Goal: Task Accomplishment & Management: Use online tool/utility

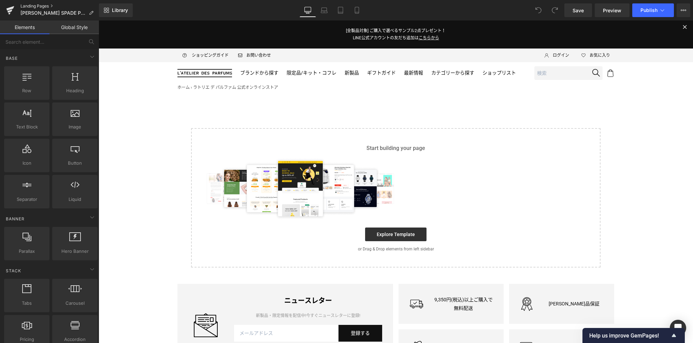
click at [39, 6] on link "Landing Pages" at bounding box center [59, 5] width 78 height 5
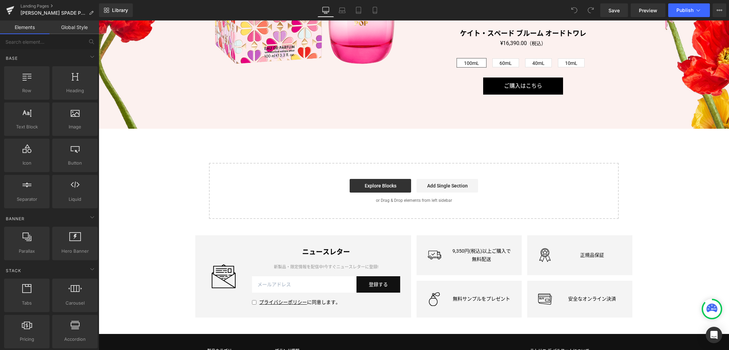
scroll to position [1599, 0]
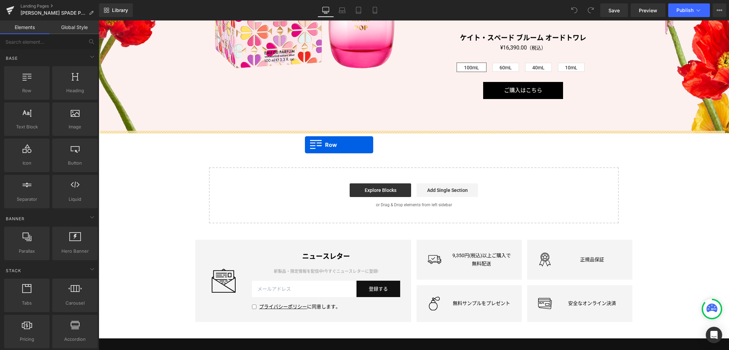
drag, startPoint x: 133, startPoint y: 110, endPoint x: 305, endPoint y: 145, distance: 175.1
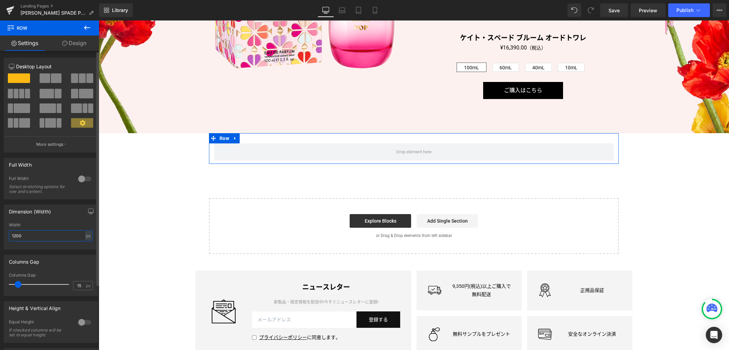
click at [55, 235] on input "1200" at bounding box center [51, 235] width 84 height 11
type input "1280"
type input "0"
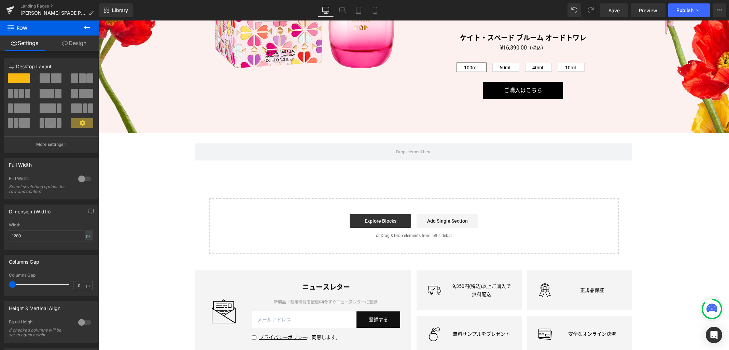
drag, startPoint x: 18, startPoint y: 283, endPoint x: -8, endPoint y: 282, distance: 26.0
click at [0, 282] on html "Row You are previewing how the will restyle your page. You can not edit Element…" at bounding box center [364, 175] width 729 height 350
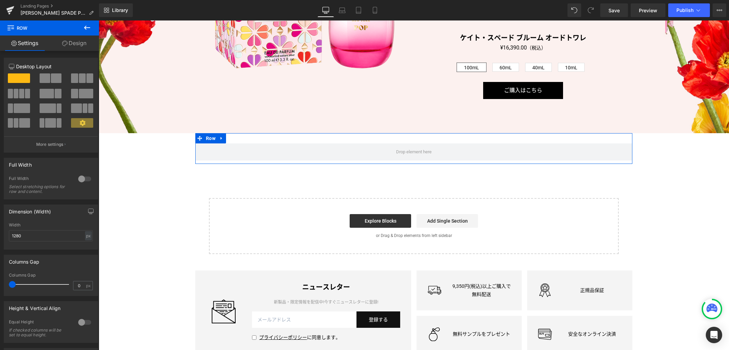
click at [79, 45] on link "Design" at bounding box center [73, 42] width 49 height 15
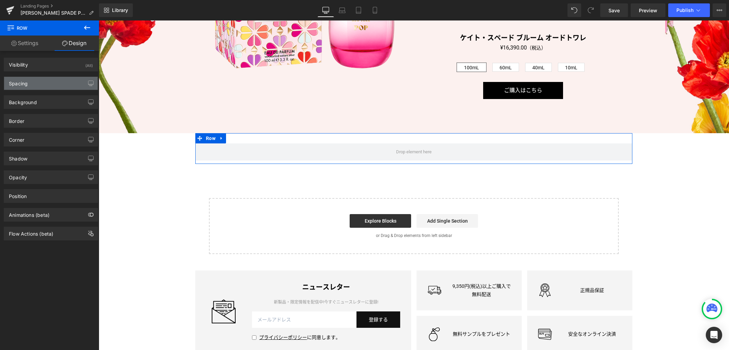
click at [43, 88] on div "Spacing" at bounding box center [50, 83] width 93 height 13
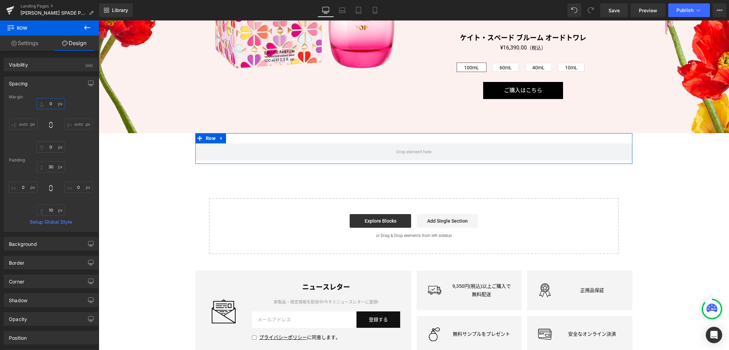
click at [53, 105] on input "0" at bounding box center [51, 103] width 29 height 11
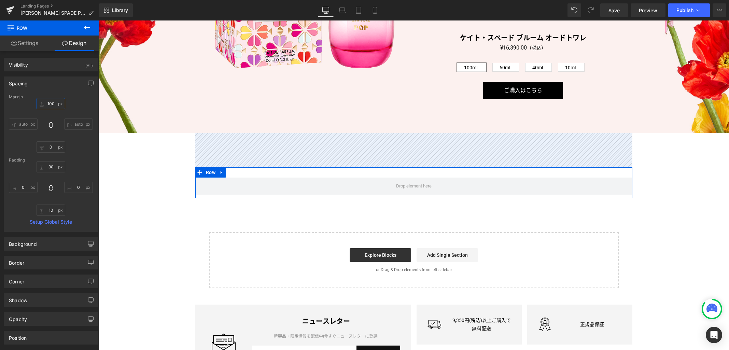
type input "100"
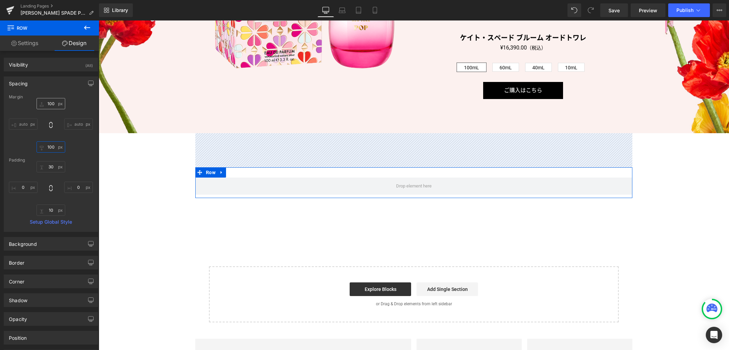
type input "100"
type input "0"
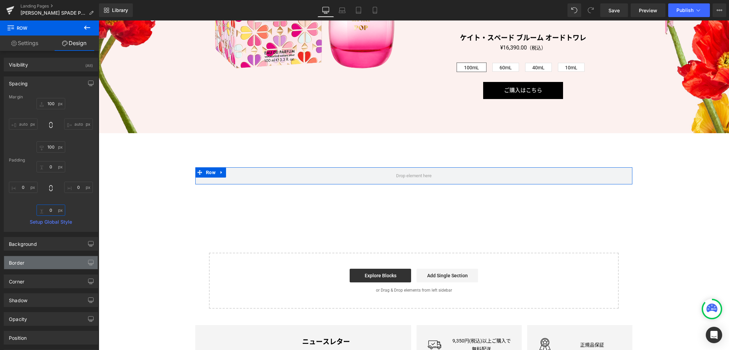
type input "0"
click at [38, 263] on div "Border" at bounding box center [50, 262] width 93 height 13
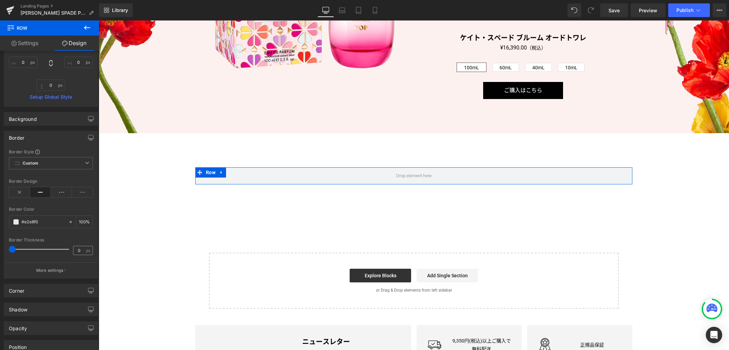
scroll to position [126, 0]
click at [37, 224] on input "#e2e8f0" at bounding box center [43, 221] width 44 height 8
click at [34, 220] on input "#e2e8f0" at bounding box center [43, 221] width 44 height 8
paste input "fcd8e1"
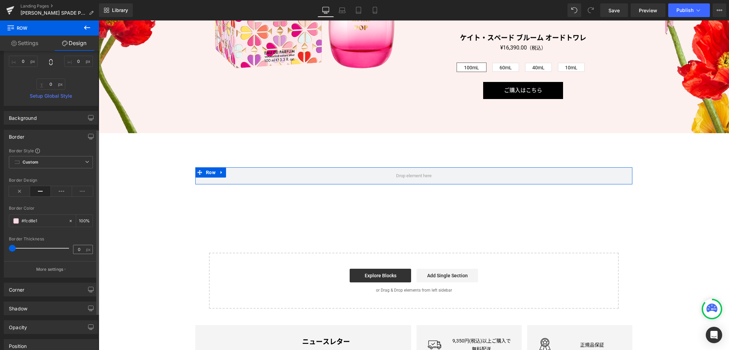
type input "#fcd8e1"
click at [77, 250] on input "0" at bounding box center [79, 249] width 12 height 9
type input "2"
click at [73, 289] on div "Corner" at bounding box center [50, 289] width 93 height 13
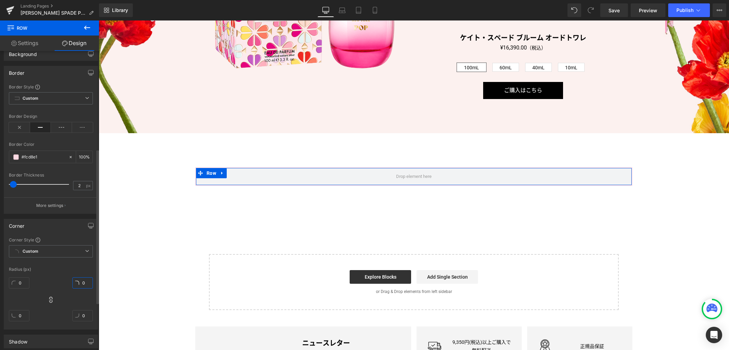
click at [86, 284] on input "0" at bounding box center [82, 282] width 20 height 11
type input "16"
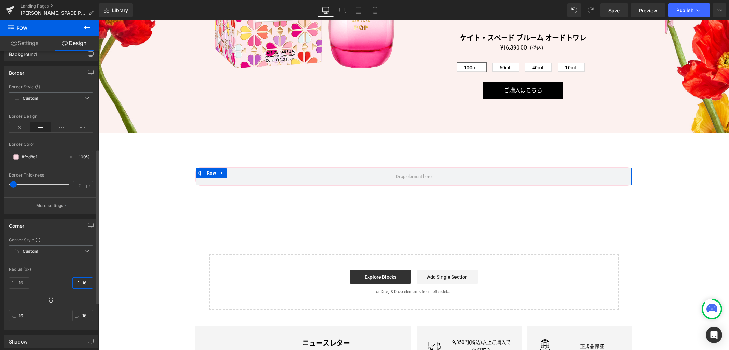
type input "16"
click at [36, 210] on button "More settings" at bounding box center [50, 205] width 93 height 16
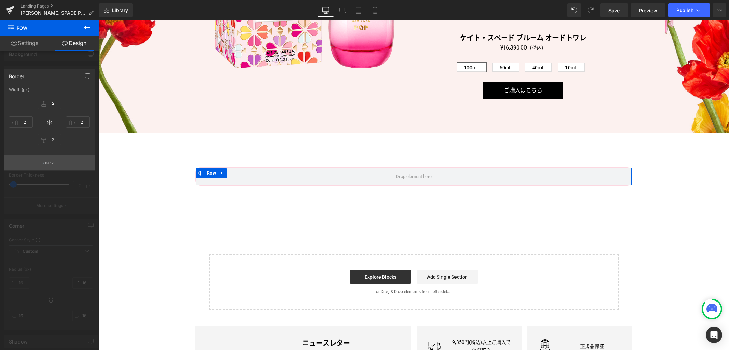
click at [51, 163] on p "Back" at bounding box center [49, 162] width 9 height 5
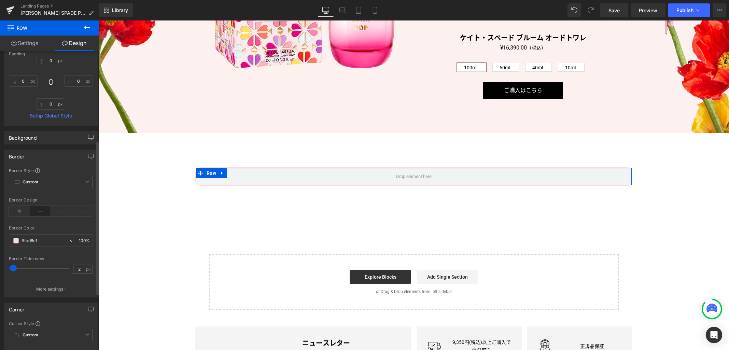
scroll to position [0, 0]
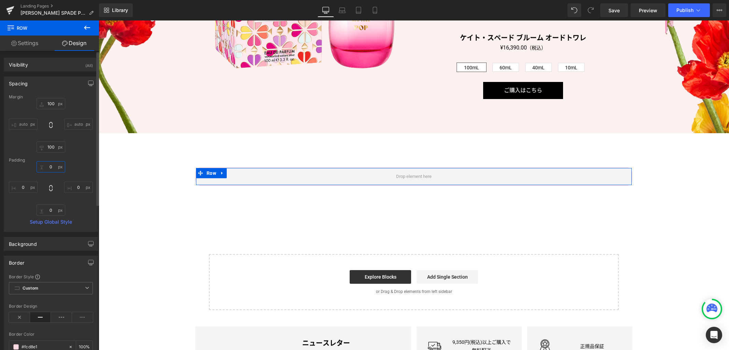
click at [51, 164] on input "0" at bounding box center [51, 166] width 29 height 11
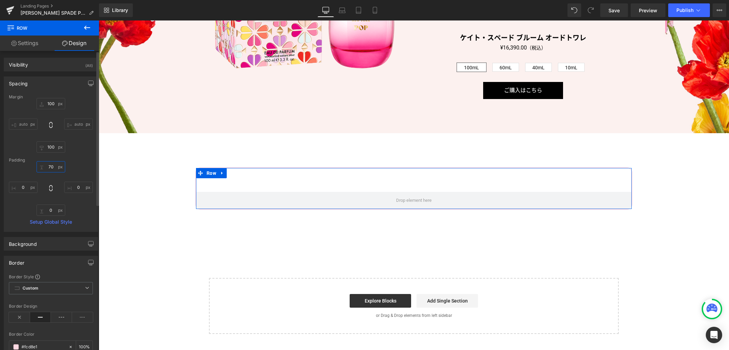
type input "70"
type input "50"
type input "70"
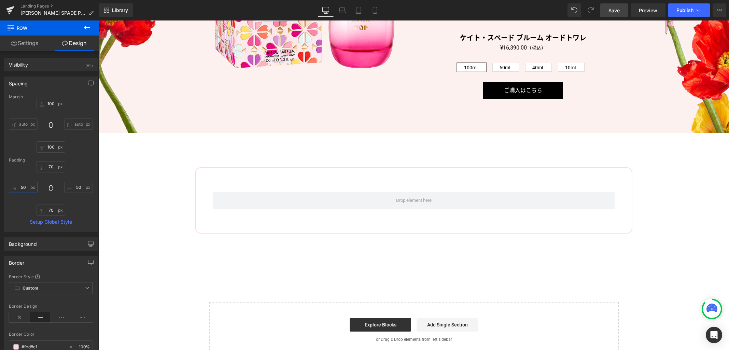
type input "50"
click at [610, 10] on span "Save" at bounding box center [613, 10] width 11 height 7
click at [87, 21] on button at bounding box center [87, 27] width 24 height 15
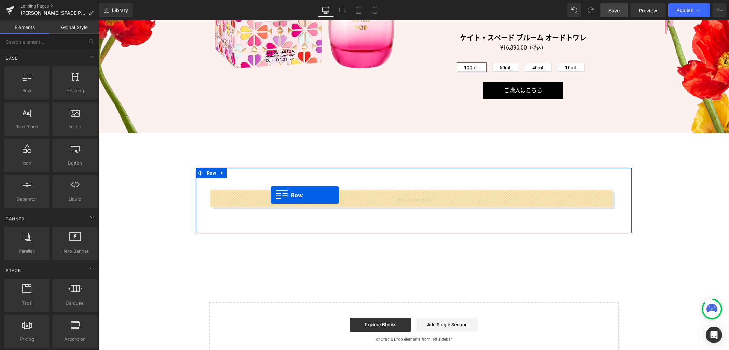
drag, startPoint x: 131, startPoint y: 107, endPoint x: 271, endPoint y: 196, distance: 165.8
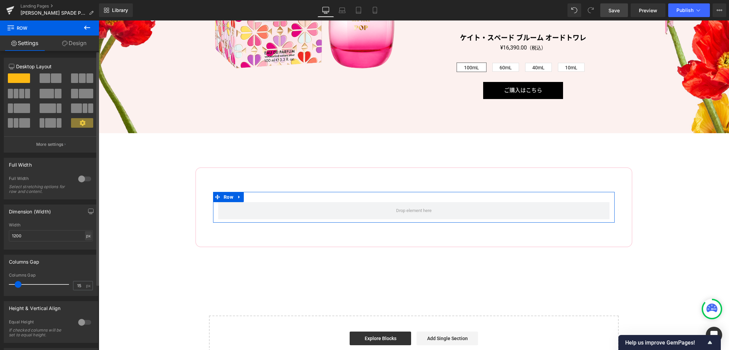
click at [86, 236] on div "px" at bounding box center [88, 235] width 7 height 9
drag, startPoint x: 86, startPoint y: 246, endPoint x: 60, endPoint y: 284, distance: 45.7
click at [86, 246] on li "%" at bounding box center [88, 246] width 9 height 10
type input "100"
type input "0"
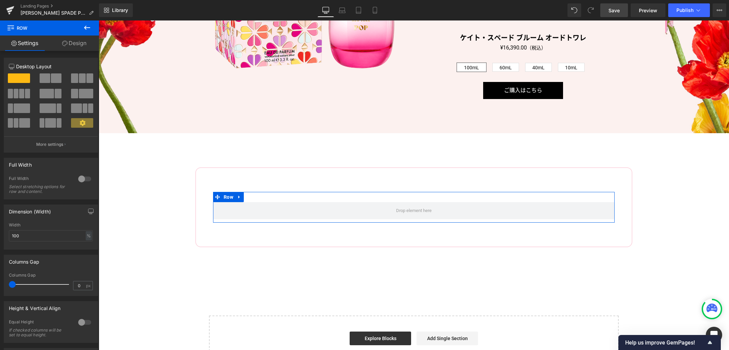
drag, startPoint x: 17, startPoint y: 285, endPoint x: -8, endPoint y: 279, distance: 25.4
click at [0, 279] on html "Row You are previewing how the will restyle your page. You can not edit Element…" at bounding box center [364, 175] width 729 height 350
click at [42, 81] on span at bounding box center [45, 78] width 11 height 10
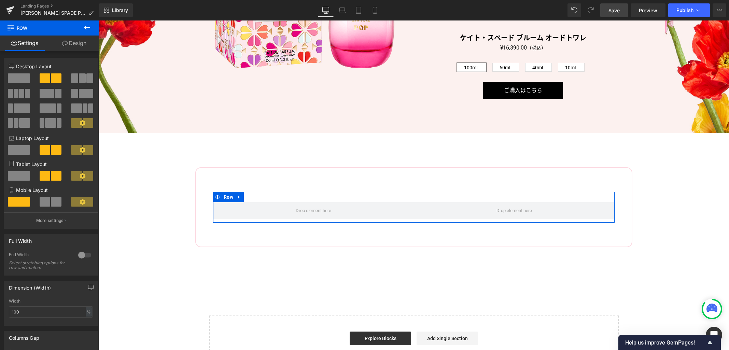
click at [77, 42] on link "Design" at bounding box center [73, 42] width 49 height 15
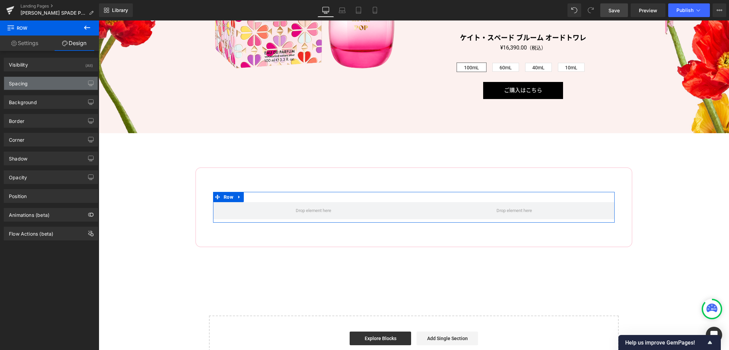
click at [47, 85] on div "Spacing" at bounding box center [50, 83] width 93 height 13
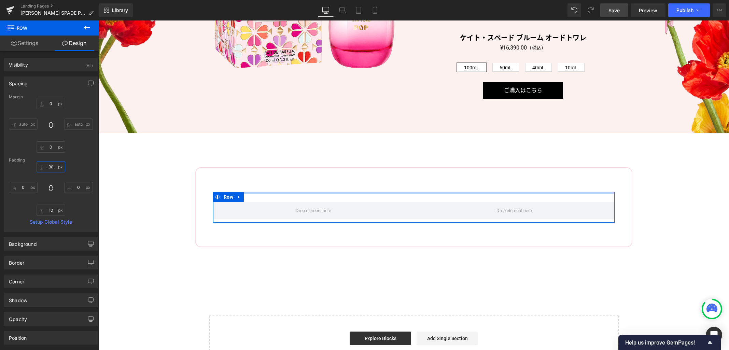
click at [54, 168] on input "30" at bounding box center [51, 166] width 29 height 11
type input "0"
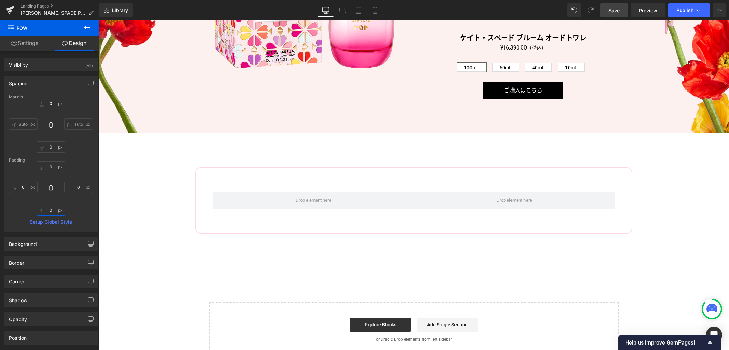
type input "0"
click at [87, 28] on icon at bounding box center [87, 28] width 6 height 4
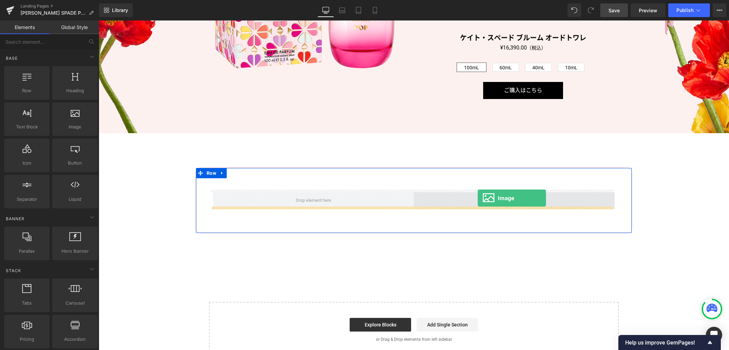
drag, startPoint x: 176, startPoint y: 145, endPoint x: 477, endPoint y: 198, distance: 305.6
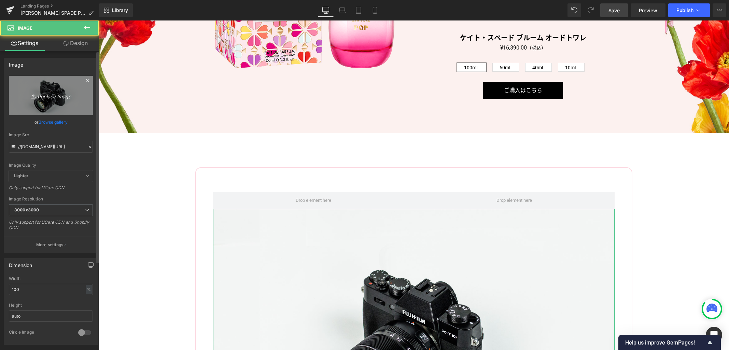
click at [55, 95] on icon "Replace Image" at bounding box center [51, 95] width 55 height 9
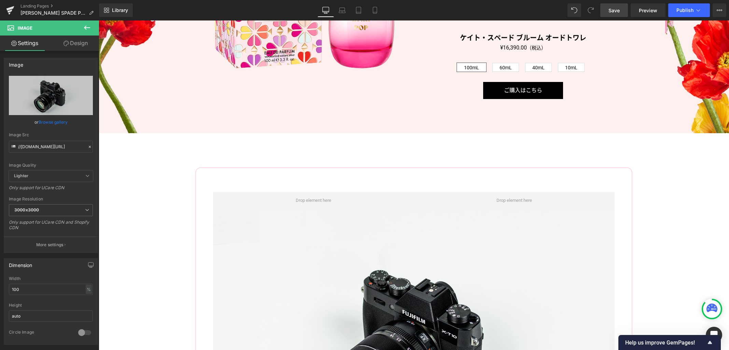
type input "C:\fakepath\gwp.jpg"
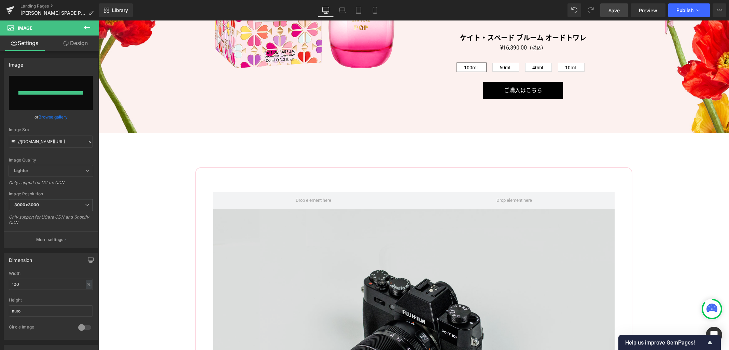
type input "https://ucarecdn.com/bff0058a-b69d-466e-b3c6-27a5f9a90bdb/-/format/auto/-/previ…"
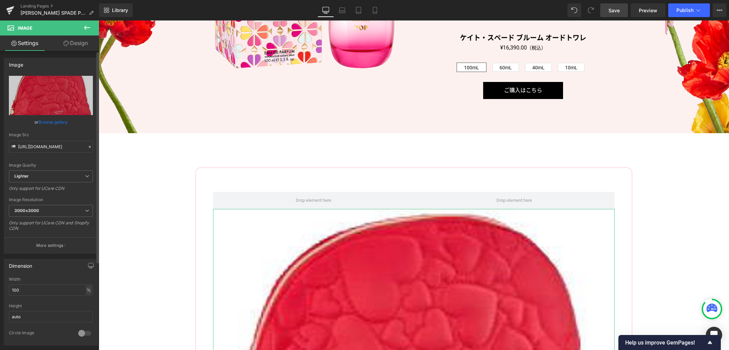
click at [86, 292] on div "%" at bounding box center [89, 289] width 6 height 9
click at [88, 308] on li "px" at bounding box center [88, 310] width 9 height 10
click at [42, 281] on div "Width" at bounding box center [51, 279] width 84 height 5
click at [42, 286] on input "1176" at bounding box center [51, 289] width 84 height 11
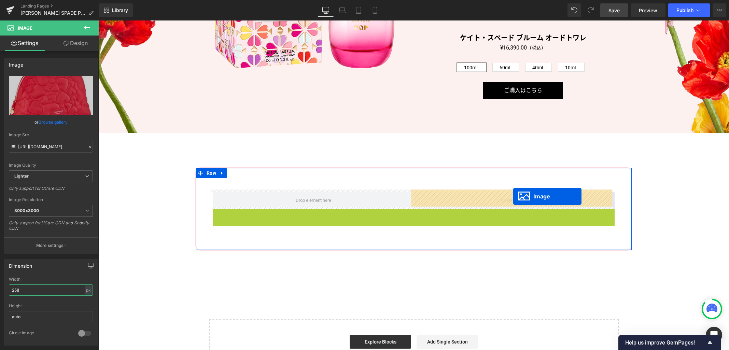
drag, startPoint x: 400, startPoint y: 242, endPoint x: 513, endPoint y: 196, distance: 122.2
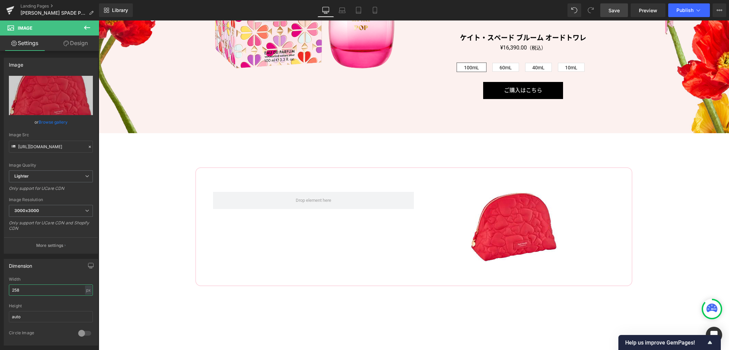
type input "258"
drag, startPoint x: 609, startPoint y: 10, endPoint x: 498, endPoint y: 8, distance: 111.2
click at [609, 10] on span "Save" at bounding box center [613, 10] width 11 height 7
click at [87, 28] on icon at bounding box center [87, 28] width 8 height 8
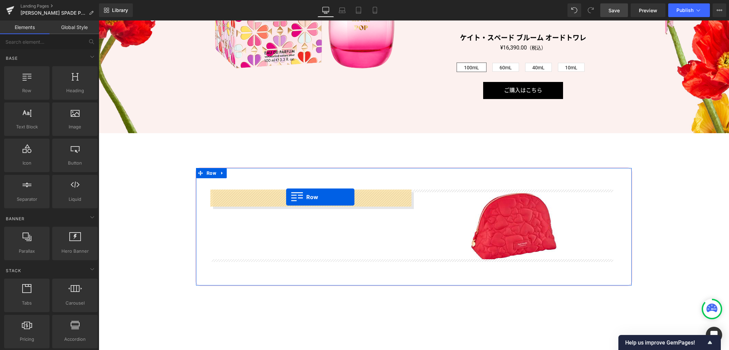
drag, startPoint x: 115, startPoint y: 101, endPoint x: 286, endPoint y: 197, distance: 195.5
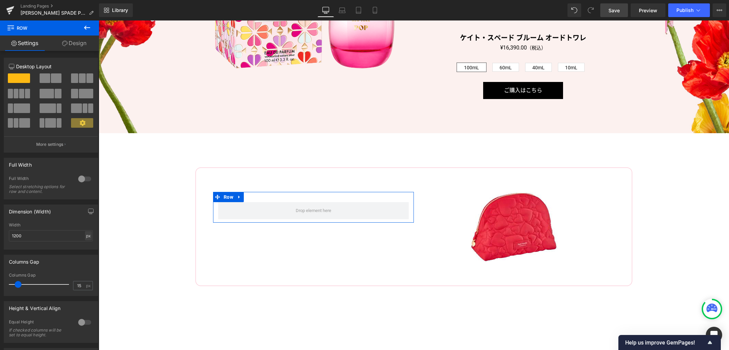
click at [86, 235] on div "px" at bounding box center [88, 235] width 7 height 9
click at [85, 246] on li "%" at bounding box center [88, 246] width 9 height 10
type input "100"
type input "0"
drag, startPoint x: 18, startPoint y: 284, endPoint x: -8, endPoint y: 279, distance: 25.7
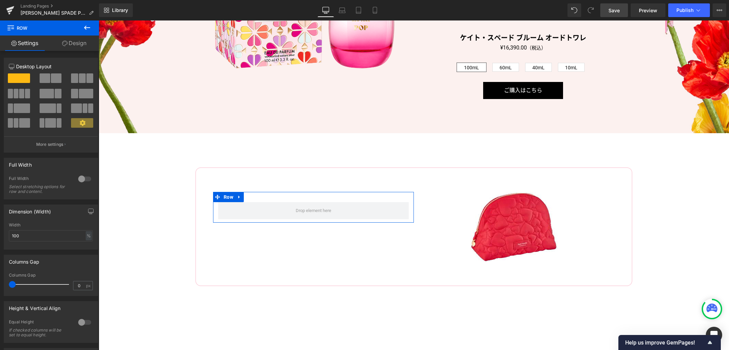
click at [0, 279] on html "Row You are previewing how the will restyle your page. You can not edit Element…" at bounding box center [364, 175] width 729 height 350
click at [73, 42] on link "Design" at bounding box center [73, 42] width 49 height 15
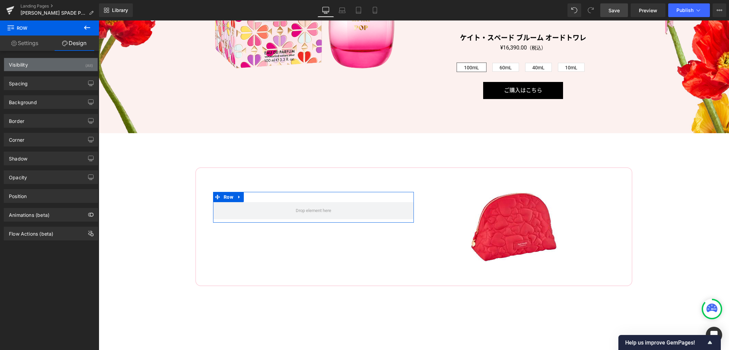
type input "0"
type input "30"
type input "0"
type input "10"
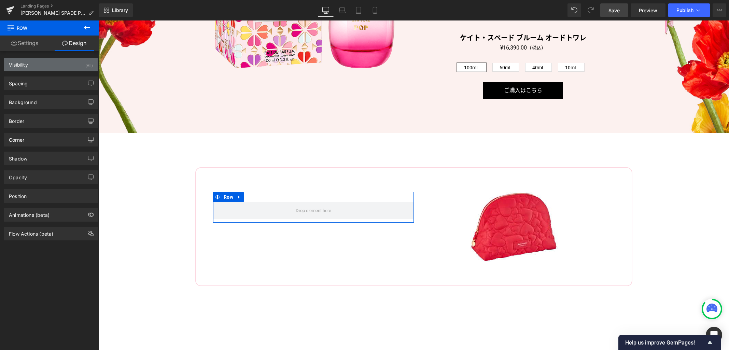
type input "0"
click at [57, 78] on div "Spacing" at bounding box center [50, 83] width 93 height 13
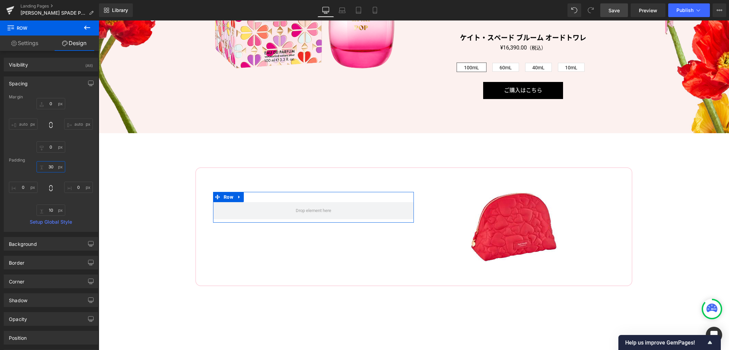
click at [53, 166] on input "30" at bounding box center [51, 166] width 29 height 11
type input "0"
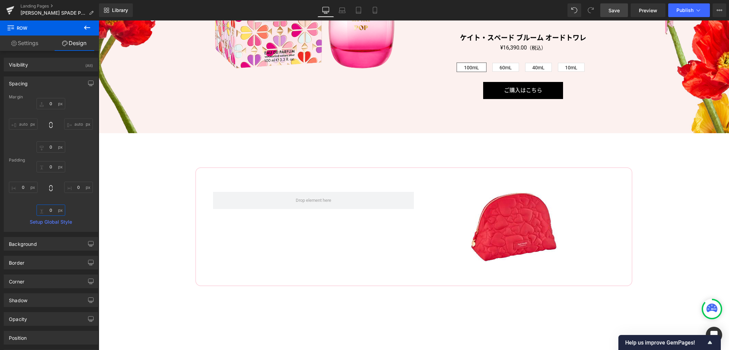
type input "0"
click at [86, 21] on button at bounding box center [87, 27] width 24 height 15
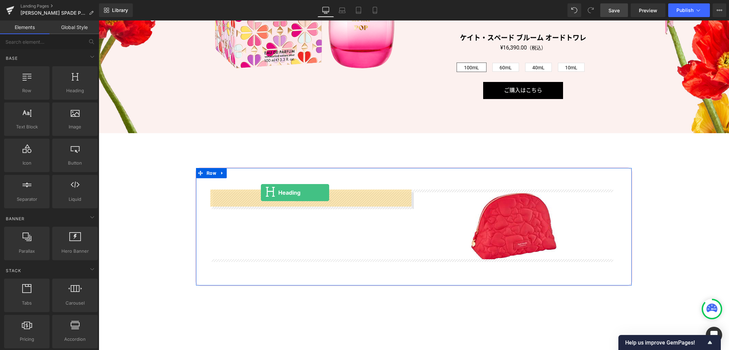
drag, startPoint x: 185, startPoint y: 131, endPoint x: 261, endPoint y: 192, distance: 97.5
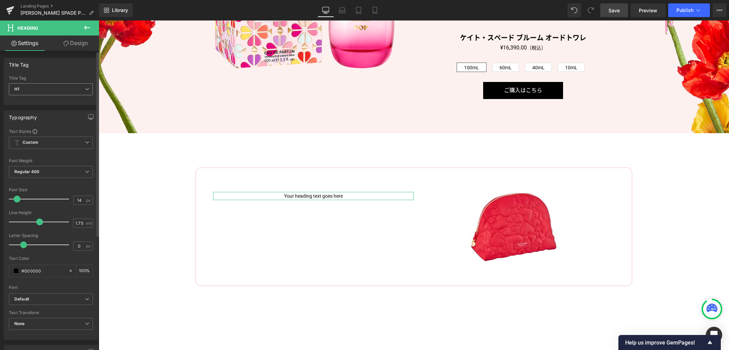
click at [49, 95] on span "H1" at bounding box center [51, 89] width 84 height 12
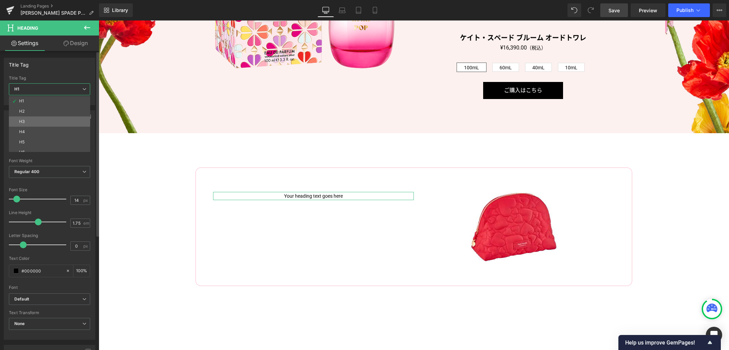
click at [44, 120] on li "H3" at bounding box center [51, 121] width 84 height 10
type input "100"
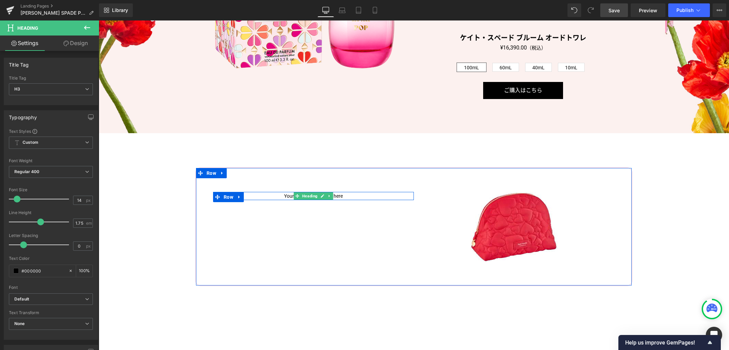
click at [289, 194] on h3 "Your heading text goes here" at bounding box center [313, 196] width 201 height 9
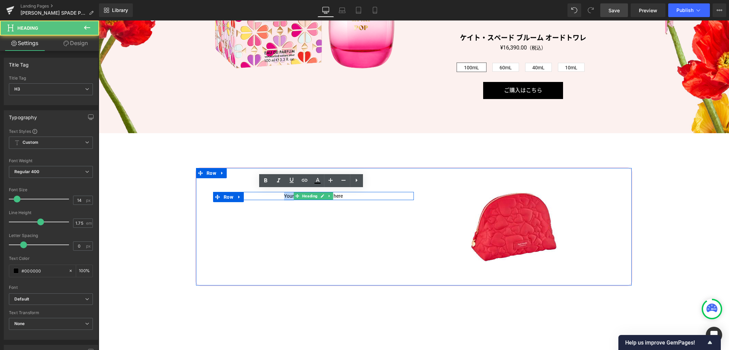
click at [289, 194] on h3 "Your heading text goes here" at bounding box center [313, 196] width 201 height 9
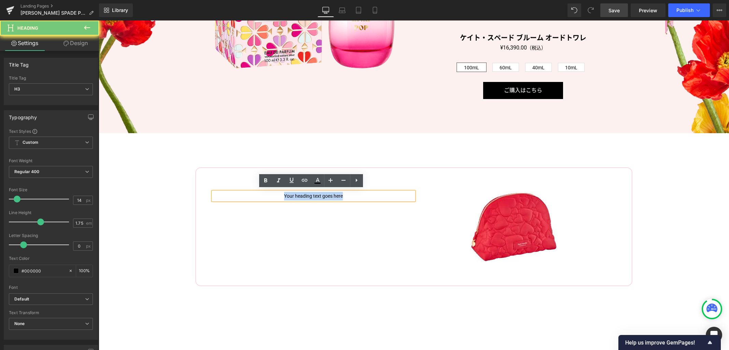
click at [289, 194] on h3 "Your heading text goes here" at bounding box center [313, 196] width 201 height 9
paste div
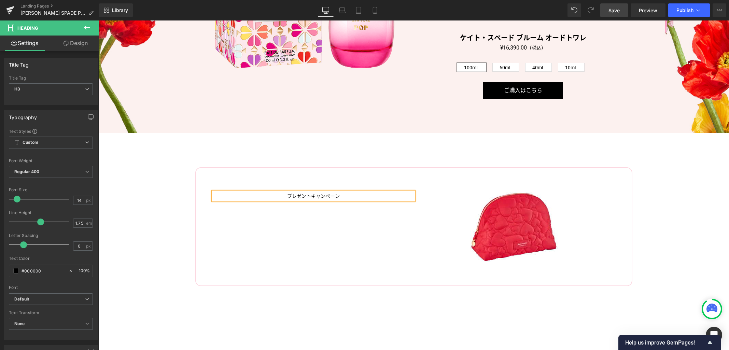
click at [289, 194] on h3 "プレゼントキャンペーン" at bounding box center [313, 196] width 201 height 9
click at [82, 201] on input "14" at bounding box center [79, 200] width 12 height 9
type input "24"
click at [59, 172] on span "Regular 400" at bounding box center [51, 172] width 84 height 12
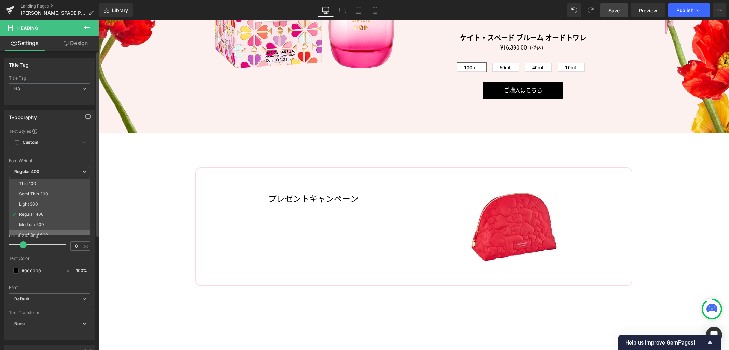
click at [49, 232] on li "Semi Bold 600" at bounding box center [51, 235] width 84 height 10
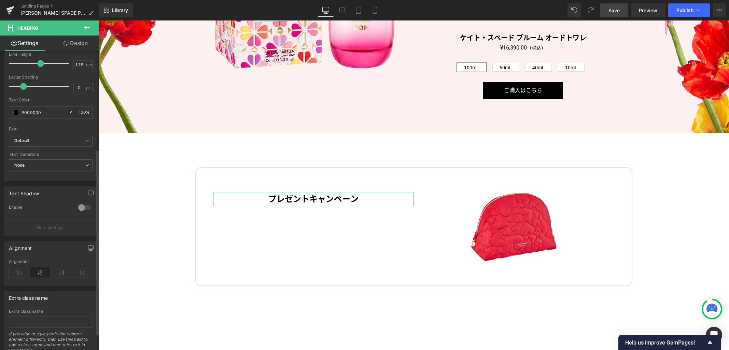
scroll to position [185, 0]
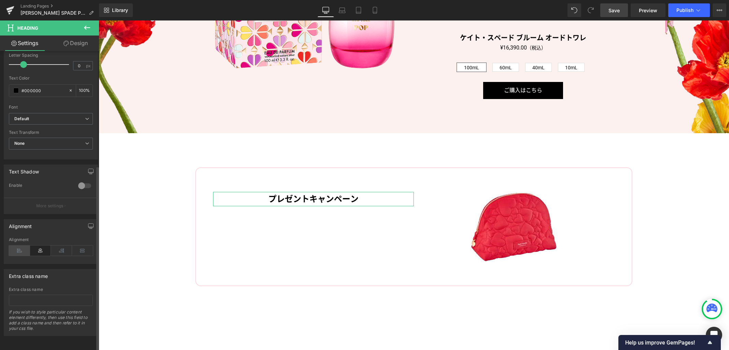
click at [23, 245] on icon at bounding box center [19, 250] width 21 height 10
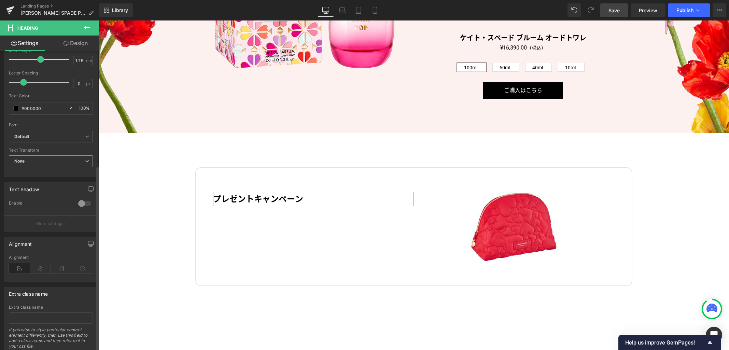
scroll to position [126, 0]
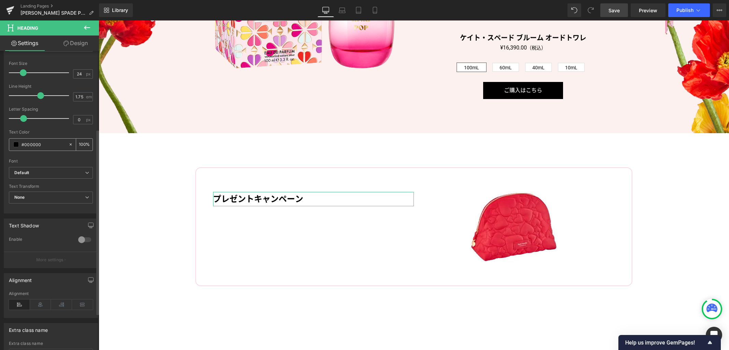
click at [32, 142] on input "#000000" at bounding box center [43, 145] width 44 height 8
click at [32, 143] on input "#000000" at bounding box center [43, 145] width 44 height 8
paste input "e8459"
type input "#e84590"
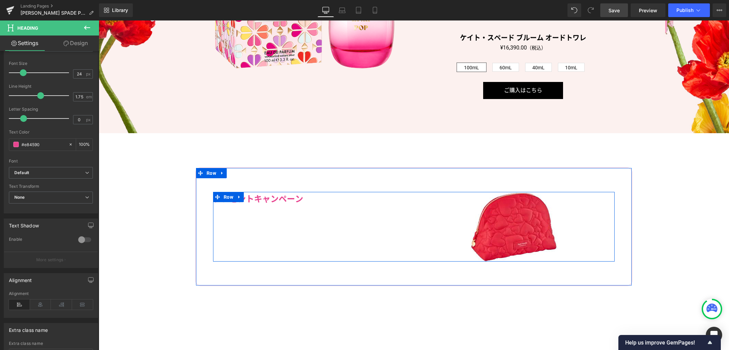
click at [260, 248] on div "プレゼントキャンペーン Heading Row Image Row" at bounding box center [413, 227] width 401 height 70
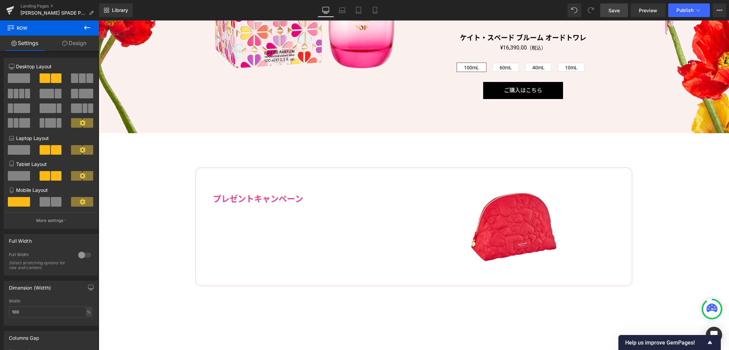
drag, startPoint x: 608, startPoint y: 11, endPoint x: 422, endPoint y: 135, distance: 223.5
click at [608, 11] on link "Save" at bounding box center [614, 10] width 28 height 14
click at [86, 23] on button at bounding box center [87, 27] width 24 height 15
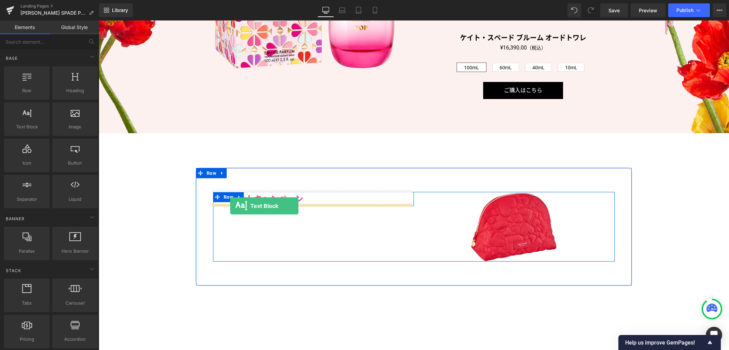
drag, startPoint x: 123, startPoint y: 143, endPoint x: 230, endPoint y: 206, distance: 124.1
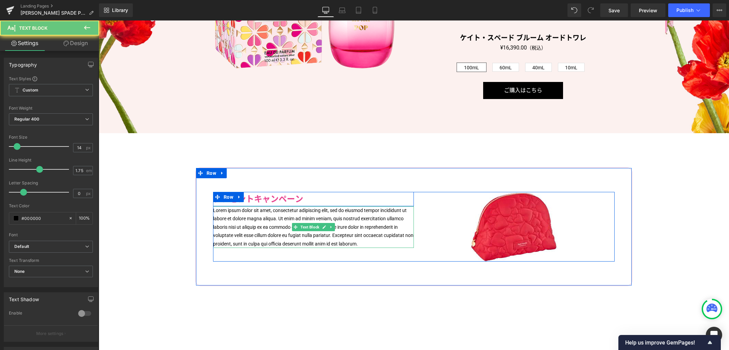
click at [231, 210] on p "Lorem ipsum dolor sit amet, consectetur adipiscing elit, sed do eiusmod tempor …" at bounding box center [313, 227] width 201 height 42
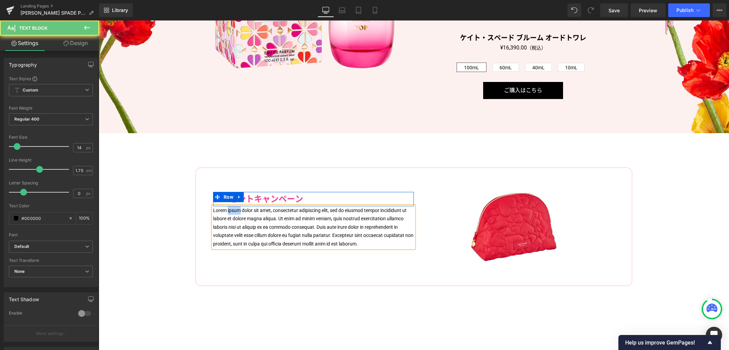
click at [231, 210] on p "Lorem ipsum dolor sit amet, consectetur adipiscing elit, sed do eiusmod tempor …" at bounding box center [313, 227] width 201 height 42
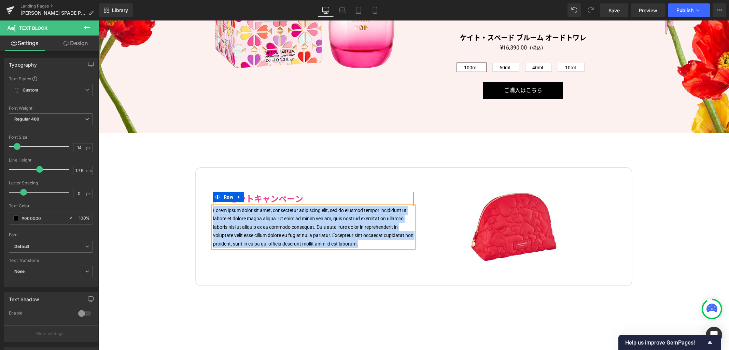
paste div
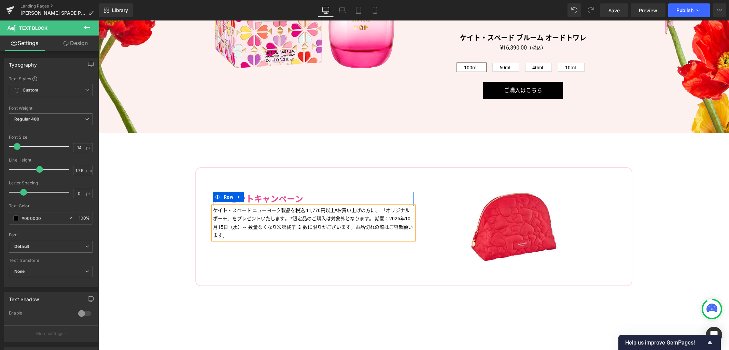
click at [376, 209] on p "ケイト・スペード ニューヨーク製品を税込 11,770円以上*お買い上げの方に、「オリジナルポーチ」をプレゼントいたします。*限定品のご購入は対象外となり…" at bounding box center [313, 222] width 201 height 33
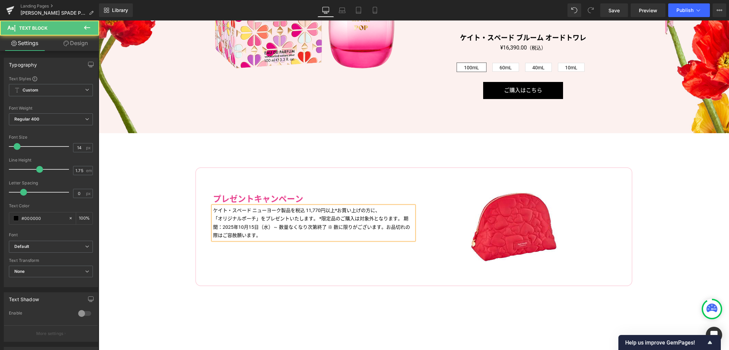
click at [314, 216] on p "「オリジナルポーチ」をプレゼントいたします。*限定品のご購入は対象外となります。期間：2025年10月15日（水）～ 数量なくなり次第終了※ 数に限りが…" at bounding box center [313, 226] width 201 height 25
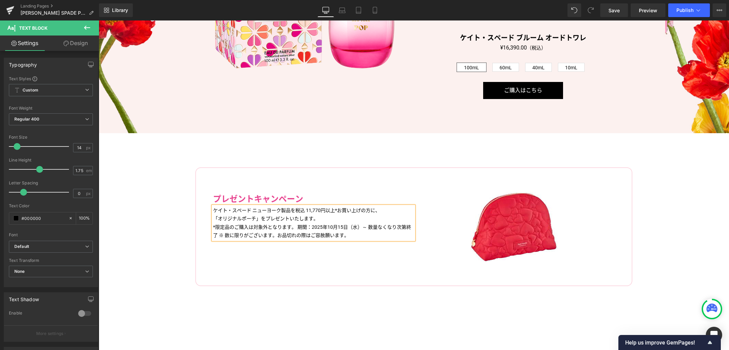
click at [296, 223] on p "*限定品のご購入は対象外となります。期間：2025年10月15日（水）～ 数量なくなり次第終了※ 数に限りがございます。お品切れの際はご容赦願います。" at bounding box center [313, 231] width 201 height 17
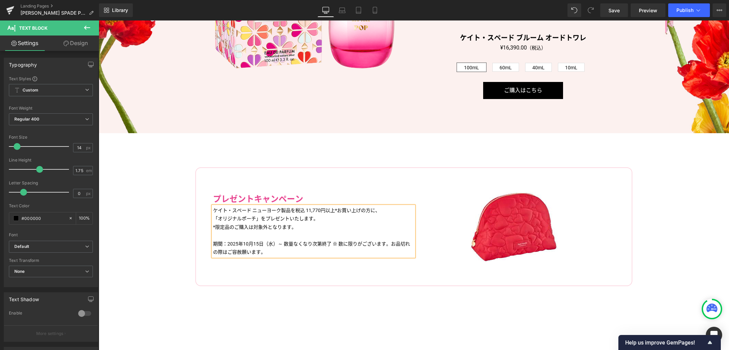
click at [331, 242] on p "期間：2025年10月15日（水）～ 数量なくなり次第終了※ 数に限りがございます。お品切れの際はご容赦願います。" at bounding box center [313, 248] width 201 height 17
click at [289, 219] on p "「オリジナルポーチ」をプレゼントいたします。" at bounding box center [313, 218] width 201 height 9
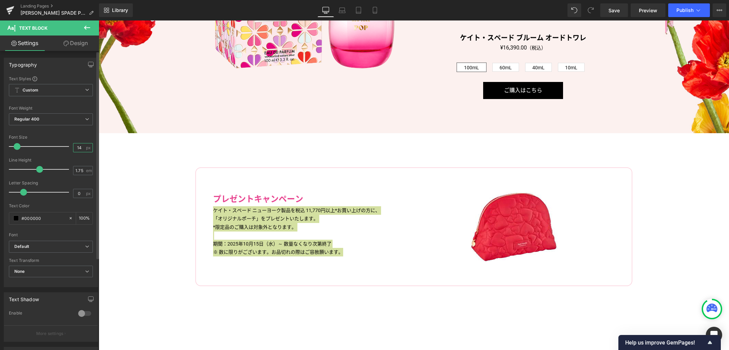
click at [73, 144] on input "14" at bounding box center [79, 147] width 12 height 9
type input "16"
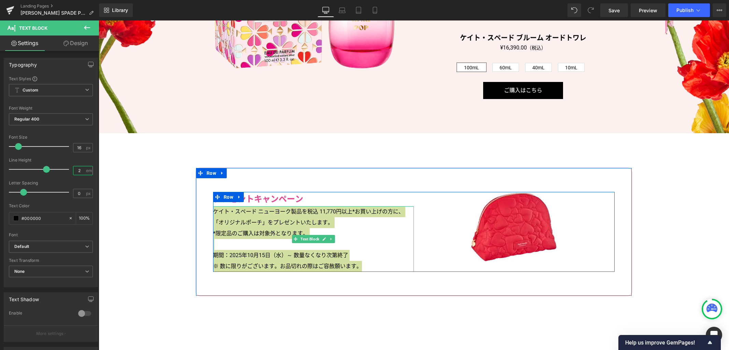
type input "2"
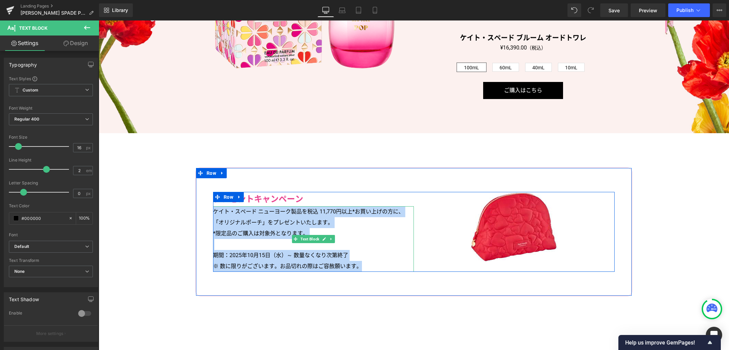
click at [278, 235] on p "*限定品のご購入は対象外となります。" at bounding box center [313, 233] width 201 height 11
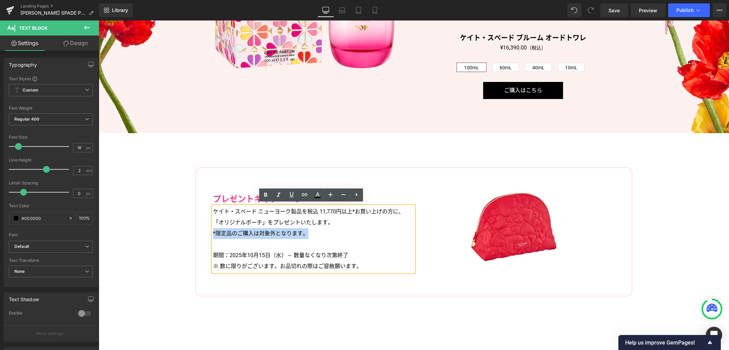
drag, startPoint x: 304, startPoint y: 231, endPoint x: 211, endPoint y: 232, distance: 93.2
click at [213, 232] on p "*限定品のご購入は対象外となります。" at bounding box center [313, 233] width 201 height 11
click at [342, 195] on icon at bounding box center [343, 194] width 8 height 8
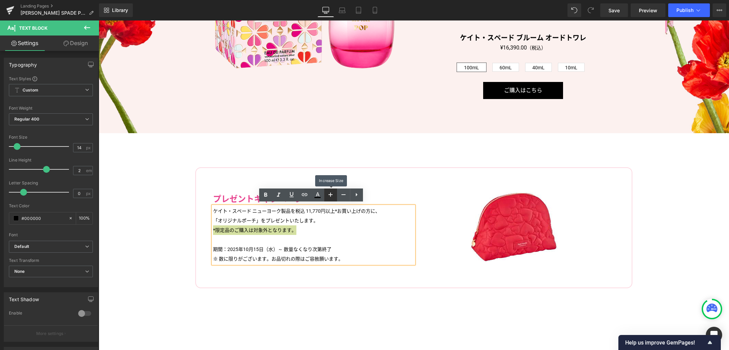
click at [332, 196] on icon at bounding box center [330, 194] width 8 height 8
type input "16"
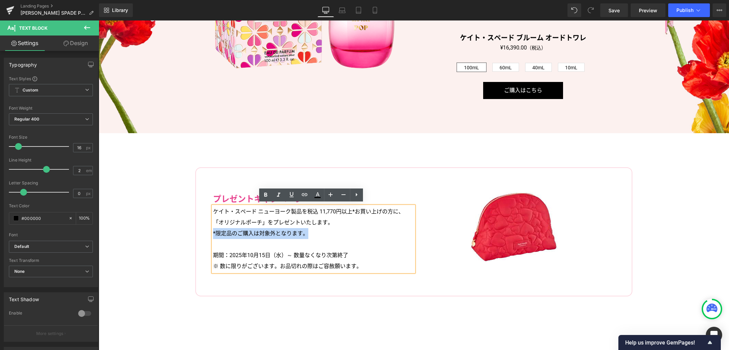
click at [277, 229] on p "*限定品のご購入は対象外となります。" at bounding box center [313, 233] width 201 height 11
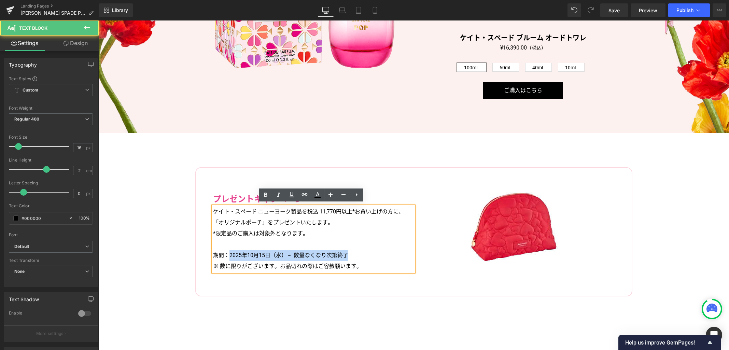
drag, startPoint x: 227, startPoint y: 253, endPoint x: 358, endPoint y: 251, distance: 130.7
click at [358, 251] on p "期間：2025年10月15日（水）～ 数量なくなり次第終了" at bounding box center [313, 255] width 201 height 11
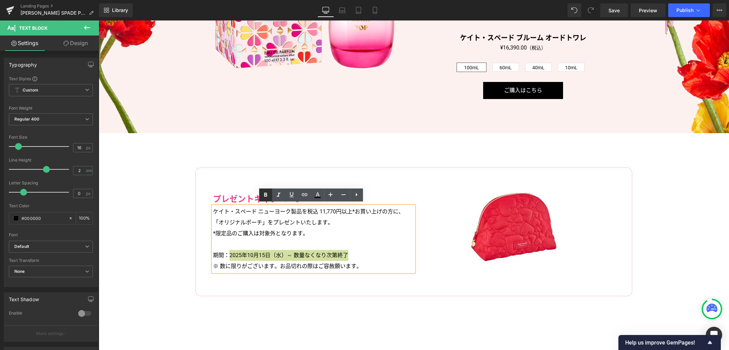
click at [268, 198] on icon at bounding box center [265, 195] width 8 height 8
click at [343, 239] on p at bounding box center [313, 244] width 201 height 11
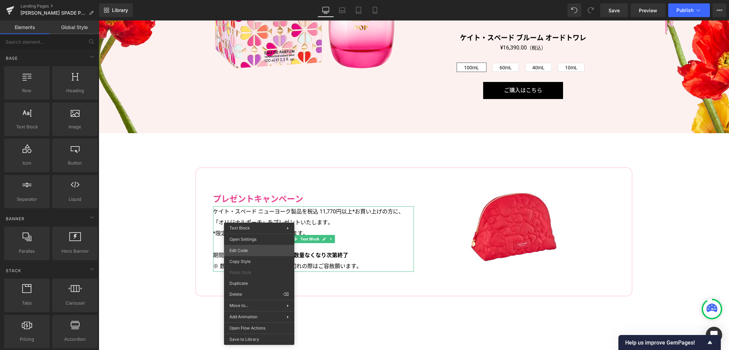
click at [248, 0] on div "Text Block You are previewing how the will restyle your page. You can not edit …" at bounding box center [364, 0] width 729 height 0
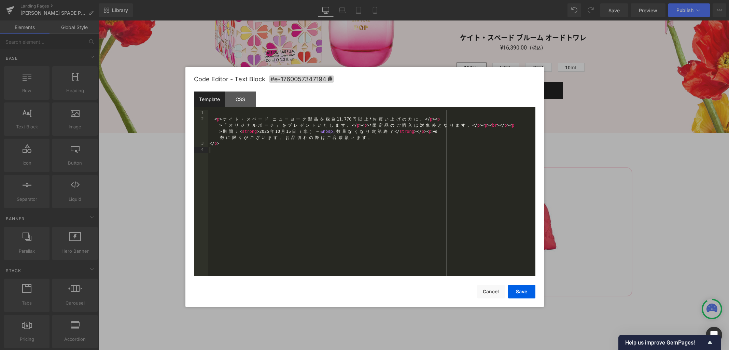
click at [347, 173] on div "< p > ケ イ ト ・ ス ペ ー ド ニ ュ ー ヨ ー ク 製 品 を 税 込 11,770 円 以 上 * お 買 い 上 げ の 方 に 、 </…" at bounding box center [371, 199] width 327 height 178
click at [242, 101] on div "CSS" at bounding box center [240, 98] width 31 height 15
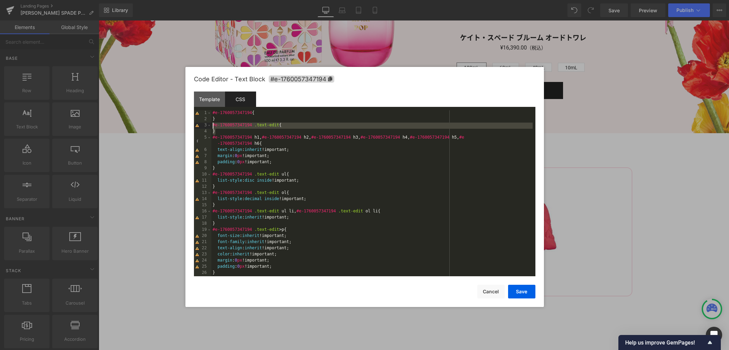
drag, startPoint x: 289, startPoint y: 132, endPoint x: 203, endPoint y: 125, distance: 86.3
click at [203, 125] on pre "1 2 3 4 5 6 7 8 9 10 11 12 13 14 15 16 17 18 19 20 21 22 23 24 25 26 27 #e-1760…" at bounding box center [364, 193] width 341 height 166
click at [228, 131] on div "#e-1760057347194 { } #e-1760057347194 .text-edit { } #e-1760057347194 h1 , #e-1…" at bounding box center [371, 199] width 321 height 178
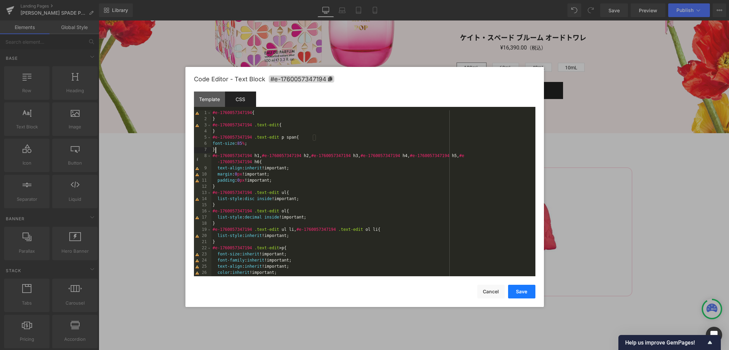
click at [528, 296] on button "Save" at bounding box center [521, 292] width 27 height 14
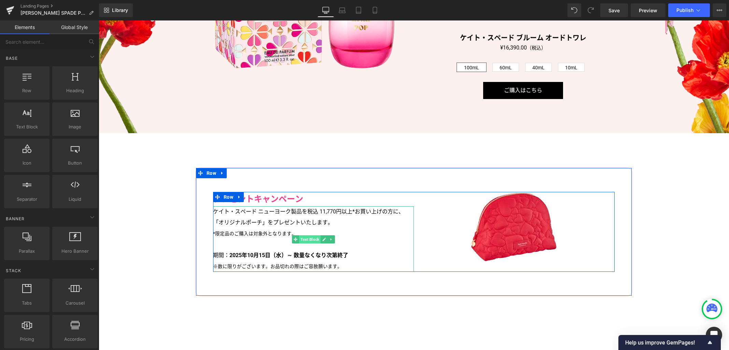
click at [305, 239] on span "Text Block" at bounding box center [309, 239] width 21 height 8
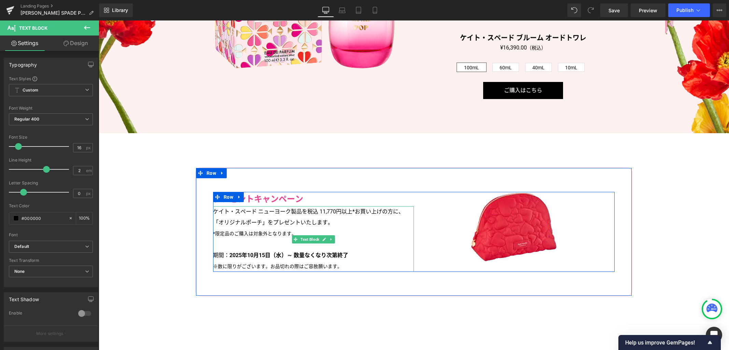
click at [399, 209] on p "ケイト・スペード ニューヨーク製品を税込 11,770円以上*お買い上げの方に、「オリジナルポーチ」をプレゼントいたします。 *限定品のご購入は対象外となりま…" at bounding box center [313, 239] width 201 height 66
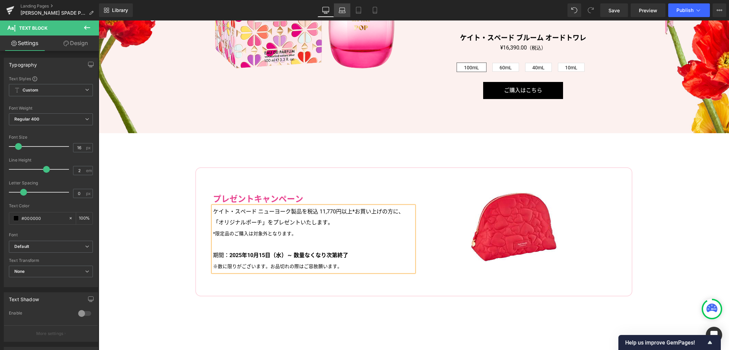
click at [340, 9] on icon at bounding box center [341, 10] width 7 height 7
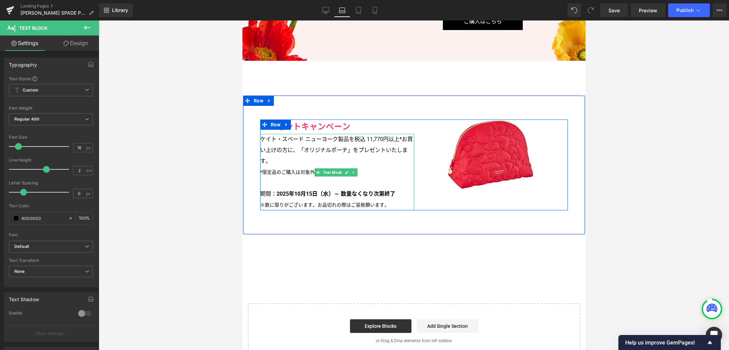
drag, startPoint x: 298, startPoint y: 146, endPoint x: 335, endPoint y: 151, distance: 37.9
click at [298, 146] on p "ケイト・スペード ニューヨーク製品を税込 11,770円以上*お買い上げの方に、「オリジナルポーチ」をプレゼントいたします。 *限定品のご購入は対象外となりま…" at bounding box center [337, 172] width 154 height 76
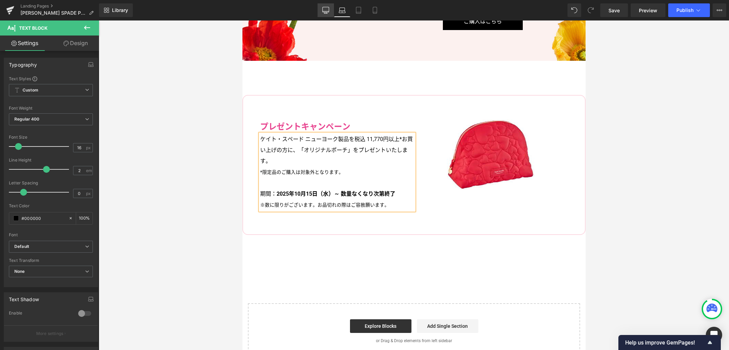
click at [328, 10] on icon at bounding box center [325, 10] width 7 height 7
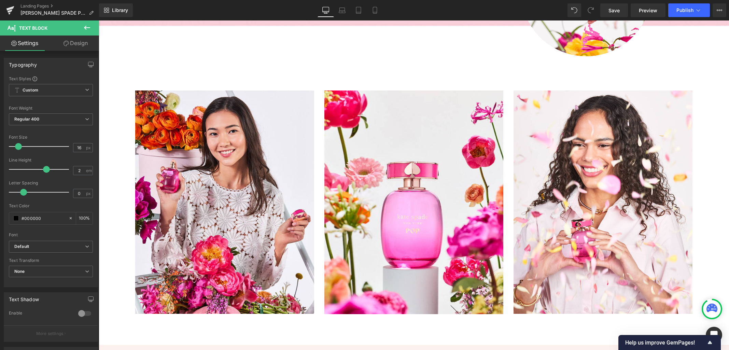
type input "100"
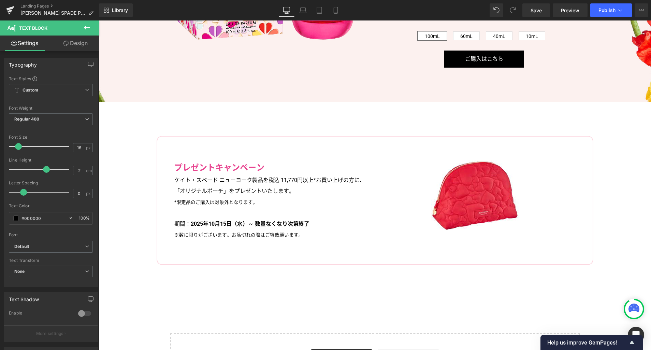
scroll to position [1541, 0]
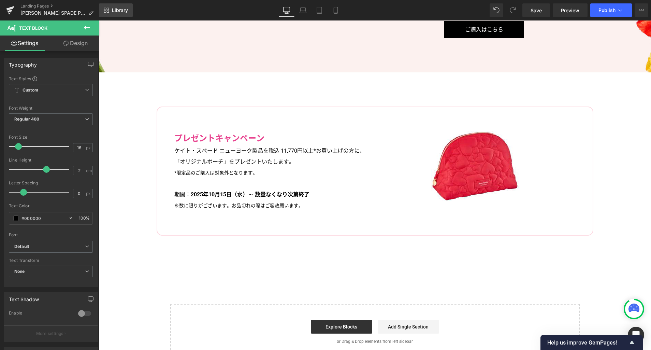
click at [121, 9] on span "Library" at bounding box center [120, 10] width 16 height 6
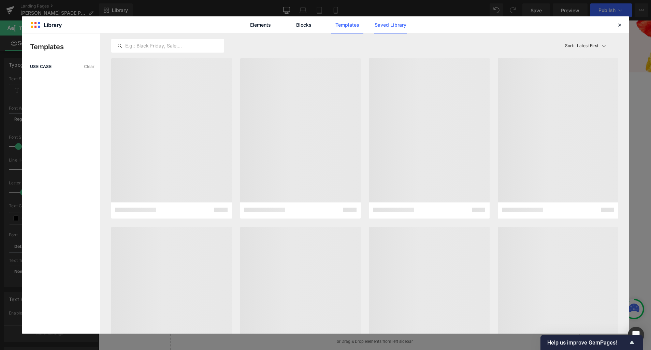
click at [387, 27] on link "Saved Library" at bounding box center [390, 24] width 32 height 17
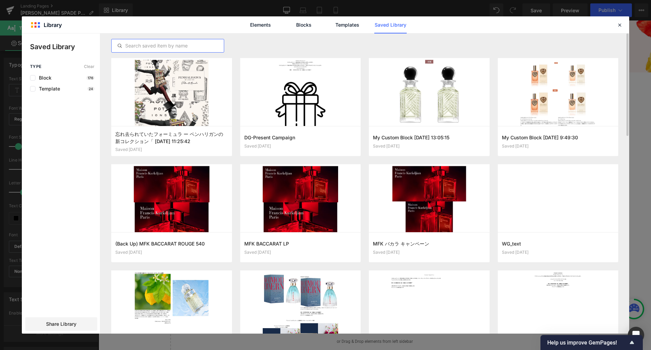
click at [176, 47] on input "text" at bounding box center [168, 46] width 112 height 8
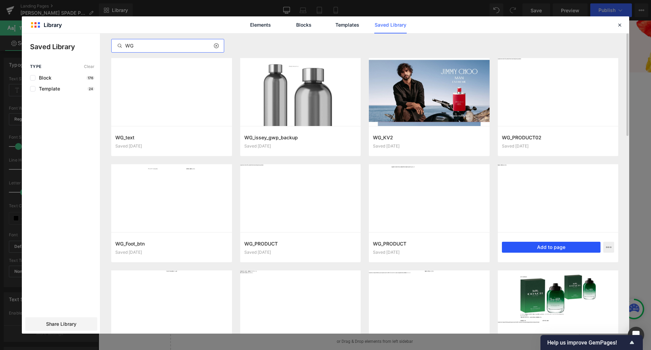
type input "WG"
click at [581, 249] on button "Add to page" at bounding box center [551, 247] width 99 height 11
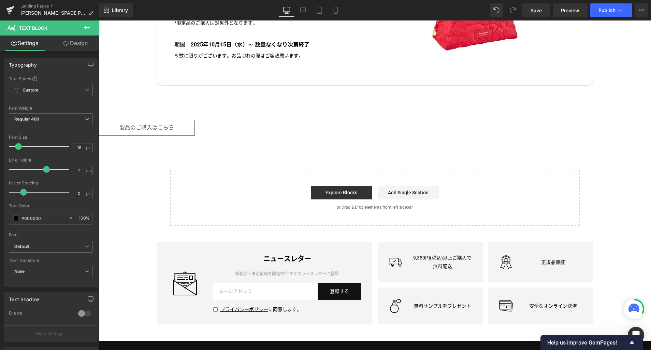
scroll to position [1622, 0]
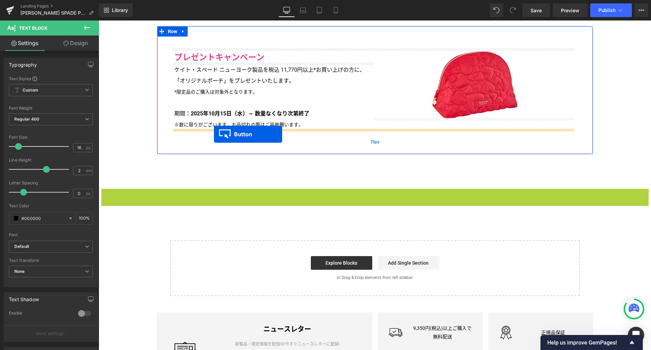
drag, startPoint x: 137, startPoint y: 196, endPoint x: 214, endPoint y: 134, distance: 98.3
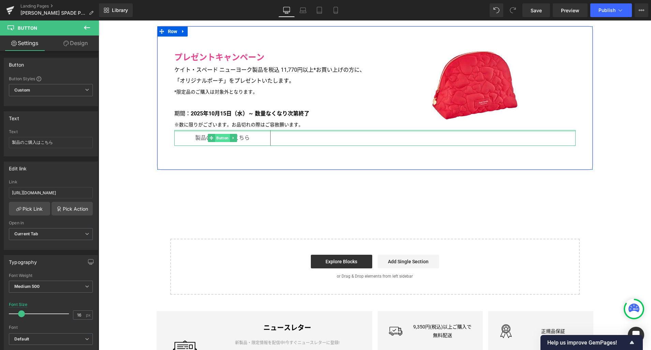
click at [220, 136] on span "Button" at bounding box center [222, 138] width 15 height 8
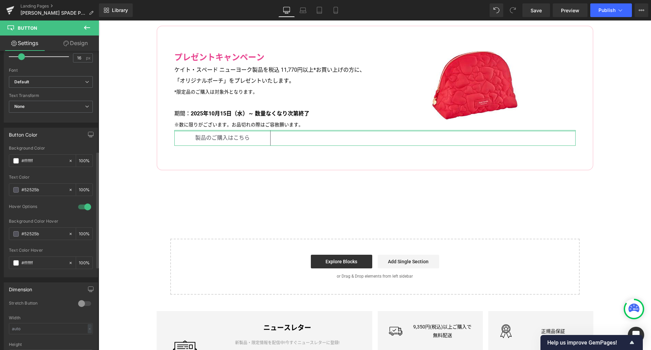
scroll to position [258, 0]
click at [16, 159] on span at bounding box center [15, 159] width 5 height 5
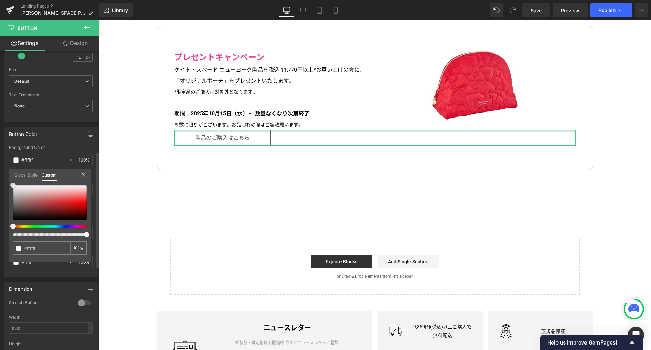
type input "#b52a2a"
type input "#ae2727"
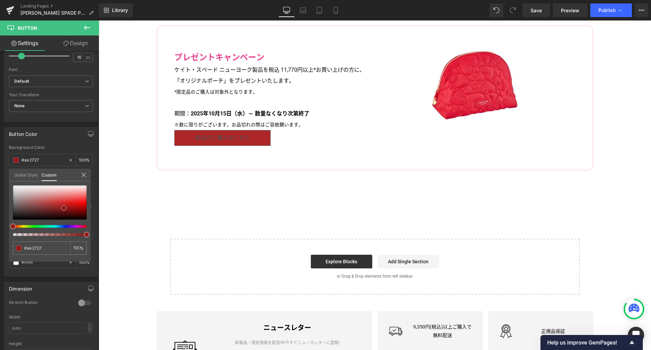
drag, startPoint x: 157, startPoint y: 225, endPoint x: 127, endPoint y: 251, distance: 40.1
type input "#952121"
type input "#701313"
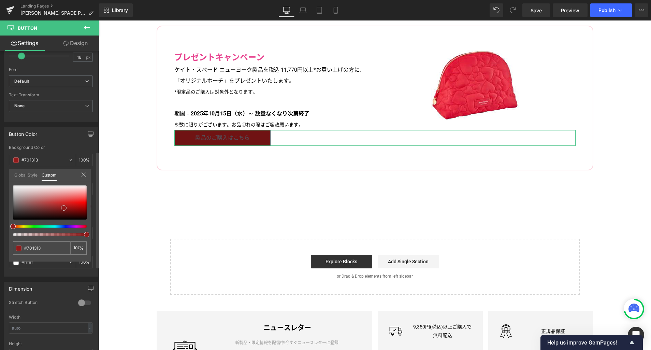
type input "#691111"
type input "#6a0f0f"
type input "#530808"
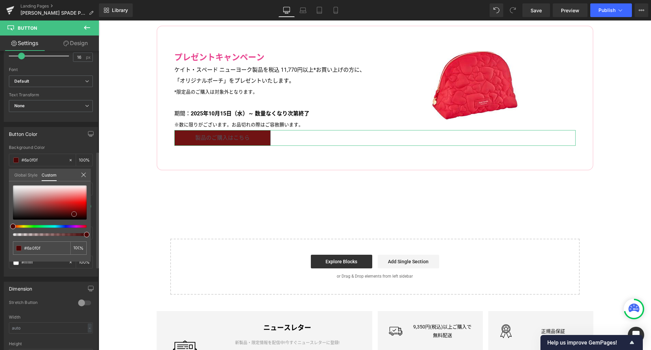
type input "#530808"
type input "#140000"
type input "#000000"
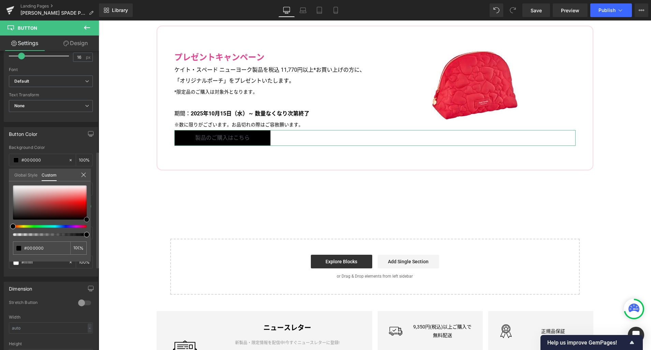
drag, startPoint x: 66, startPoint y: 211, endPoint x: 76, endPoint y: 197, distance: 17.5
click at [95, 225] on div "Button Color rgba(0, 0, 0, 1) Background Color #000000 100 % #52525b Text Color…" at bounding box center [51, 199] width 102 height 155
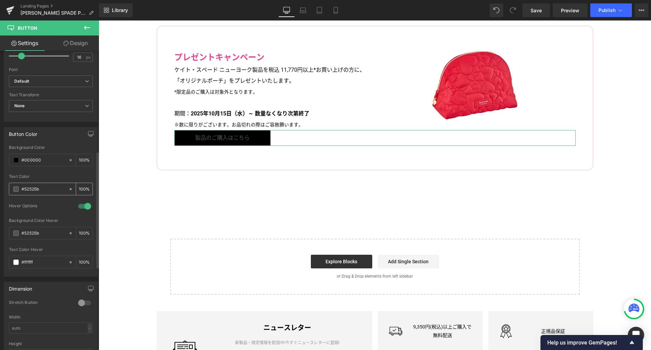
click at [16, 189] on span at bounding box center [15, 188] width 5 height 5
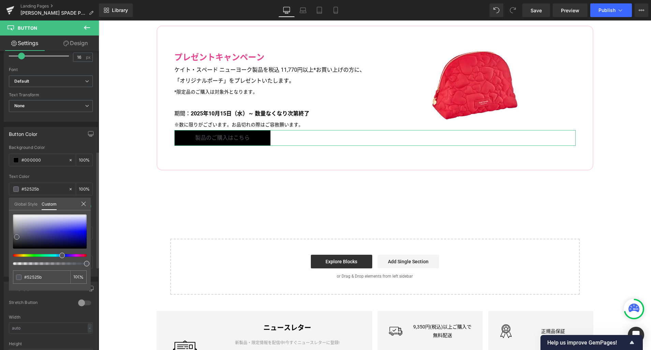
type input "#ababd3"
type input "#bcbcd6"
type input "#e0e0ea"
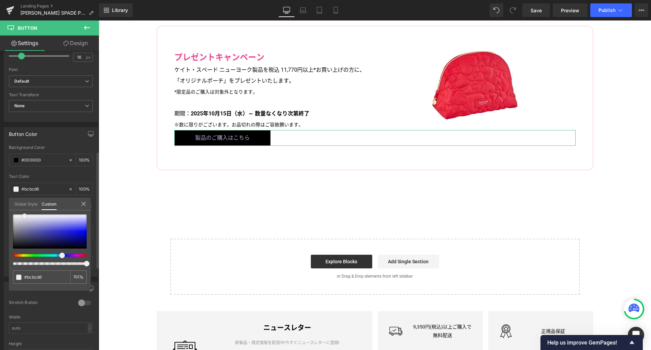
type input "#e0e0ea"
type input "#f0f0f4"
type input "#f6f6f8"
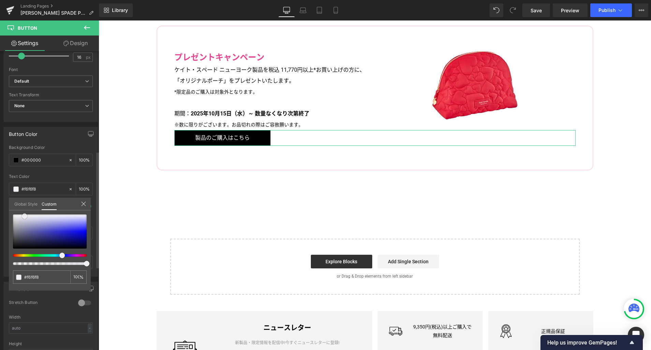
type input "#ffffff"
drag, startPoint x: 31, startPoint y: 221, endPoint x: 6, endPoint y: 206, distance: 29.4
click at [6, 206] on div "Button Color rgba(0, 0, 0, 1) Background Color #000000 100 % rgba(255, 255, 255…" at bounding box center [51, 199] width 102 height 155
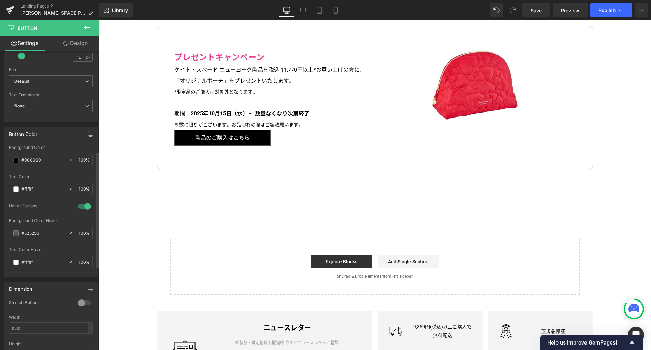
click at [15, 233] on span at bounding box center [15, 232] width 5 height 5
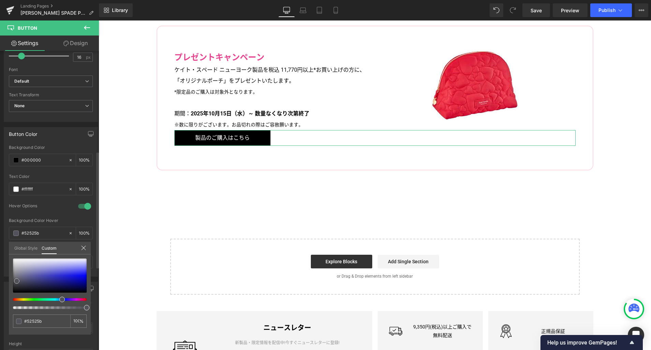
type input "#dedef1"
type input "#e3e3f1"
type input "#ffffff"
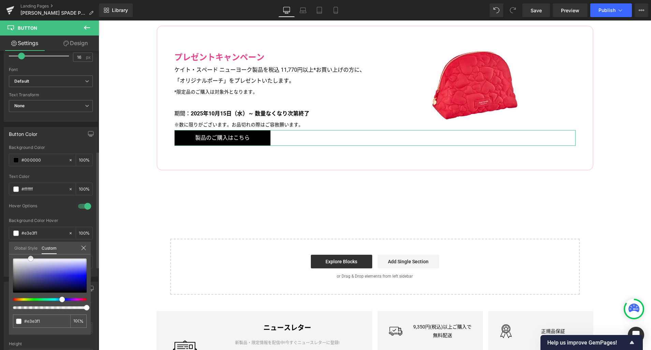
type input "#ffffff"
drag, startPoint x: 43, startPoint y: 261, endPoint x: 5, endPoint y: 250, distance: 39.7
click at [5, 250] on div "Button Color rgba(0, 0, 0, 1) Background Color #000000 100 % rgba(255, 255, 255…" at bounding box center [51, 199] width 102 height 155
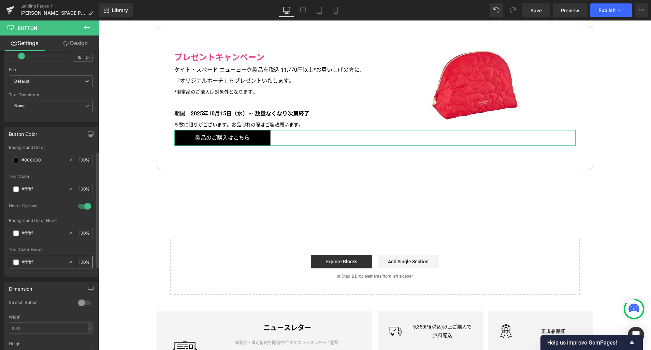
click at [15, 262] on span at bounding box center [15, 261] width 5 height 5
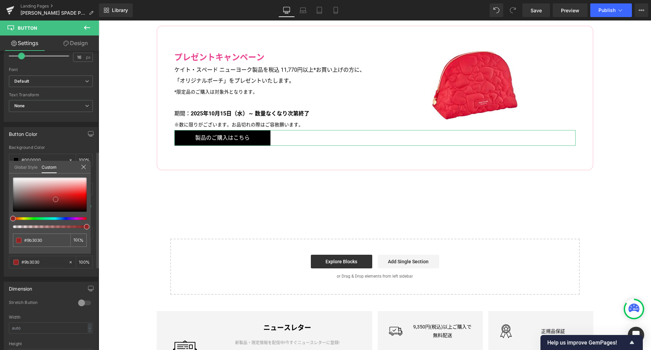
type input "#9b3030"
type input "#9b2b2b"
type input "#4b0b0b"
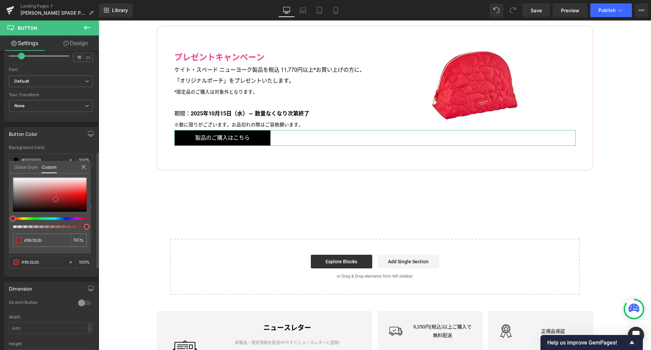
type input "#4b0b0b"
type input "#0e0101"
type input "#000000"
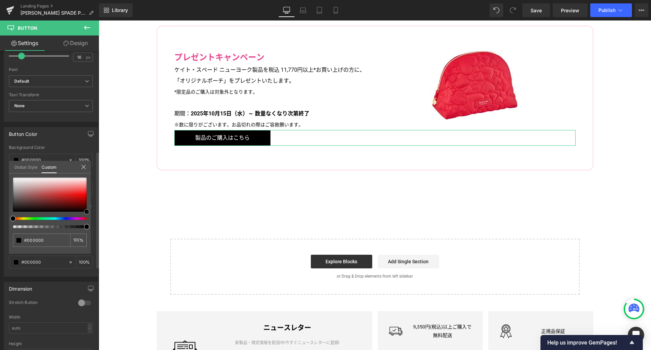
drag, startPoint x: 56, startPoint y: 199, endPoint x: 92, endPoint y: 220, distance: 42.3
click at [92, 220] on div "Button Color rgba(0, 0, 0, 1) Background Color #000000 100 % rgba(255, 255, 255…" at bounding box center [51, 199] width 102 height 155
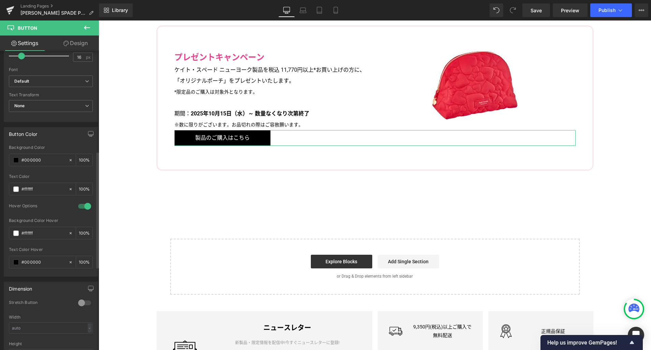
click at [78, 43] on link "Design" at bounding box center [75, 42] width 49 height 15
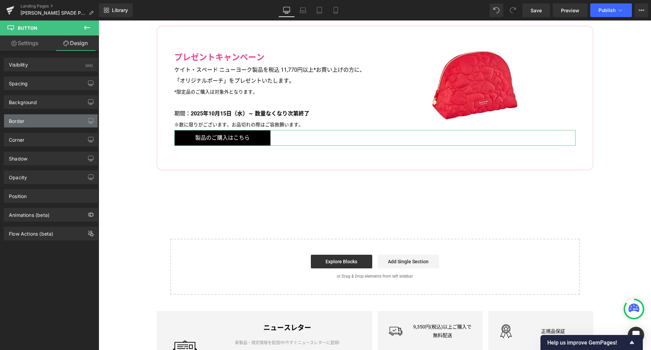
click at [35, 124] on div "Border" at bounding box center [50, 120] width 93 height 13
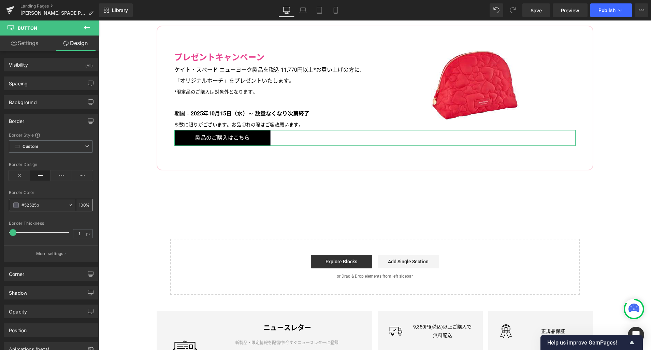
click at [17, 205] on span at bounding box center [15, 204] width 5 height 5
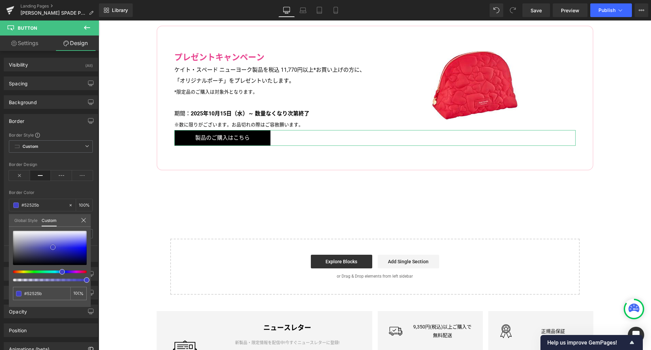
type input "#c7c7e4"
type input "#2626a5"
type input "#09094d"
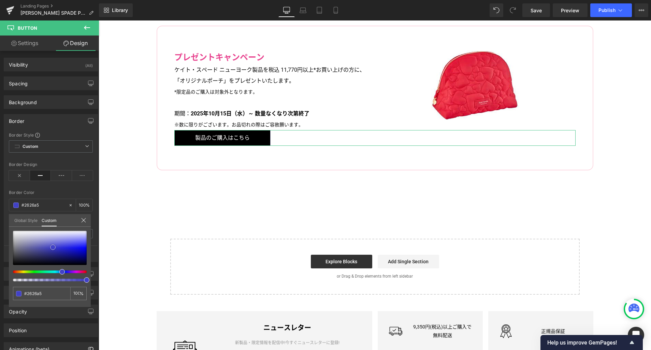
type input "#09094d"
type input "#040433"
type input "#020221"
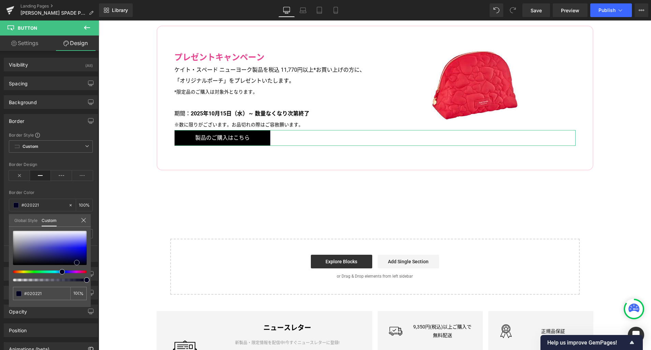
type input "#000013"
type input "#000000"
drag, startPoint x: 152, startPoint y: 268, endPoint x: 99, endPoint y: 278, distance: 53.6
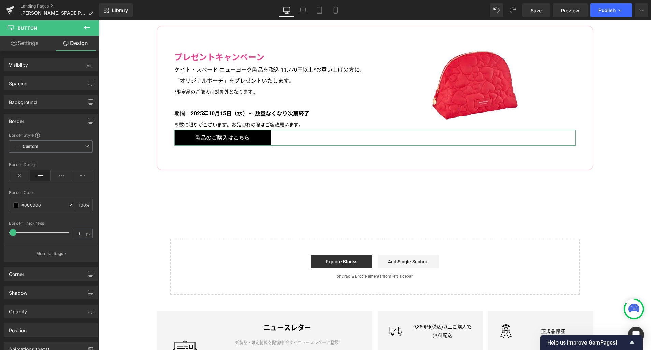
click at [58, 193] on div "Border Color" at bounding box center [51, 192] width 84 height 5
click at [31, 45] on link "Settings" at bounding box center [24, 42] width 49 height 15
type input "100"
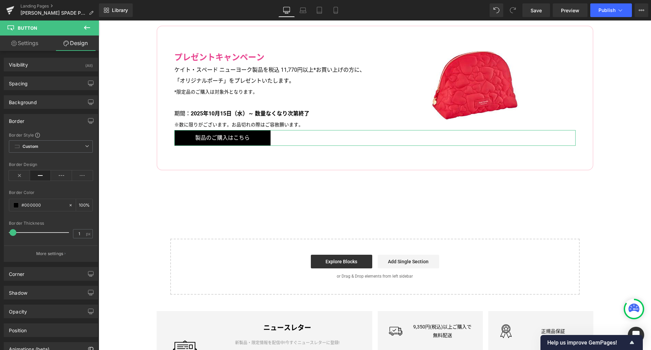
type input "100"
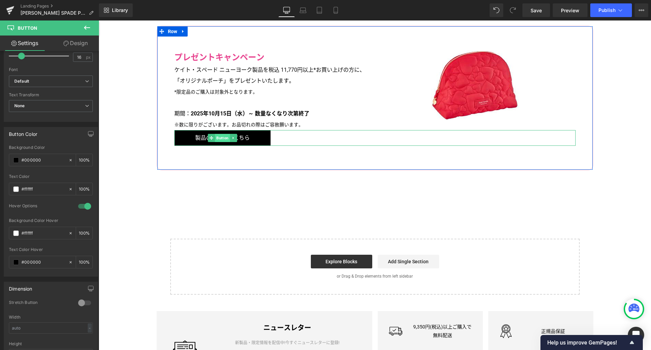
click at [221, 137] on span "Button" at bounding box center [222, 138] width 15 height 8
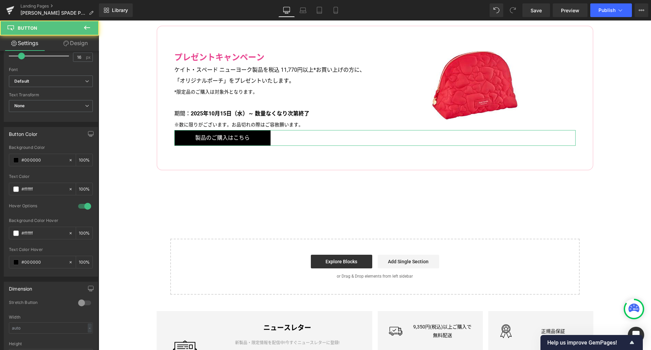
click at [81, 45] on link "Design" at bounding box center [75, 42] width 49 height 15
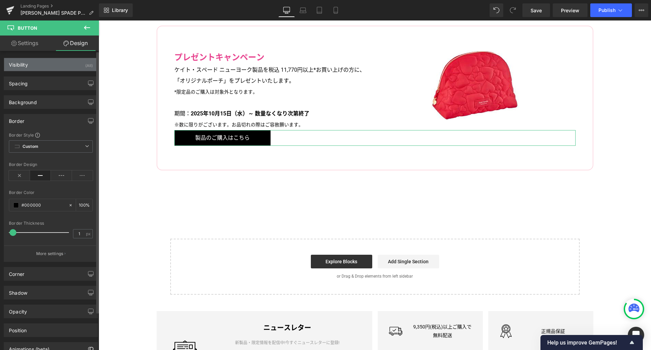
type input "100"
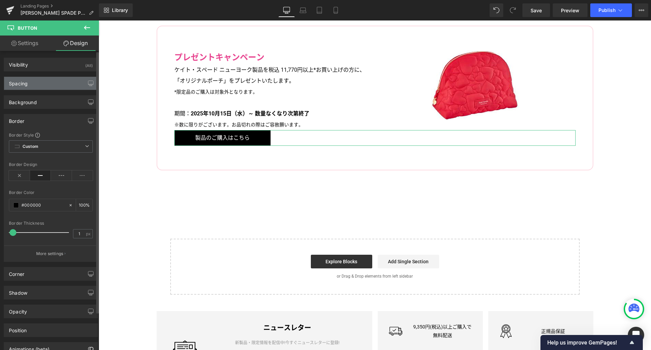
click at [45, 89] on div "Spacing" at bounding box center [50, 83] width 93 height 13
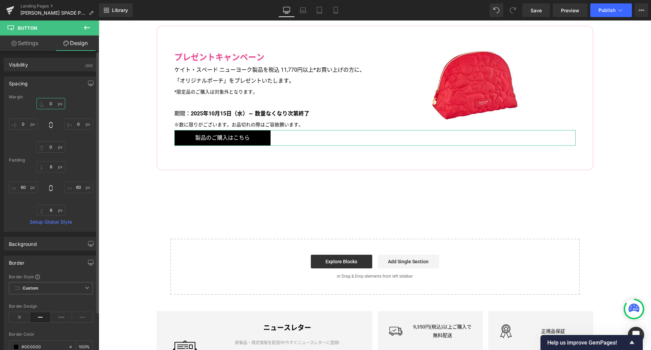
click at [50, 101] on input "0" at bounding box center [51, 103] width 29 height 11
type input "40"
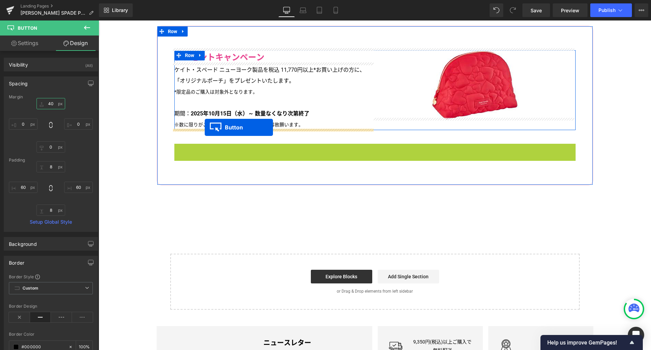
drag, startPoint x: 206, startPoint y: 152, endPoint x: 205, endPoint y: 127, distance: 25.0
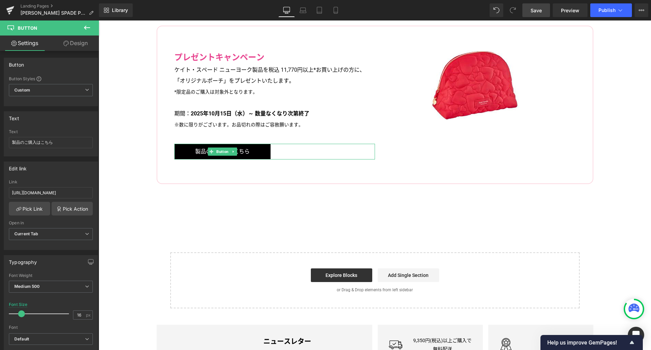
click at [534, 10] on span "Save" at bounding box center [536, 10] width 11 height 7
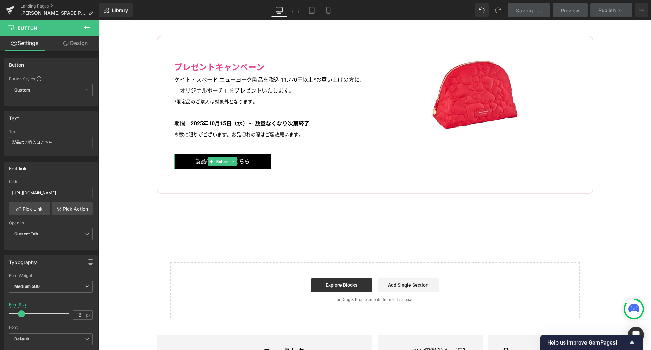
scroll to position [1570, 0]
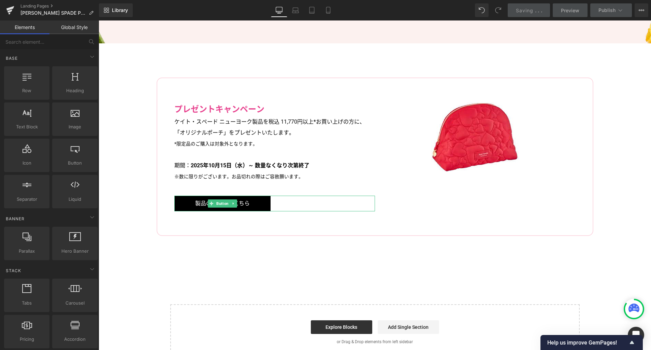
drag, startPoint x: 358, startPoint y: 272, endPoint x: 350, endPoint y: 281, distance: 12.3
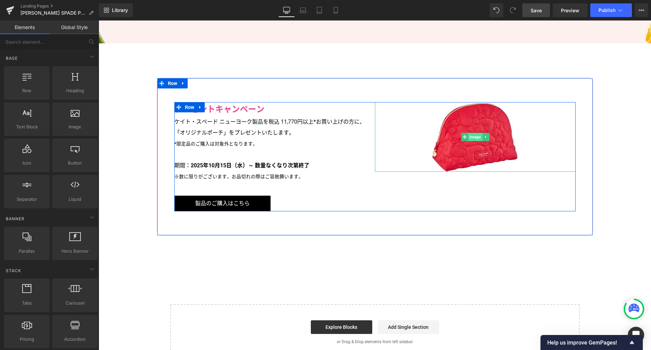
click at [468, 133] on span "Image" at bounding box center [475, 137] width 14 height 8
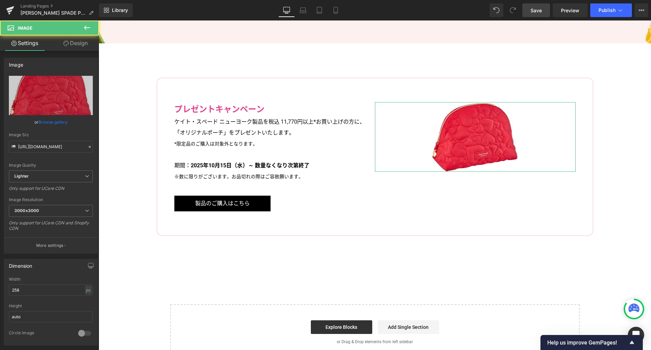
click at [81, 38] on link "Design" at bounding box center [75, 42] width 49 height 15
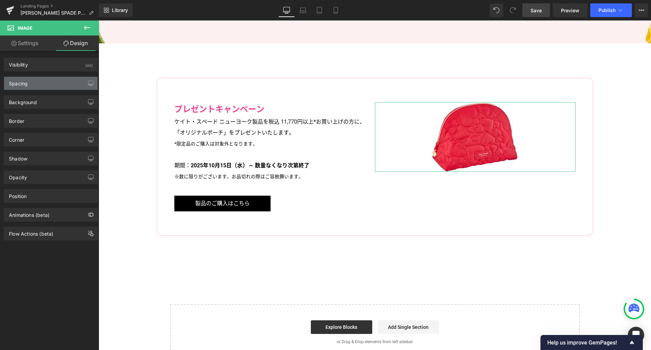
click at [41, 83] on div "Spacing" at bounding box center [50, 83] width 93 height 13
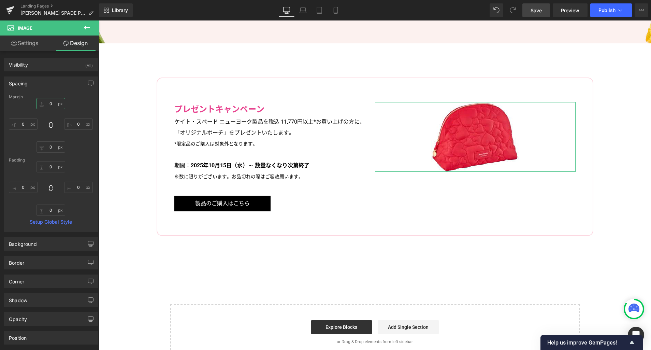
click at [52, 102] on input "0" at bounding box center [51, 103] width 29 height 11
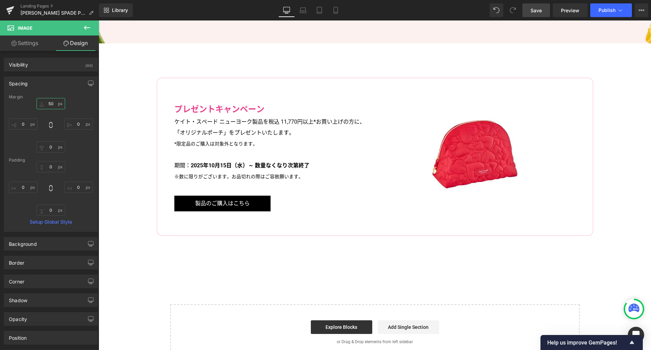
type input "50"
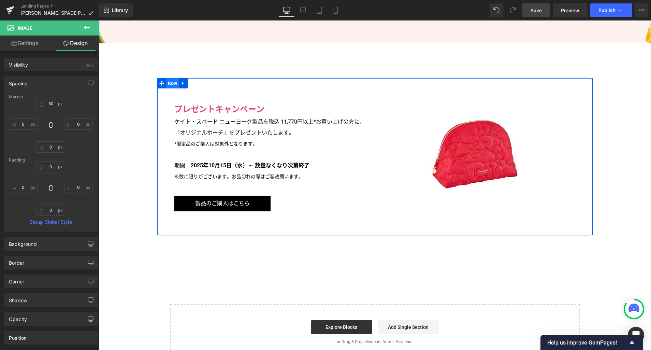
click at [167, 80] on span "Row" at bounding box center [172, 83] width 13 height 10
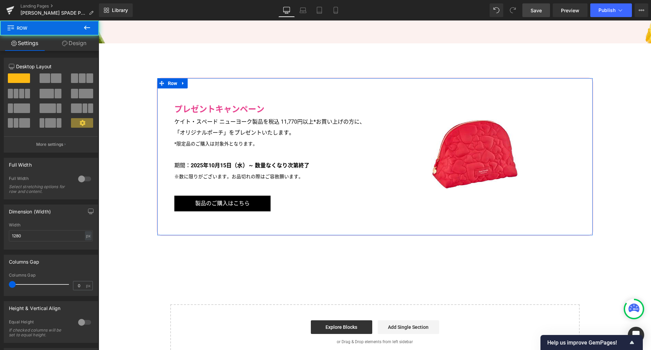
click at [79, 44] on link "Design" at bounding box center [73, 42] width 49 height 15
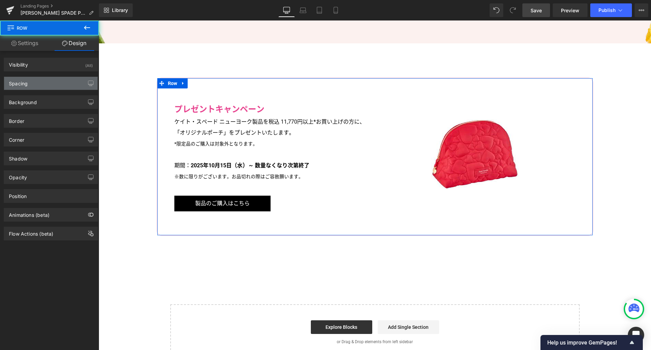
type input "100"
type input "70"
type input "50"
type input "70"
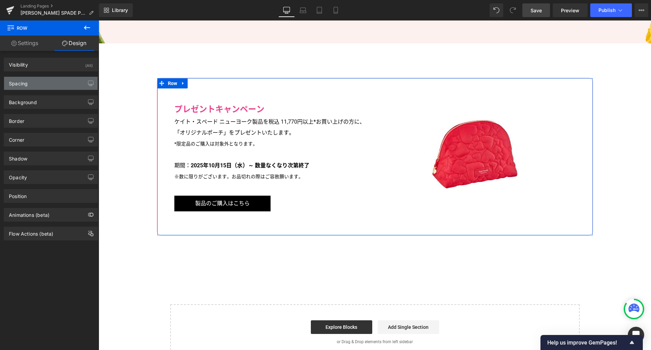
click at [46, 83] on div "Spacing" at bounding box center [50, 83] width 93 height 13
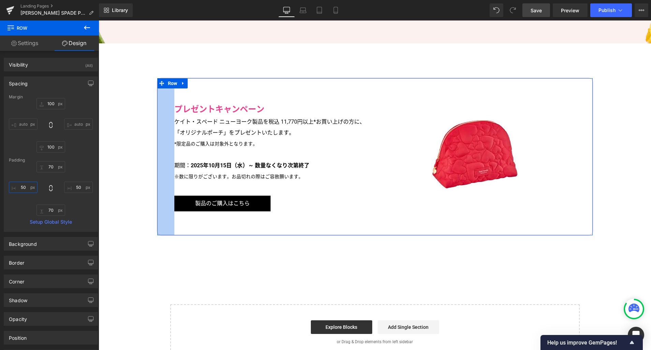
click at [29, 190] on input "50" at bounding box center [23, 187] width 29 height 11
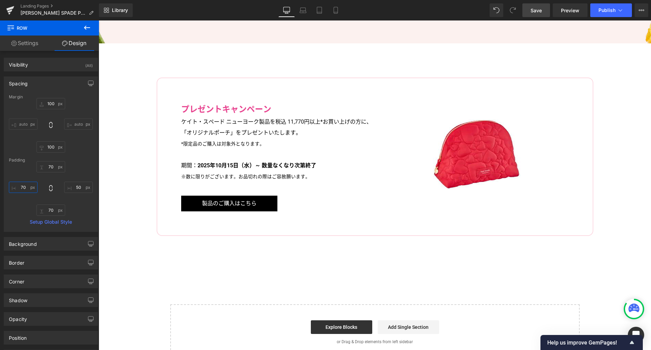
type input "70"
click at [536, 10] on span "Save" at bounding box center [536, 10] width 11 height 7
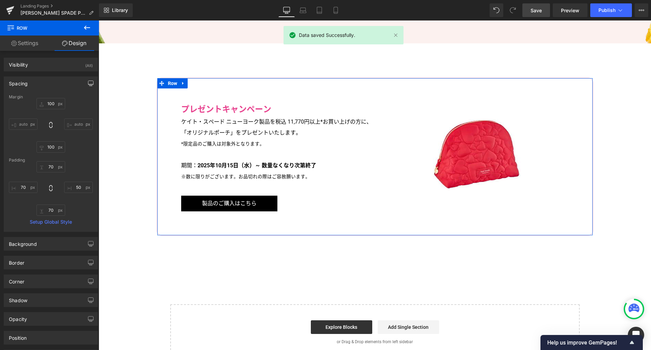
click at [88, 83] on icon "button" at bounding box center [90, 83] width 5 height 5
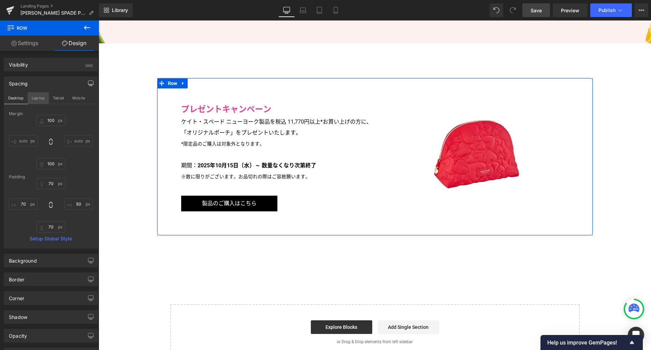
click at [37, 100] on button "Laptop" at bounding box center [38, 98] width 21 height 12
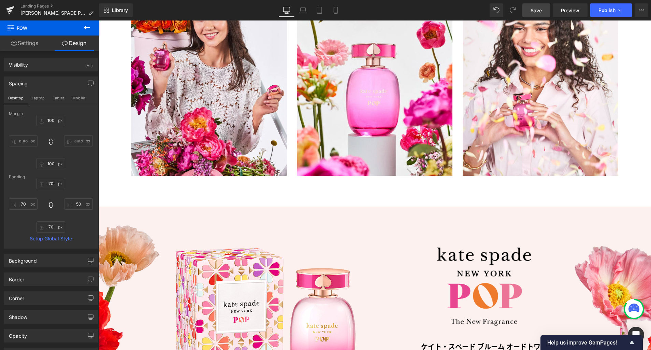
type input "100"
type input "70"
type input "50"
type input "70"
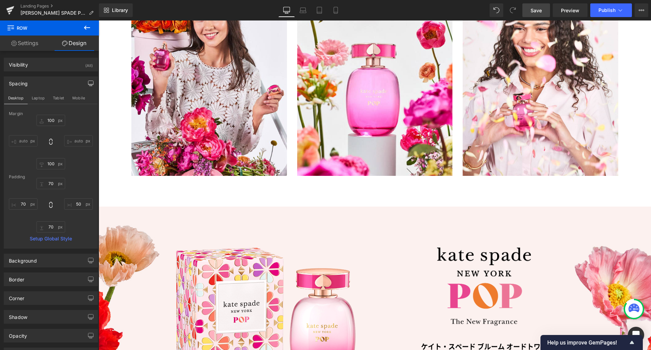
type input "70"
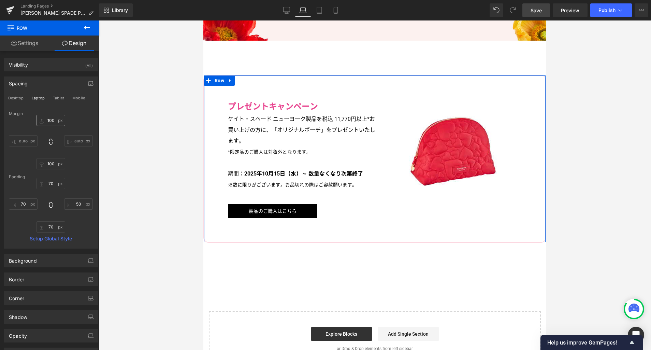
scroll to position [1164, 0]
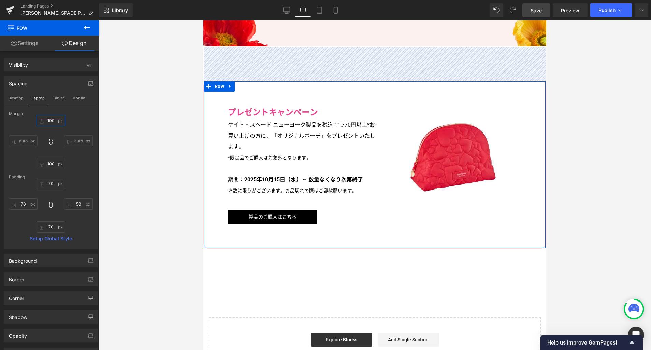
click at [52, 120] on input "100" at bounding box center [51, 120] width 29 height 11
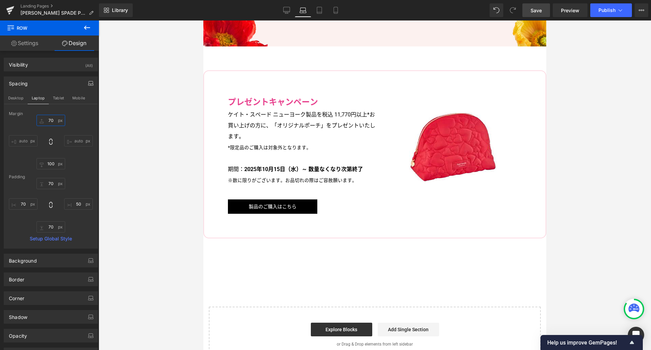
type input "70"
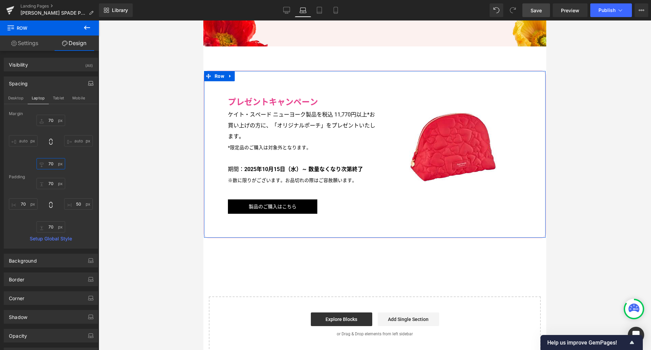
type input "70"
click at [27, 49] on link "Settings" at bounding box center [24, 42] width 49 height 15
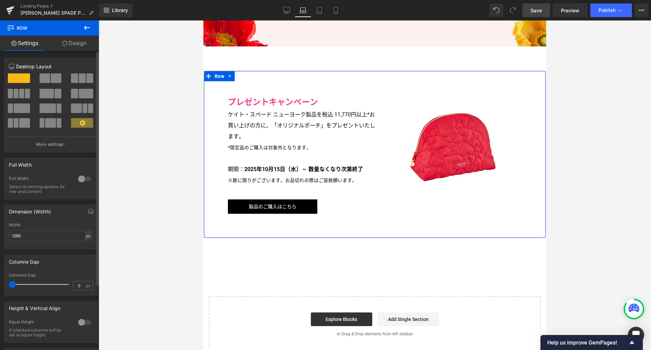
click at [86, 236] on div "px" at bounding box center [88, 235] width 7 height 9
click at [84, 247] on li "%" at bounding box center [88, 246] width 9 height 10
click at [54, 230] on div "Width 100 % % px" at bounding box center [51, 235] width 84 height 27
click at [55, 234] on input "100" at bounding box center [51, 235] width 84 height 11
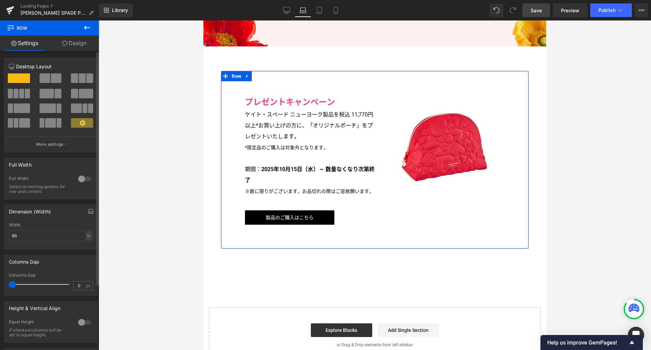
click at [88, 213] on icon "button" at bounding box center [90, 210] width 5 height 5
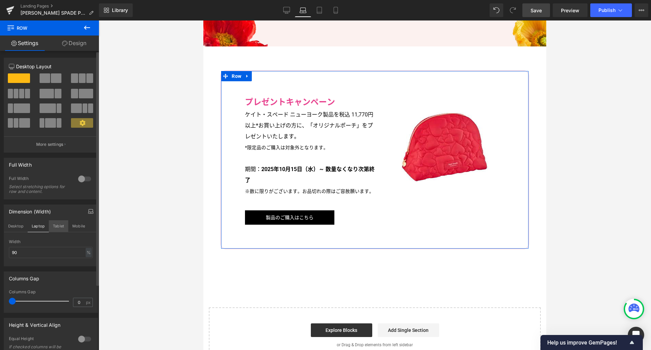
click at [57, 227] on button "Tablet" at bounding box center [58, 226] width 19 height 12
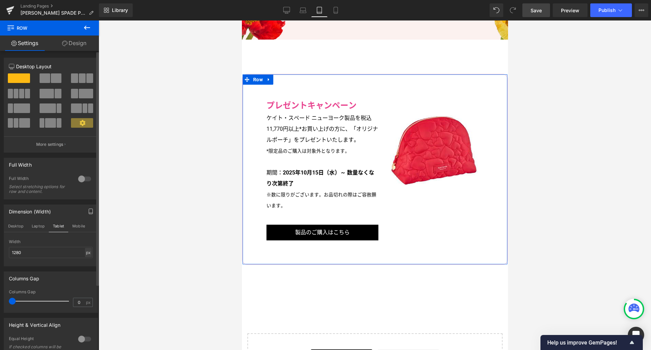
click at [85, 254] on div "px" at bounding box center [88, 252] width 7 height 9
click at [84, 263] on li "%" at bounding box center [88, 263] width 9 height 10
click at [74, 255] on input "100" at bounding box center [51, 252] width 84 height 11
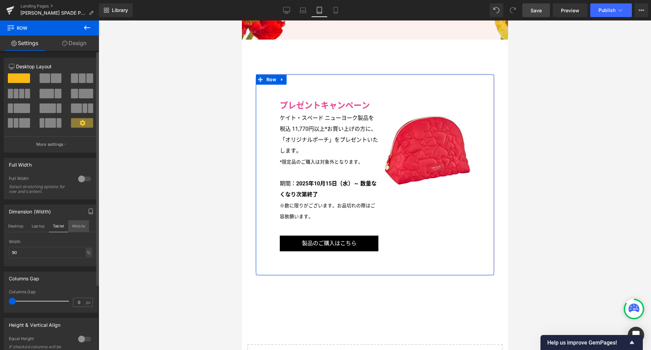
drag, startPoint x: 78, startPoint y: 223, endPoint x: 81, endPoint y: 229, distance: 7.0
click at [78, 223] on button "Mobile" at bounding box center [78, 226] width 21 height 12
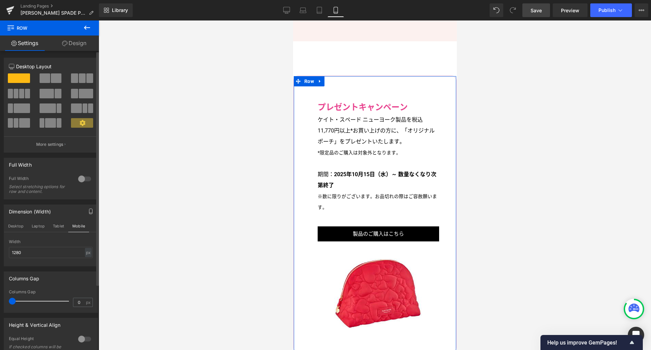
scroll to position [1463, 0]
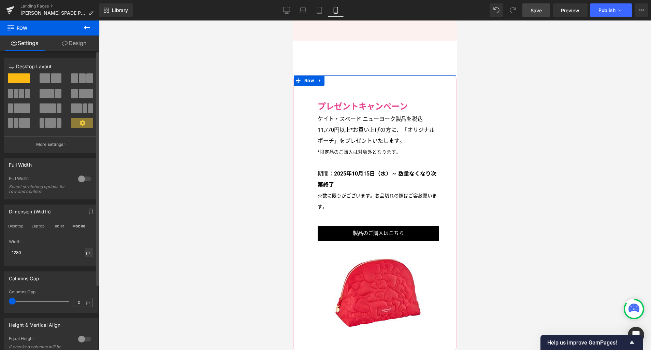
click at [85, 255] on div "px" at bounding box center [88, 252] width 7 height 9
click at [85, 263] on li "%" at bounding box center [88, 263] width 9 height 10
click at [61, 254] on input "100" at bounding box center [51, 252] width 84 height 11
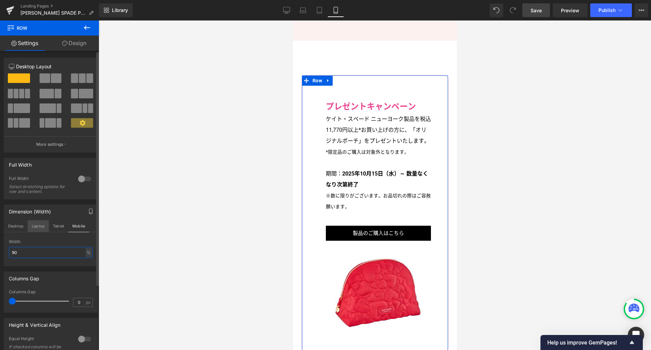
type input "90"
click at [35, 226] on button "Laptop" at bounding box center [38, 226] width 21 height 12
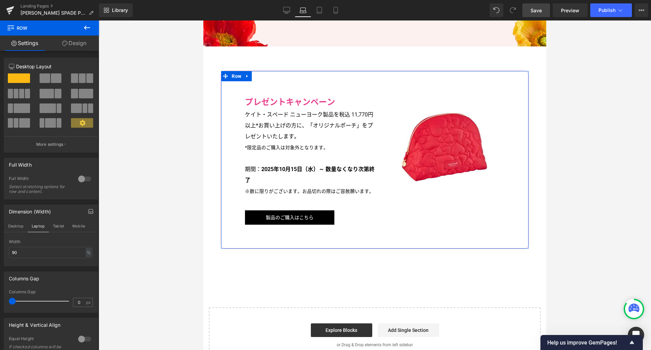
click at [74, 44] on link "Design" at bounding box center [73, 42] width 49 height 15
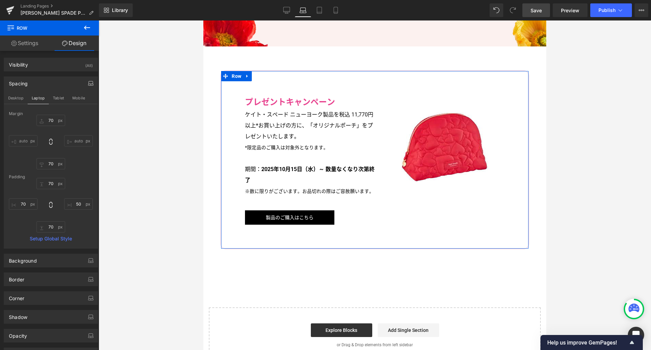
type input "70"
type input "50"
type input "70"
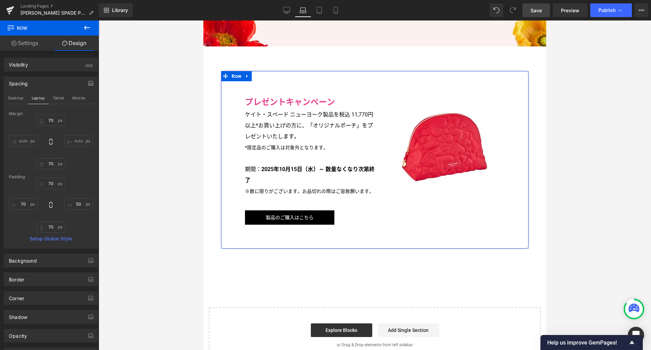
type input "70"
click at [55, 185] on input "70" at bounding box center [51, 183] width 29 height 11
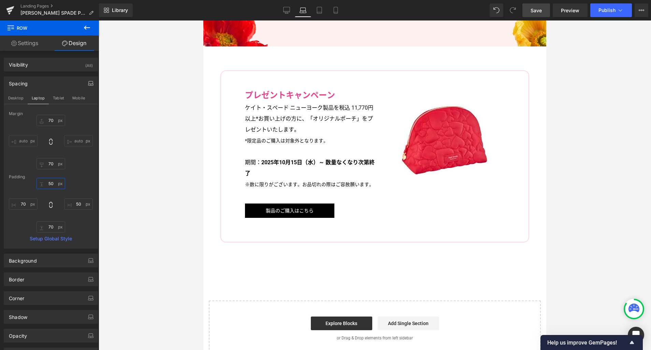
type input "50"
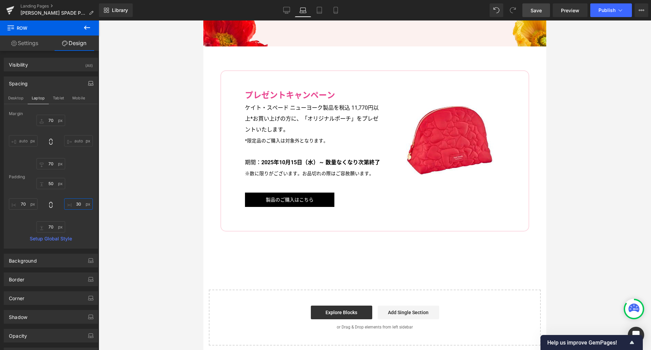
type input "30"
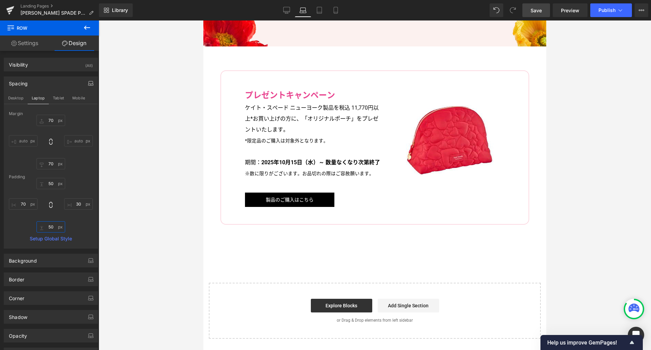
type input "50"
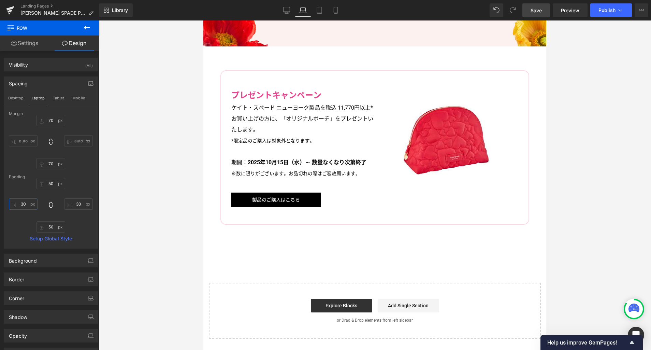
type input "40"
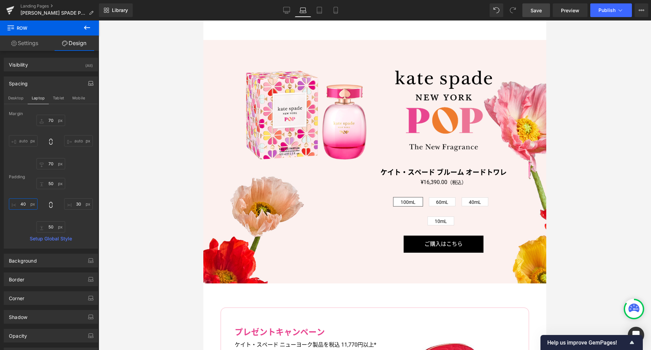
scroll to position [1014, 0]
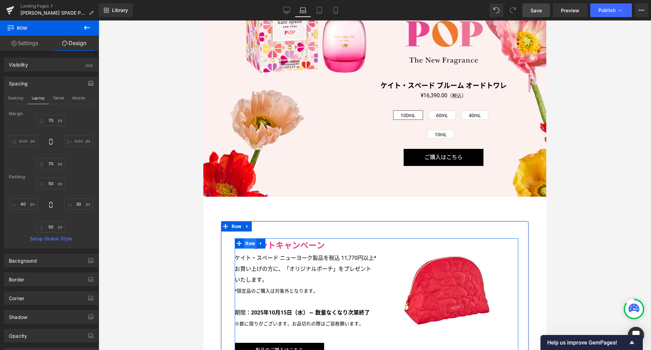
click at [251, 241] on span "Row" at bounding box center [250, 243] width 13 height 10
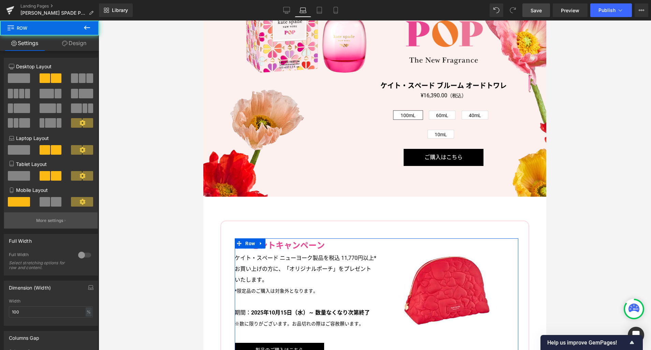
click at [45, 219] on p "More settings" at bounding box center [49, 220] width 27 height 6
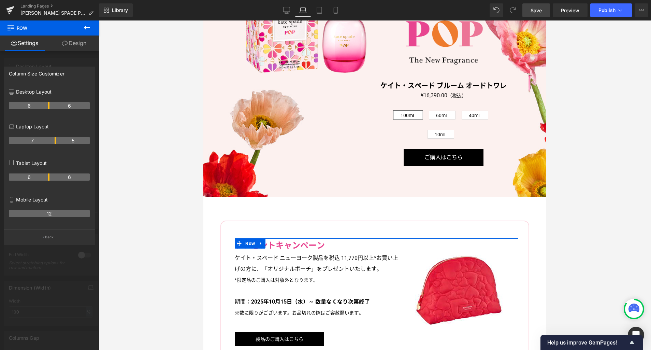
drag, startPoint x: 48, startPoint y: 139, endPoint x: 52, endPoint y: 138, distance: 4.2
click at [52, 139] on th "7" at bounding box center [32, 140] width 47 height 7
drag, startPoint x: 56, startPoint y: 140, endPoint x: 68, endPoint y: 139, distance: 11.7
click at [69, 140] on th "5" at bounding box center [73, 140] width 34 height 7
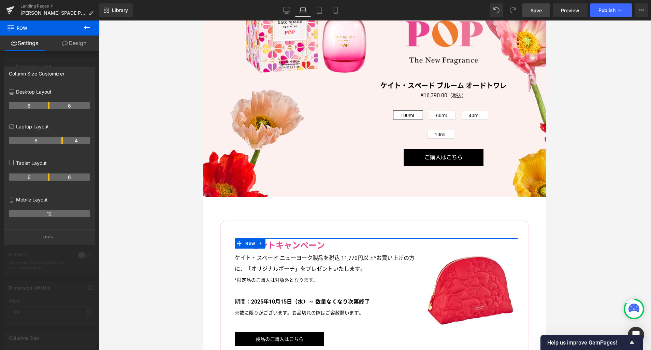
drag, startPoint x: 56, startPoint y: 141, endPoint x: 60, endPoint y: 140, distance: 4.2
click at [60, 141] on th "8" at bounding box center [36, 140] width 54 height 7
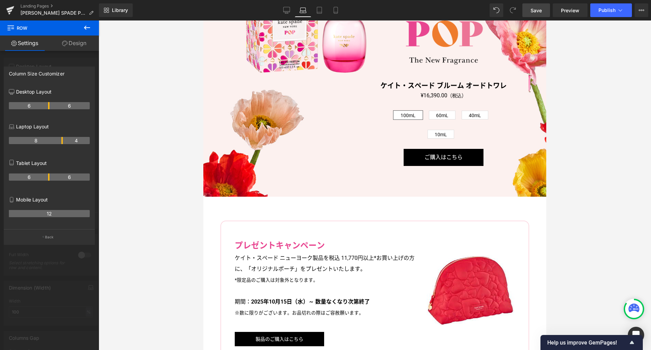
click at [292, 268] on body "[全製品対象] ご購入で選べるサンプル2点プレゼント！ LINE公式アカウントの友だち追加は こちらから ショッピングガイド お問い合わせ ログイン お気に入…" at bounding box center [374, 30] width 343 height 2046
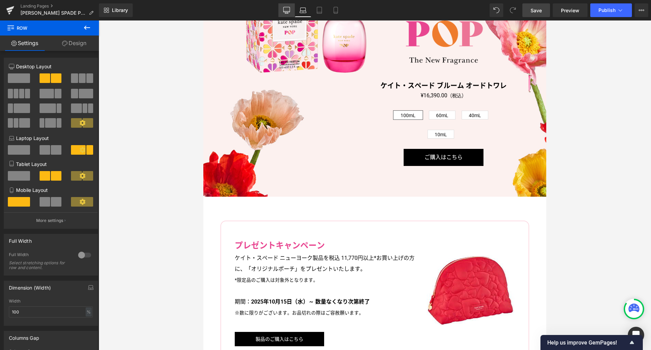
drag, startPoint x: 288, startPoint y: 13, endPoint x: 191, endPoint y: 12, distance: 96.6
click at [288, 13] on icon at bounding box center [286, 10] width 7 height 7
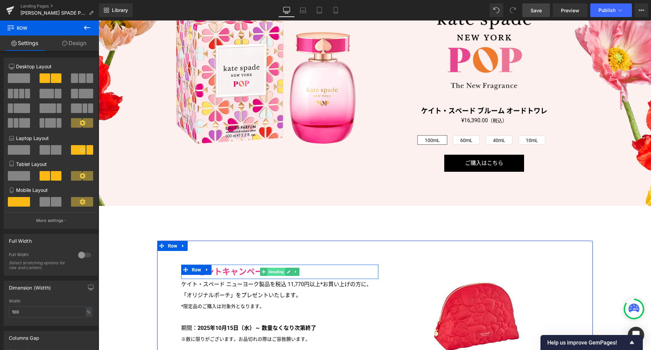
click at [271, 270] on span "Heading" at bounding box center [276, 272] width 18 height 8
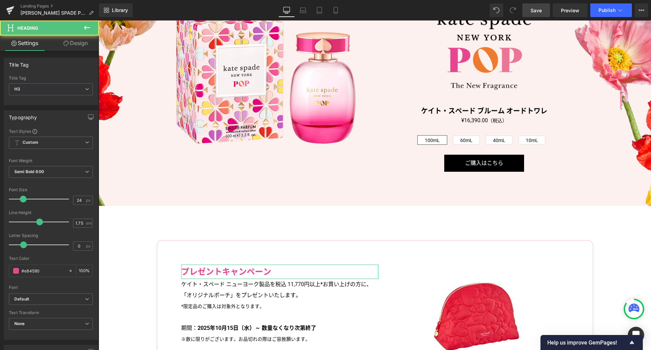
click at [82, 42] on link "Design" at bounding box center [75, 42] width 49 height 15
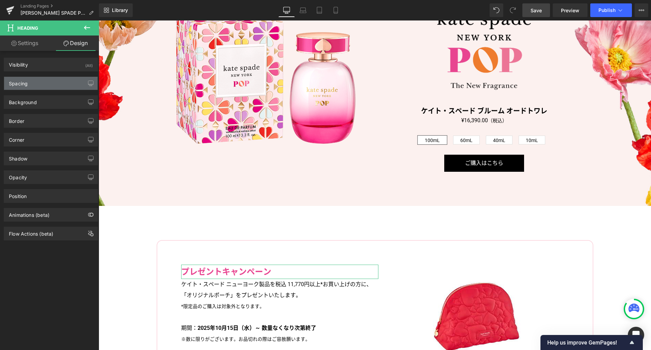
click at [53, 83] on div "Spacing" at bounding box center [50, 83] width 93 height 13
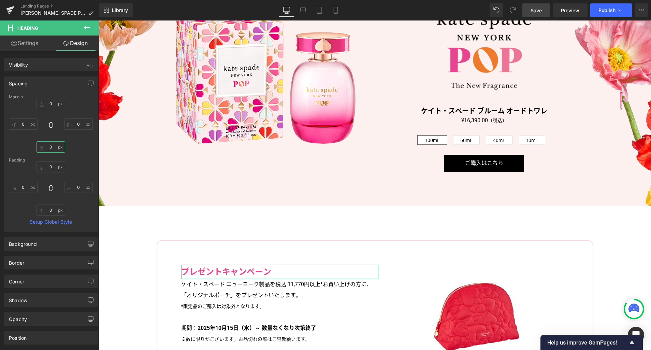
click at [52, 143] on input "0" at bounding box center [51, 146] width 29 height 11
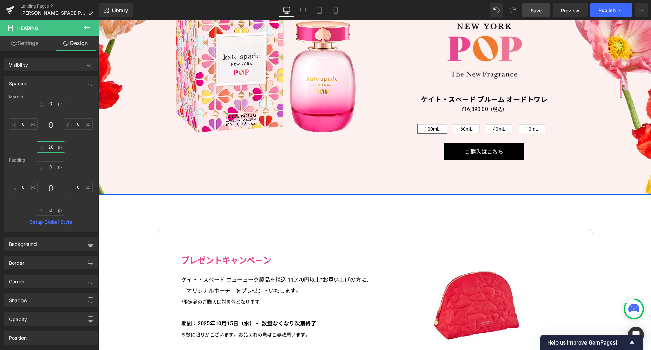
scroll to position [1419, 0]
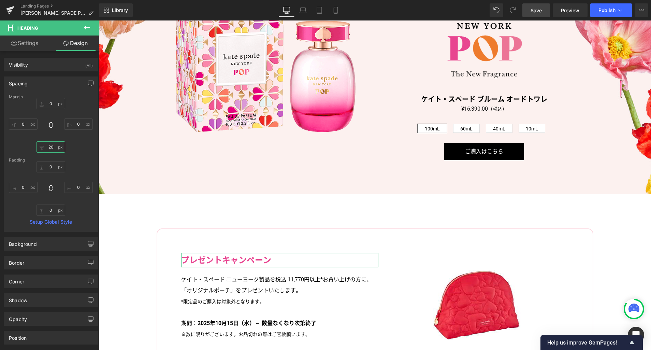
type input "20"
click at [88, 84] on icon "button" at bounding box center [90, 83] width 5 height 5
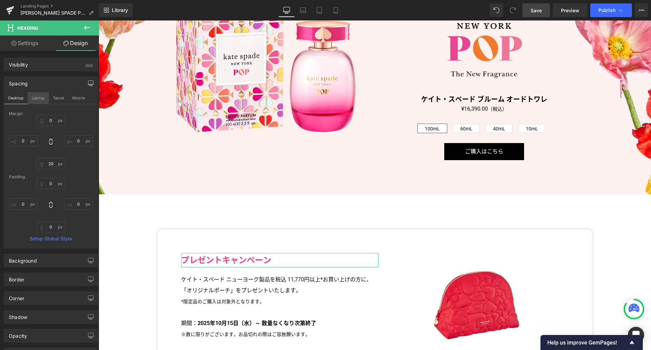
click at [39, 98] on button "Laptop" at bounding box center [38, 98] width 21 height 12
type input "0"
type input "20"
type input "0"
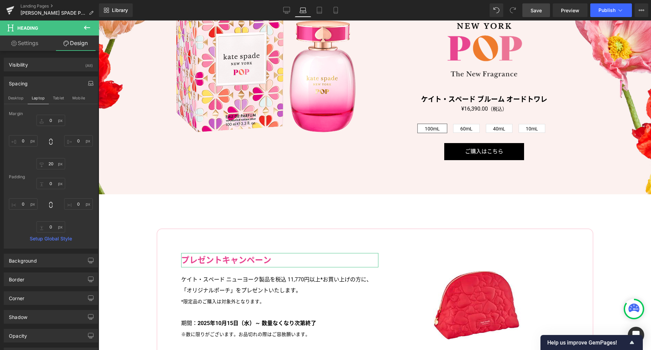
type input "0"
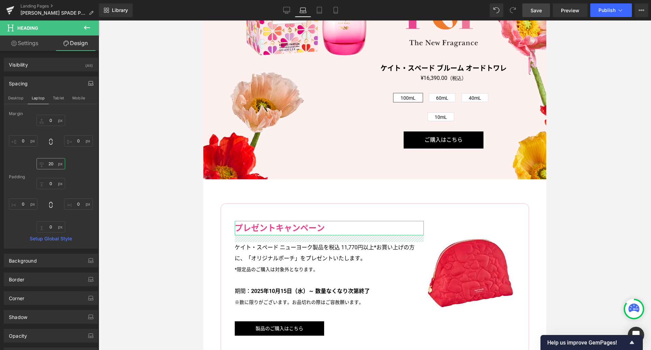
click at [52, 165] on input "20" at bounding box center [51, 163] width 29 height 11
type input "15"
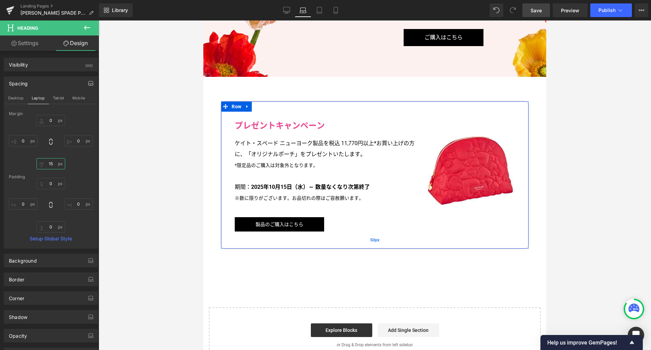
scroll to position [1165, 0]
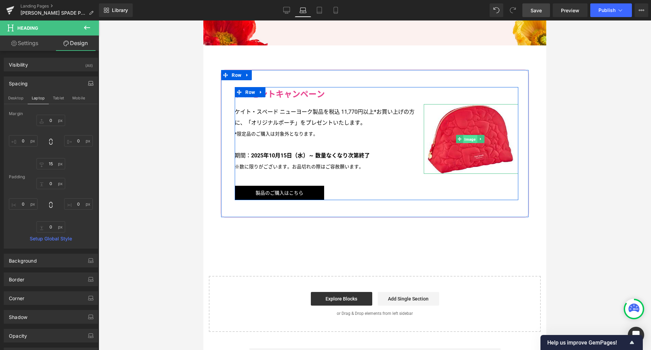
click at [467, 138] on span "Image" at bounding box center [470, 139] width 14 height 8
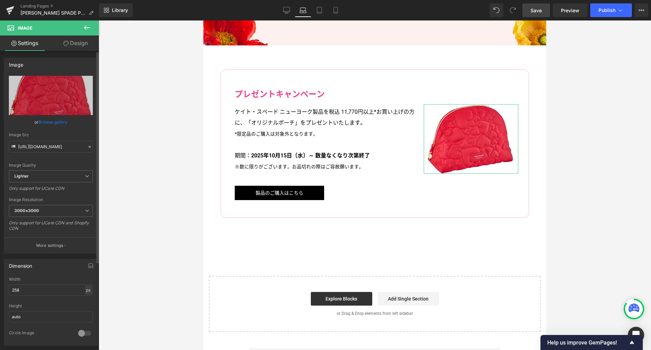
click at [86, 291] on div "px" at bounding box center [88, 289] width 7 height 9
click at [86, 300] on li "%" at bounding box center [88, 301] width 9 height 10
click at [66, 289] on input "94.74" at bounding box center [51, 289] width 84 height 11
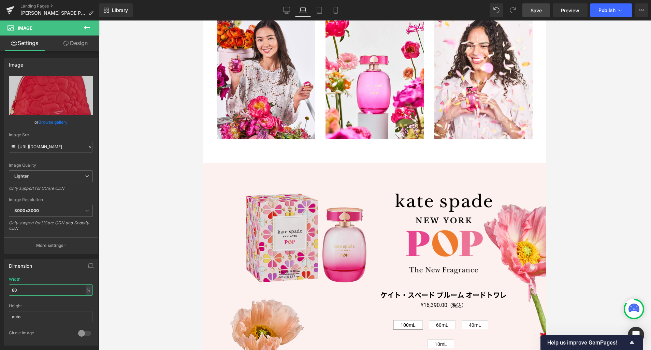
scroll to position [1123, 0]
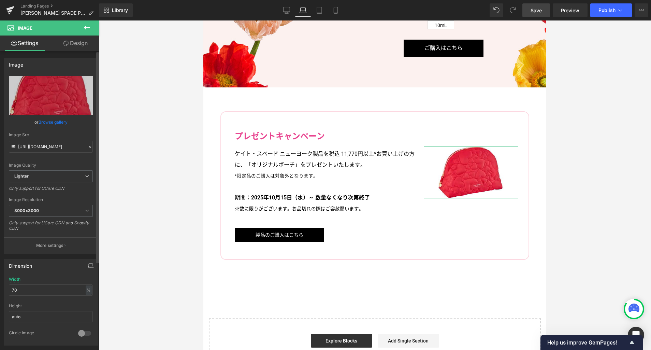
click at [88, 268] on icon "button" at bounding box center [90, 265] width 5 height 5
click at [66, 279] on button "Tablet" at bounding box center [58, 280] width 19 height 12
type input "258"
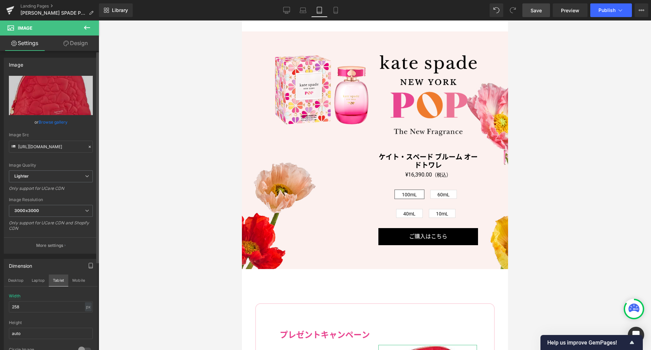
scroll to position [1318, 0]
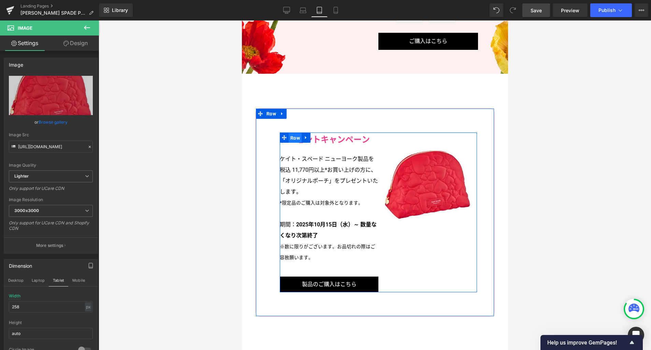
click at [296, 133] on span "Row" at bounding box center [294, 138] width 13 height 10
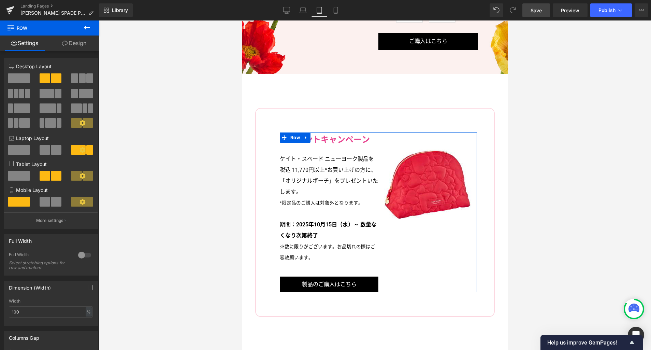
click at [50, 221] on p "More settings" at bounding box center [49, 220] width 27 height 6
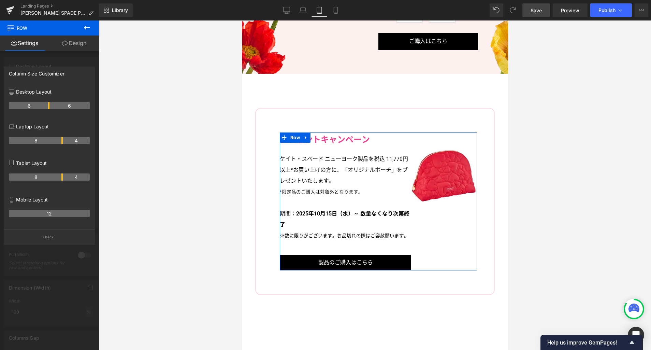
drag, startPoint x: 48, startPoint y: 176, endPoint x: 62, endPoint y: 176, distance: 13.3
click at [62, 176] on th "8" at bounding box center [36, 176] width 54 height 7
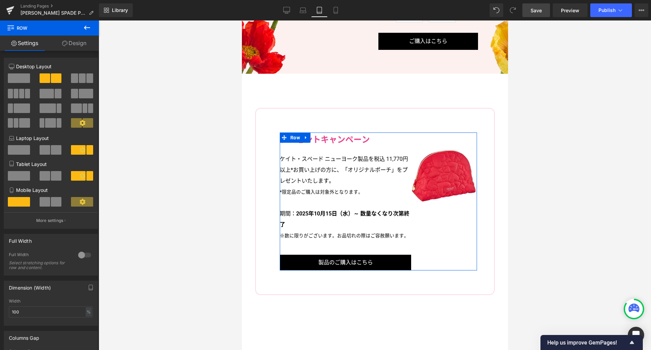
click at [85, 46] on link "Design" at bounding box center [73, 42] width 49 height 15
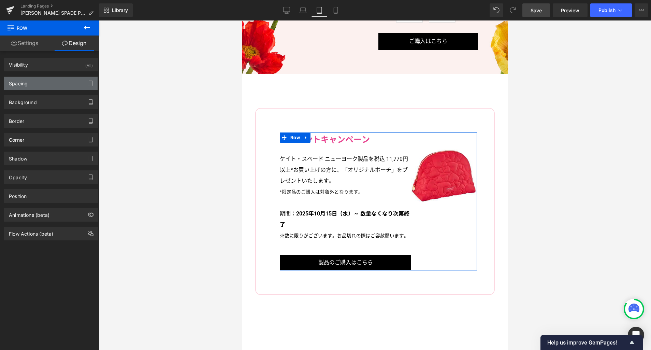
click at [44, 88] on div "Spacing" at bounding box center [50, 83] width 93 height 13
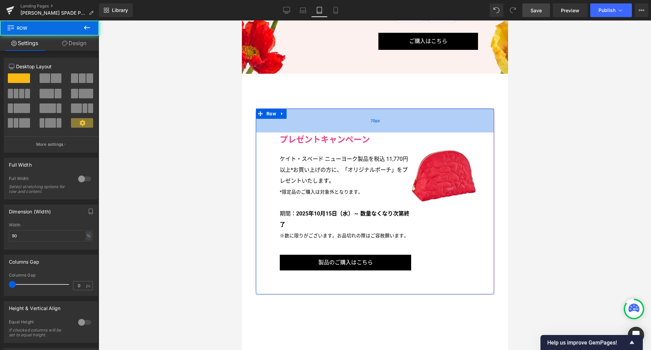
click at [315, 116] on div "70px" at bounding box center [375, 121] width 238 height 24
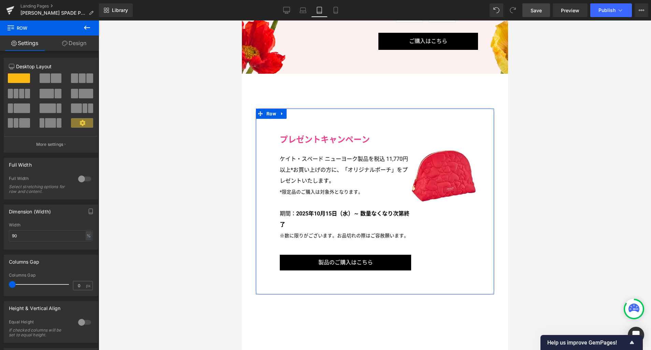
click at [85, 48] on link "Design" at bounding box center [73, 42] width 49 height 15
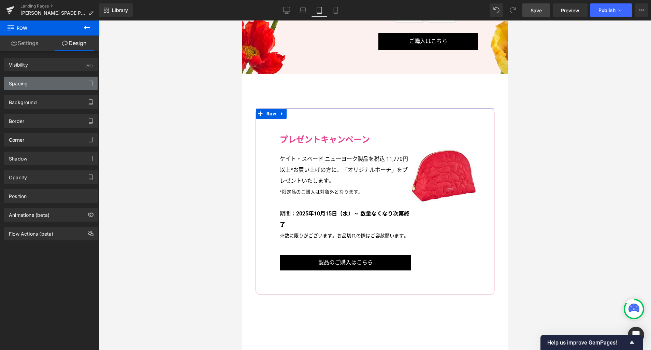
click at [46, 84] on div "Spacing" at bounding box center [50, 83] width 93 height 13
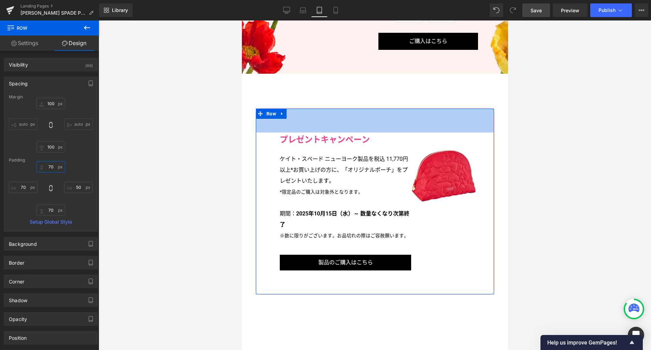
drag, startPoint x: 53, startPoint y: 167, endPoint x: 91, endPoint y: 166, distance: 37.9
click at [53, 167] on input "70" at bounding box center [51, 166] width 29 height 11
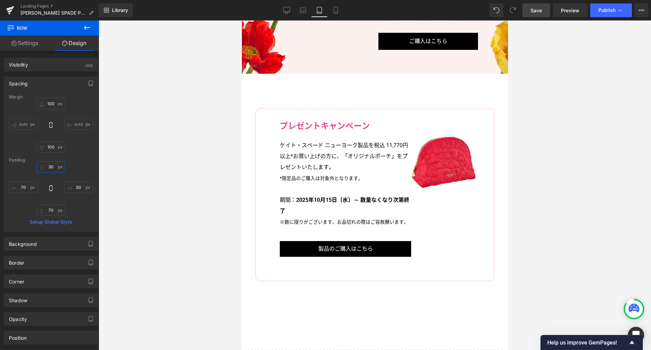
type input "30"
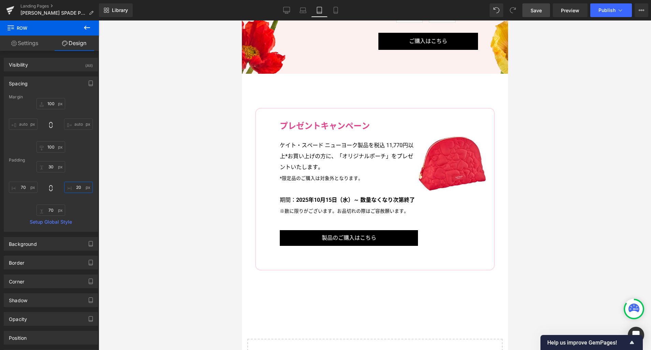
type input "20"
type input "30"
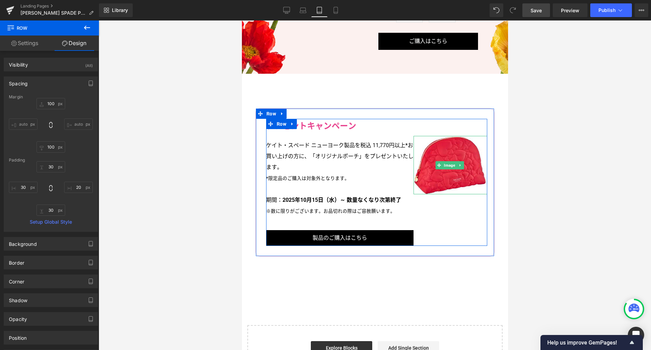
click at [447, 161] on span "Image" at bounding box center [449, 165] width 14 height 8
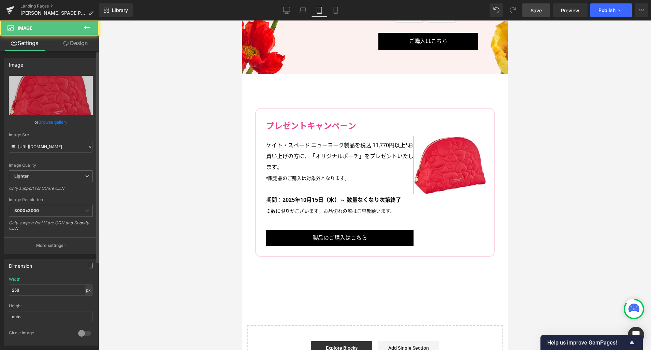
click at [88, 291] on div "px" at bounding box center [88, 289] width 7 height 9
click at [87, 302] on li "%" at bounding box center [88, 301] width 9 height 10
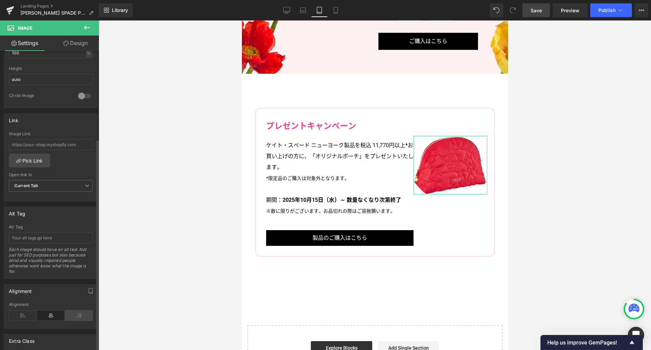
click at [79, 318] on icon at bounding box center [79, 315] width 28 height 10
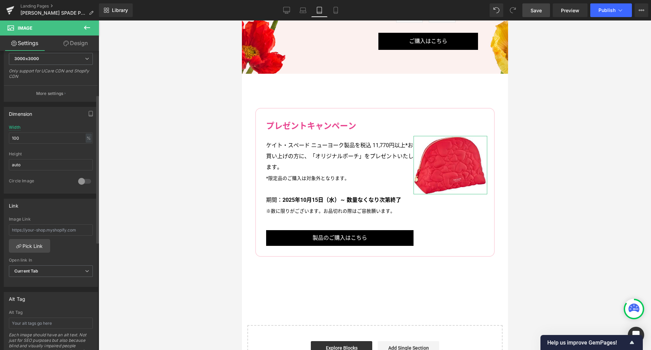
scroll to position [88, 0]
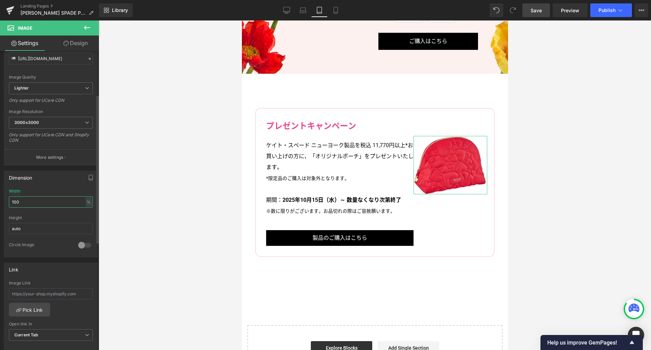
click at [43, 202] on input "100" at bounding box center [51, 201] width 84 height 11
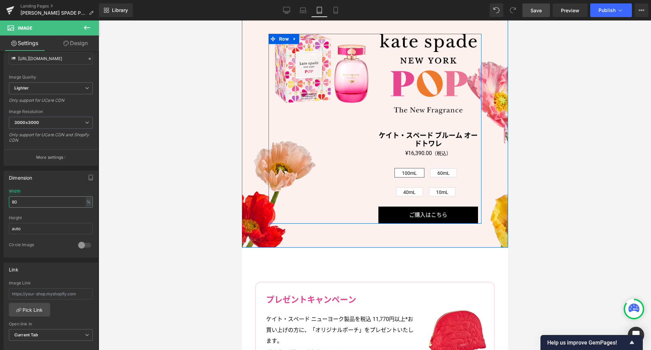
scroll to position [1289, 0]
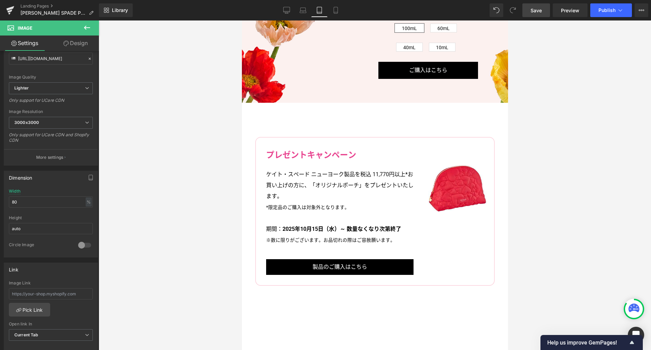
click at [553, 205] on div at bounding box center [375, 184] width 552 height 329
click at [301, 12] on icon at bounding box center [303, 10] width 7 height 7
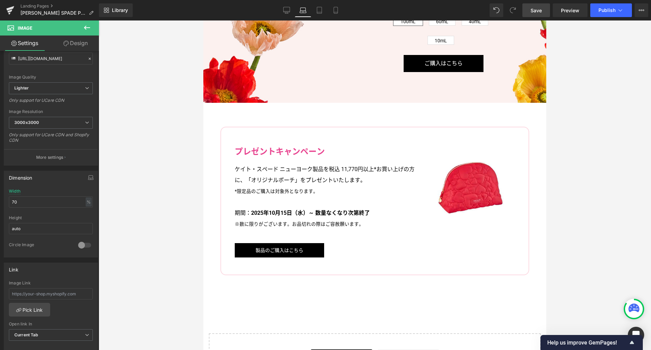
click at [320, 13] on icon at bounding box center [319, 10] width 5 height 6
type input "80"
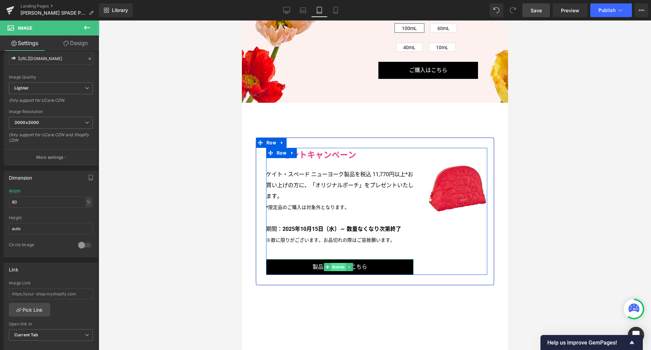
click at [340, 263] on span "Button" at bounding box center [338, 267] width 15 height 8
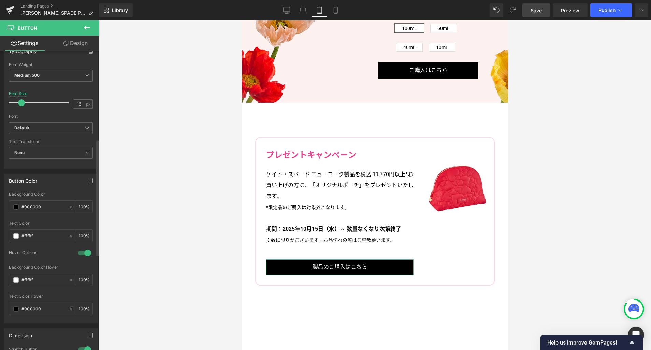
scroll to position [472, 0]
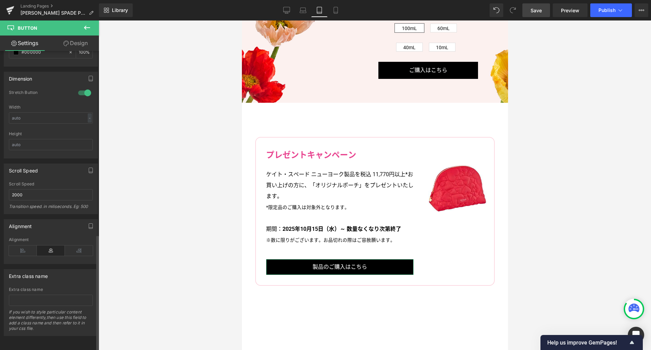
click at [83, 88] on div at bounding box center [84, 92] width 16 height 11
click at [88, 113] on div "-" at bounding box center [90, 117] width 4 height 9
drag, startPoint x: 85, startPoint y: 124, endPoint x: 64, endPoint y: 116, distance: 22.6
click at [85, 124] on li "%" at bounding box center [88, 129] width 9 height 10
click at [62, 113] on input "text" at bounding box center [51, 117] width 84 height 11
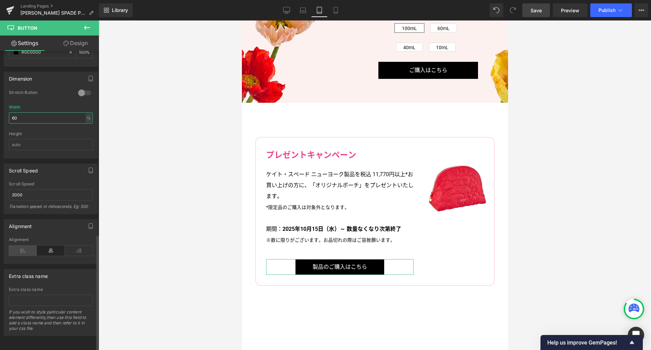
type input "60"
click at [18, 246] on icon at bounding box center [23, 250] width 28 height 10
click at [88, 76] on icon "button" at bounding box center [90, 78] width 5 height 5
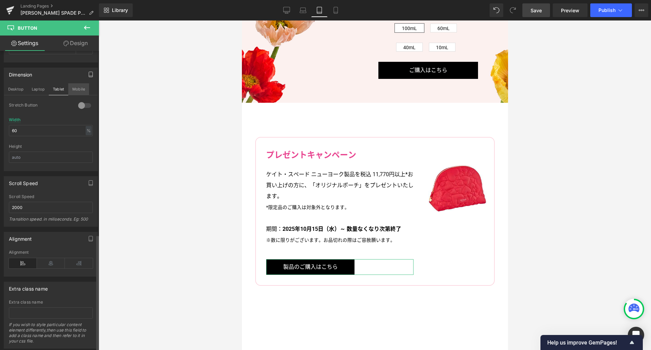
click at [80, 88] on button "Mobile" at bounding box center [78, 89] width 21 height 12
type input "15"
type input "100"
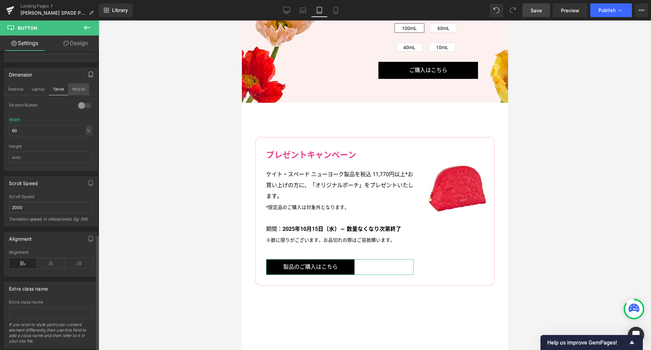
type input "100"
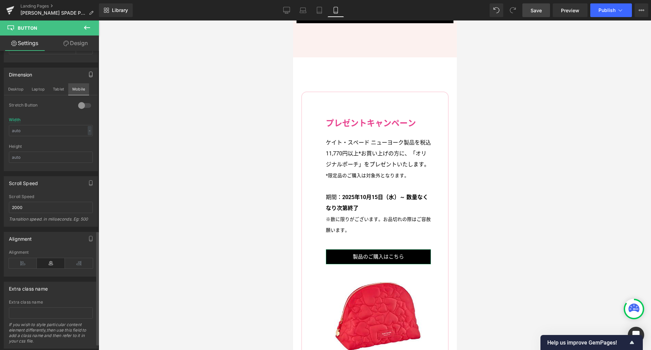
scroll to position [1447, 0]
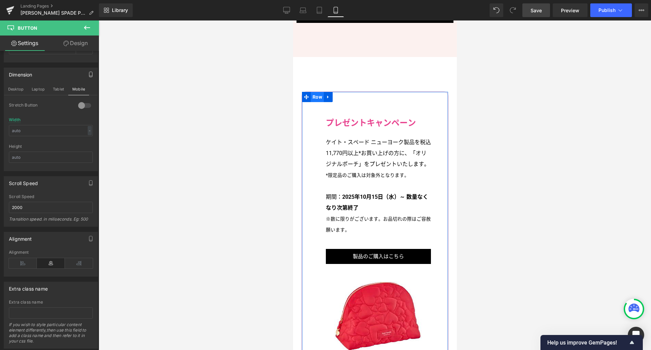
click at [317, 92] on span "Row" at bounding box center [317, 97] width 13 height 10
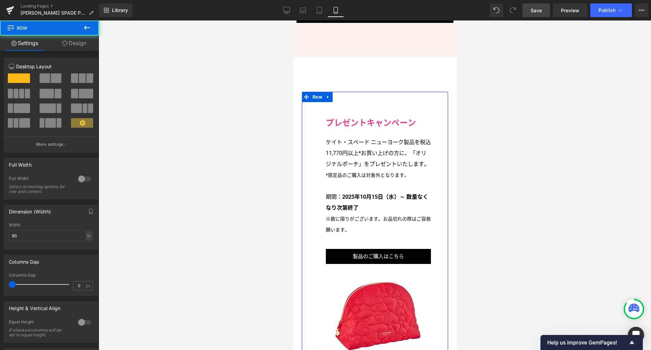
click at [69, 44] on link "Design" at bounding box center [73, 42] width 49 height 15
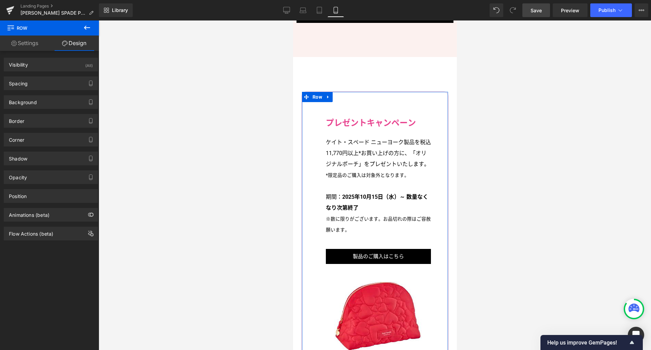
drag, startPoint x: 50, startPoint y: 81, endPoint x: 52, endPoint y: 93, distance: 12.5
click at [50, 81] on div "Spacing" at bounding box center [50, 83] width 93 height 13
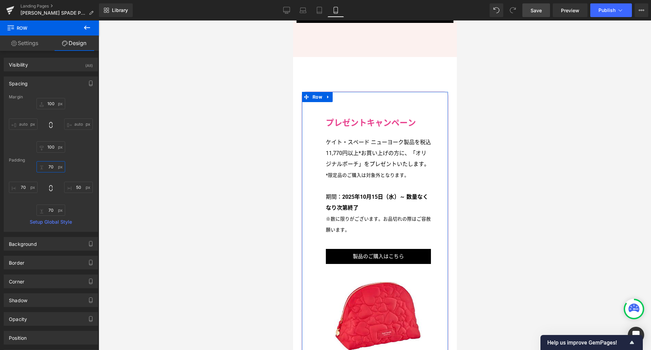
click at [55, 170] on input "70" at bounding box center [51, 166] width 29 height 11
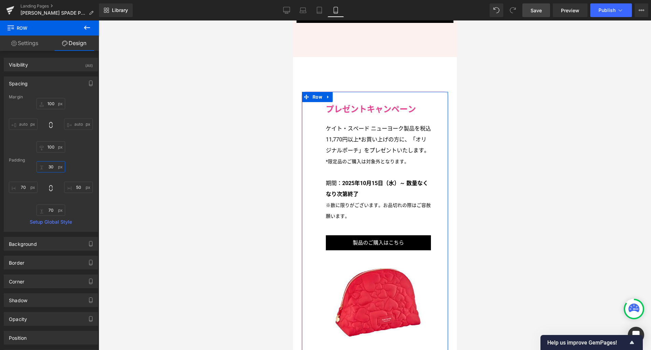
type input "30"
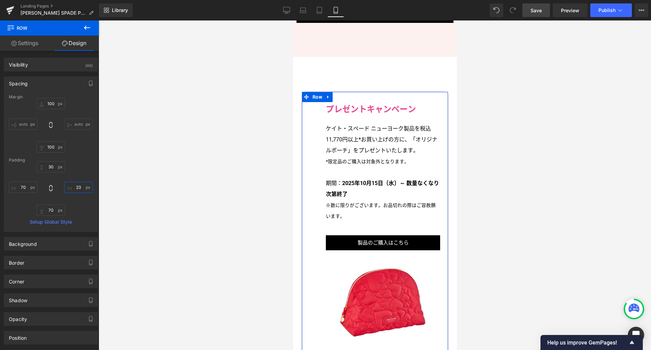
type input "2"
type input "30"
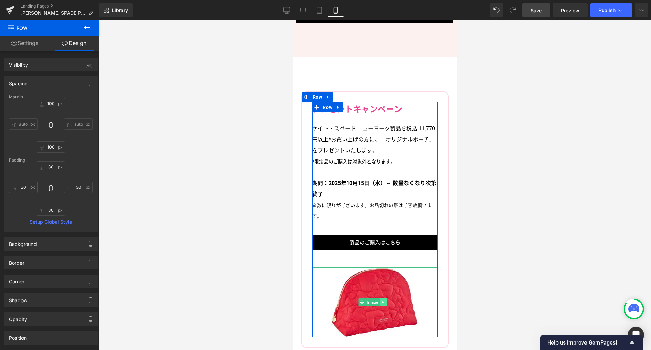
type input "30"
click at [384, 300] on icon at bounding box center [383, 302] width 4 height 4
click at [378, 300] on icon at bounding box center [379, 302] width 4 height 4
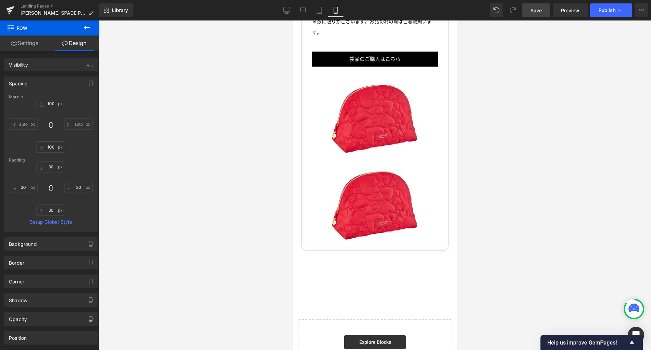
scroll to position [1540, 0]
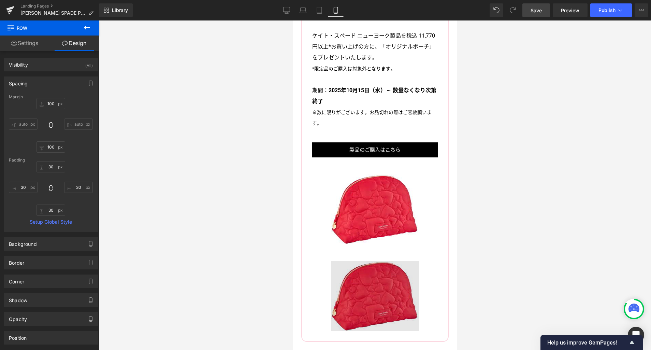
click at [373, 282] on img at bounding box center [375, 296] width 88 height 70
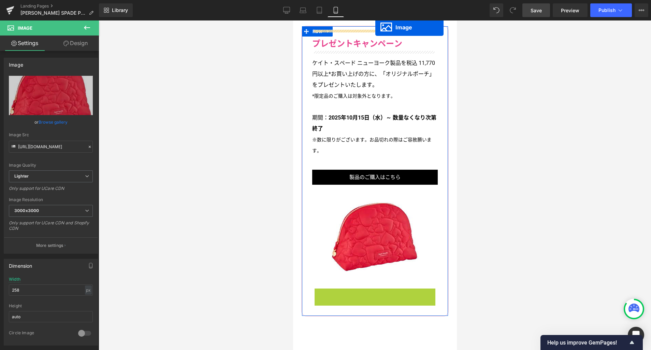
scroll to position [1492, 0]
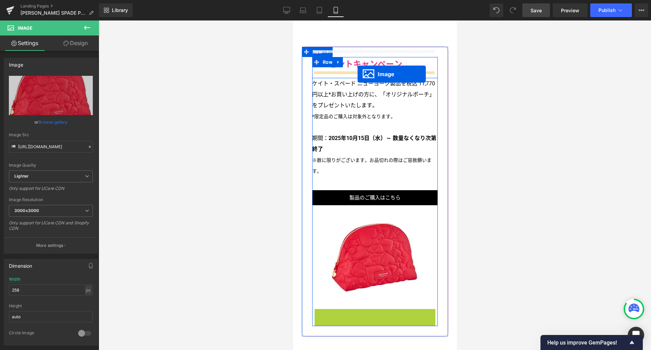
drag, startPoint x: 361, startPoint y: 288, endPoint x: 357, endPoint y: 74, distance: 214.3
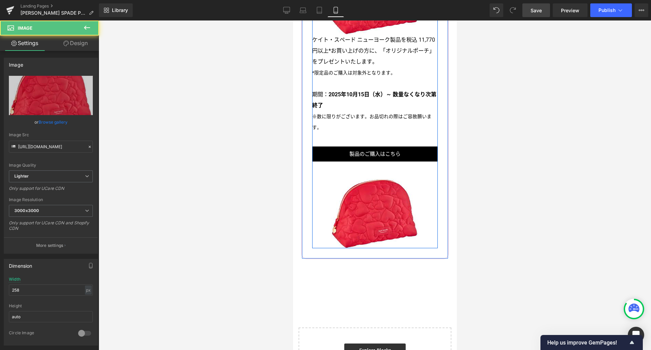
scroll to position [1637, 0]
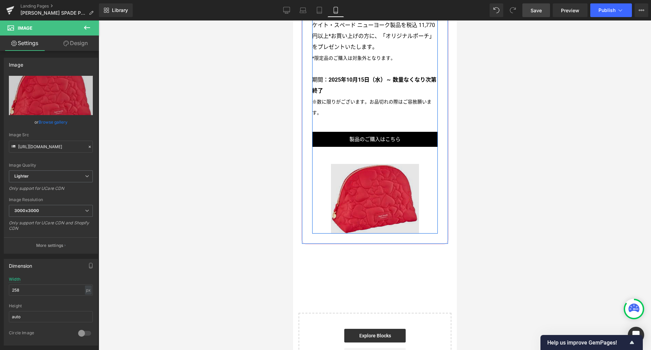
click at [372, 197] on img at bounding box center [375, 199] width 88 height 70
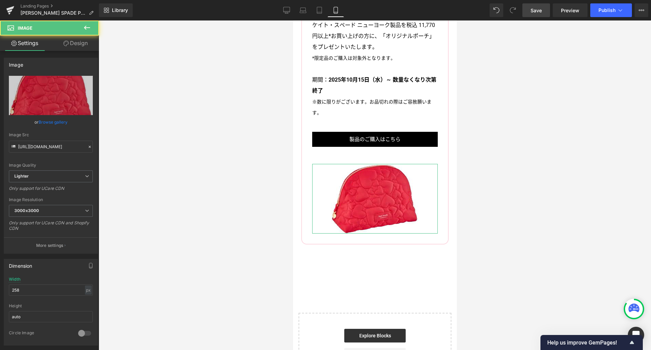
click at [85, 50] on link "Design" at bounding box center [75, 42] width 49 height 15
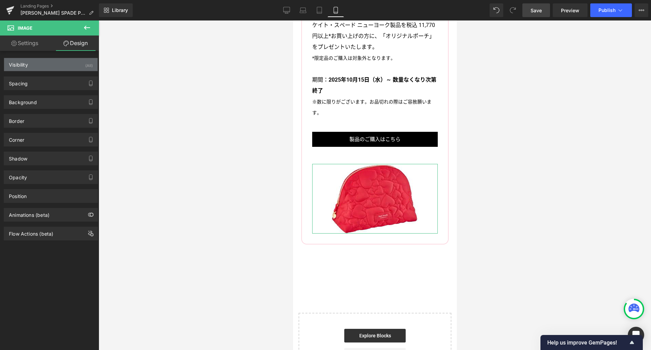
click at [69, 63] on div "Visibility (All)" at bounding box center [50, 64] width 93 height 13
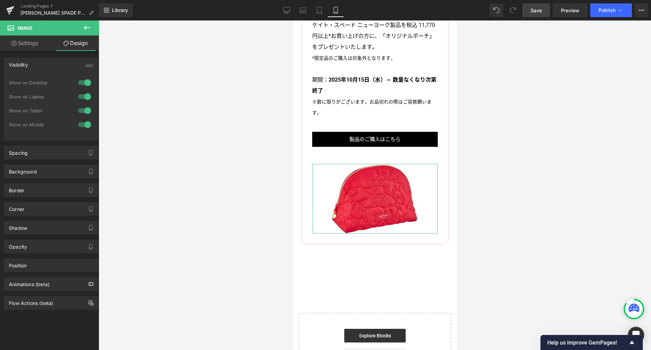
click at [86, 111] on div at bounding box center [84, 110] width 16 height 11
click at [86, 95] on div at bounding box center [84, 96] width 16 height 11
click at [85, 79] on div at bounding box center [84, 82] width 16 height 11
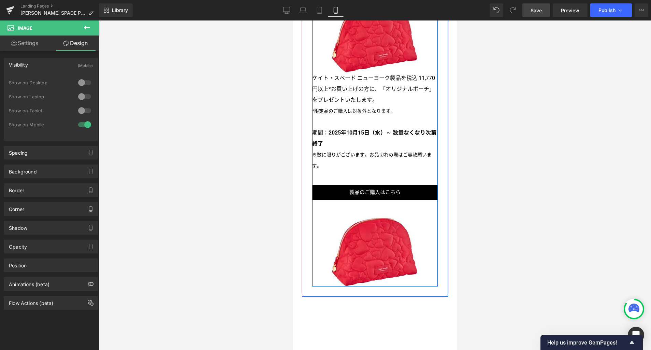
scroll to position [1570, 0]
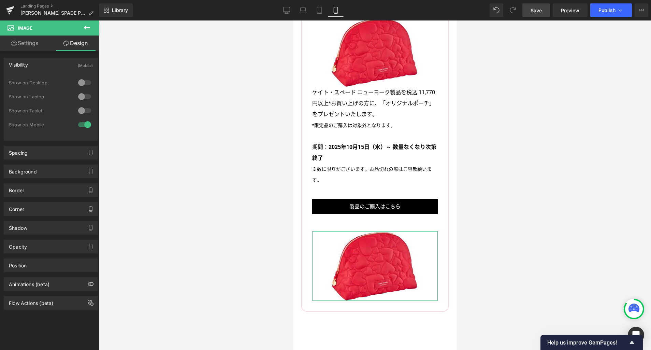
click at [81, 113] on div at bounding box center [84, 110] width 16 height 11
click at [83, 94] on div at bounding box center [84, 96] width 16 height 11
click at [84, 81] on div at bounding box center [84, 82] width 16 height 11
click at [86, 126] on div at bounding box center [84, 124] width 16 height 11
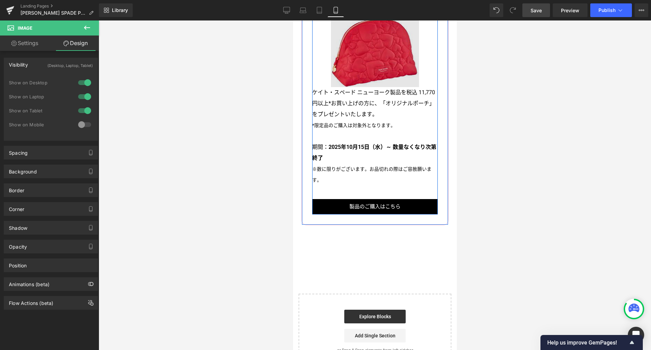
click at [356, 66] on img at bounding box center [375, 52] width 88 height 70
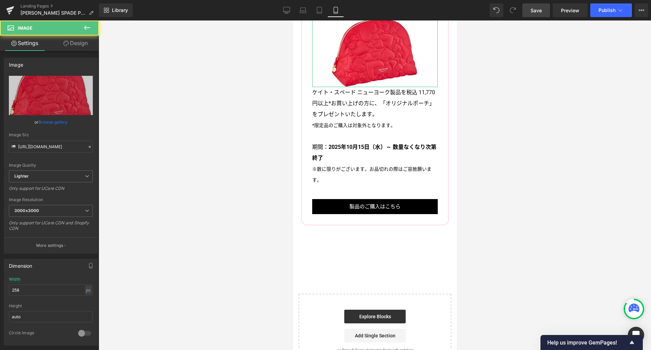
click at [81, 45] on link "Design" at bounding box center [75, 42] width 49 height 15
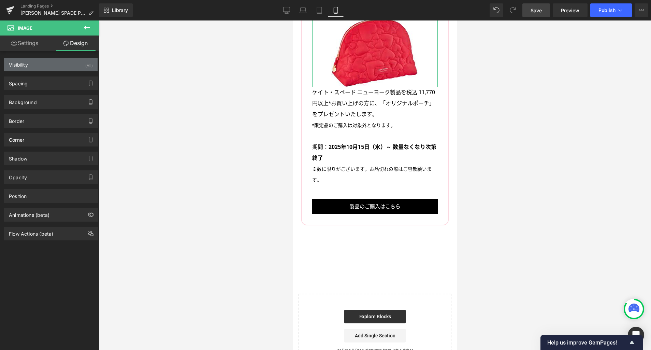
click at [62, 67] on div "Visibility (All)" at bounding box center [50, 64] width 93 height 13
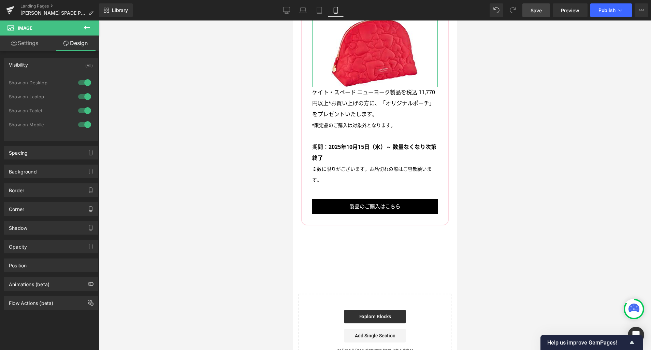
click at [87, 110] on div at bounding box center [84, 110] width 16 height 11
click at [85, 98] on div at bounding box center [84, 96] width 16 height 11
click at [87, 82] on div at bounding box center [84, 82] width 16 height 11
click at [28, 43] on link "Settings" at bounding box center [24, 42] width 49 height 15
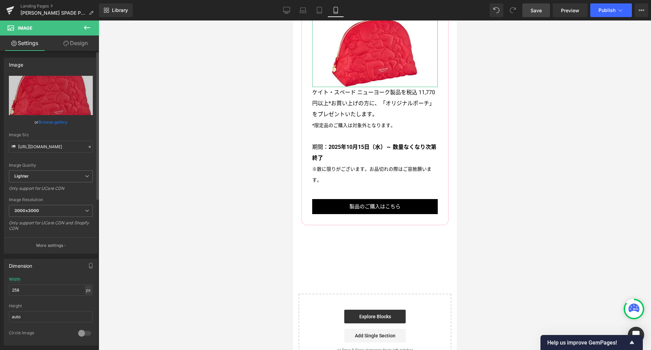
click at [87, 288] on div "px" at bounding box center [88, 289] width 7 height 9
click at [86, 299] on li "%" at bounding box center [88, 301] width 9 height 10
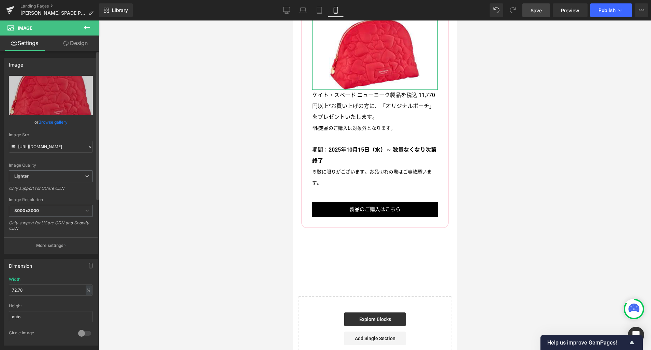
click at [51, 284] on div "Width 72.78 % % px" at bounding box center [51, 290] width 84 height 27
click at [53, 290] on input "72.78" at bounding box center [51, 289] width 84 height 11
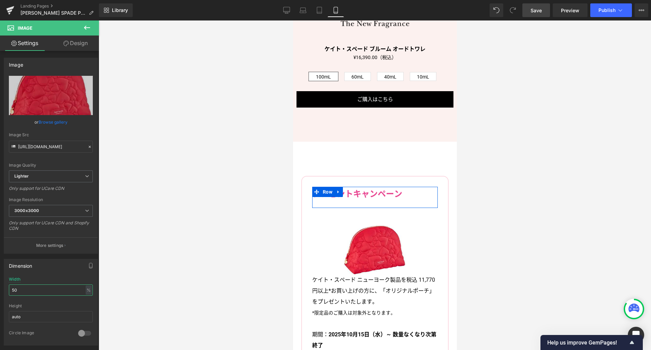
scroll to position [1396, 0]
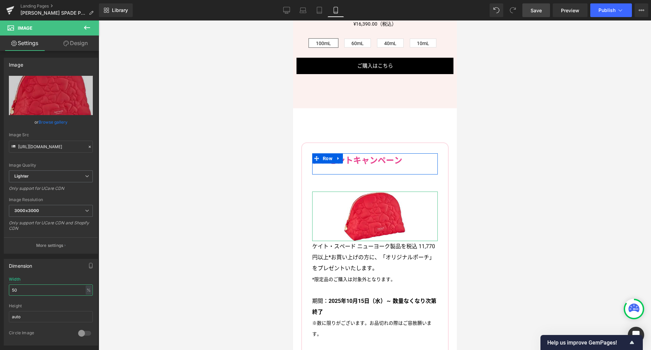
type input "50"
click at [83, 45] on link "Design" at bounding box center [75, 42] width 49 height 15
type input "50"
type input "0"
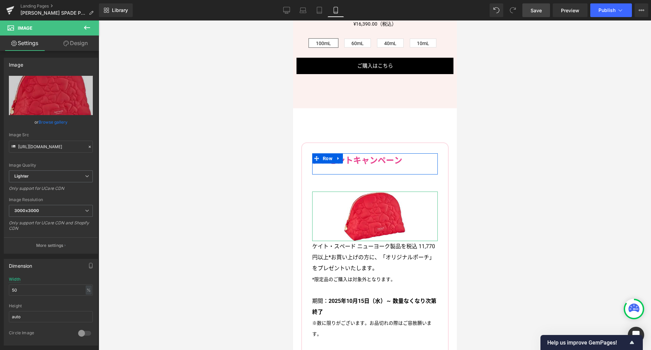
type input "0"
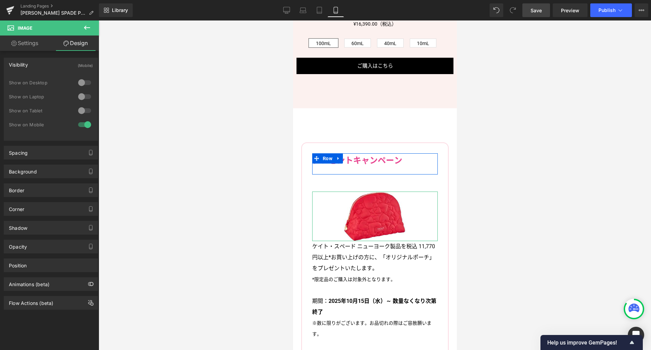
click at [33, 65] on div "Visibility (Mobile)" at bounding box center [50, 64] width 93 height 13
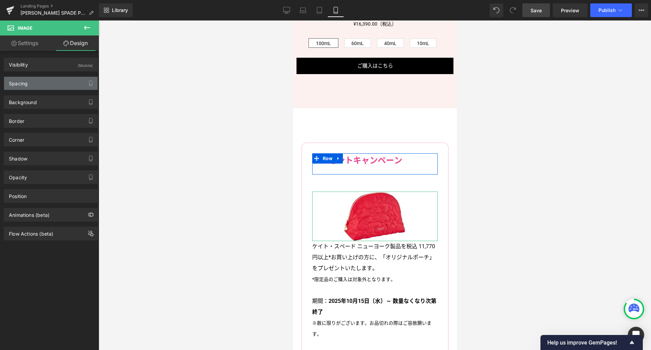
click at [35, 81] on div "Spacing" at bounding box center [50, 83] width 93 height 13
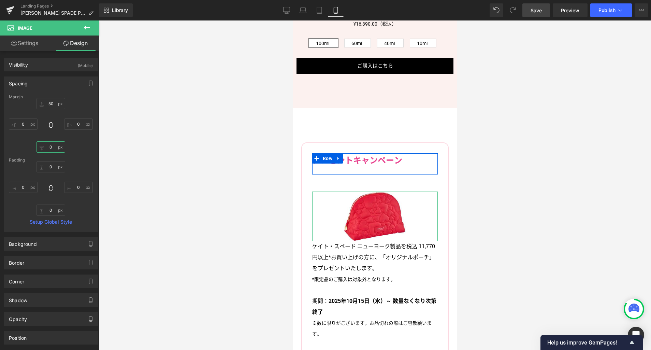
click at [52, 148] on input "0" at bounding box center [51, 146] width 29 height 11
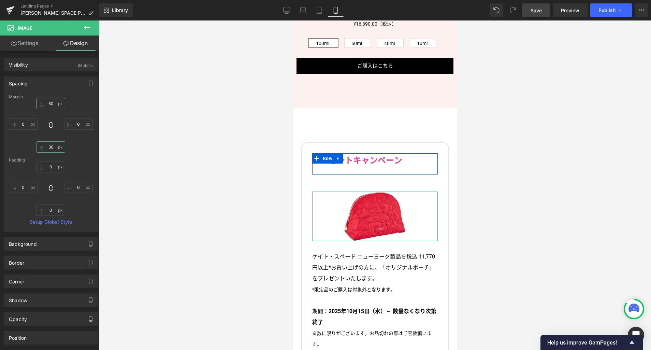
type input "30"
click at [52, 103] on input "50" at bounding box center [51, 103] width 29 height 11
type input "30"
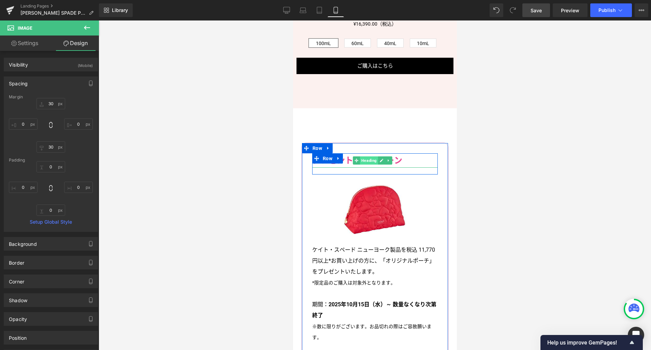
click at [368, 156] on span "Heading" at bounding box center [369, 160] width 18 height 8
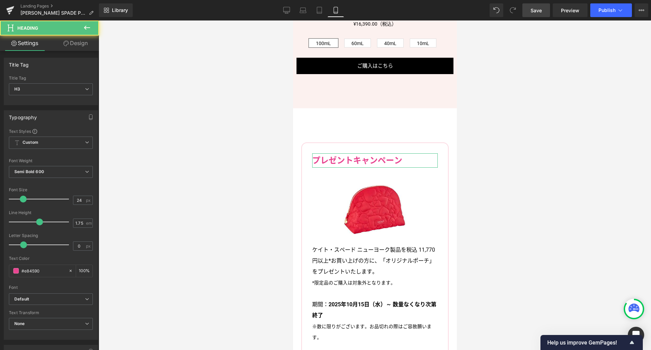
click at [75, 42] on link "Design" at bounding box center [75, 42] width 49 height 15
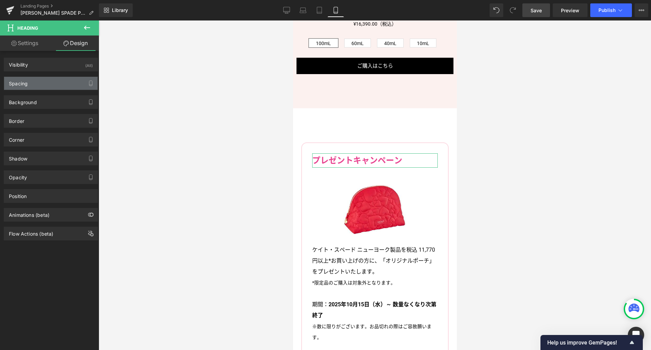
click at [46, 83] on div "Spacing" at bounding box center [50, 83] width 93 height 13
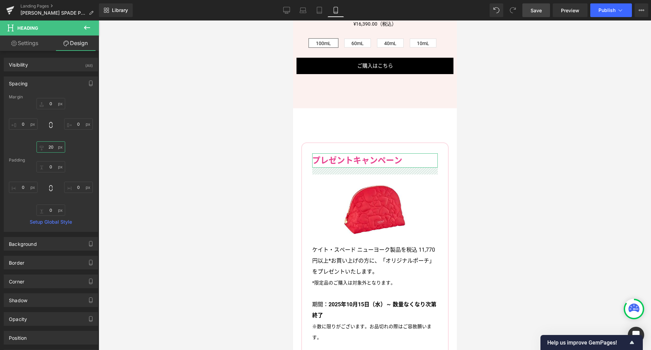
click at [54, 149] on input "20" at bounding box center [51, 146] width 29 height 11
type input "0"
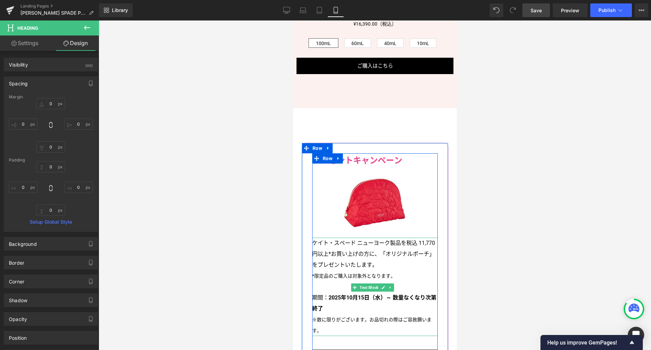
click at [349, 254] on p "ケイト・スペード ニューヨーク製品を税込 11,770円以上*お買い上げの方に、「オリジナルポーチ」をプレゼントいたします。 *限定品のご購入は対象外となりま…" at bounding box center [375, 286] width 126 height 98
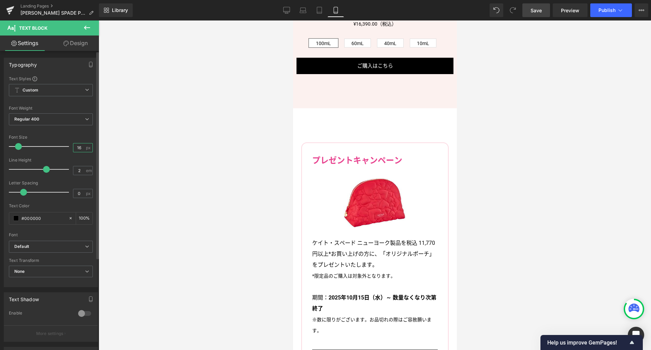
drag, startPoint x: 81, startPoint y: 148, endPoint x: 64, endPoint y: 145, distance: 16.7
click at [64, 147] on div "Font Size 16 px" at bounding box center [51, 146] width 84 height 23
type input "15"
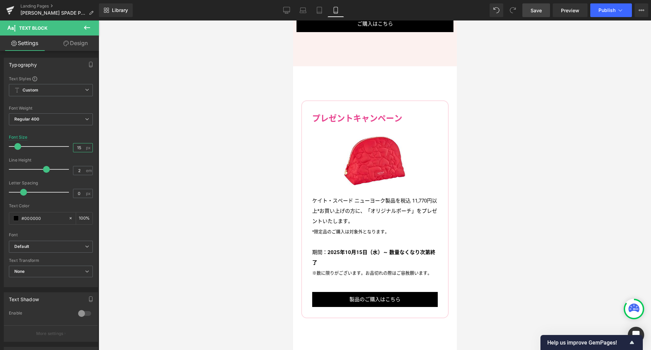
scroll to position [1418, 0]
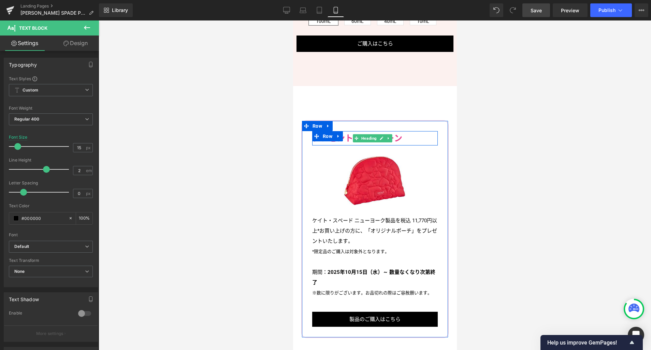
click at [367, 134] on span "Heading" at bounding box center [369, 138] width 18 height 8
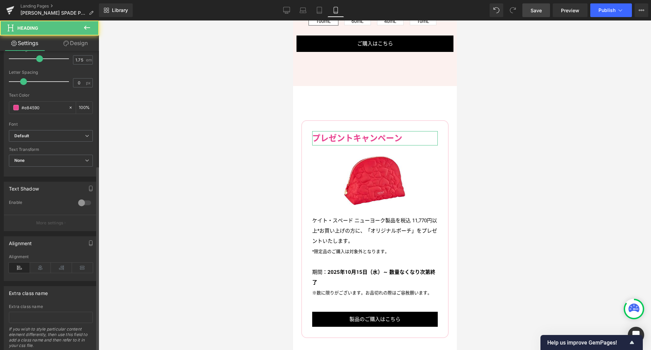
scroll to position [185, 0]
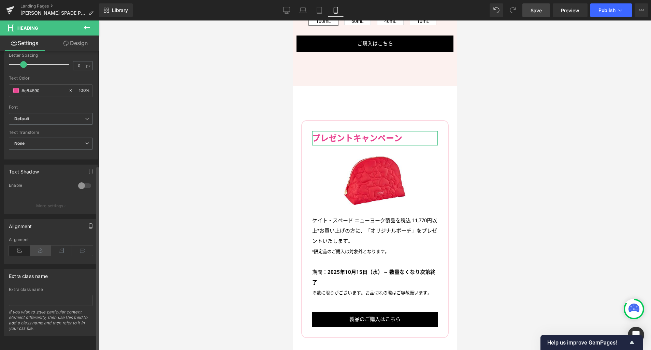
click at [44, 245] on icon at bounding box center [40, 250] width 21 height 10
click at [249, 176] on div at bounding box center [375, 184] width 552 height 329
click at [285, 11] on icon at bounding box center [286, 10] width 7 height 7
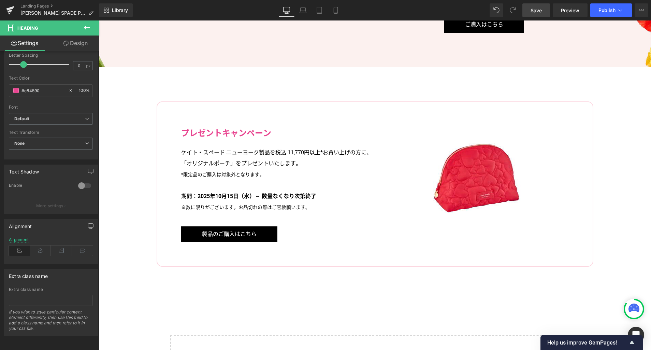
scroll to position [1546, 0]
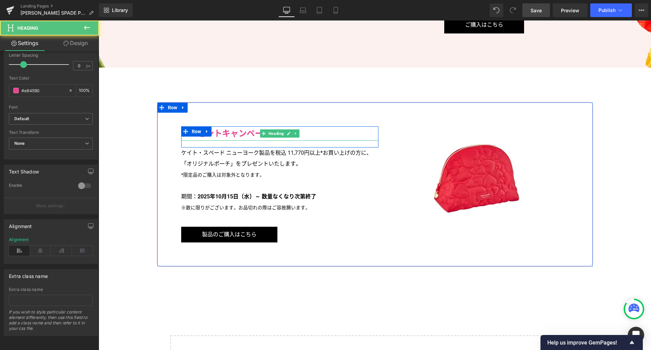
click at [238, 132] on h3 "プレゼントキャンペーン" at bounding box center [279, 133] width 197 height 14
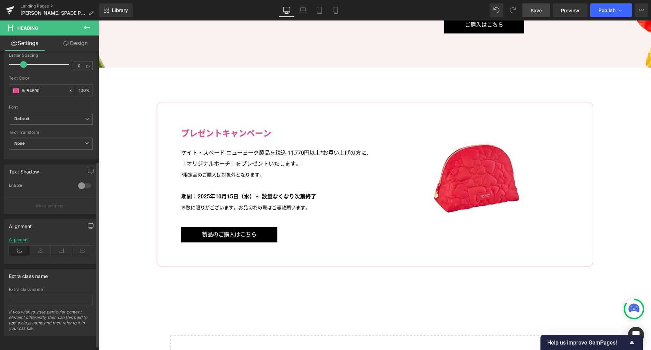
scroll to position [54, 0]
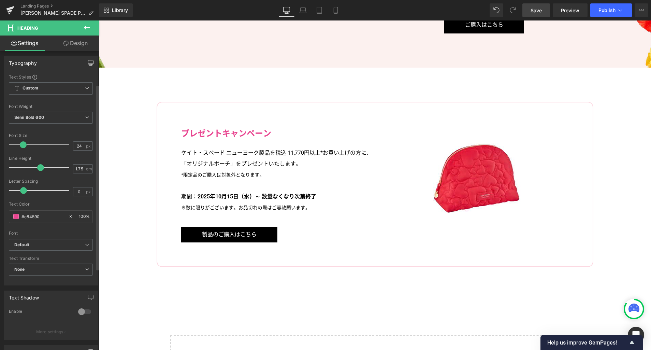
click at [86, 60] on button "button" at bounding box center [90, 62] width 11 height 13
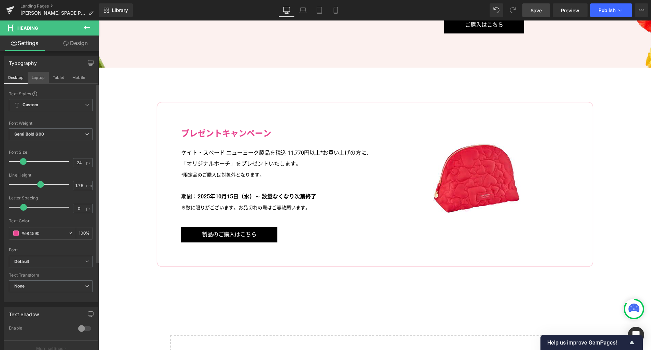
click at [39, 80] on button "Laptop" at bounding box center [38, 78] width 21 height 12
type input "100"
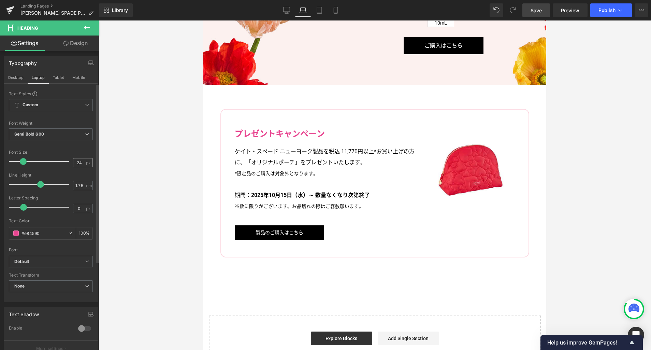
scroll to position [1125, 0]
drag, startPoint x: 81, startPoint y: 161, endPoint x: 69, endPoint y: 160, distance: 12.4
click at [69, 160] on div "Font Size 24 px" at bounding box center [51, 161] width 84 height 23
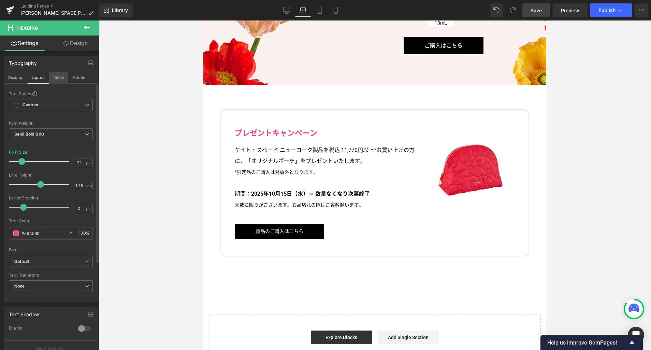
click at [56, 79] on button "Tablet" at bounding box center [58, 78] width 19 height 12
type input "24"
type input "100"
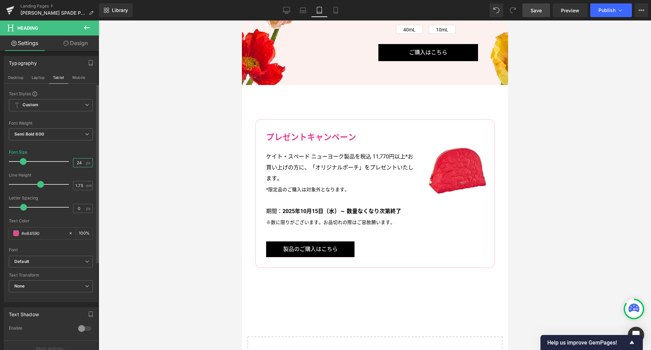
drag, startPoint x: 81, startPoint y: 162, endPoint x: 49, endPoint y: 147, distance: 34.2
click at [49, 156] on div "Font Size 24 px" at bounding box center [51, 161] width 84 height 23
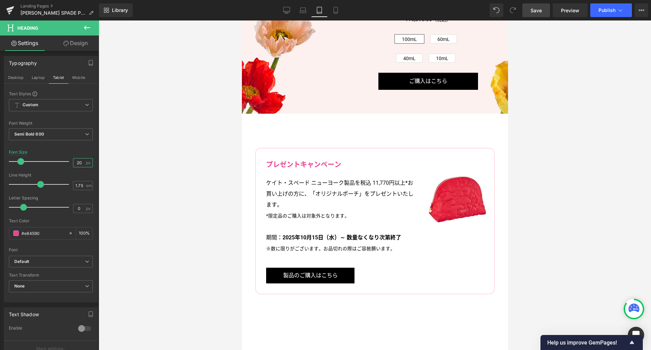
scroll to position [1320, 0]
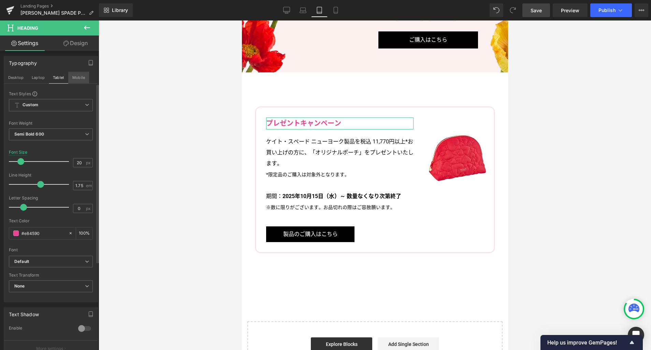
click at [80, 73] on button "Mobile" at bounding box center [78, 78] width 21 height 12
type input "24"
type input "100"
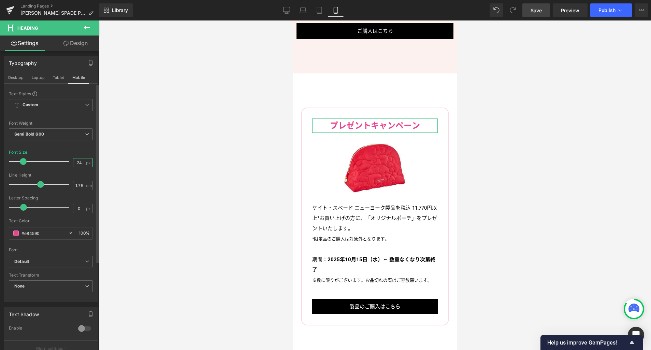
click at [56, 162] on div "Font Size 24 px" at bounding box center [51, 161] width 84 height 23
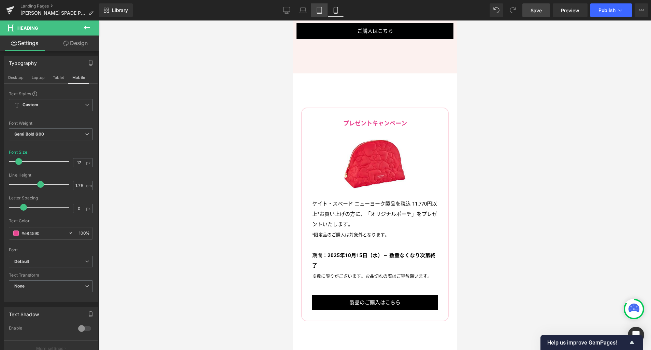
click at [322, 14] on link "Tablet" at bounding box center [319, 10] width 16 height 14
type input "20"
type input "100"
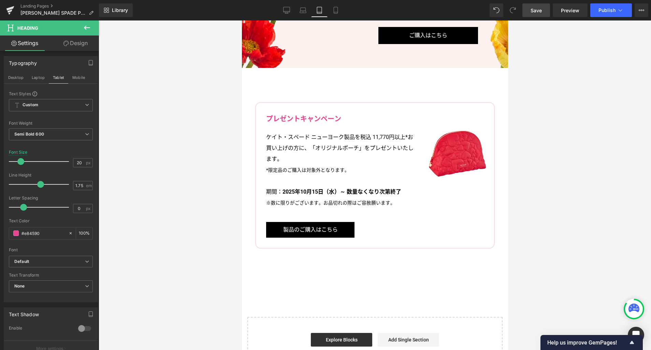
scroll to position [1320, 0]
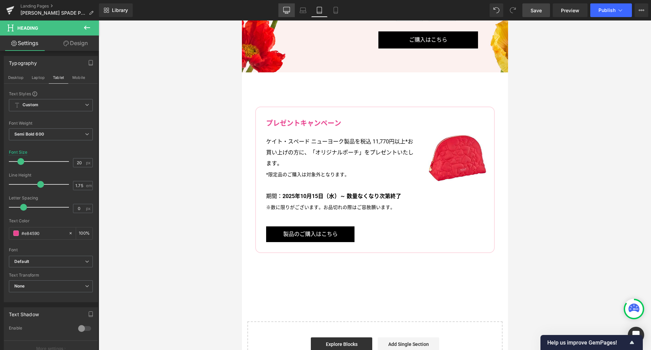
click at [291, 11] on link "Desktop" at bounding box center [286, 10] width 16 height 14
type input "24"
type input "100"
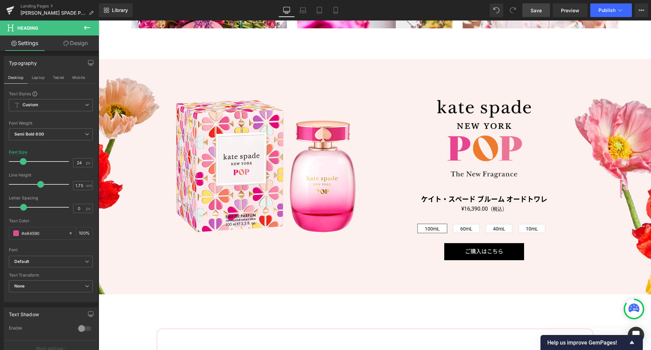
scroll to position [1561, 0]
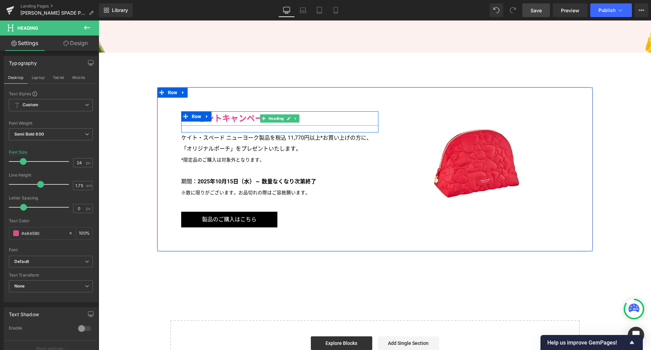
click at [244, 116] on h3 "プレゼントキャンペーン" at bounding box center [279, 118] width 197 height 14
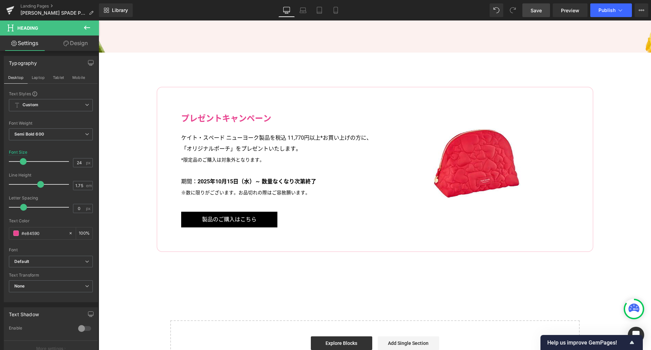
click at [76, 46] on link "Design" at bounding box center [75, 42] width 49 height 15
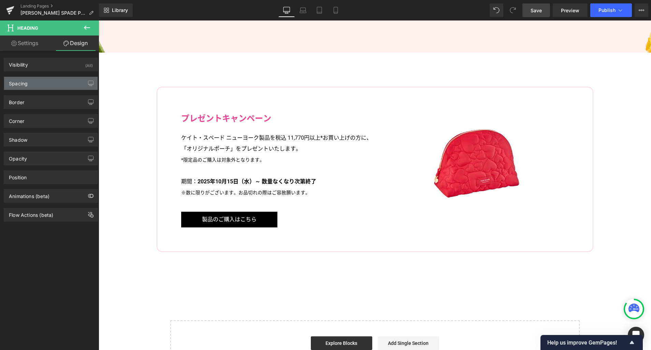
click at [35, 85] on div "Spacing" at bounding box center [50, 83] width 93 height 13
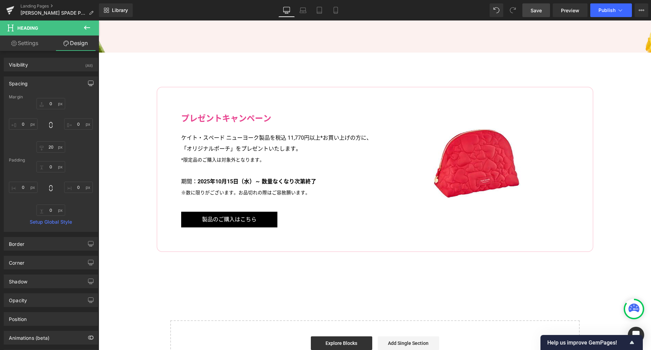
click at [88, 84] on icon "button" at bounding box center [90, 83] width 5 height 5
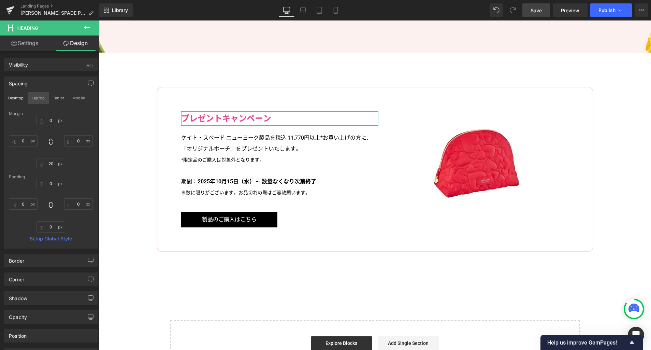
click at [38, 99] on button "Laptop" at bounding box center [38, 98] width 21 height 12
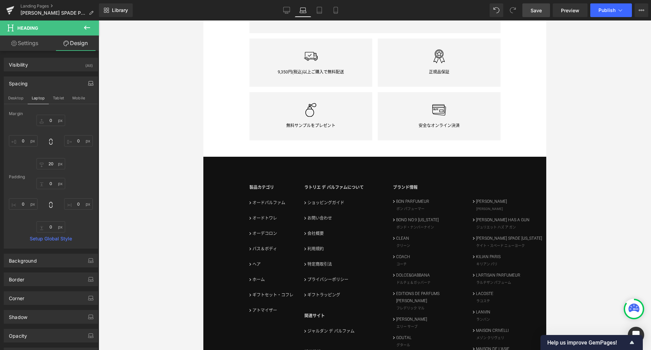
type input "0"
type input "15"
type input "0"
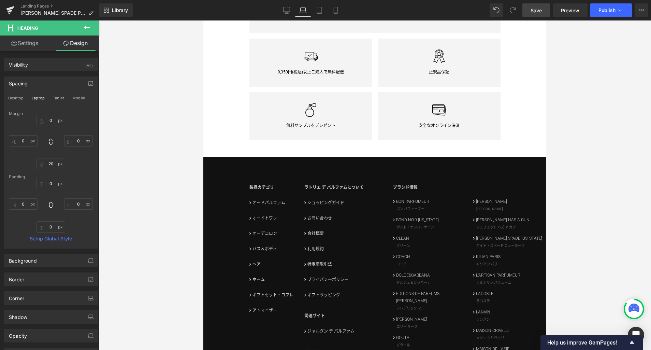
type input "0"
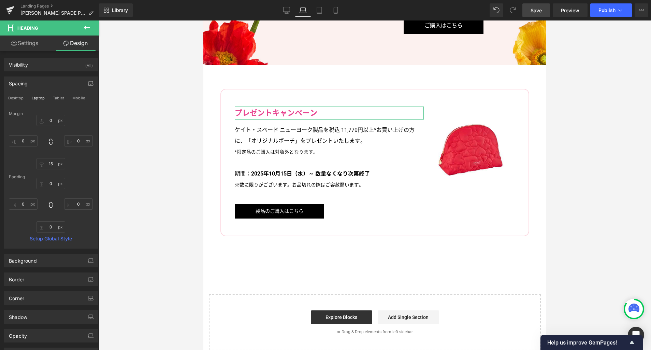
scroll to position [1140, 0]
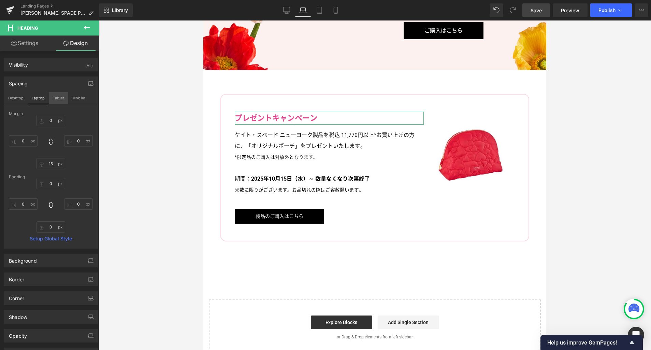
click at [60, 100] on button "Tablet" at bounding box center [58, 98] width 19 height 12
type input "0"
type input "20"
type input "0"
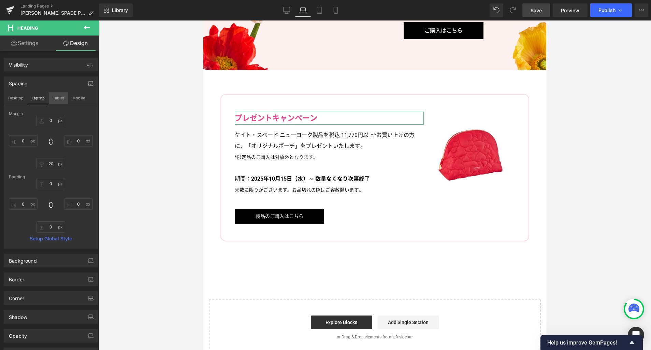
scroll to position [1322, 0]
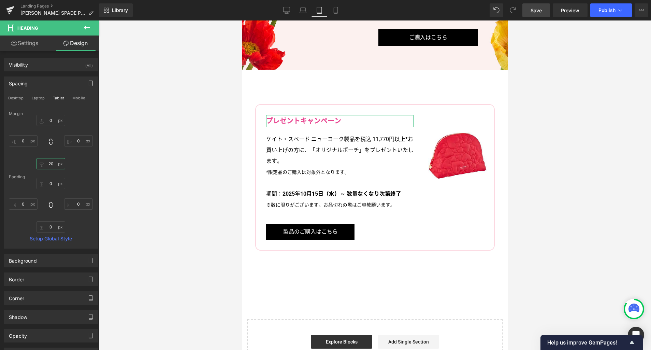
click at [51, 164] on input "20" at bounding box center [51, 163] width 29 height 11
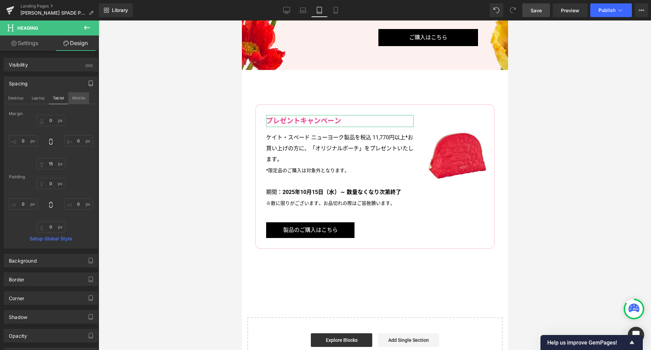
click at [77, 96] on button "Mobile" at bounding box center [78, 98] width 21 height 12
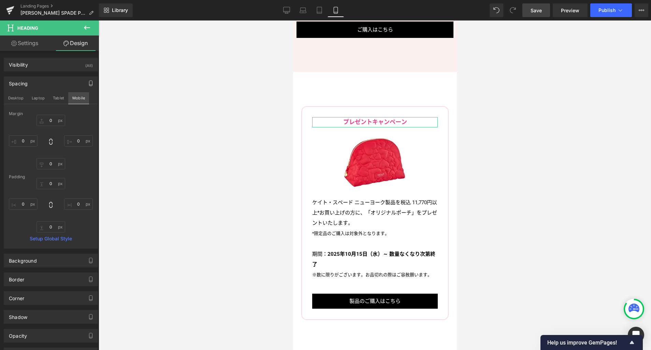
scroll to position [1433, 0]
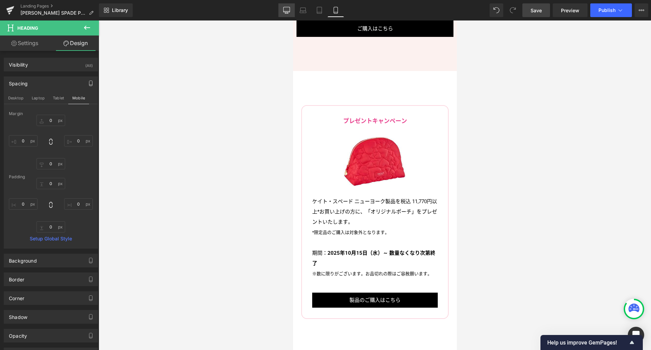
click at [289, 12] on icon at bounding box center [286, 10] width 7 height 7
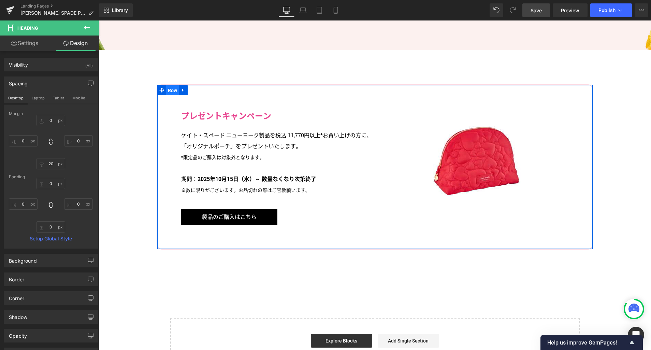
click at [169, 87] on span "Row" at bounding box center [172, 90] width 13 height 10
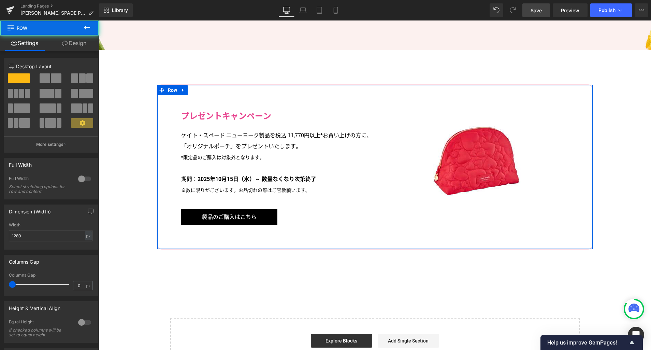
click at [83, 46] on link "Design" at bounding box center [73, 42] width 49 height 15
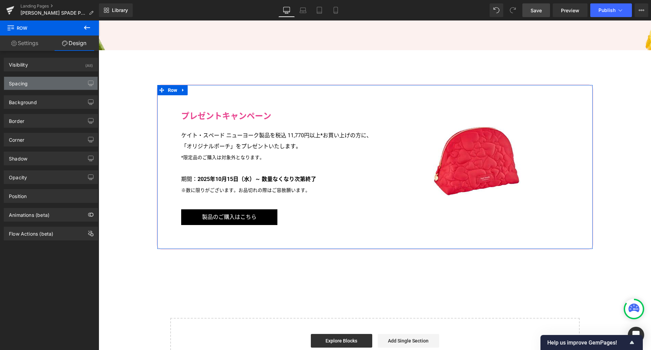
click at [49, 84] on div "Spacing" at bounding box center [50, 83] width 93 height 13
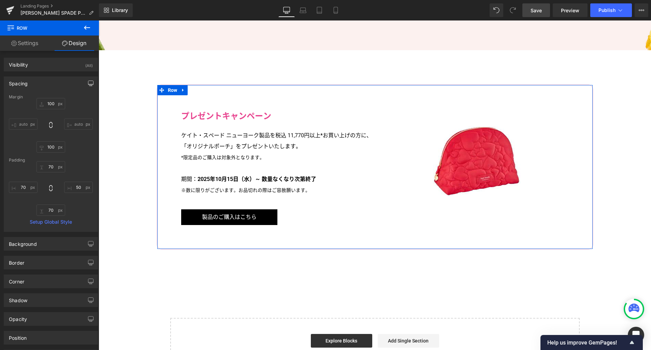
click at [85, 84] on button "button" at bounding box center [90, 83] width 11 height 13
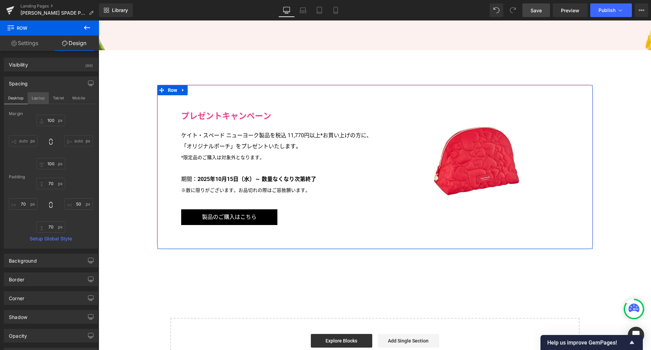
click at [42, 97] on button "Laptop" at bounding box center [38, 98] width 21 height 12
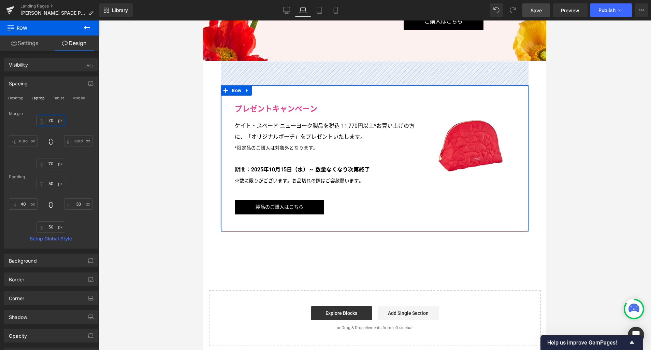
click at [54, 123] on input "70" at bounding box center [51, 120] width 29 height 11
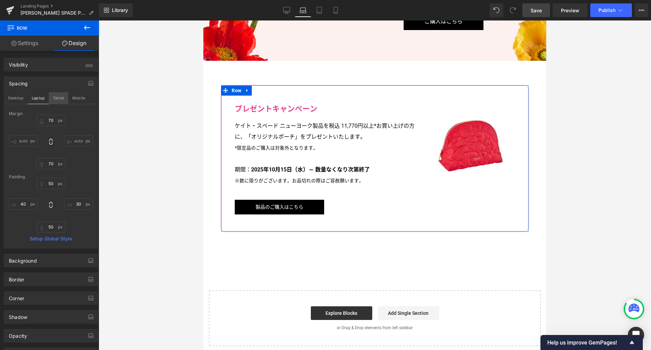
click at [60, 98] on button "Tablet" at bounding box center [58, 98] width 19 height 12
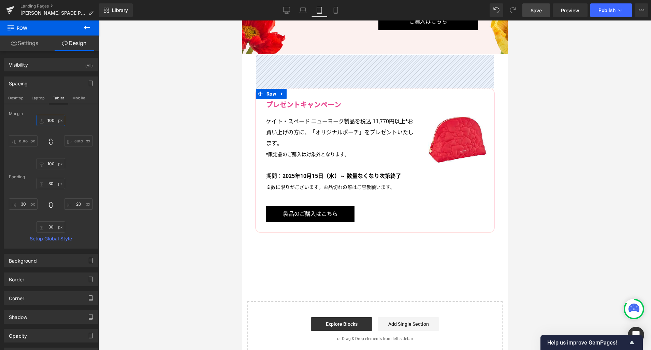
click at [54, 119] on input "100" at bounding box center [51, 120] width 29 height 11
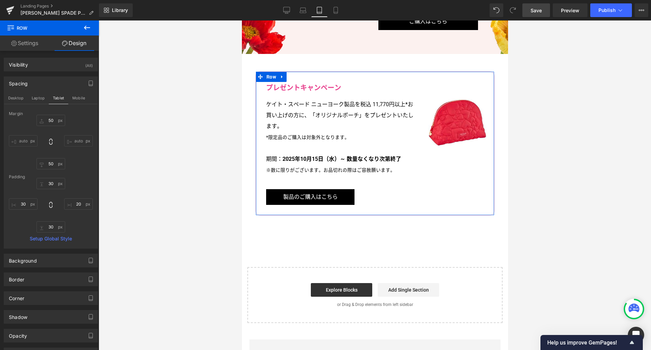
drag, startPoint x: 78, startPoint y: 98, endPoint x: 54, endPoint y: 131, distance: 41.2
click at [78, 98] on button "Mobile" at bounding box center [78, 98] width 21 height 12
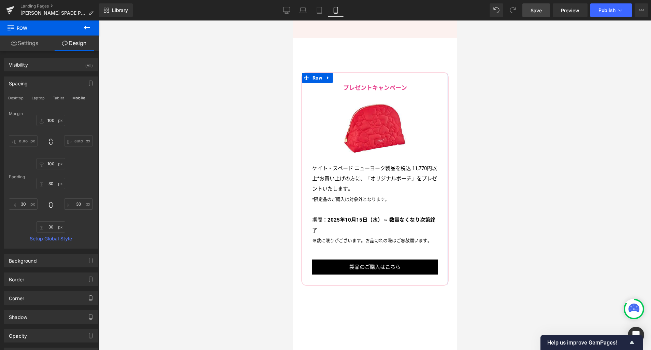
scroll to position [1466, 0]
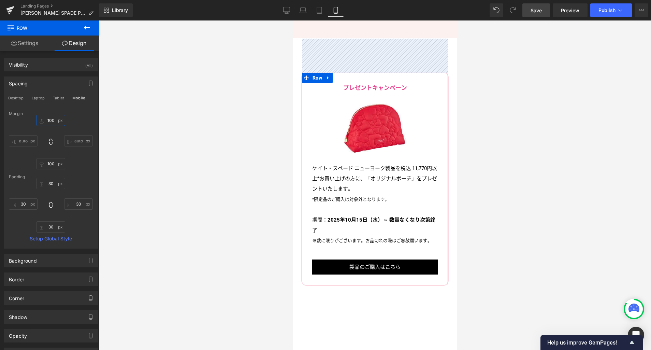
drag, startPoint x: 52, startPoint y: 125, endPoint x: 61, endPoint y: 123, distance: 9.0
click at [52, 125] on input "100" at bounding box center [51, 120] width 29 height 11
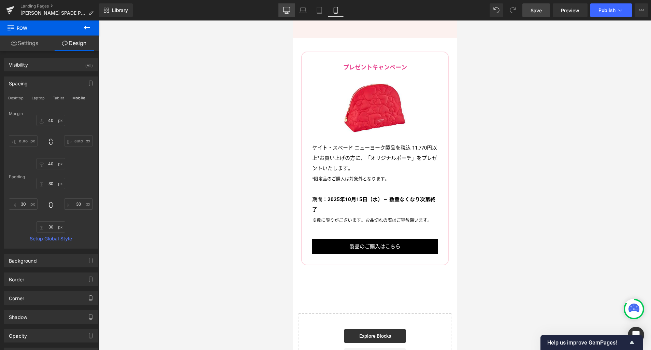
click at [290, 9] on link "Desktop" at bounding box center [286, 10] width 16 height 14
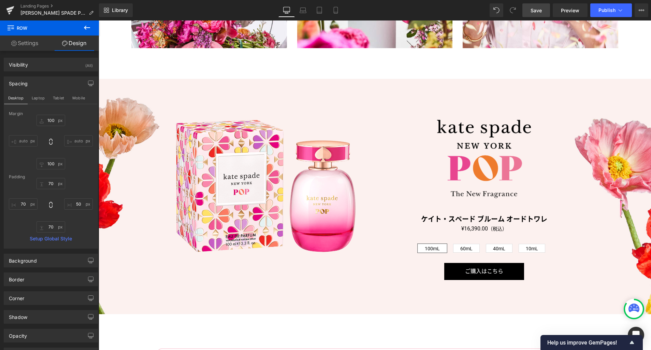
scroll to position [1260, 0]
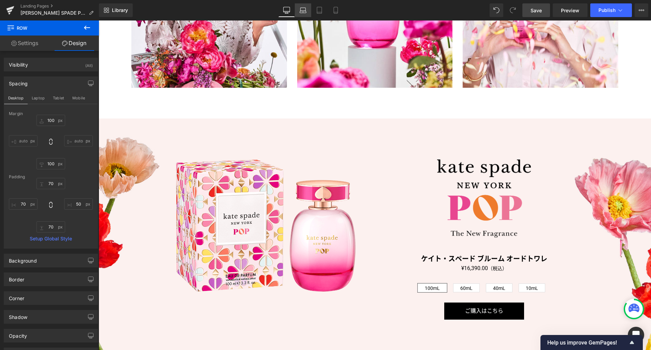
click at [301, 12] on icon at bounding box center [303, 10] width 7 height 7
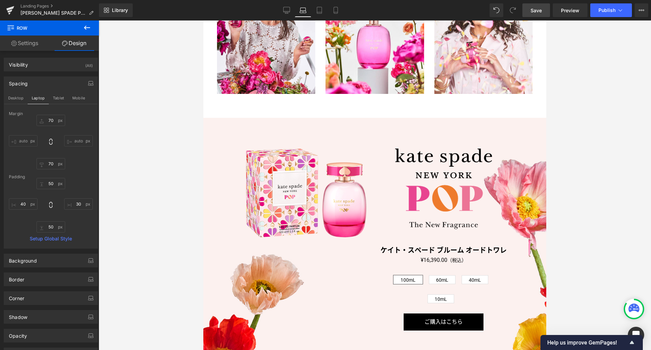
scroll to position [844, 0]
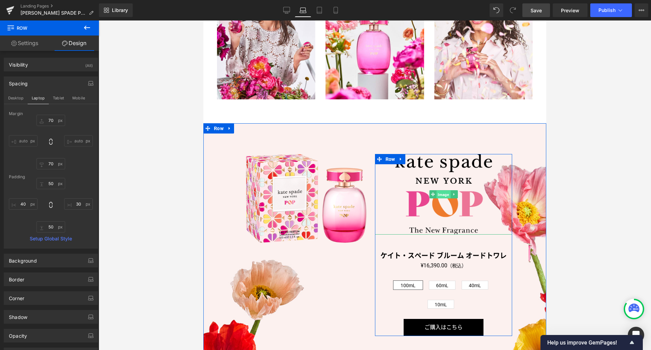
click at [443, 193] on span "Image" at bounding box center [443, 194] width 14 height 8
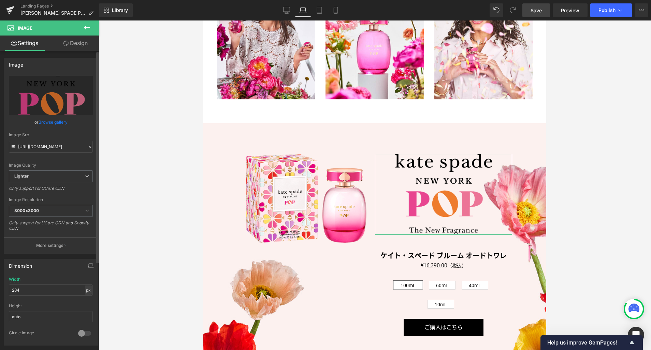
click at [85, 291] on div "px" at bounding box center [88, 289] width 7 height 9
click at [87, 301] on li "%" at bounding box center [88, 301] width 9 height 10
click at [66, 290] on input "70.65" at bounding box center [51, 289] width 84 height 11
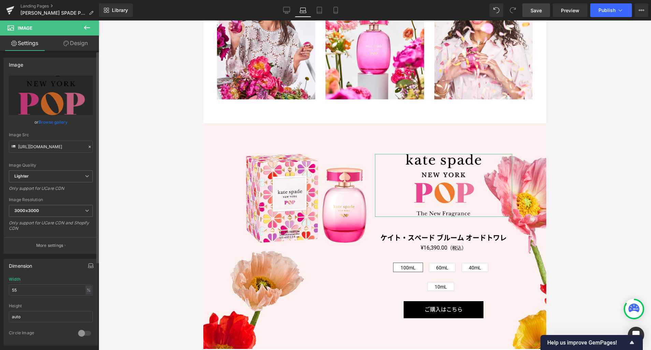
click at [92, 264] on button "button" at bounding box center [90, 265] width 11 height 13
click at [21, 279] on button "Desktop" at bounding box center [16, 280] width 24 height 12
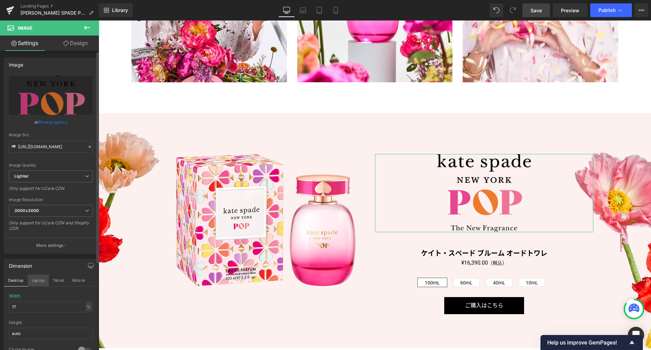
click at [36, 283] on button "Laptop" at bounding box center [38, 280] width 21 height 12
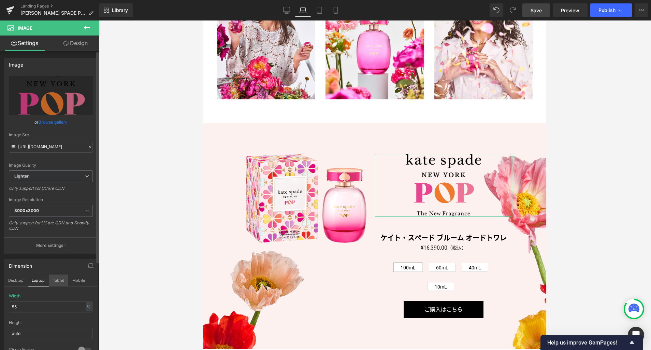
click at [56, 283] on button "Tablet" at bounding box center [58, 280] width 19 height 12
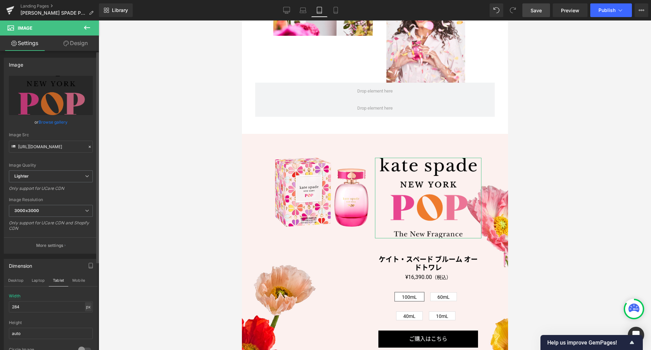
click at [86, 307] on div "px" at bounding box center [88, 306] width 7 height 9
drag, startPoint x: 86, startPoint y: 317, endPoint x: 75, endPoint y: 314, distance: 11.4
click at [85, 317] on li "%" at bounding box center [88, 317] width 9 height 10
click at [65, 307] on input "91.03" at bounding box center [51, 306] width 84 height 11
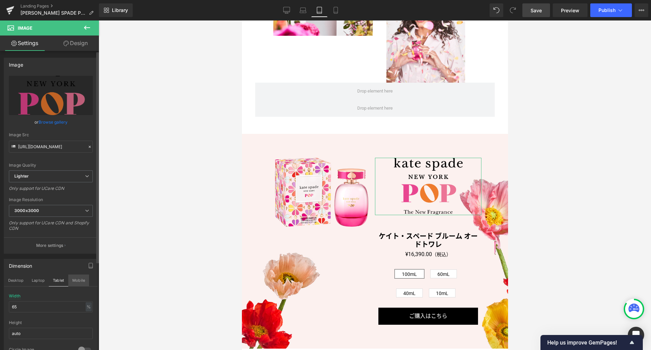
click at [73, 280] on button "Mobile" at bounding box center [78, 280] width 21 height 12
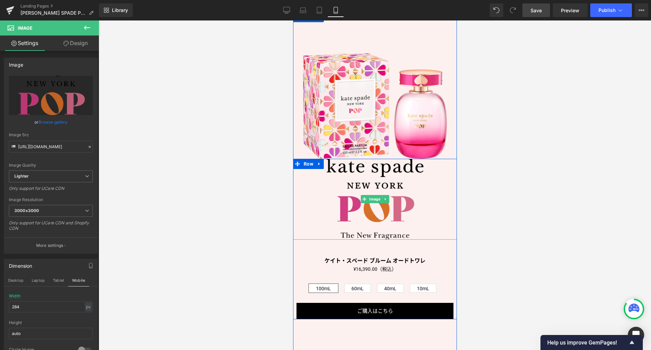
scroll to position [1083, 0]
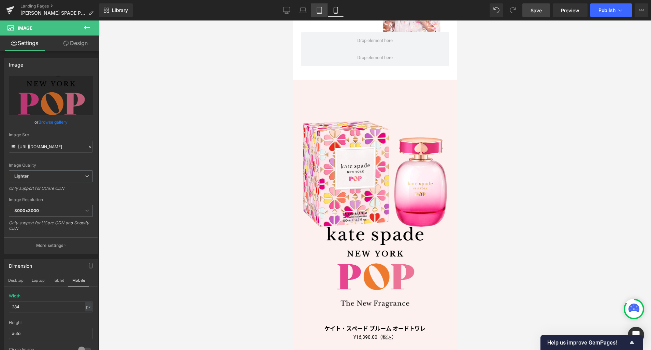
click at [317, 10] on icon at bounding box center [319, 10] width 7 height 7
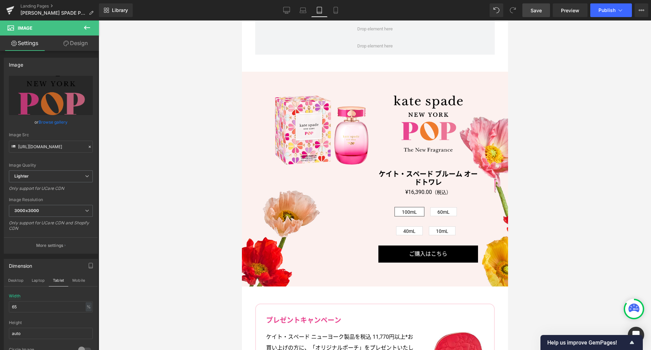
scroll to position [1025, 0]
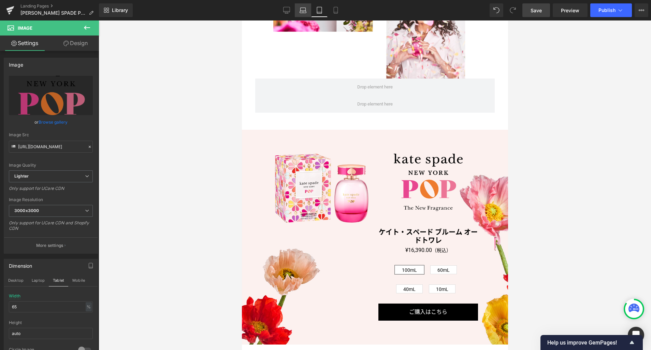
click at [306, 10] on icon at bounding box center [303, 10] width 7 height 7
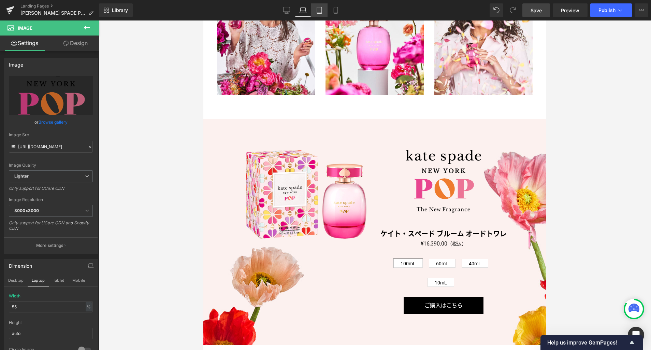
click at [318, 14] on link "Tablet" at bounding box center [319, 10] width 16 height 14
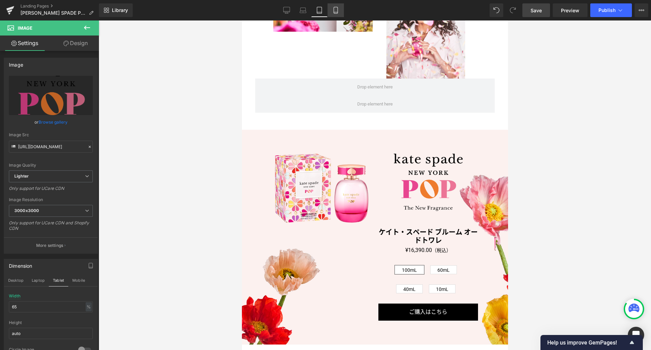
click at [337, 14] on link "Mobile" at bounding box center [336, 10] width 16 height 14
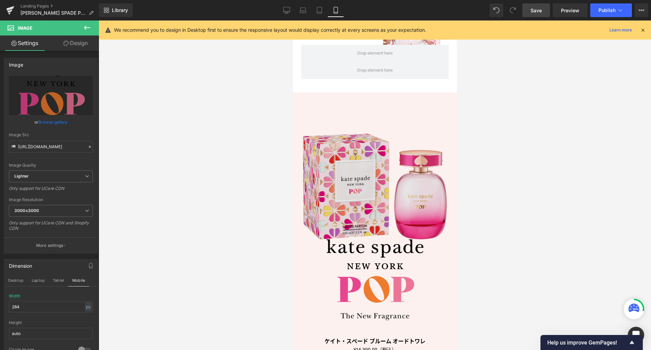
scroll to position [1017, 0]
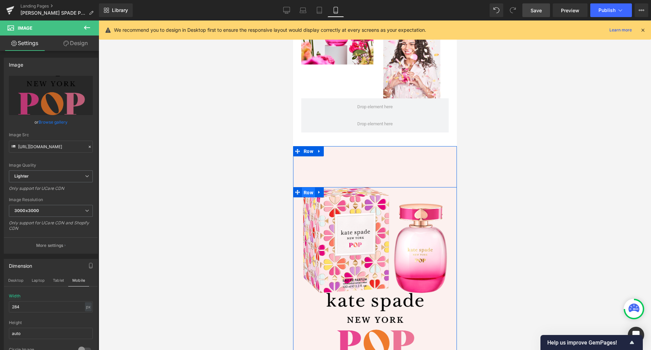
click at [308, 187] on span "Row" at bounding box center [308, 192] width 13 height 10
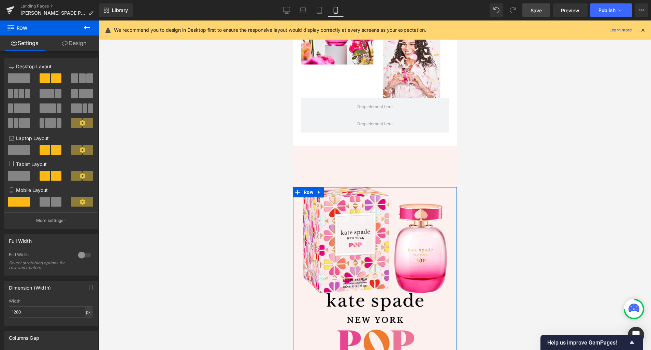
click at [87, 312] on div "px" at bounding box center [88, 311] width 7 height 9
drag, startPoint x: 85, startPoint y: 322, endPoint x: 76, endPoint y: 319, distance: 9.1
click at [84, 323] on li "%" at bounding box center [88, 322] width 9 height 10
click at [71, 316] on input "100" at bounding box center [51, 311] width 84 height 11
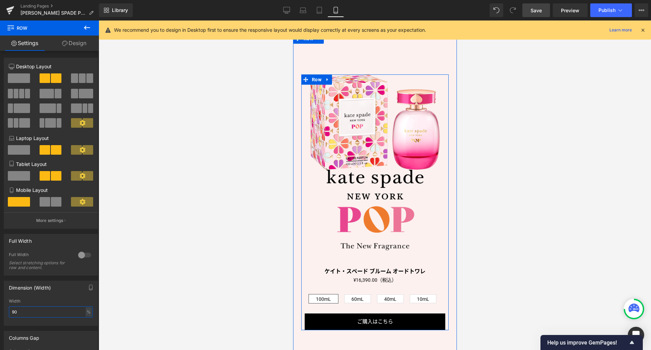
scroll to position [1155, 0]
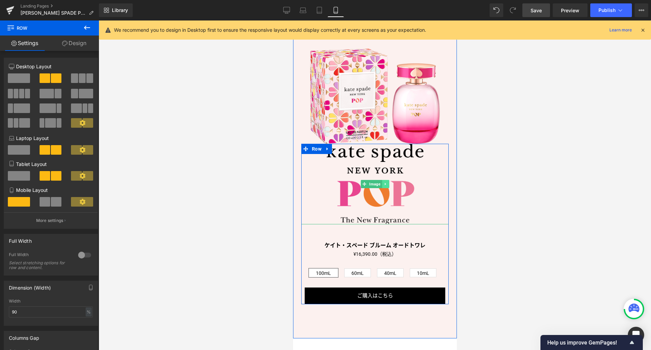
click at [383, 182] on icon at bounding box center [385, 184] width 4 height 4
click at [380, 182] on icon at bounding box center [382, 184] width 4 height 4
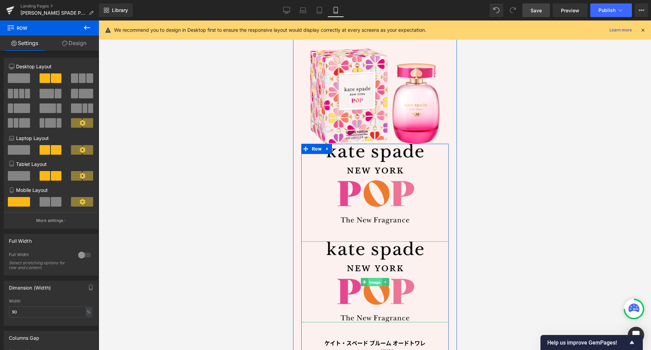
click at [373, 278] on span "Image" at bounding box center [374, 282] width 14 height 8
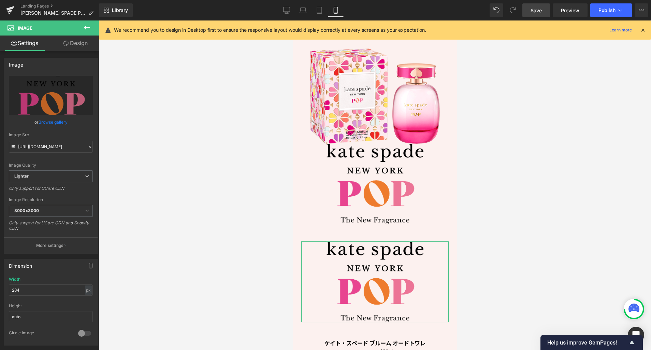
click at [76, 43] on link "Design" at bounding box center [75, 42] width 49 height 15
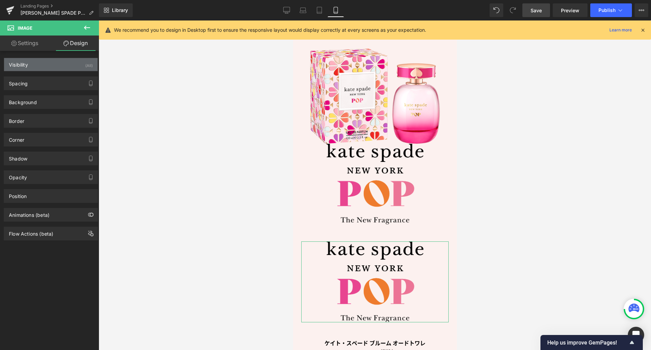
click at [69, 64] on div "Visibility (All)" at bounding box center [50, 64] width 93 height 13
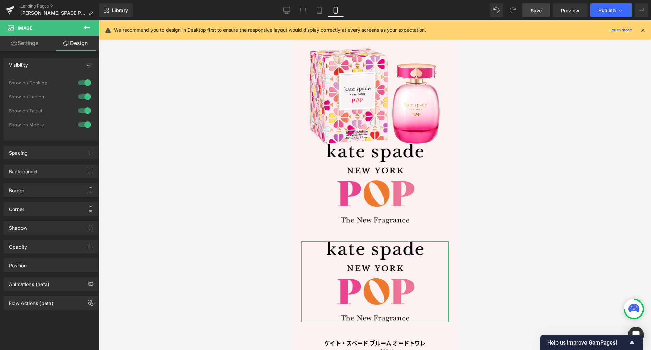
click at [86, 112] on div at bounding box center [84, 110] width 16 height 11
click at [85, 98] on div at bounding box center [84, 96] width 16 height 11
click at [85, 82] on div at bounding box center [84, 82] width 16 height 11
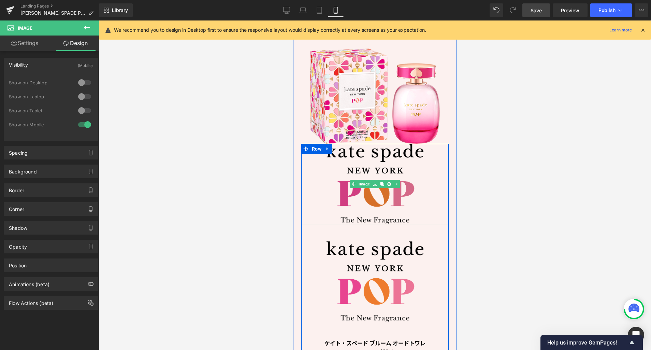
click at [369, 193] on img at bounding box center [374, 184] width 97 height 81
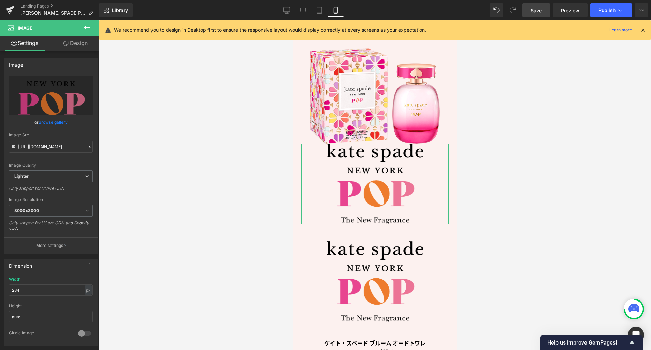
click at [83, 44] on link "Design" at bounding box center [75, 42] width 49 height 15
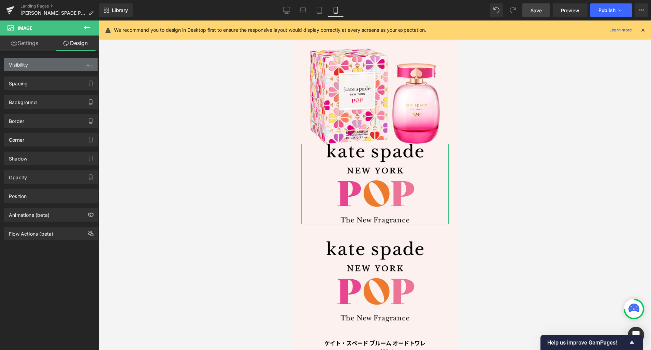
click at [64, 68] on div "Visibility (All)" at bounding box center [50, 64] width 93 height 13
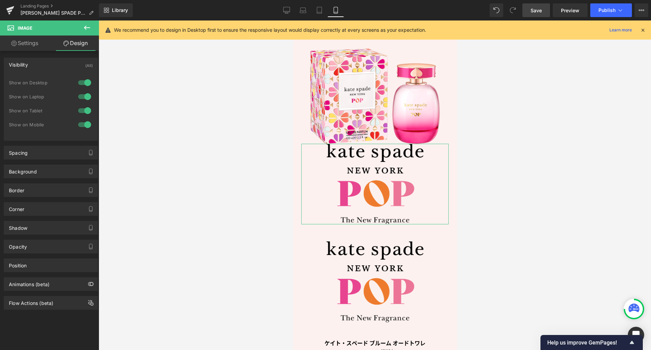
click at [85, 124] on div at bounding box center [84, 124] width 16 height 11
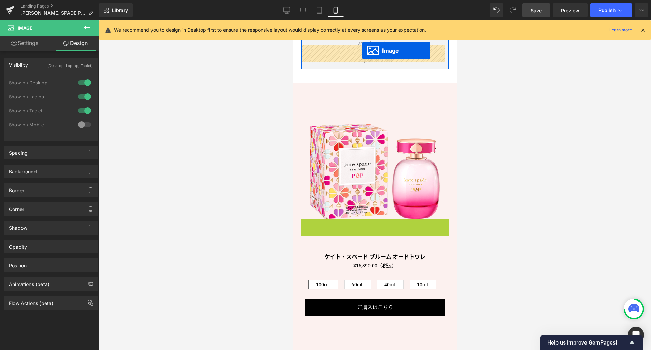
scroll to position [1066, 0]
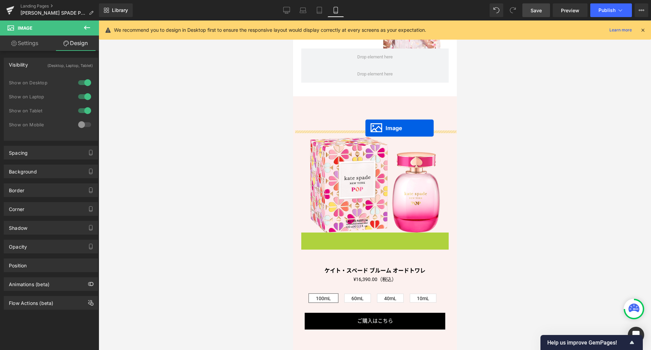
drag, startPoint x: 361, startPoint y: 179, endPoint x: 365, endPoint y: 128, distance: 51.3
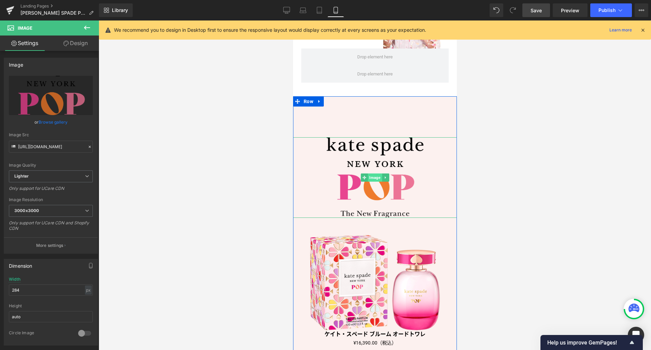
click at [374, 173] on span "Image" at bounding box center [374, 177] width 14 height 8
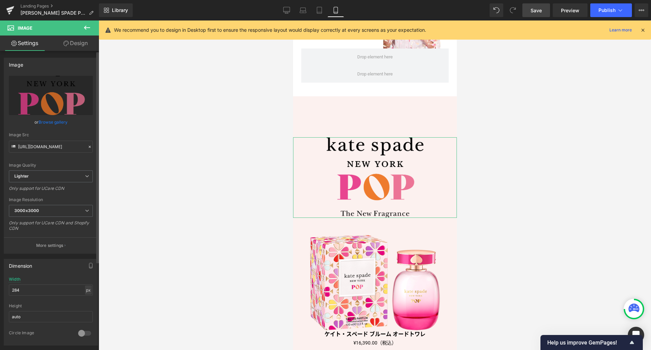
click at [85, 292] on div "px" at bounding box center [88, 289] width 7 height 9
click at [85, 300] on li "%" at bounding box center [88, 301] width 9 height 10
click at [73, 291] on input "59.17" at bounding box center [51, 289] width 84 height 11
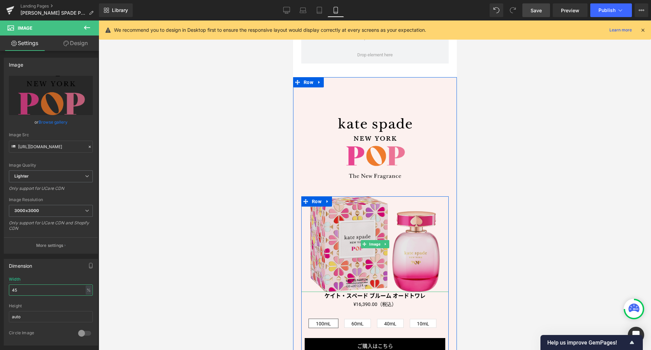
scroll to position [1125, 0]
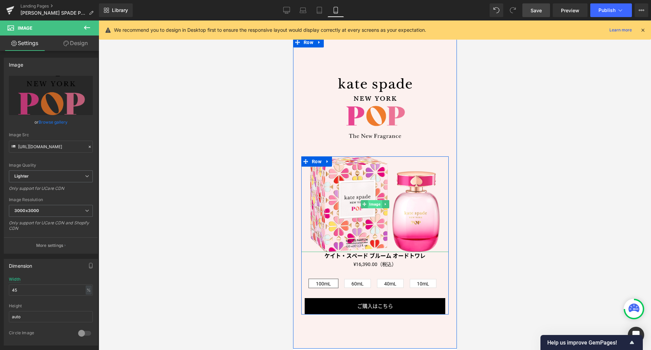
click at [372, 200] on span "Image" at bounding box center [374, 204] width 14 height 8
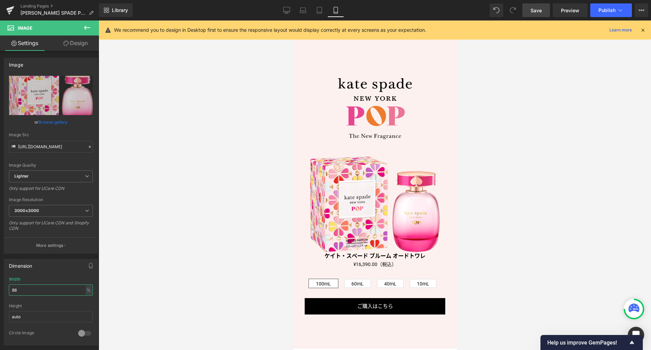
drag, startPoint x: 57, startPoint y: 289, endPoint x: -8, endPoint y: 287, distance: 64.2
click at [0, 287] on html "Image You are previewing how the will restyle your page. You can not edit Eleme…" at bounding box center [325, 175] width 651 height 350
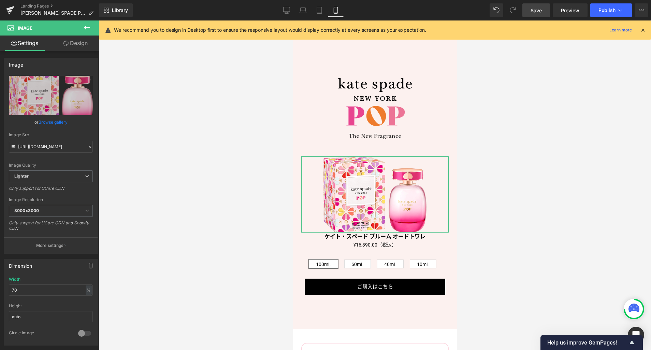
click at [73, 42] on link "Design" at bounding box center [75, 42] width 49 height 15
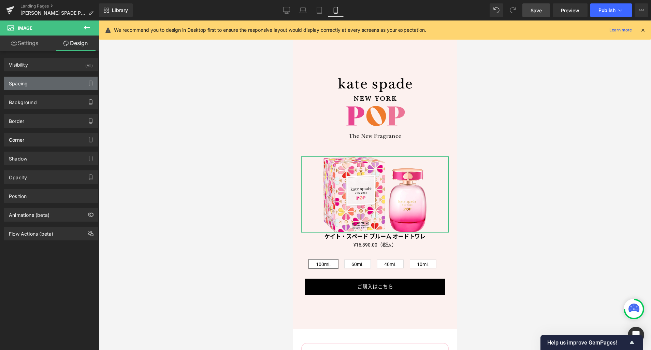
click at [55, 83] on div "Spacing" at bounding box center [50, 83] width 93 height 13
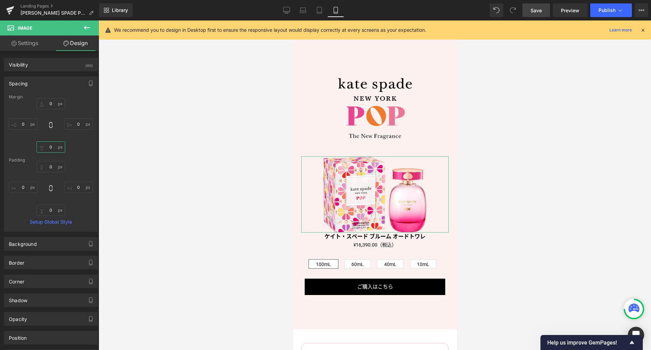
click at [55, 146] on input "0" at bounding box center [51, 146] width 29 height 11
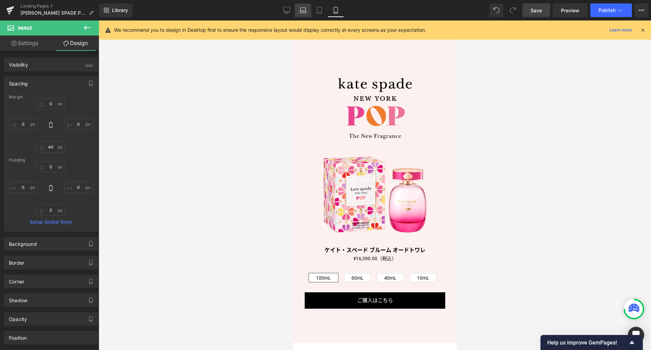
click at [309, 9] on link "Laptop" at bounding box center [303, 10] width 16 height 14
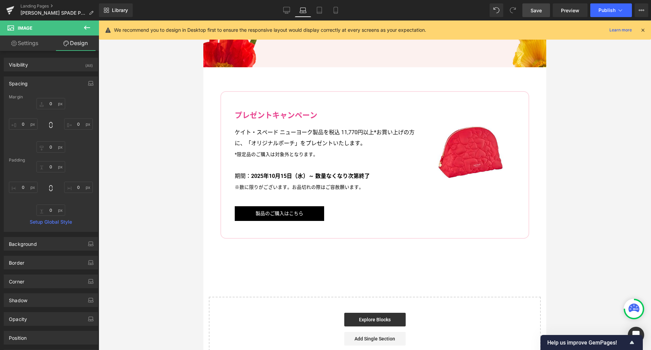
scroll to position [846, 0]
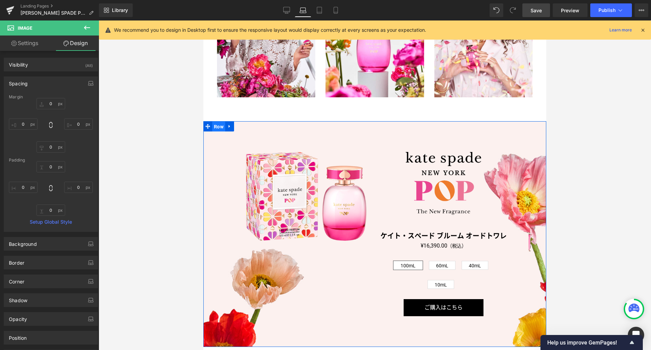
click at [214, 124] on span "Row" at bounding box center [218, 126] width 13 height 10
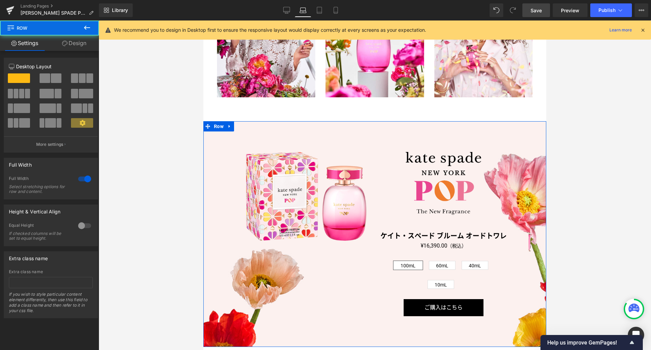
click at [77, 43] on link "Design" at bounding box center [73, 42] width 49 height 15
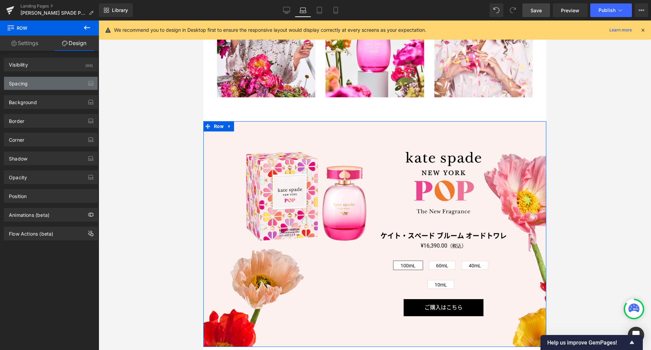
click at [49, 81] on div "Spacing" at bounding box center [50, 83] width 93 height 13
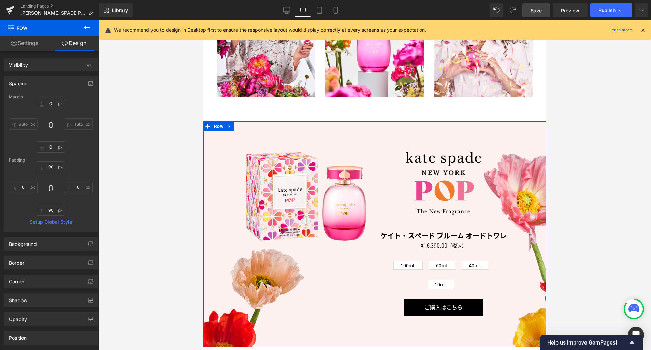
click at [88, 83] on icon "button" at bounding box center [90, 83] width 5 height 5
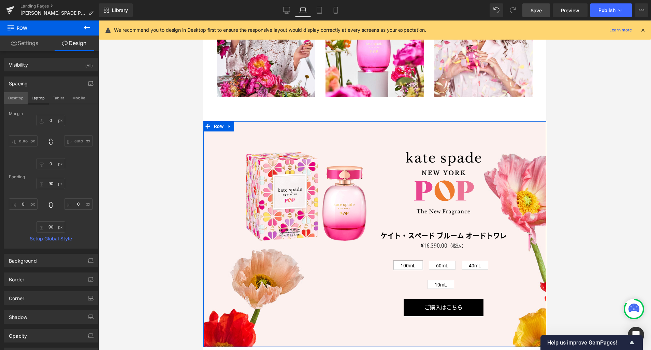
click at [20, 99] on button "Desktop" at bounding box center [16, 98] width 24 height 12
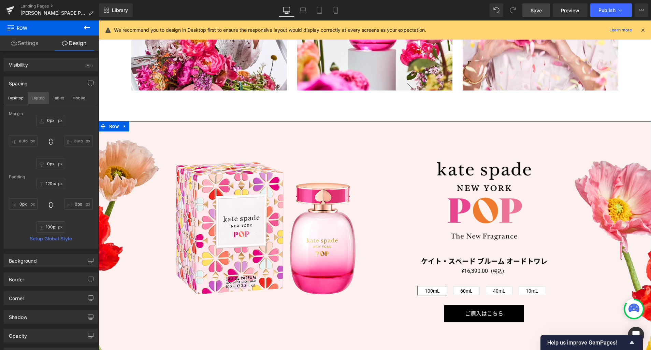
click at [41, 99] on button "Laptop" at bounding box center [38, 98] width 21 height 12
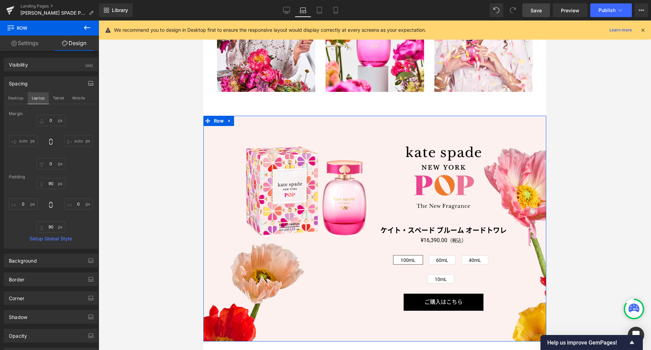
scroll to position [846, 0]
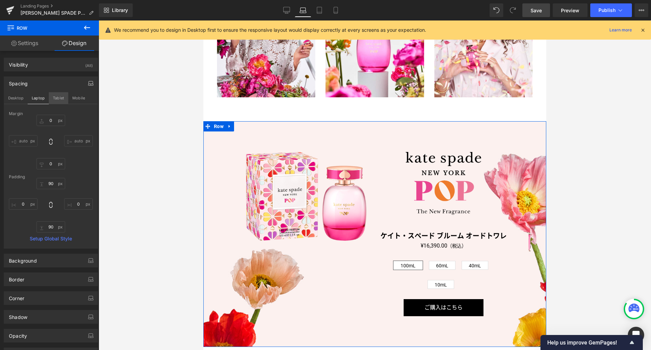
click at [58, 101] on button "Tablet" at bounding box center [58, 98] width 19 height 12
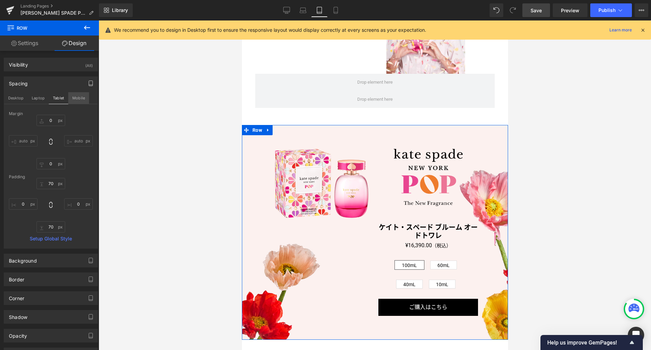
click at [73, 101] on button "Mobile" at bounding box center [78, 98] width 21 height 12
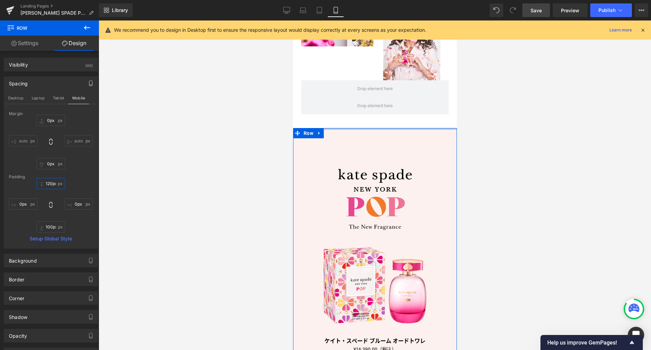
click at [54, 184] on input "120px" at bounding box center [51, 183] width 29 height 11
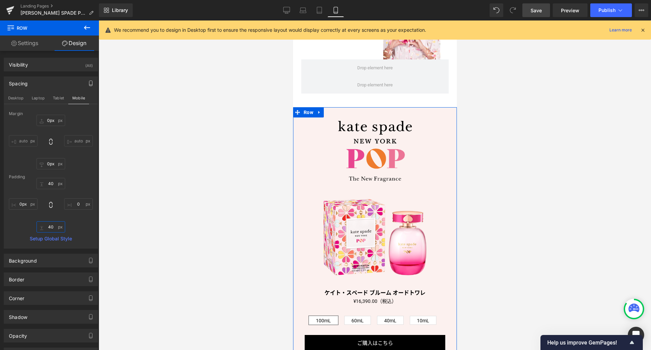
scroll to position [1156, 0]
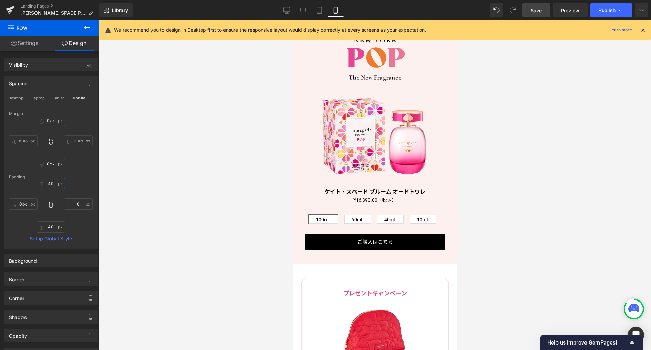
click at [53, 185] on input "40" at bounding box center [51, 183] width 29 height 11
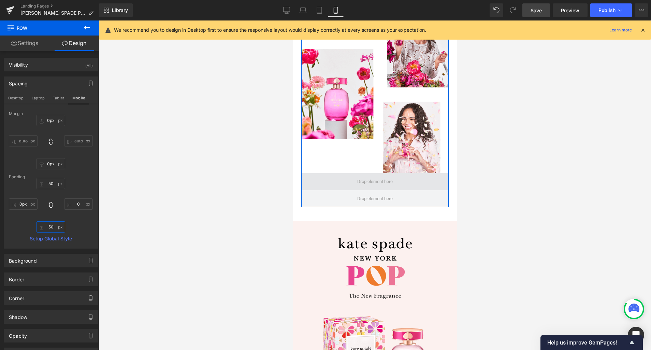
scroll to position [1181, 0]
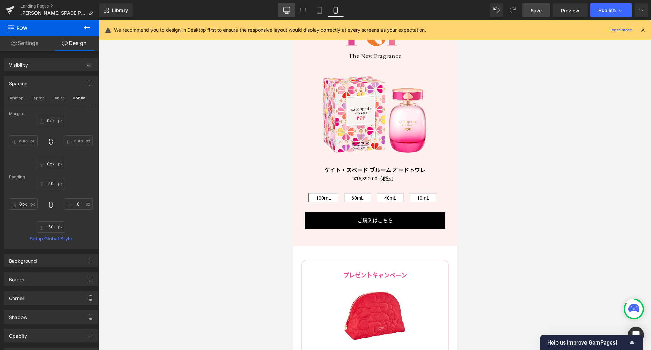
click at [292, 11] on link "Desktop" at bounding box center [286, 10] width 16 height 14
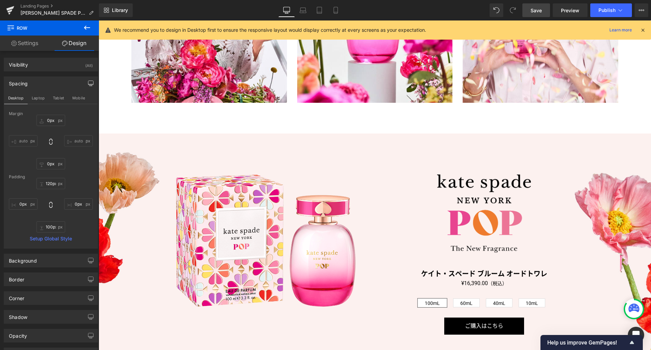
click at [534, 15] on link "Save" at bounding box center [536, 10] width 28 height 14
click at [303, 9] on icon at bounding box center [303, 10] width 7 height 7
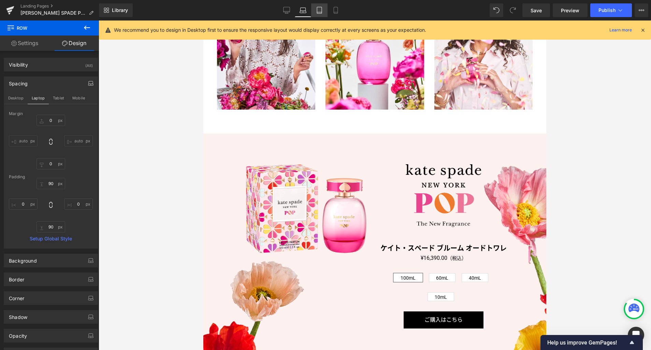
click at [318, 12] on icon at bounding box center [319, 10] width 7 height 7
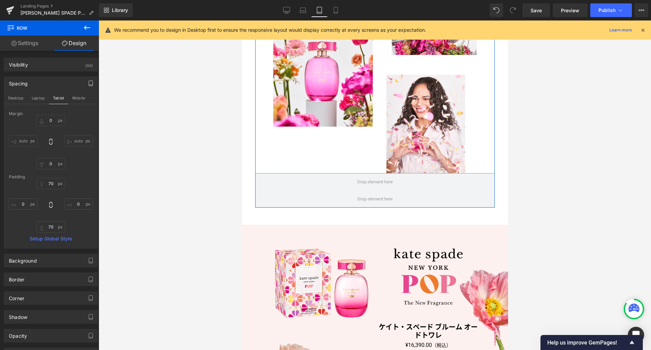
scroll to position [1012, 0]
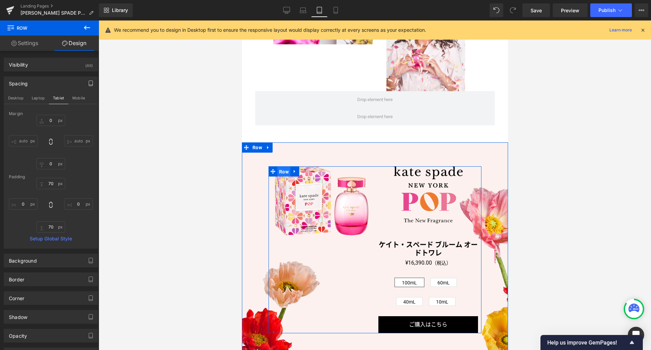
click at [282, 167] on span "Row" at bounding box center [283, 172] width 13 height 10
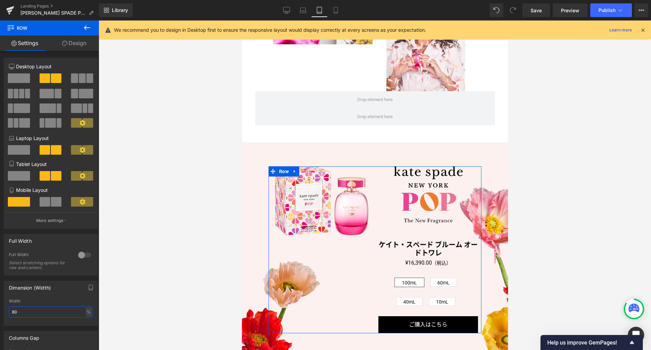
click at [39, 310] on input "80" at bounding box center [51, 311] width 84 height 11
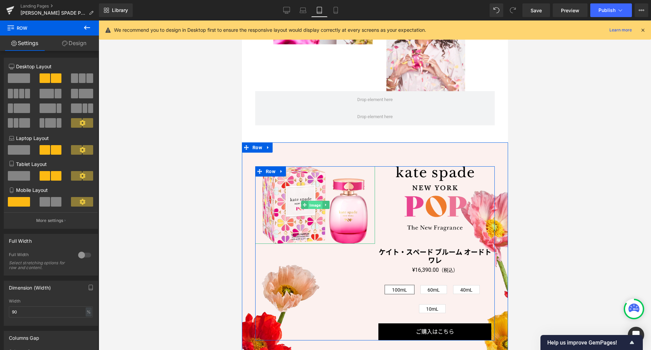
click at [312, 201] on span "Image" at bounding box center [315, 205] width 14 height 8
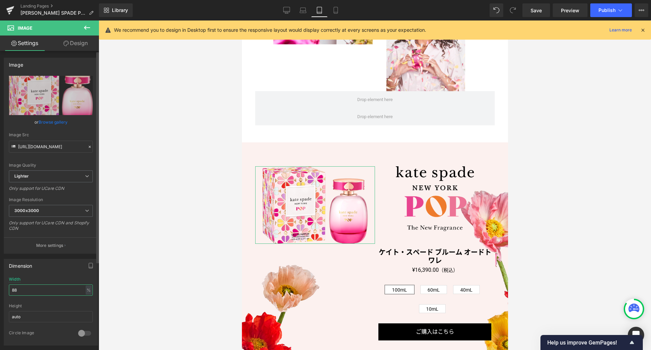
click at [47, 287] on input "88" at bounding box center [51, 289] width 84 height 11
click at [341, 6] on link "Mobile" at bounding box center [336, 10] width 16 height 14
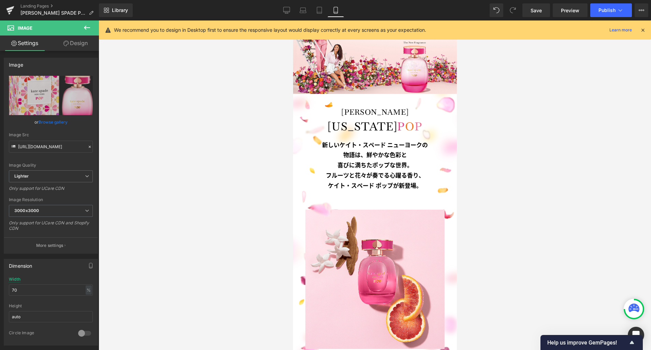
scroll to position [55, 0]
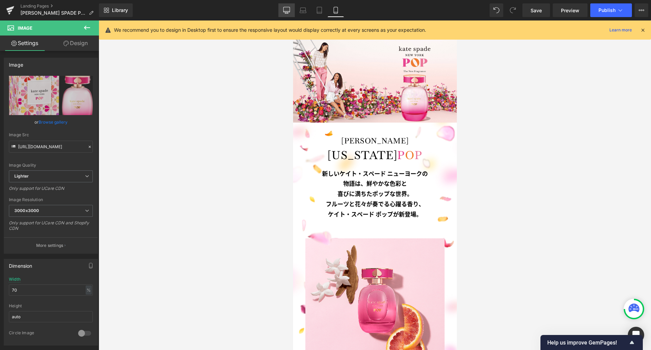
click at [289, 12] on icon at bounding box center [286, 10] width 7 height 7
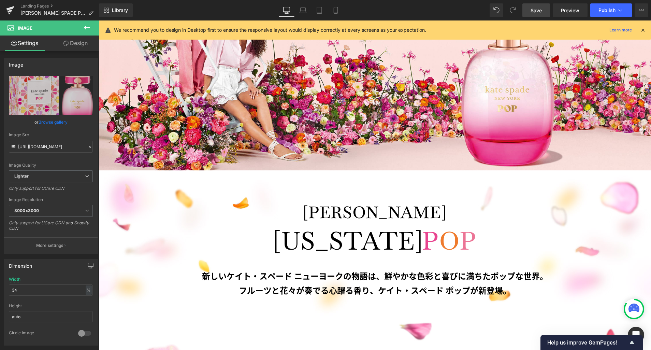
click at [530, 11] on link "Save" at bounding box center [536, 10] width 28 height 14
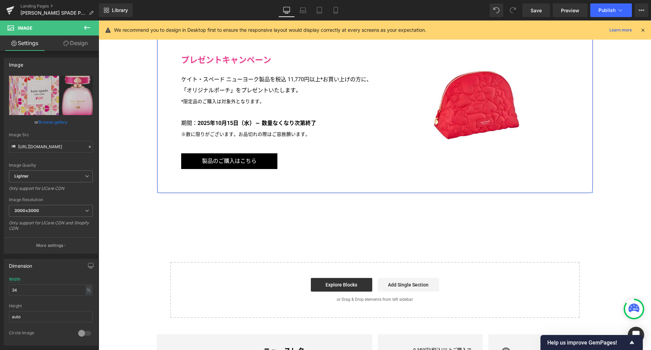
scroll to position [1613, 0]
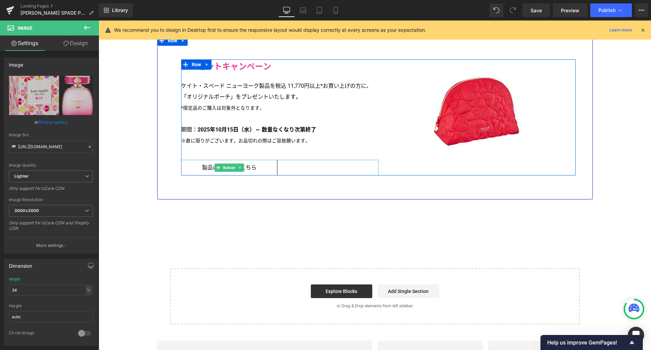
click at [258, 170] on link "製品のご購入はこちら" at bounding box center [229, 168] width 96 height 16
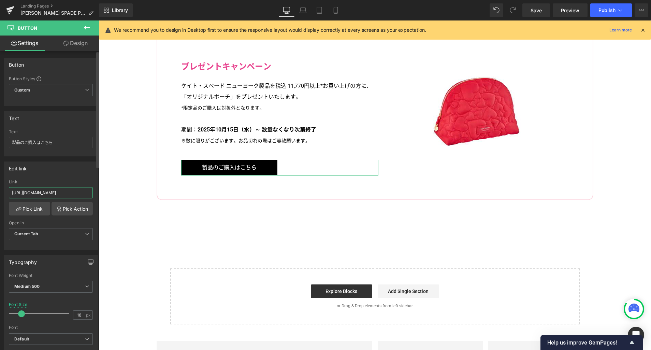
click at [78, 192] on input "https://latelierdesparfums.jp/products/aqua-media-cologne-forte-edp-spray" at bounding box center [51, 192] width 84 height 11
click at [0, 138] on html "Image You are previewing how the will restyle your page. You can not edit Eleme…" at bounding box center [325, 175] width 651 height 350
paste input "キャンペーン対象製品"
click at [300, 11] on icon at bounding box center [303, 10] width 7 height 7
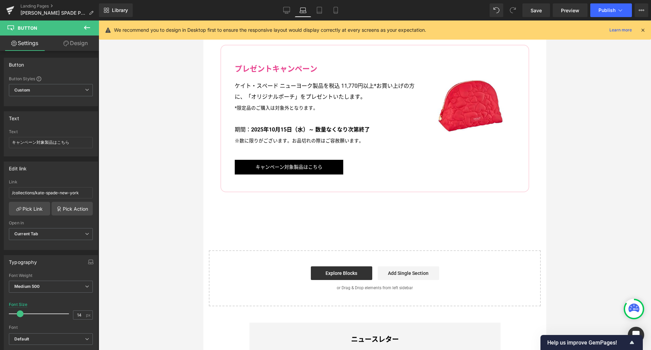
scroll to position [1171, 0]
click at [328, 10] on div "Desktop Laptop Tablet Mobile" at bounding box center [311, 10] width 66 height 14
click at [322, 11] on icon at bounding box center [319, 10] width 5 height 6
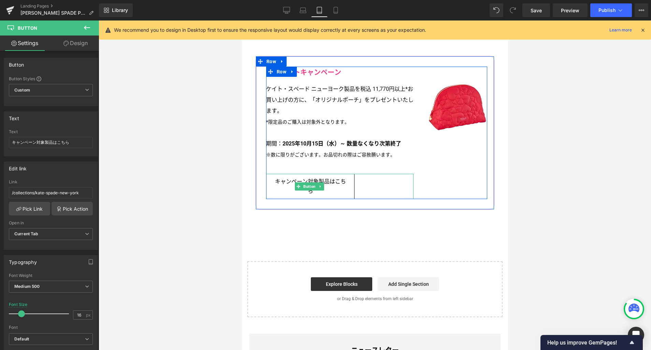
click at [345, 184] on link "キャンペーン対象製品はこちら" at bounding box center [310, 186] width 88 height 25
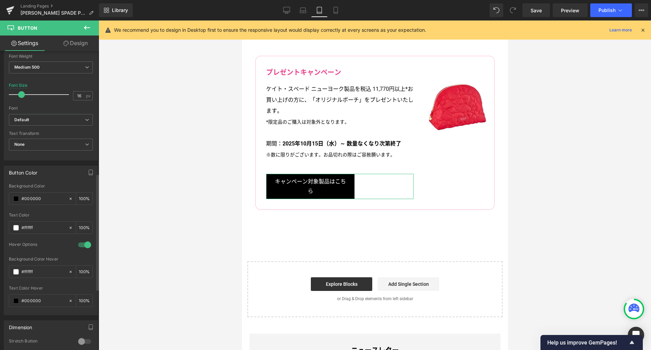
scroll to position [319, 0]
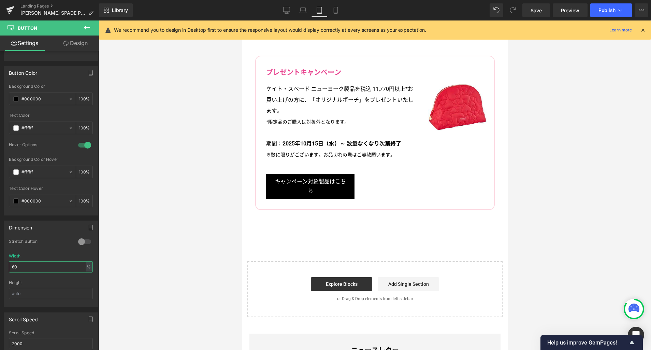
drag, startPoint x: 44, startPoint y: 266, endPoint x: -8, endPoint y: 265, distance: 51.5
click at [0, 265] on html "Image You are previewing how the will restyle your page. You can not edit Eleme…" at bounding box center [325, 175] width 651 height 350
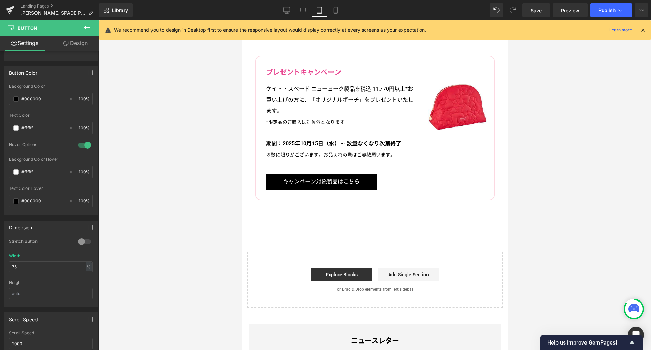
click at [165, 185] on div at bounding box center [375, 184] width 552 height 329
click at [535, 14] on span "Save" at bounding box center [536, 10] width 11 height 7
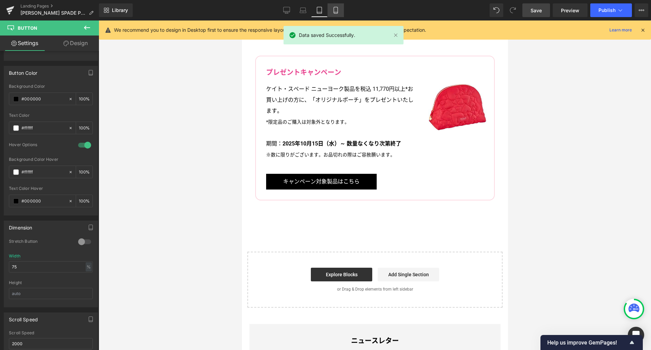
click at [329, 13] on link "Mobile" at bounding box center [336, 10] width 16 height 14
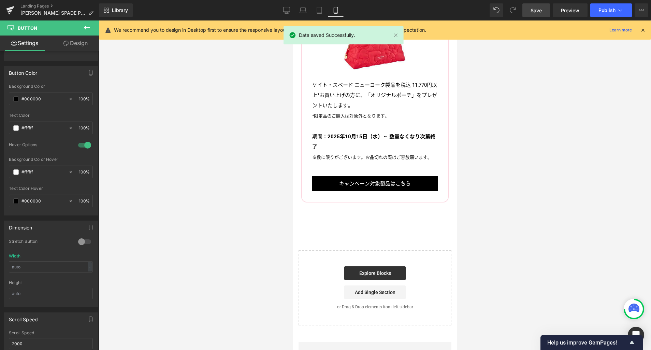
scroll to position [1451, 0]
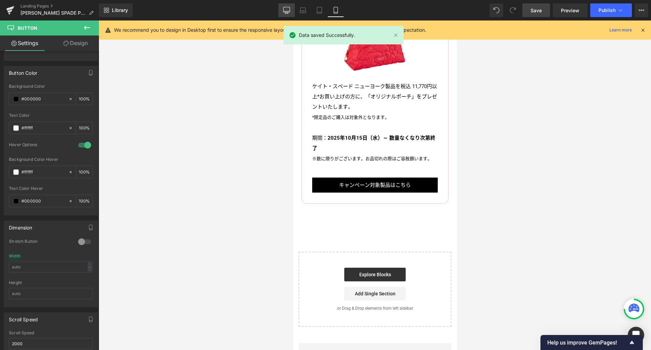
click at [289, 8] on icon at bounding box center [286, 10] width 7 height 7
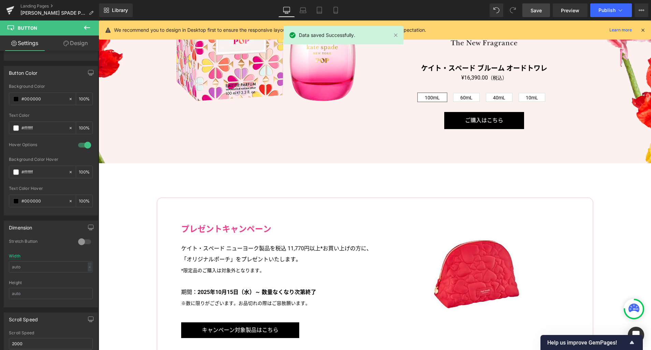
scroll to position [1603, 0]
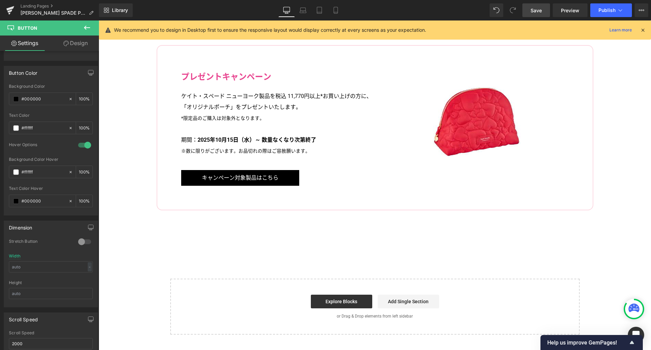
click at [82, 27] on button at bounding box center [87, 27] width 24 height 15
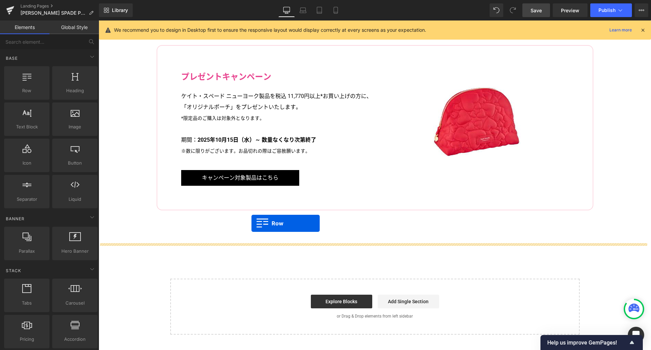
drag, startPoint x: 131, startPoint y: 101, endPoint x: 251, endPoint y: 223, distance: 171.3
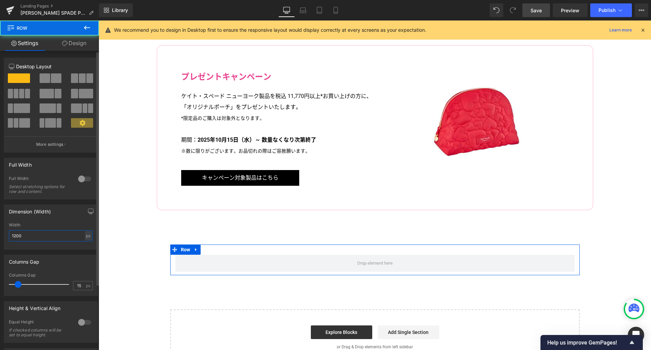
click at [45, 236] on input "1200" at bounding box center [51, 235] width 84 height 11
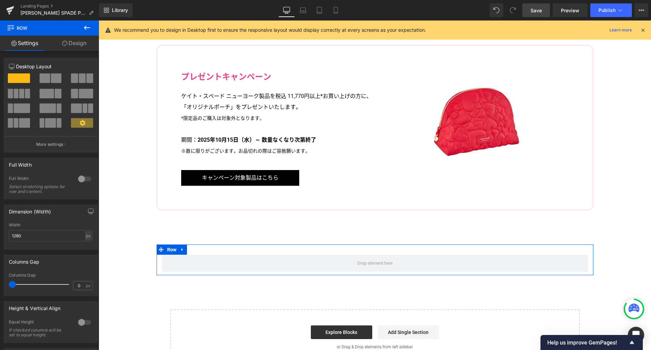
drag, startPoint x: 18, startPoint y: 286, endPoint x: -8, endPoint y: 280, distance: 25.9
click at [0, 280] on html "Row You are previewing how the will restyle your page. You can not edit Element…" at bounding box center [325, 175] width 651 height 350
click at [86, 44] on link "Design" at bounding box center [73, 42] width 49 height 15
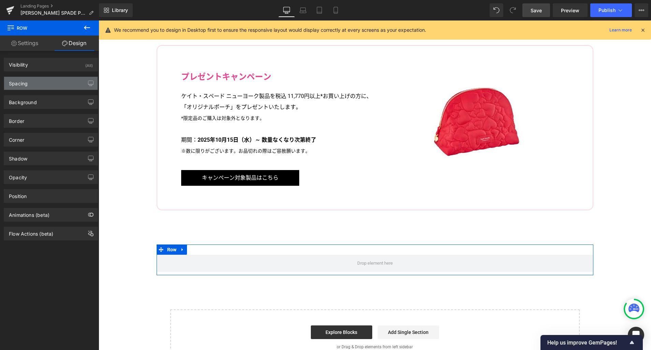
click at [53, 83] on div "Spacing" at bounding box center [50, 83] width 93 height 13
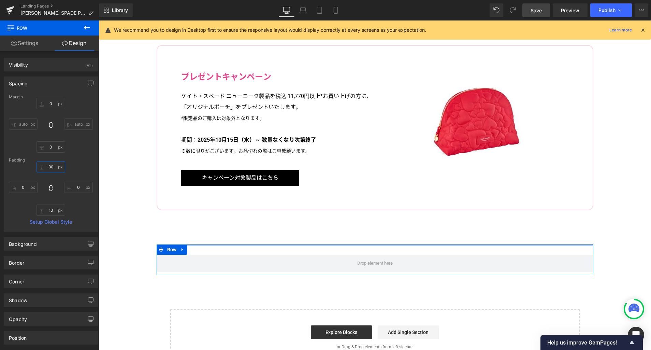
click at [55, 164] on input "30" at bounding box center [51, 166] width 29 height 11
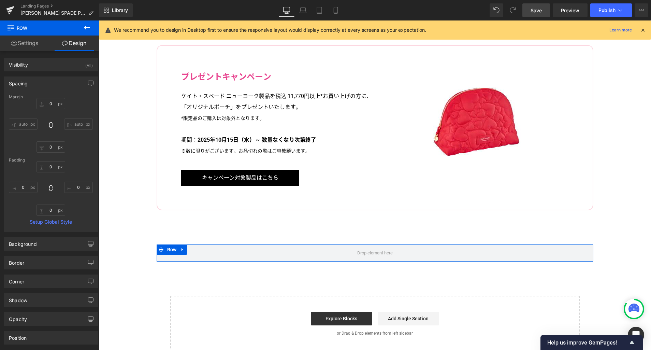
click at [33, 44] on link "Settings" at bounding box center [24, 42] width 49 height 15
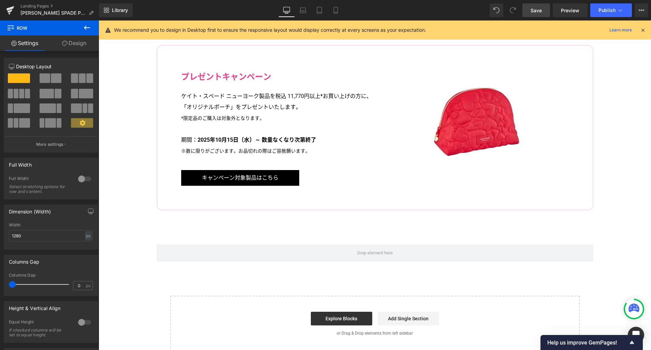
click at [85, 29] on icon at bounding box center [87, 28] width 8 height 8
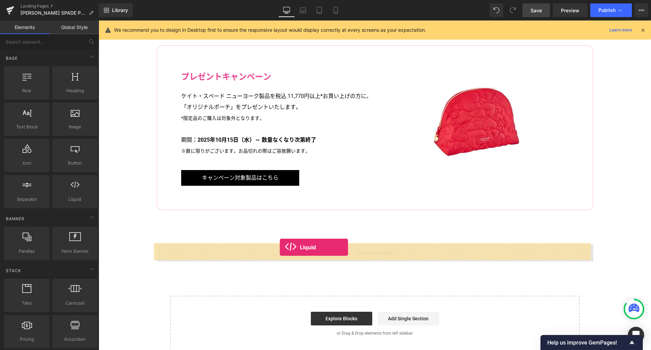
drag, startPoint x: 192, startPoint y: 216, endPoint x: 280, endPoint y: 249, distance: 93.9
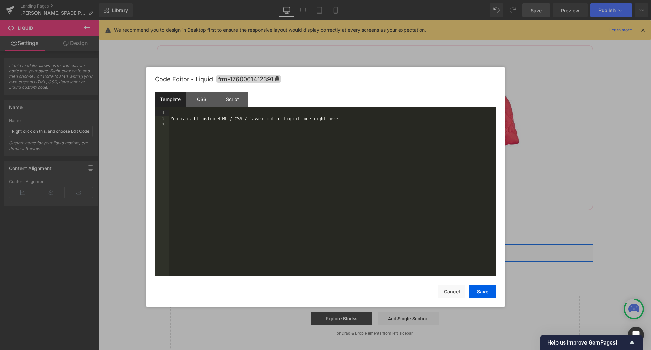
click at [379, 250] on div "Liquid" at bounding box center [375, 252] width 437 height 17
click at [348, 215] on div "You can add custom HTML / CSS / Javascript or Liquid code right here." at bounding box center [332, 199] width 327 height 178
click at [476, 290] on button "Save" at bounding box center [482, 292] width 27 height 14
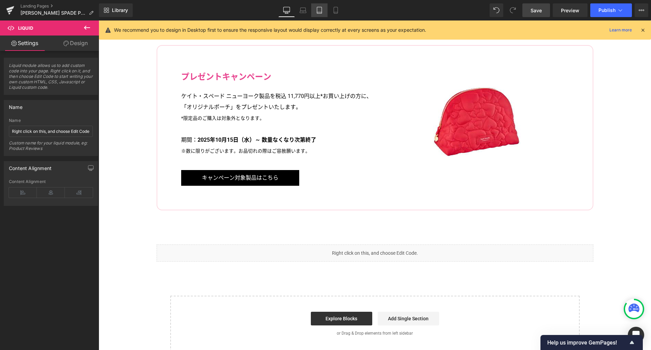
click at [318, 13] on icon at bounding box center [319, 10] width 5 height 6
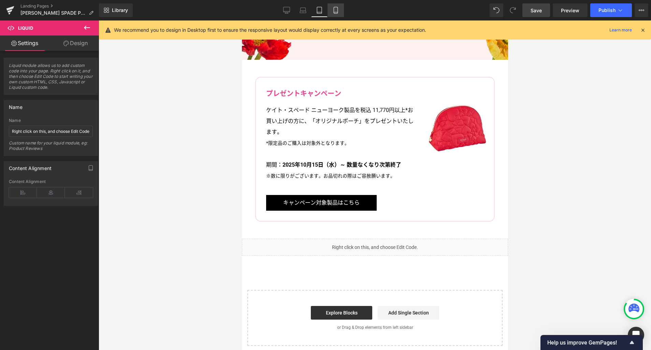
click at [337, 12] on icon at bounding box center [335, 10] width 7 height 7
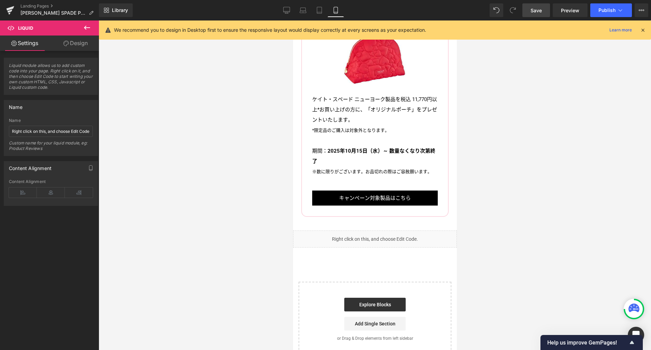
scroll to position [1436, 0]
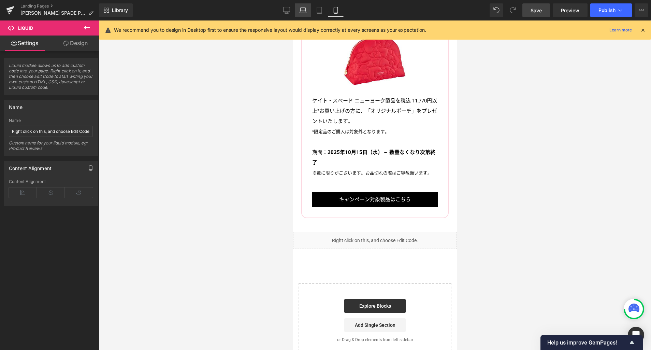
click at [300, 11] on icon at bounding box center [303, 10] width 7 height 7
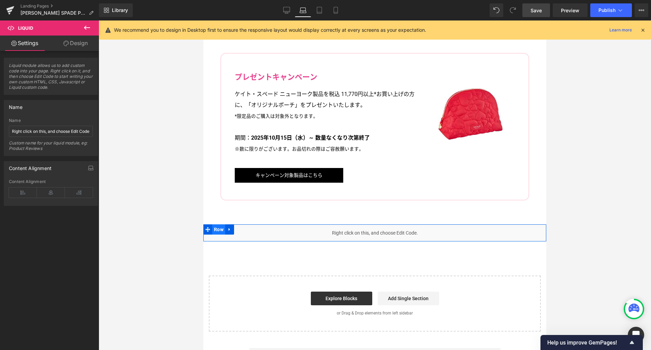
click at [219, 227] on span "Row" at bounding box center [218, 229] width 13 height 10
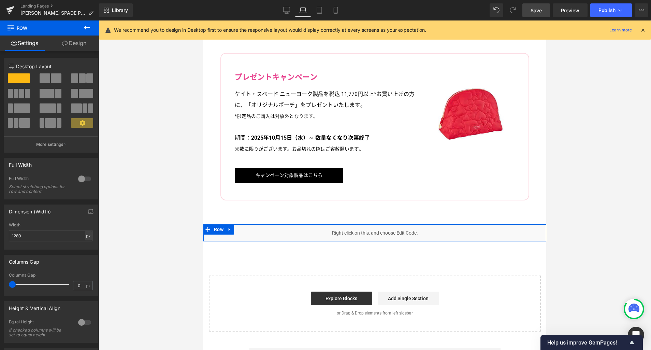
click at [86, 236] on div "px" at bounding box center [88, 235] width 7 height 9
drag, startPoint x: 87, startPoint y: 245, endPoint x: 84, endPoint y: 243, distance: 4.0
click at [87, 245] on li "%" at bounding box center [88, 246] width 9 height 10
click at [69, 237] on input "100" at bounding box center [51, 235] width 84 height 11
click at [90, 210] on icon "button" at bounding box center [90, 210] width 5 height 5
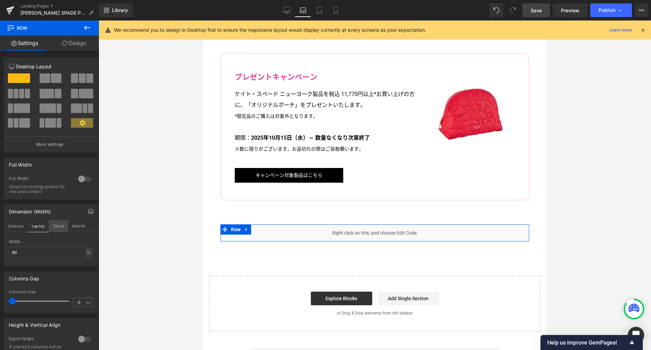
click at [55, 227] on button "Tablet" at bounding box center [58, 226] width 19 height 12
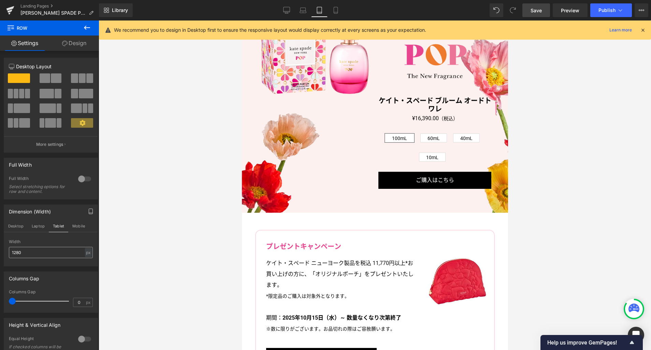
scroll to position [1324, 0]
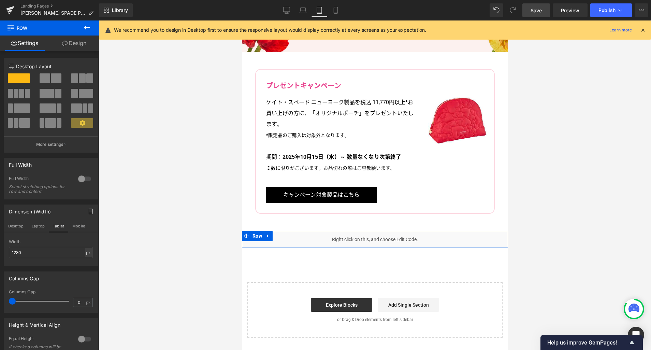
click at [87, 252] on div "px" at bounding box center [88, 252] width 7 height 9
click at [86, 262] on li "%" at bounding box center [88, 263] width 9 height 10
click at [66, 253] on input "100" at bounding box center [51, 252] width 84 height 11
click at [80, 228] on button "Mobile" at bounding box center [78, 226] width 21 height 12
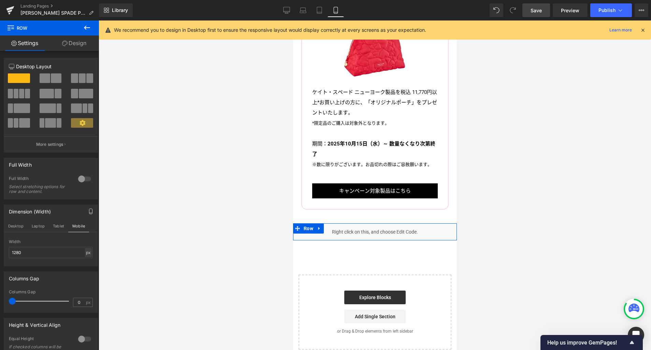
scroll to position [1444, 0]
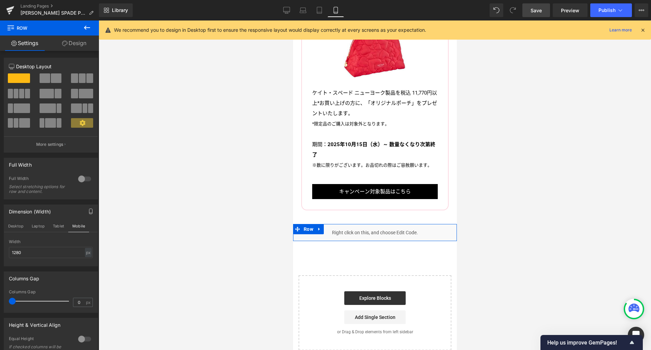
drag, startPoint x: 86, startPoint y: 253, endPoint x: 86, endPoint y: 261, distance: 8.2
click at [86, 253] on div "px" at bounding box center [88, 252] width 7 height 9
click at [86, 263] on li "%" at bounding box center [88, 263] width 9 height 10
click at [71, 255] on input "100" at bounding box center [51, 252] width 84 height 11
click at [61, 226] on button "Tablet" at bounding box center [58, 226] width 19 height 12
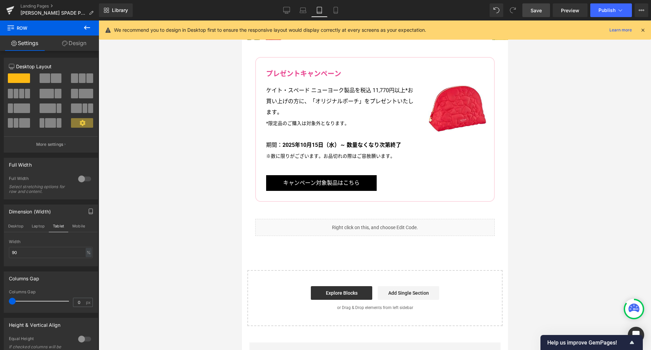
scroll to position [1334, 0]
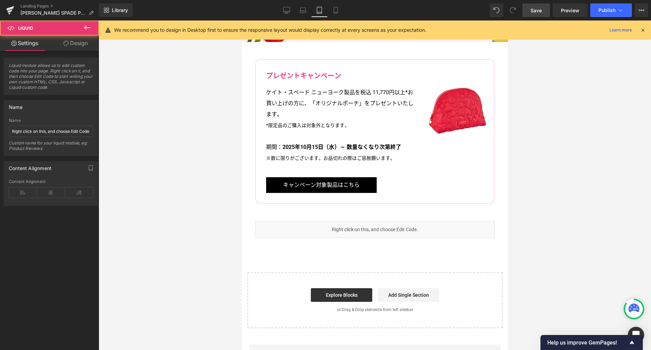
click at [373, 224] on div "Liquid" at bounding box center [375, 229] width 240 height 17
click at [334, 12] on icon at bounding box center [335, 10] width 7 height 7
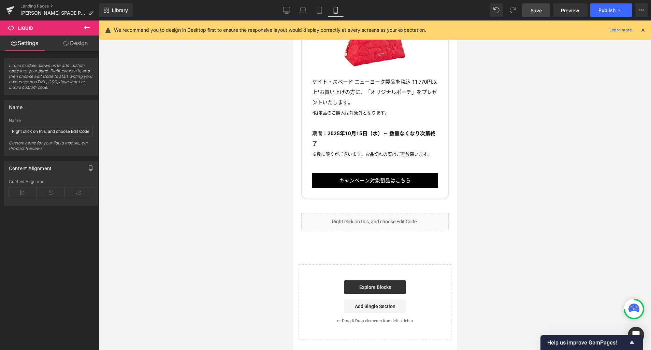
scroll to position [1454, 0]
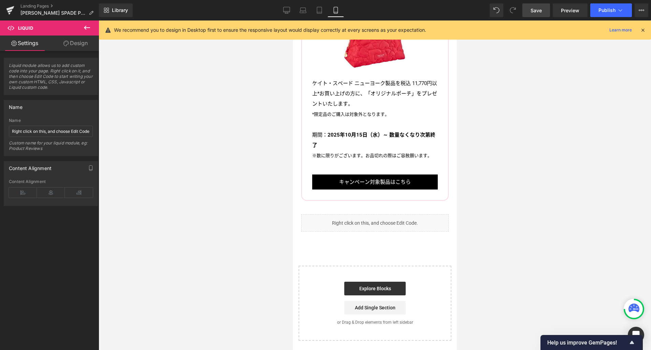
click at [375, 214] on div "Liquid" at bounding box center [374, 222] width 147 height 17
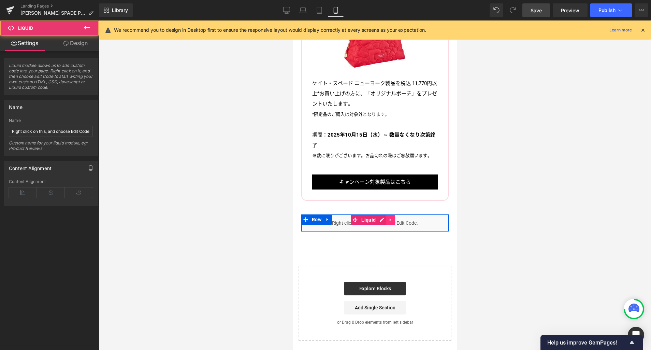
click at [388, 217] on icon at bounding box center [390, 219] width 5 height 5
click at [387, 217] on icon at bounding box center [386, 219] width 5 height 5
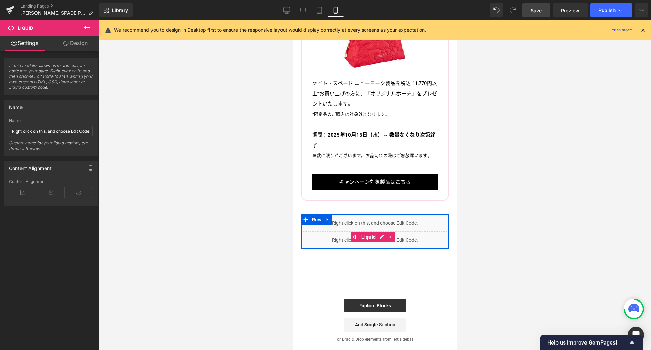
click at [379, 231] on div "Liquid" at bounding box center [374, 239] width 147 height 17
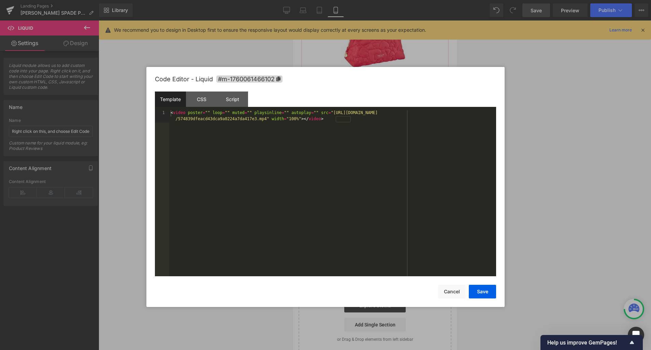
click at [354, 217] on div "< video poster = "" loop = "" muted = "" playsinline = "" autoplay = "" src = "…" at bounding box center [332, 205] width 327 height 190
click at [479, 291] on button "Save" at bounding box center [482, 292] width 27 height 14
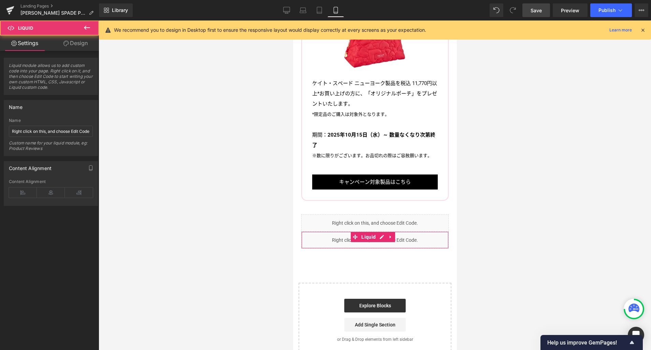
click at [81, 45] on link "Design" at bounding box center [75, 42] width 49 height 15
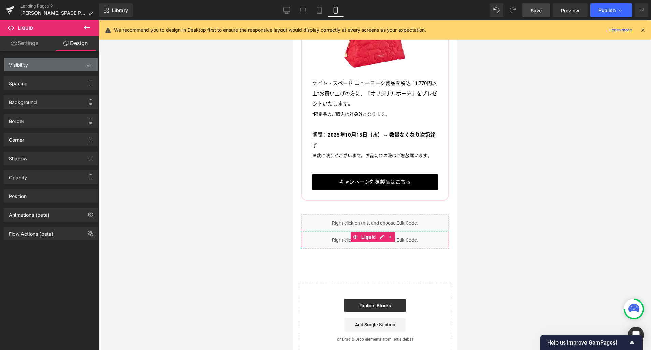
click at [68, 65] on div "Visibility (All)" at bounding box center [50, 64] width 93 height 13
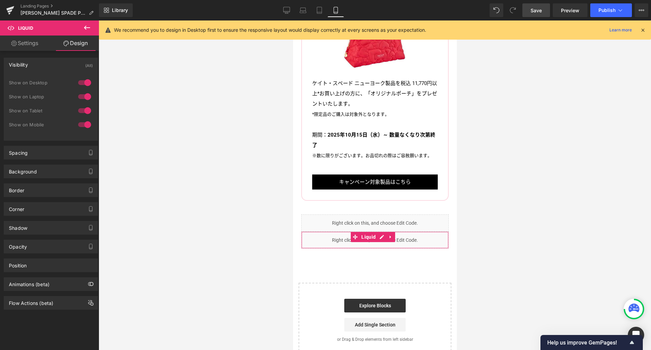
click at [83, 109] on div at bounding box center [84, 110] width 16 height 11
click at [83, 93] on div at bounding box center [84, 96] width 16 height 11
click at [84, 83] on div at bounding box center [84, 82] width 16 height 11
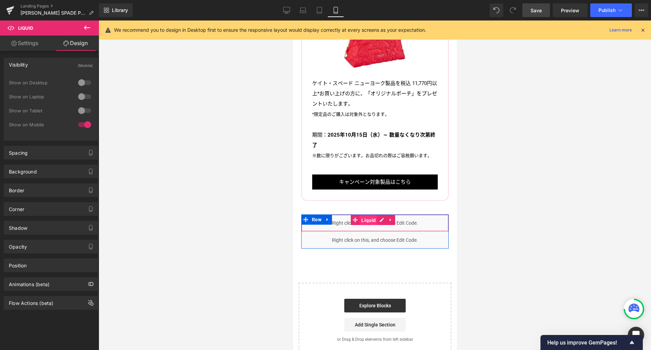
click at [359, 215] on link "Liquid" at bounding box center [363, 220] width 27 height 10
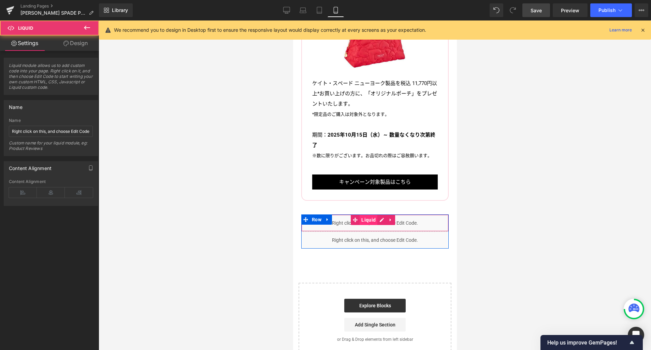
click at [365, 215] on span "Liquid" at bounding box center [368, 220] width 18 height 10
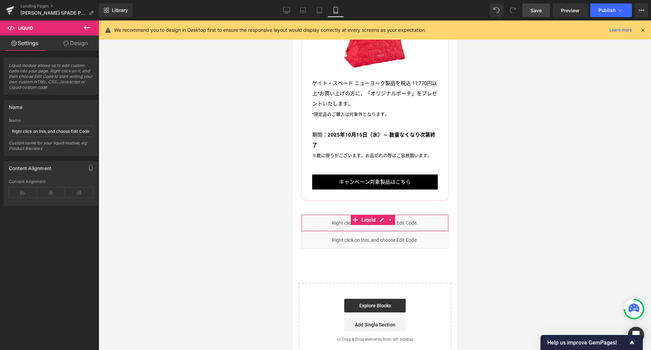
click at [80, 42] on link "Design" at bounding box center [75, 42] width 49 height 15
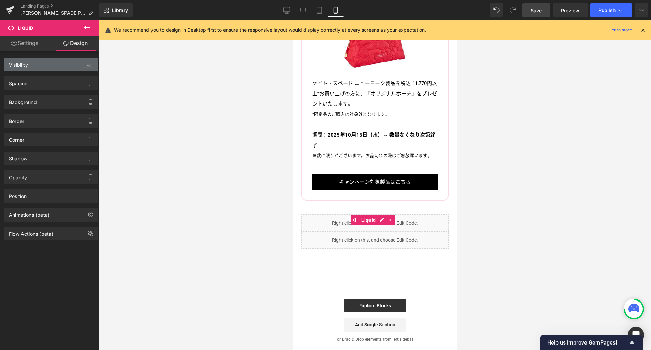
click at [66, 64] on div "Visibility (All)" at bounding box center [50, 64] width 93 height 13
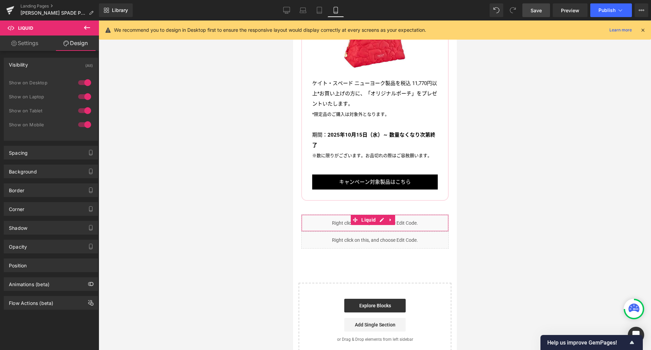
click at [83, 124] on div at bounding box center [84, 124] width 16 height 11
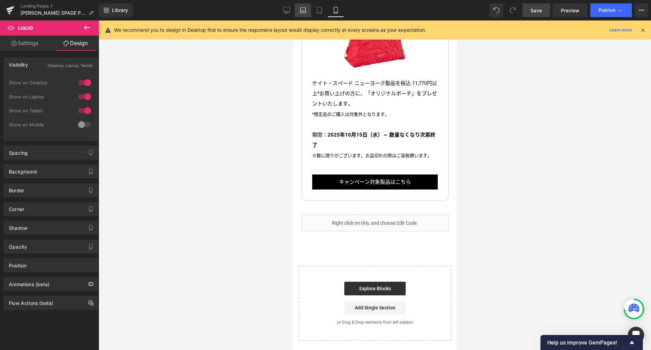
drag, startPoint x: 289, startPoint y: 12, endPoint x: 301, endPoint y: 17, distance: 12.9
click at [288, 12] on icon at bounding box center [287, 9] width 6 height 5
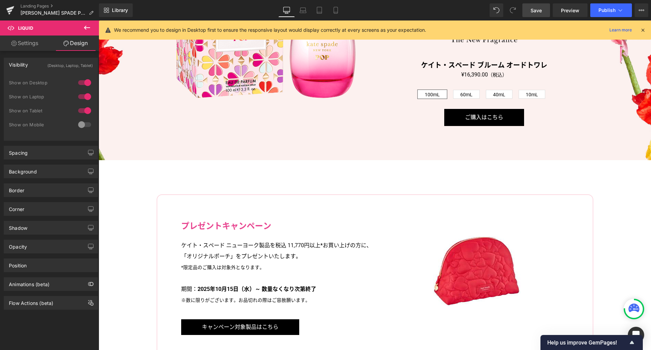
scroll to position [1714, 0]
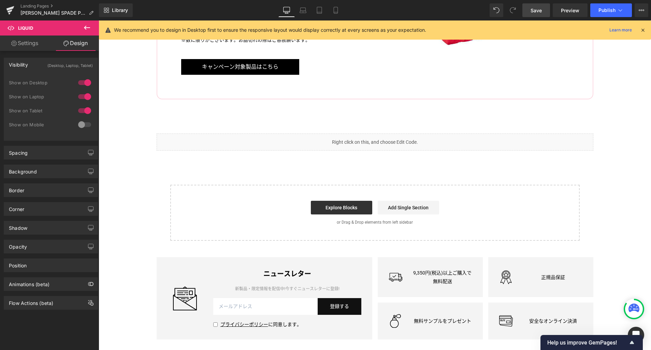
click at [533, 12] on span "Save" at bounding box center [536, 10] width 11 height 7
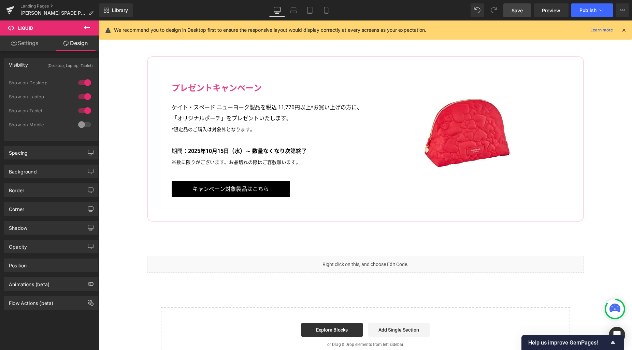
scroll to position [1525, 0]
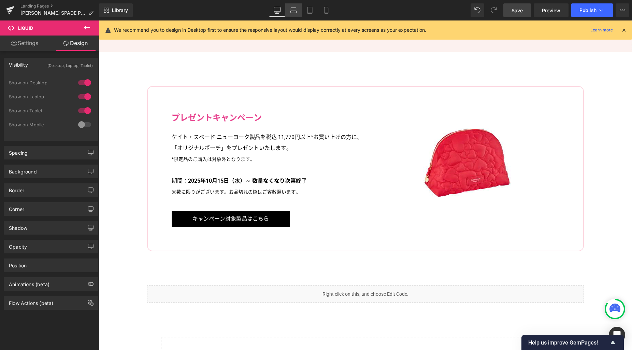
click at [296, 11] on icon at bounding box center [293, 12] width 6 height 2
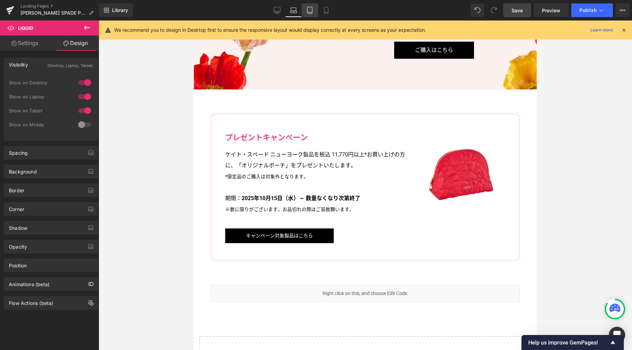
click at [311, 12] on icon at bounding box center [309, 12] width 5 height 0
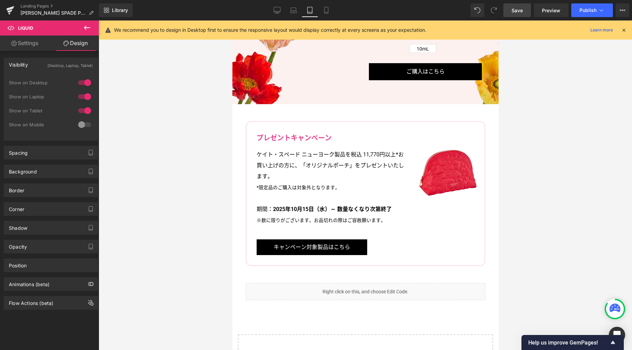
scroll to position [1274, 0]
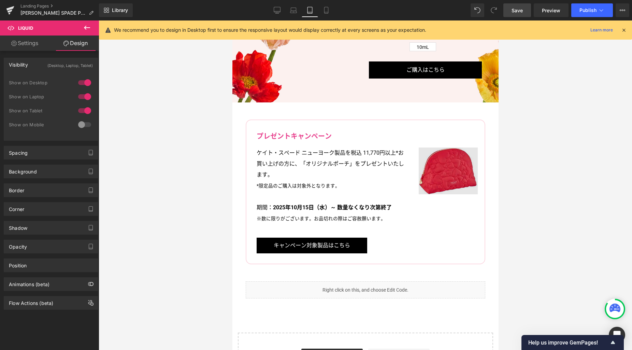
click at [441, 172] on img at bounding box center [447, 170] width 59 height 47
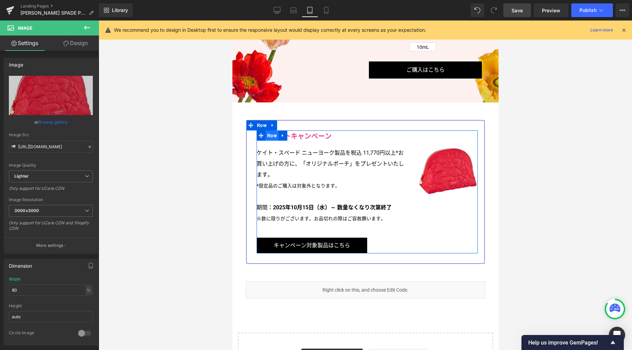
click at [268, 130] on span "Row" at bounding box center [271, 135] width 13 height 10
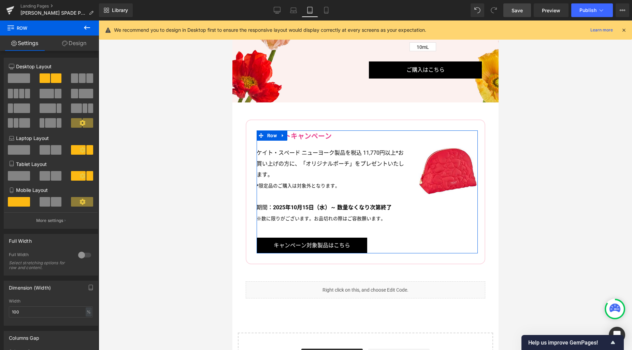
click at [78, 44] on link "Design" at bounding box center [73, 42] width 49 height 15
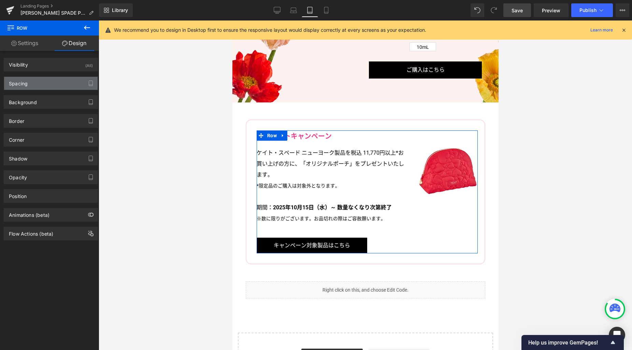
click at [45, 88] on div "Spacing" at bounding box center [50, 83] width 93 height 13
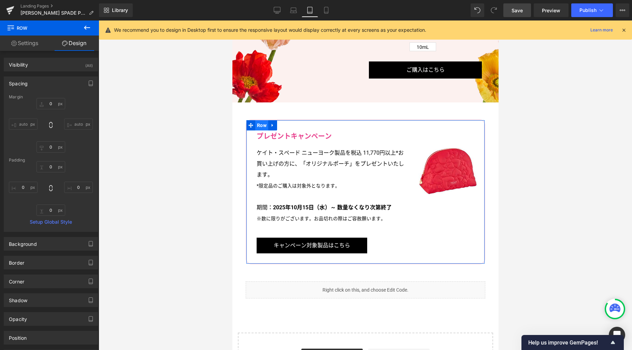
click at [263, 120] on span "Row" at bounding box center [261, 125] width 13 height 10
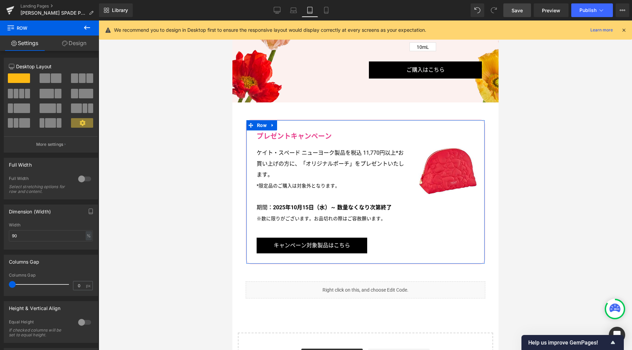
click at [77, 43] on link "Design" at bounding box center [73, 42] width 49 height 15
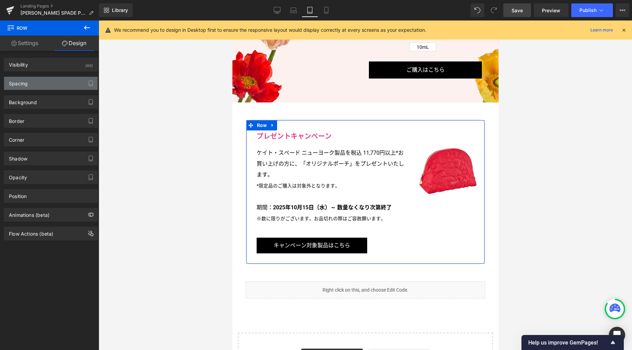
click at [55, 83] on div "Spacing" at bounding box center [50, 83] width 93 height 13
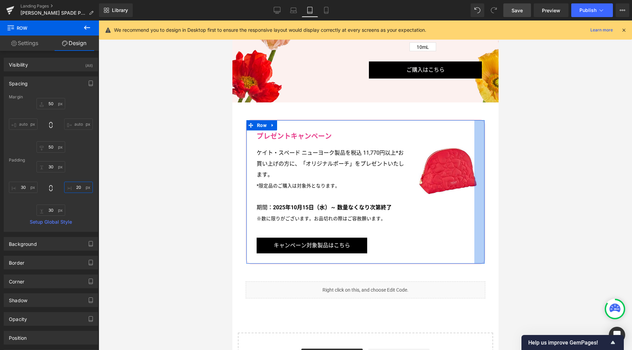
drag, startPoint x: 78, startPoint y: 186, endPoint x: 112, endPoint y: 188, distance: 33.8
click at [78, 186] on input "20" at bounding box center [78, 187] width 29 height 11
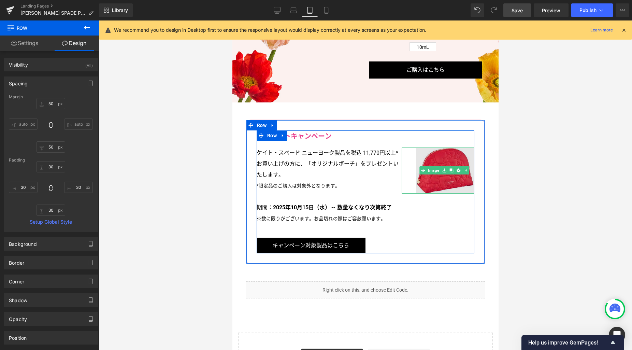
click at [442, 175] on img at bounding box center [445, 170] width 58 height 46
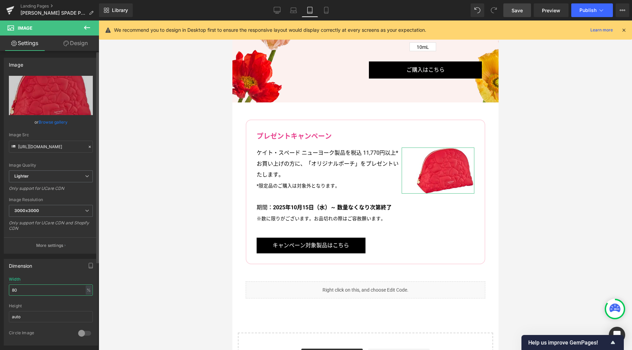
click at [31, 290] on input "80" at bounding box center [51, 289] width 84 height 11
click at [512, 12] on span "Save" at bounding box center [516, 10] width 11 height 7
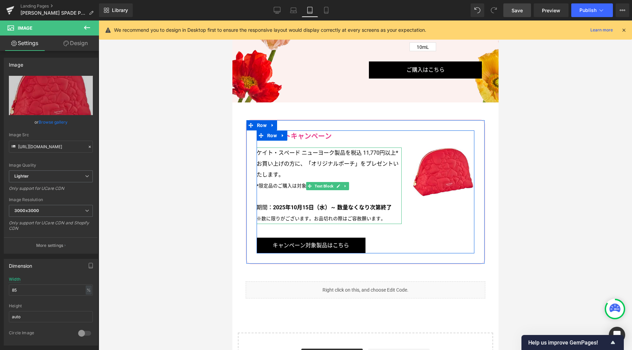
scroll to position [1128, 0]
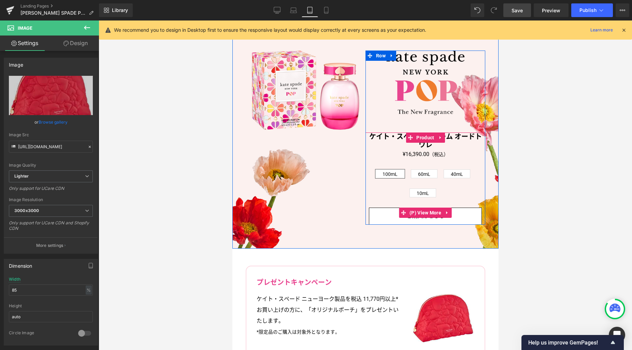
click at [456, 213] on link "ご購入はこちら" at bounding box center [425, 215] width 113 height 17
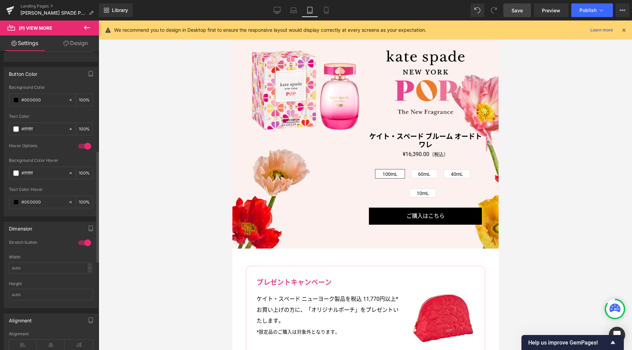
scroll to position [325, 0]
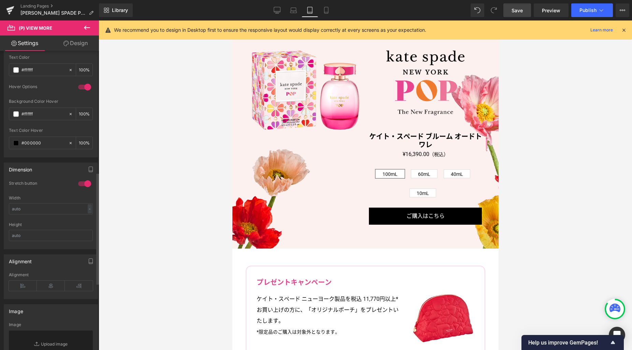
click at [85, 184] on div at bounding box center [84, 183] width 16 height 11
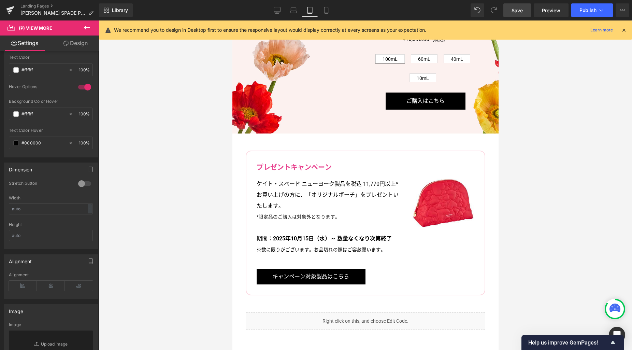
scroll to position [1269, 0]
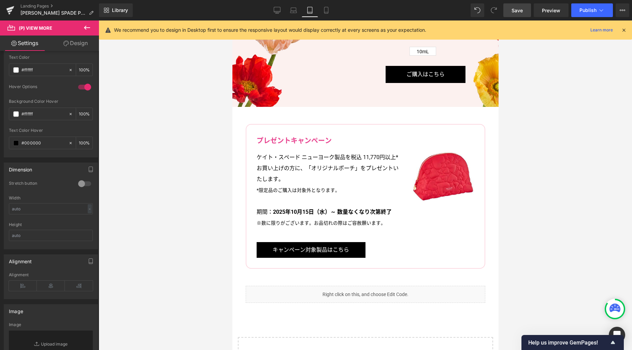
click at [518, 11] on span "Save" at bounding box center [516, 10] width 11 height 7
drag, startPoint x: 273, startPoint y: 13, endPoint x: 286, endPoint y: 26, distance: 18.3
click at [273, 13] on link "Desktop" at bounding box center [277, 10] width 16 height 14
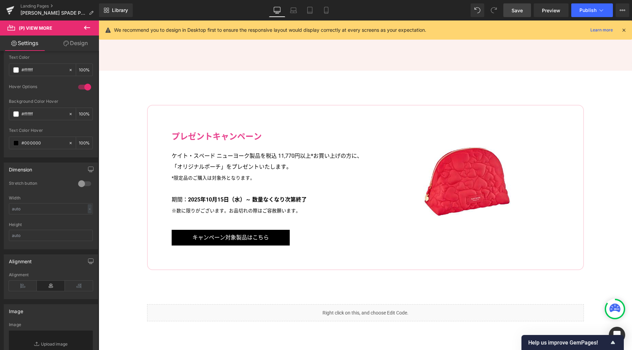
scroll to position [1644, 0]
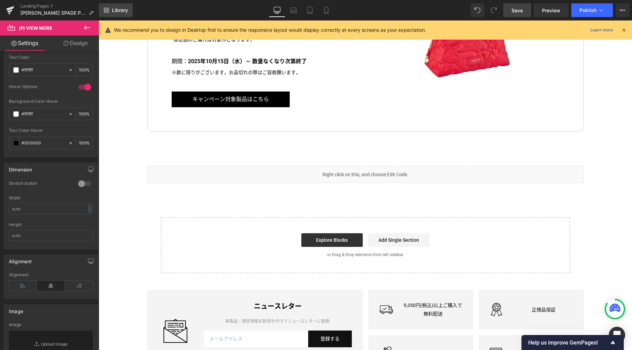
click at [128, 10] on span "Library" at bounding box center [120, 10] width 16 height 6
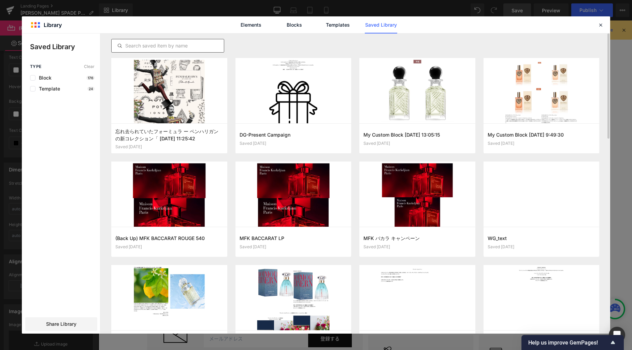
click at [195, 47] on input "text" at bounding box center [168, 46] width 112 height 8
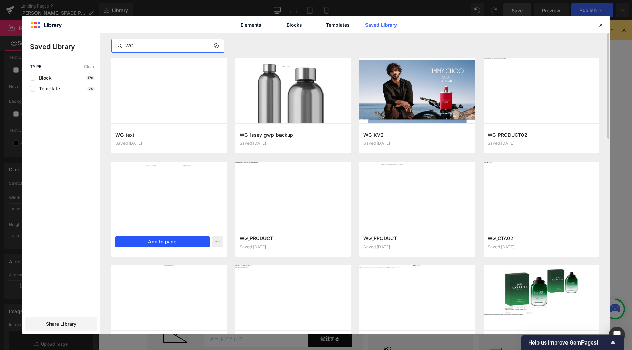
click at [176, 244] on button "Add to page" at bounding box center [162, 241] width 94 height 11
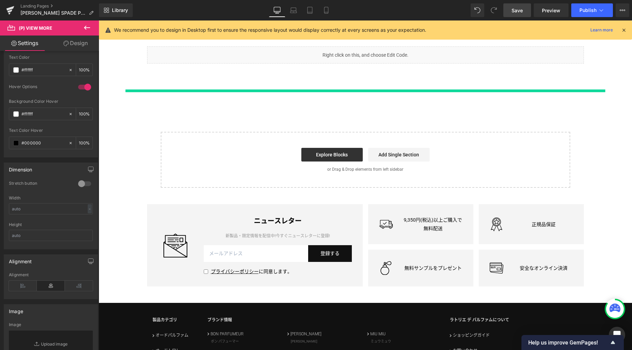
scroll to position [1771, 0]
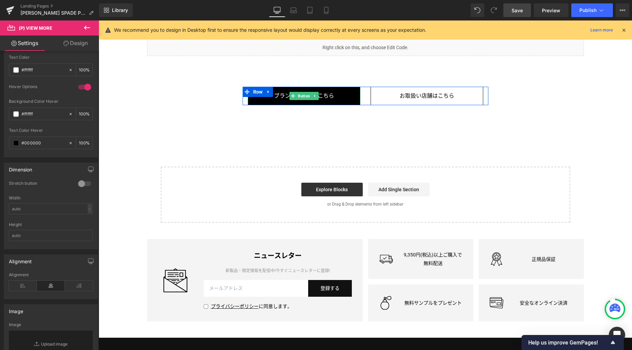
click at [340, 95] on link "ブランドページはこちら" at bounding box center [304, 96] width 113 height 18
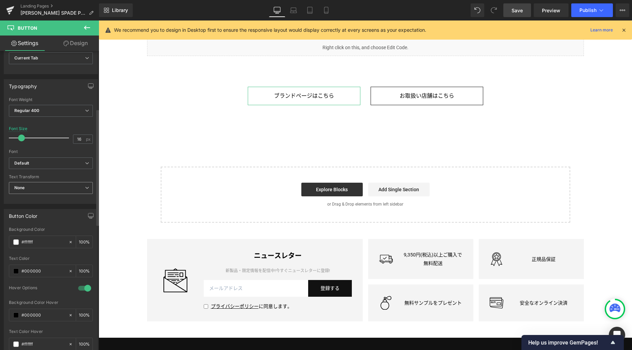
scroll to position [203, 0]
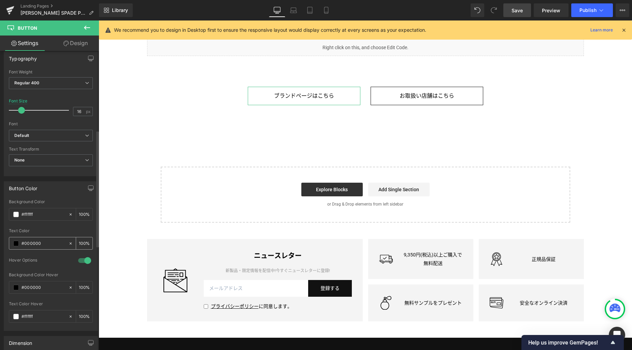
click at [35, 241] on input "#000000" at bounding box center [43, 244] width 44 height 8
click at [27, 214] on input "#ffffff" at bounding box center [43, 215] width 44 height 8
paste input "000000"
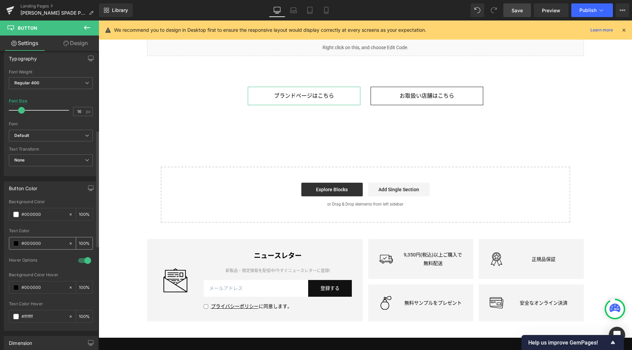
click at [31, 242] on input "#000000" at bounding box center [43, 244] width 44 height 8
click at [34, 287] on input "#000000" at bounding box center [43, 288] width 44 height 8
click at [31, 315] on input "#ffffff" at bounding box center [43, 317] width 44 height 8
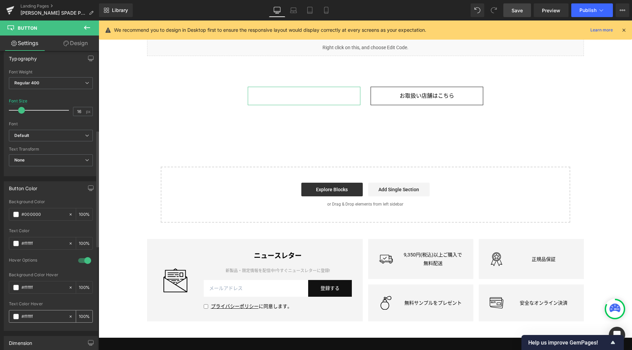
click at [31, 315] on input "#ffffff" at bounding box center [43, 317] width 44 height 8
paste input "000000"
click at [16, 213] on span at bounding box center [15, 214] width 5 height 5
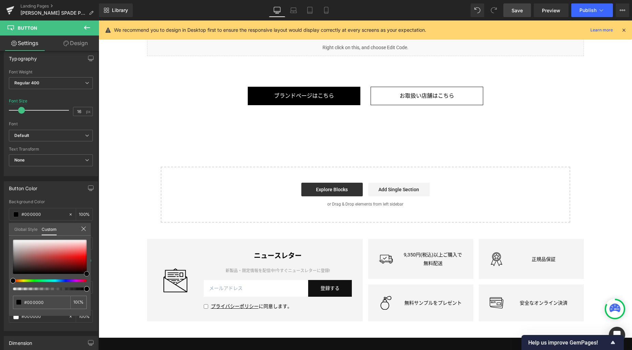
drag, startPoint x: 160, startPoint y: 276, endPoint x: 101, endPoint y: 286, distance: 59.4
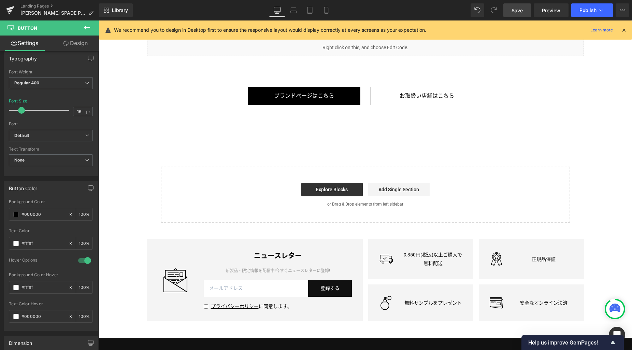
click at [17, 316] on span at bounding box center [15, 316] width 5 height 5
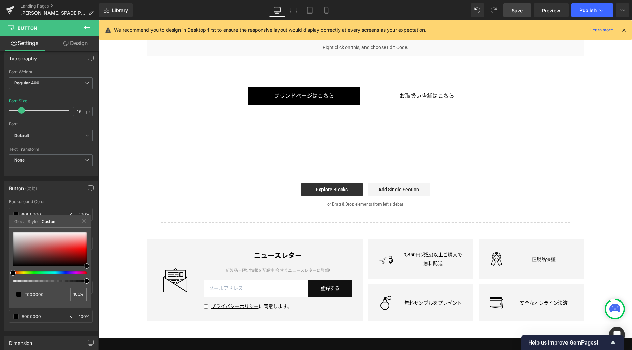
drag, startPoint x: 146, startPoint y: 261, endPoint x: 192, endPoint y: 289, distance: 53.3
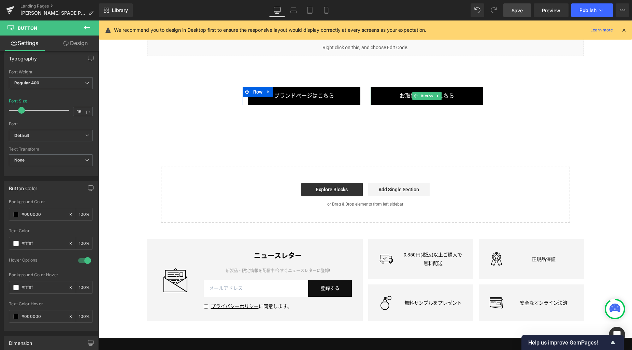
click at [384, 95] on link "お取扱い店舗はこちら" at bounding box center [427, 96] width 113 height 18
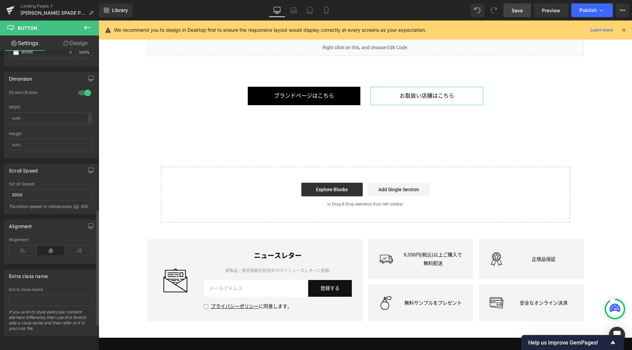
scroll to position [227, 0]
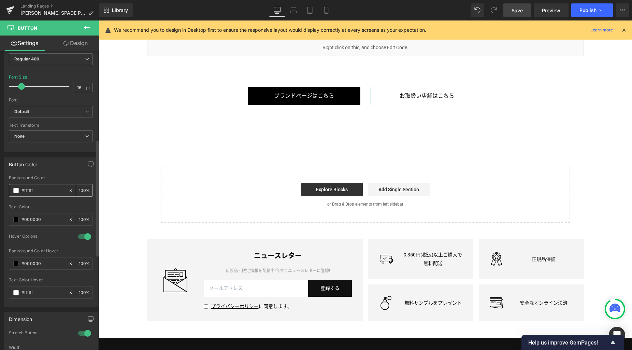
click at [17, 190] on span at bounding box center [15, 190] width 5 height 5
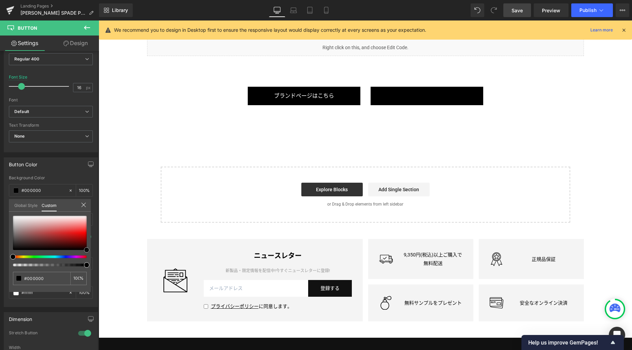
drag, startPoint x: 166, startPoint y: 262, endPoint x: 112, endPoint y: 264, distance: 54.6
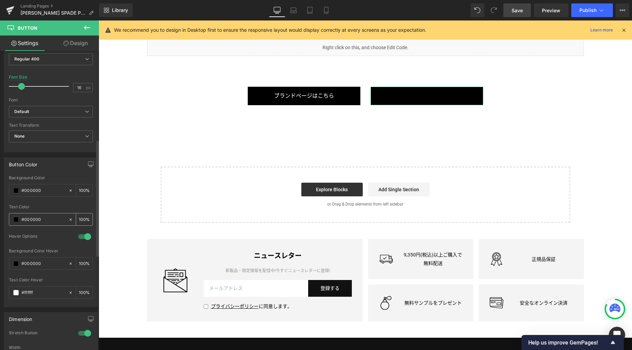
click at [27, 218] on input "#000000" at bounding box center [43, 220] width 44 height 8
click at [16, 218] on span at bounding box center [15, 219] width 5 height 5
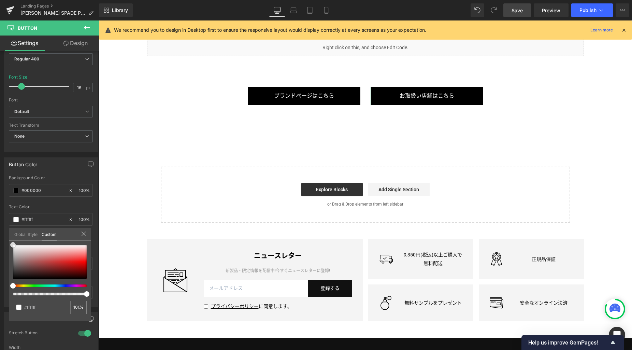
drag, startPoint x: 22, startPoint y: 245, endPoint x: 0, endPoint y: 234, distance: 25.0
click at [0, 234] on html "Row You are previewing how the will restyle your page. You can not edit Element…" at bounding box center [316, 175] width 632 height 350
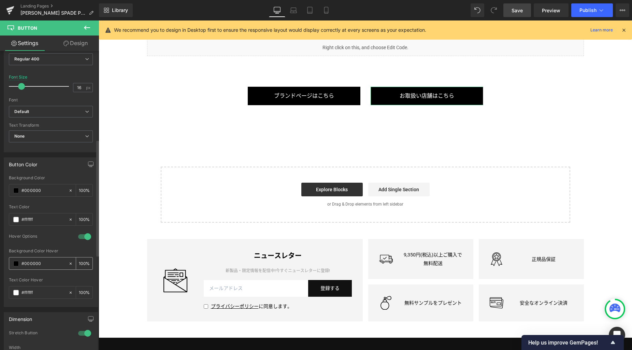
click at [16, 263] on span at bounding box center [15, 263] width 5 height 5
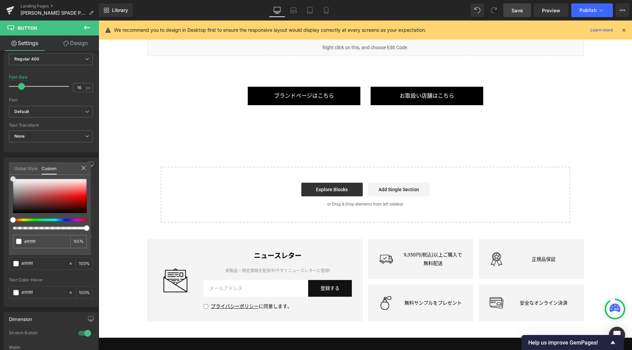
drag, startPoint x: 53, startPoint y: 201, endPoint x: -4, endPoint y: 167, distance: 66.4
click at [0, 167] on html "Row You are previewing how the will restyle your page. You can not edit Element…" at bounding box center [316, 175] width 632 height 350
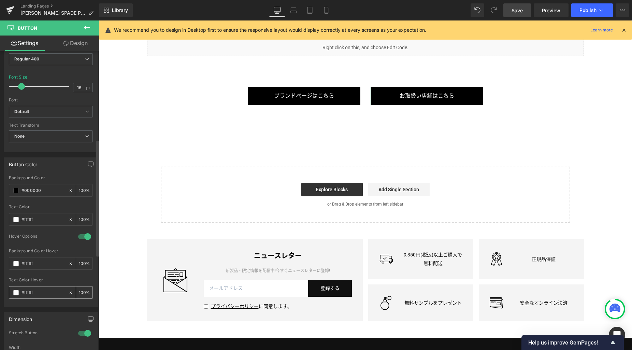
click at [15, 293] on span at bounding box center [15, 292] width 5 height 5
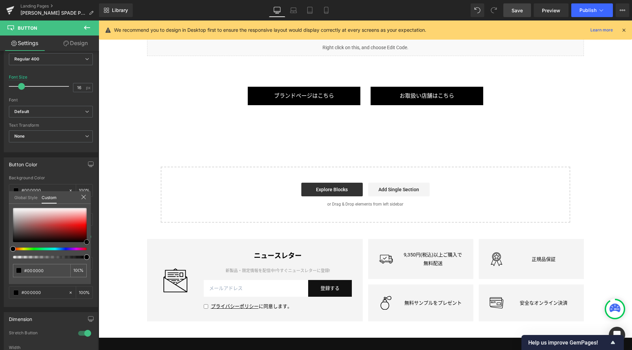
drag, startPoint x: 164, startPoint y: 253, endPoint x: 107, endPoint y: 255, distance: 57.4
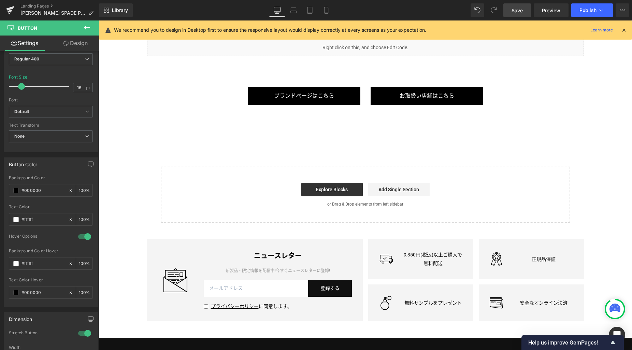
click at [520, 13] on span "Save" at bounding box center [516, 10] width 11 height 7
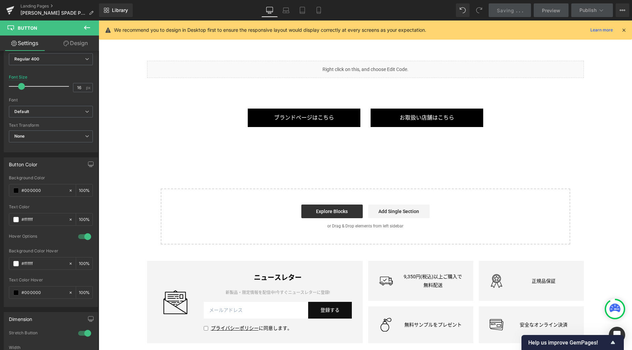
scroll to position [1709, 0]
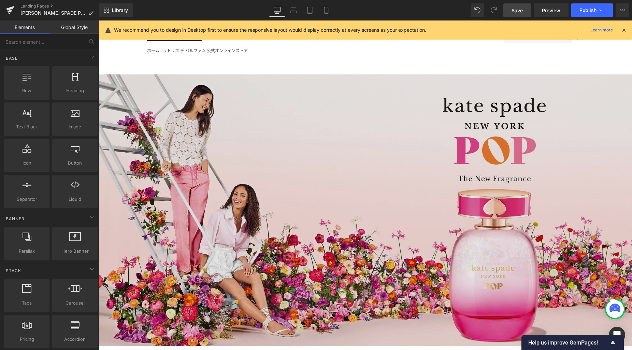
scroll to position [62, 0]
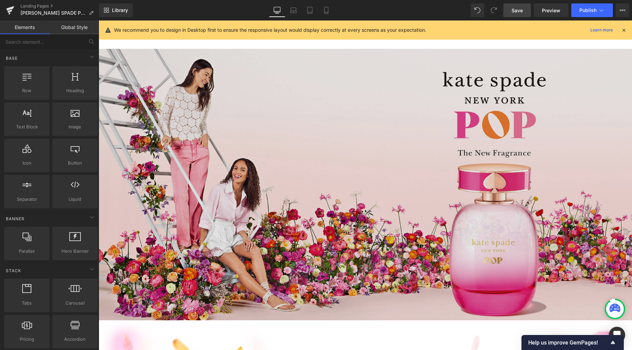
click at [302, 159] on img at bounding box center [365, 184] width 533 height 271
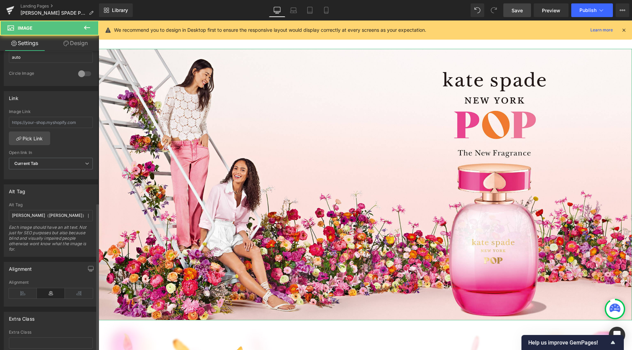
scroll to position [306, 0]
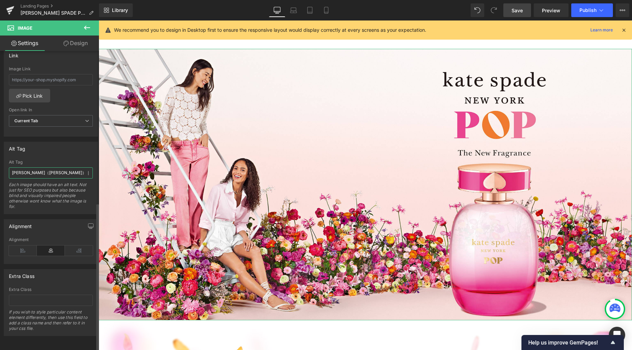
click at [42, 168] on input "CHLOE（クロエ）｜クロエ ノマド オードパルファム ナチュレル｜香水・フレグランス｜ラトリエ デ パルファム公式オンラインストア" at bounding box center [51, 172] width 84 height 11
paste input "ケイト・スペード ポップ オードパルファム"
drag, startPoint x: 311, startPoint y: 12, endPoint x: 316, endPoint y: 12, distance: 5.5
click at [311, 12] on icon at bounding box center [309, 10] width 7 height 7
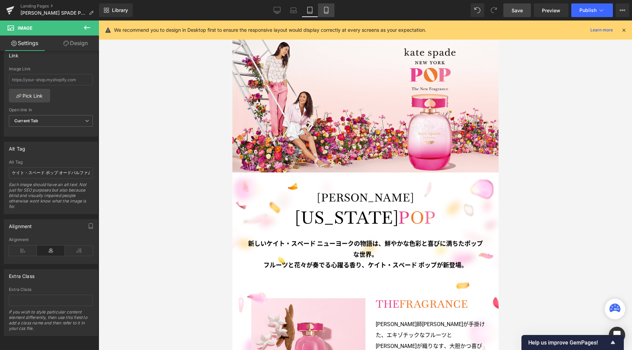
scroll to position [50, 0]
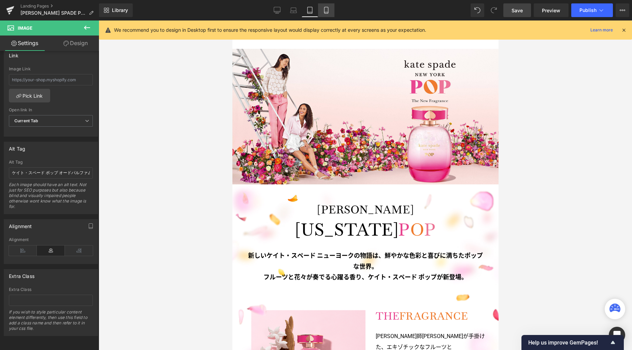
click at [326, 12] on icon at bounding box center [326, 12] width 4 height 0
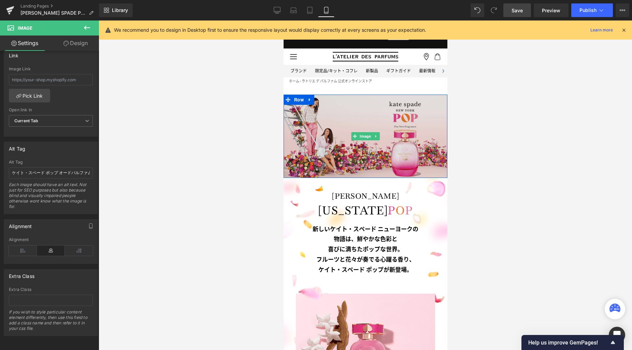
click at [323, 125] on img at bounding box center [365, 136] width 164 height 83
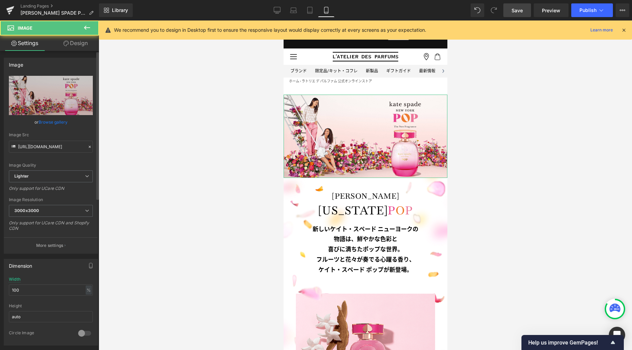
scroll to position [306, 0]
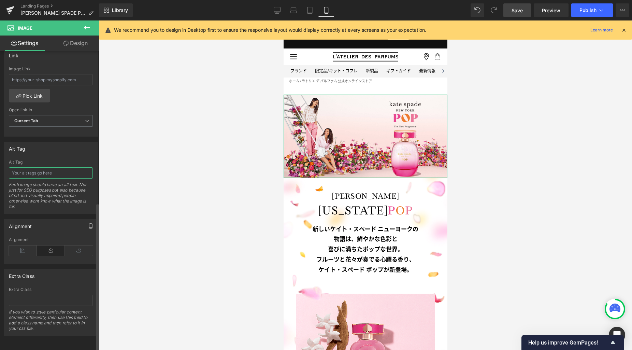
click at [59, 172] on input "text" at bounding box center [51, 172] width 84 height 11
paste input "ケイト・スペード ポップ オードパルファム"
click at [277, 10] on icon at bounding box center [277, 10] width 7 height 7
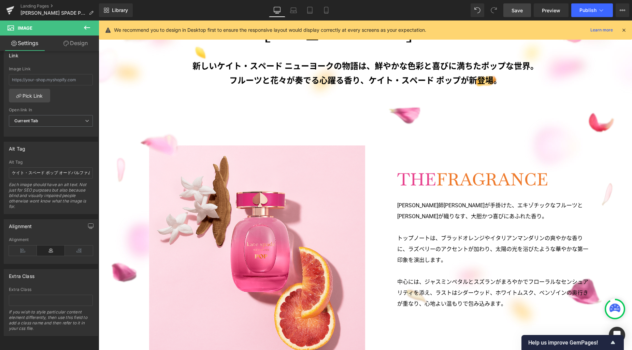
scroll to position [451, 0]
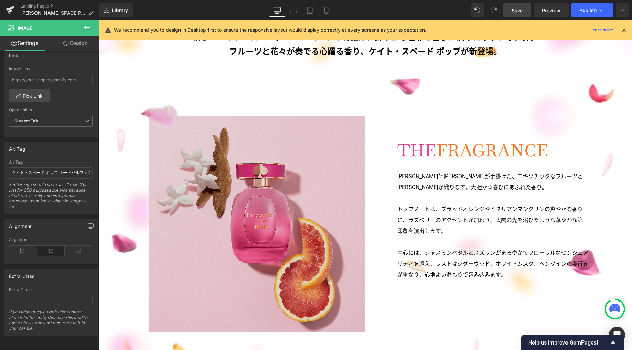
click at [288, 196] on img at bounding box center [252, 217] width 227 height 229
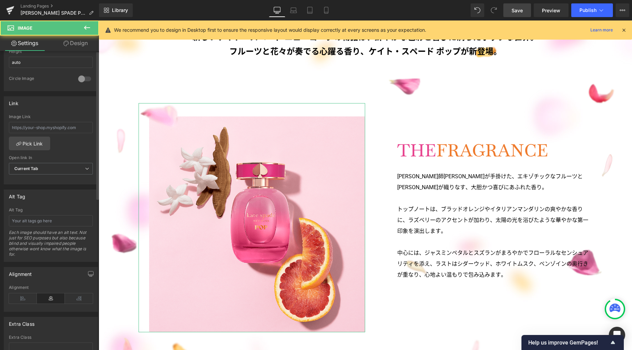
scroll to position [306, 0]
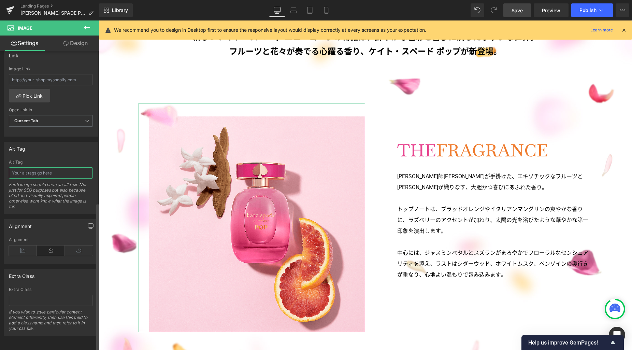
click at [58, 170] on input "text" at bounding box center [51, 172] width 84 height 11
paste input "ケイト・スペード ポップ オードパルファム"
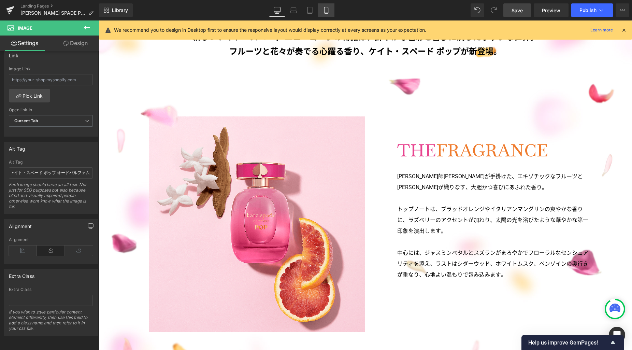
click at [327, 11] on icon at bounding box center [326, 10] width 7 height 7
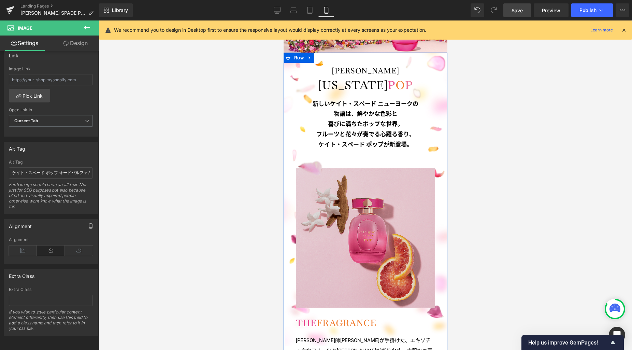
scroll to position [150, 0]
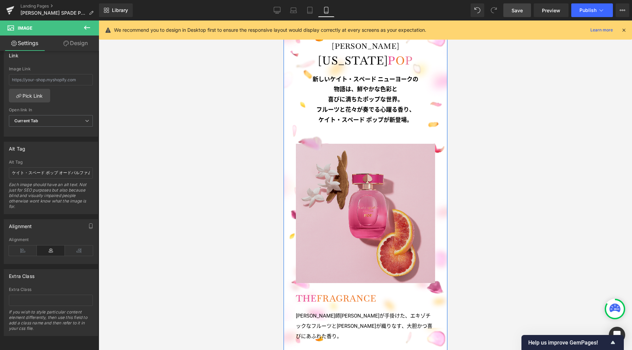
click at [328, 175] on img at bounding box center [365, 209] width 139 height 148
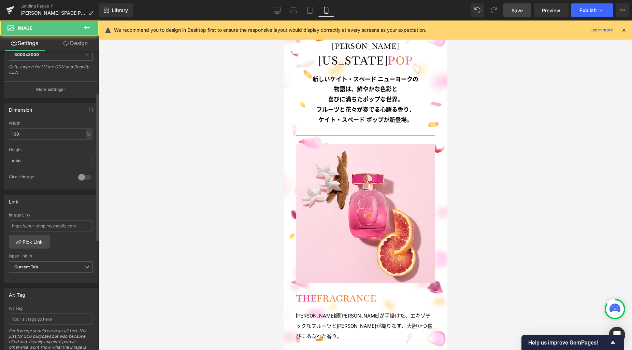
scroll to position [306, 0]
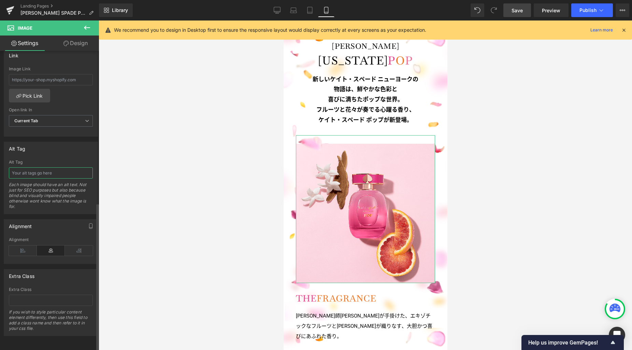
click at [60, 170] on input "text" at bounding box center [51, 172] width 84 height 11
paste input "ケイト・スペード ポップ オードパルファム"
click at [307, 12] on icon at bounding box center [309, 10] width 7 height 7
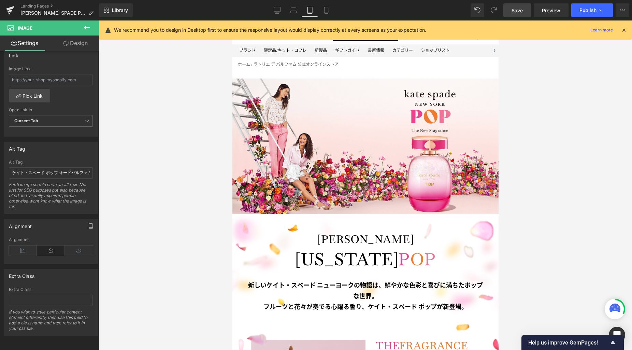
scroll to position [230, 0]
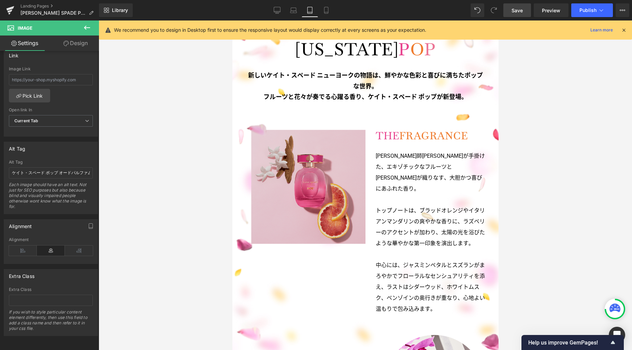
click at [300, 198] on img at bounding box center [305, 183] width 120 height 121
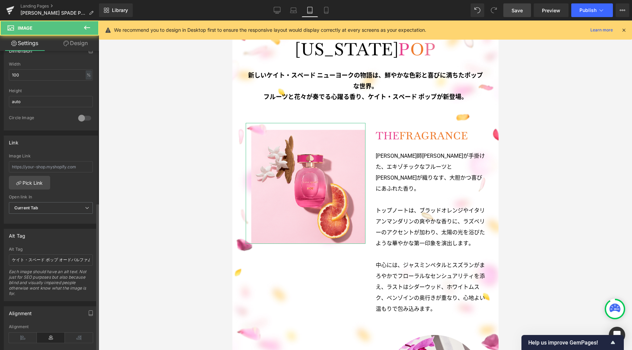
scroll to position [306, 0]
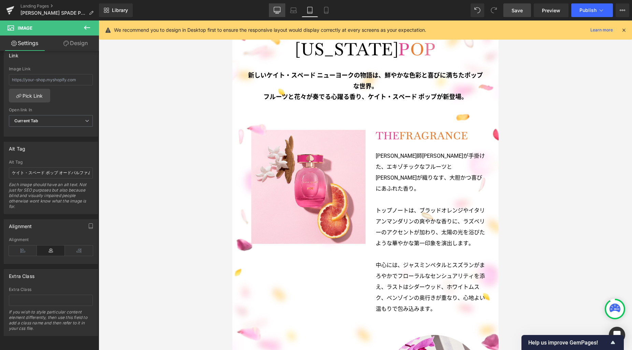
click at [276, 13] on icon at bounding box center [277, 12] width 2 height 1
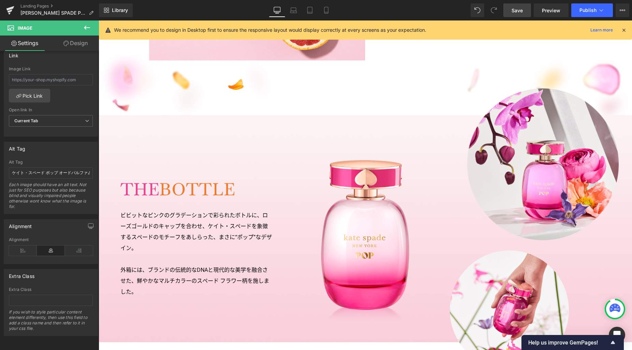
scroll to position [801, 0]
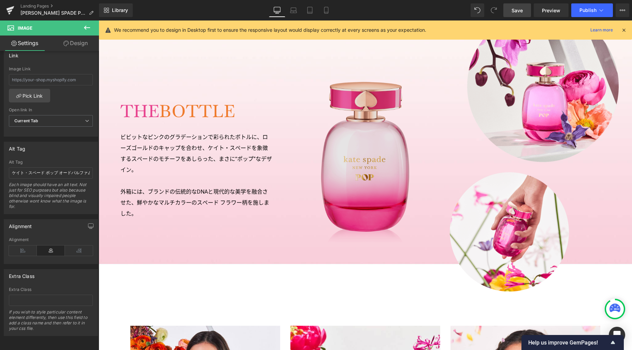
click at [362, 178] on img at bounding box center [365, 164] width 94 height 169
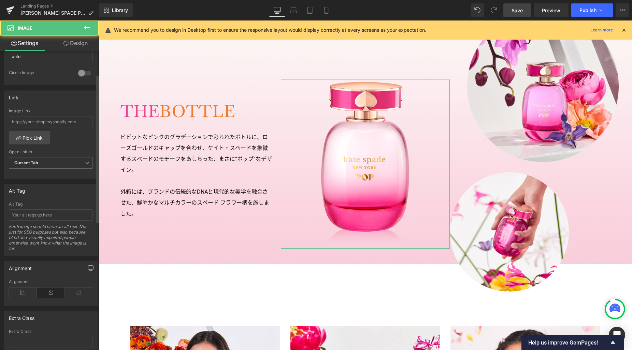
scroll to position [306, 0]
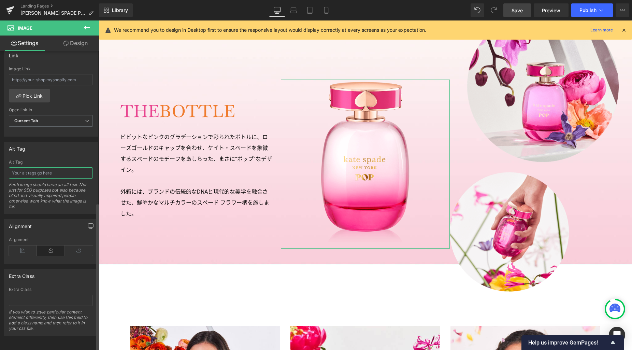
click at [67, 169] on input "text" at bounding box center [51, 172] width 84 height 11
paste input "ケイト・スペード ポップ オードパルファム"
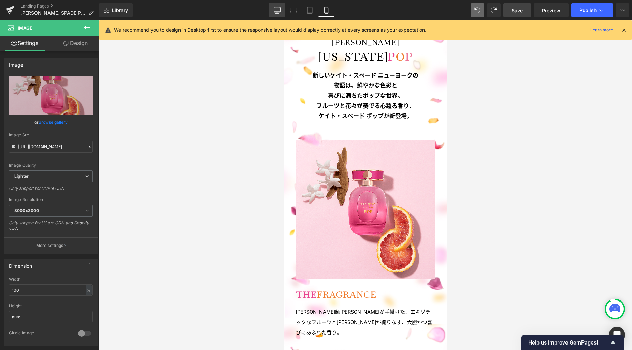
drag, startPoint x: 275, startPoint y: 10, endPoint x: 198, endPoint y: 21, distance: 78.0
click at [275, 10] on icon at bounding box center [277, 10] width 7 height 7
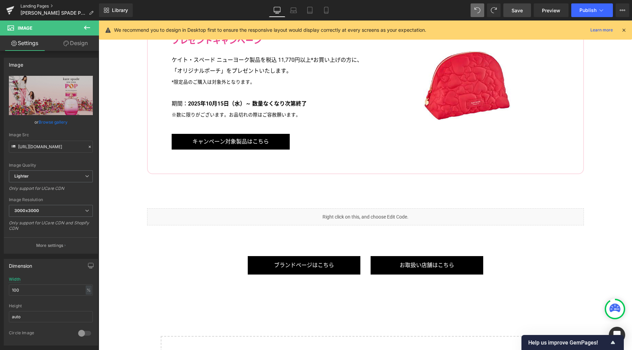
click at [44, 4] on link "Landing Pages" at bounding box center [59, 5] width 78 height 5
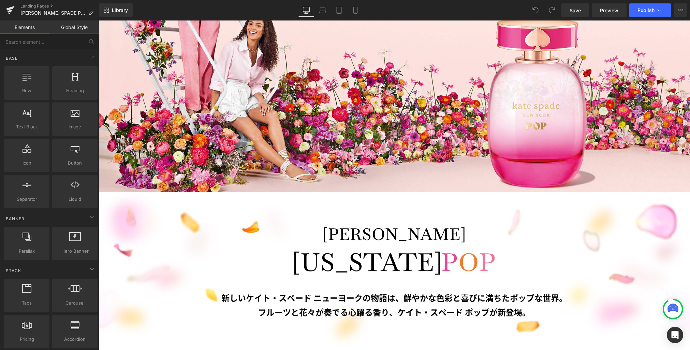
scroll to position [243, 0]
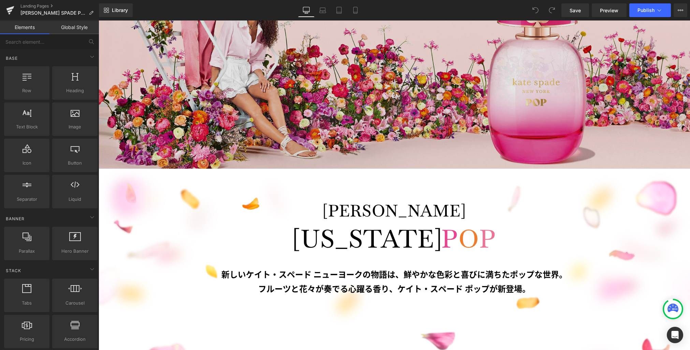
click at [430, 146] on img at bounding box center [395, 18] width 592 height 301
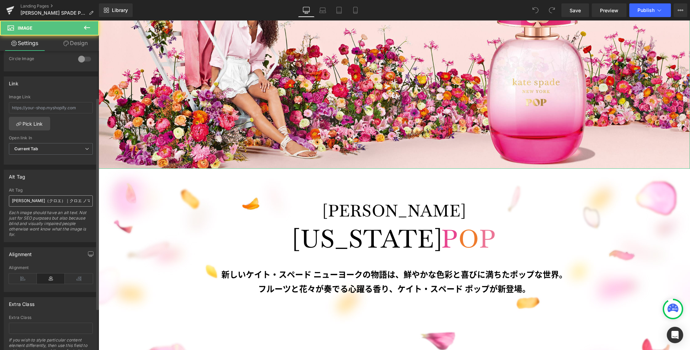
scroll to position [306, 0]
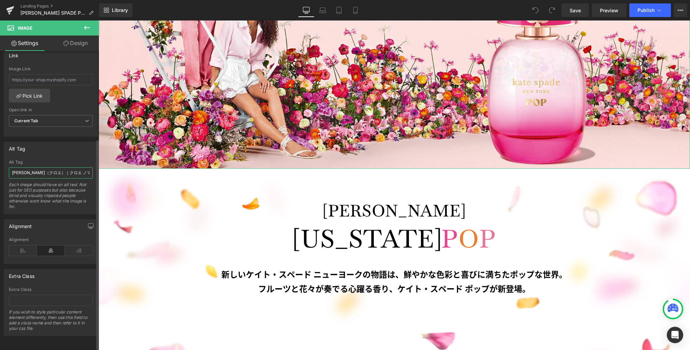
click at [73, 169] on input "CHLOE（クロエ）｜クロエ ノマド オードパルファム ナチュレル｜香水・フレグランス｜ラトリエ デ パルファム公式オンラインストア" at bounding box center [51, 172] width 84 height 11
paste input "ケイト・スペード ポップ オードパルファム"
type input "ケイト・スペード ポップ オードパルファム"
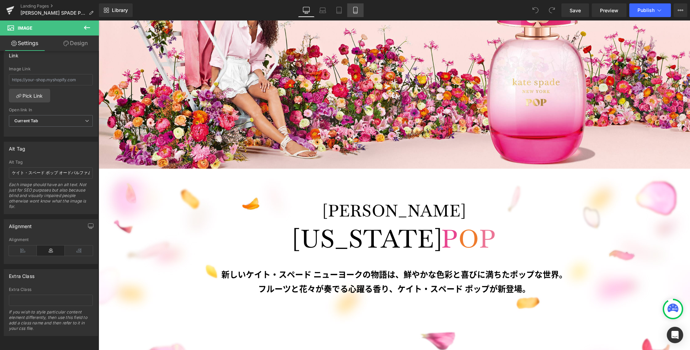
click at [351, 9] on link "Mobile" at bounding box center [355, 10] width 16 height 14
type input "90"
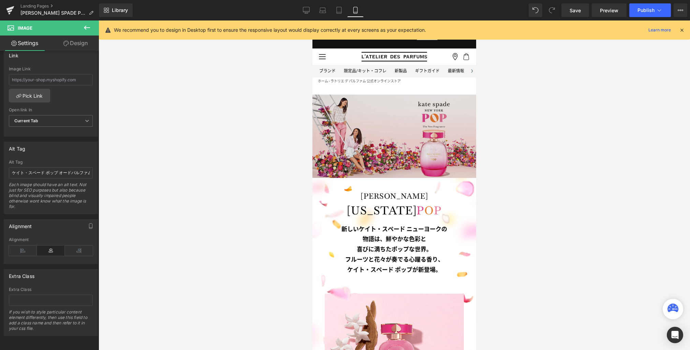
click at [365, 154] on img at bounding box center [395, 136] width 164 height 83
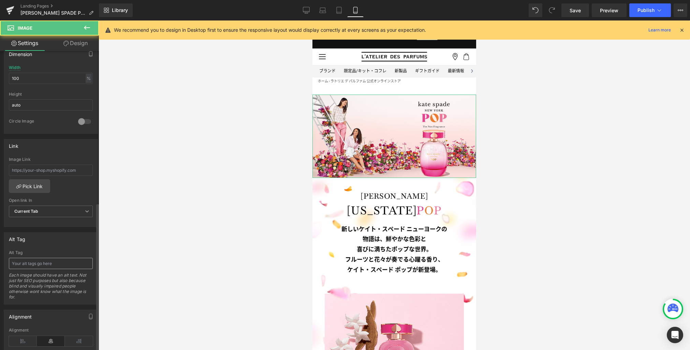
scroll to position [306, 0]
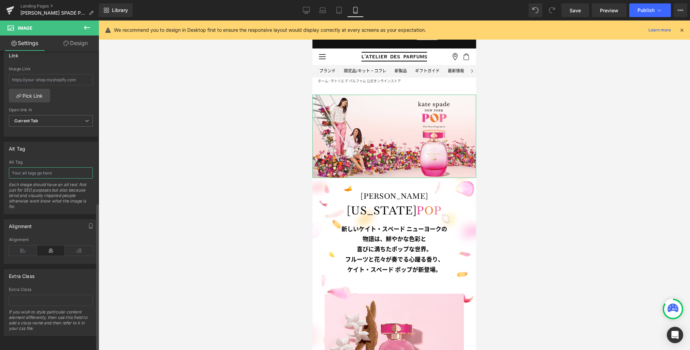
click at [58, 168] on input "text" at bounding box center [51, 172] width 84 height 11
paste input "ケイト・スペード ポップ オードパルファム"
type input "ケイト・スペード ポップ オードパルファム"
click at [312, 9] on link "Desktop" at bounding box center [306, 10] width 16 height 14
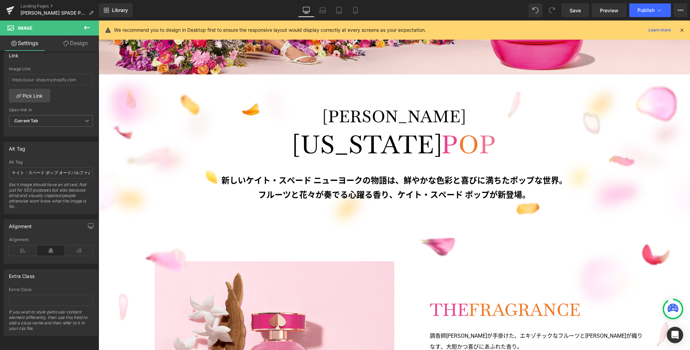
scroll to position [482, 0]
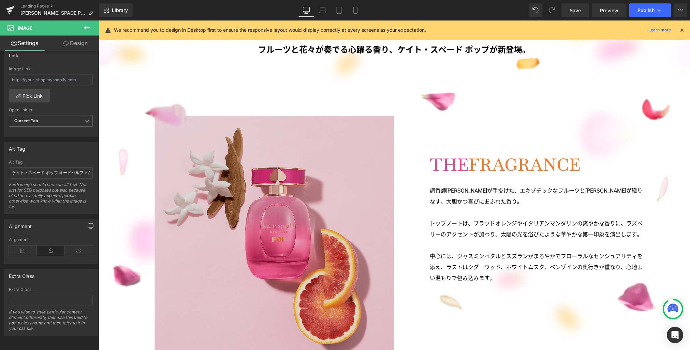
click at [327, 171] on img at bounding box center [268, 228] width 251 height 254
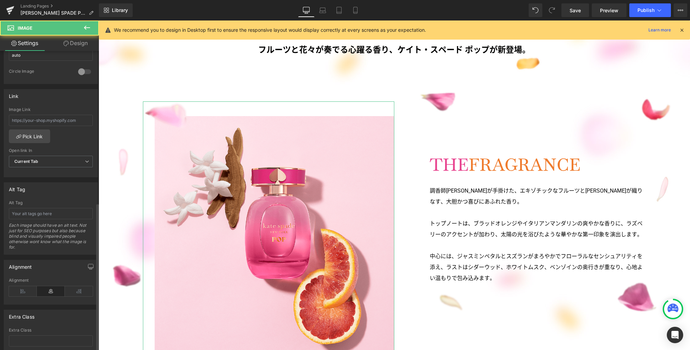
scroll to position [306, 0]
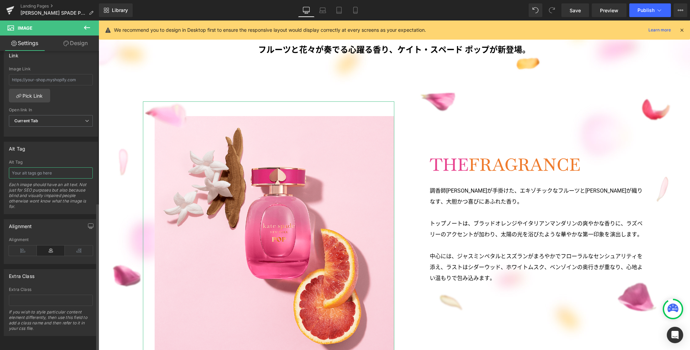
click at [67, 170] on input "text" at bounding box center [51, 172] width 84 height 11
paste input "ケイト・スペード ポップ オードパルファム"
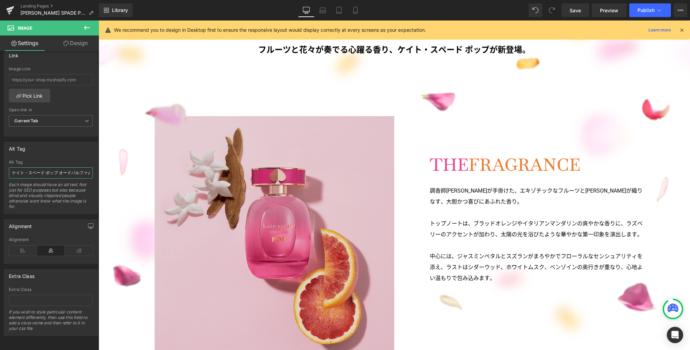
scroll to position [0, 3]
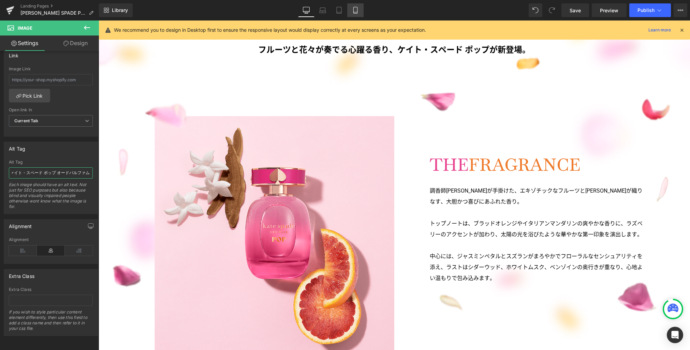
type input "ケイト・スペード ポップ オードパルファム"
click at [356, 12] on icon at bounding box center [355, 10] width 7 height 7
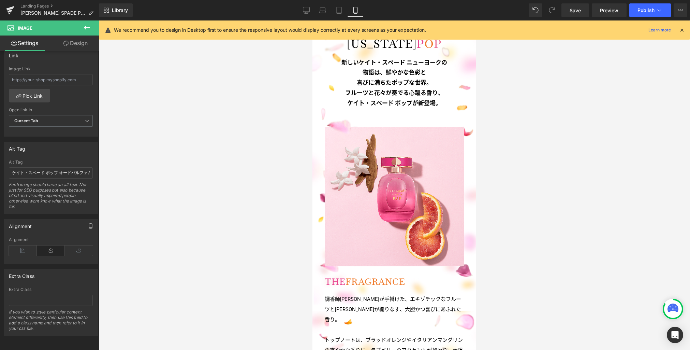
scroll to position [231, 0]
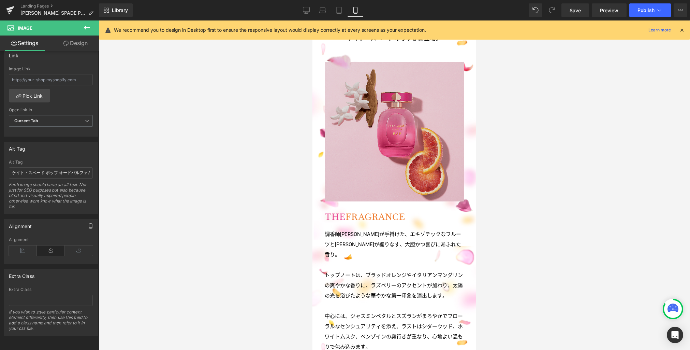
click at [369, 140] on img at bounding box center [394, 128] width 139 height 148
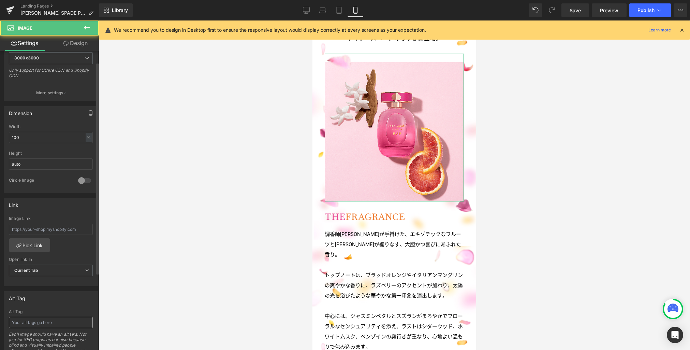
scroll to position [306, 0]
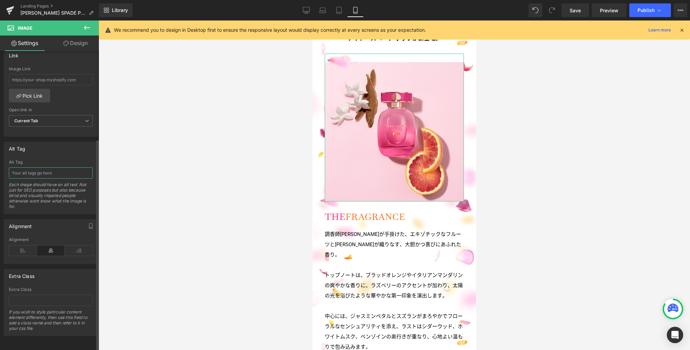
click at [58, 167] on input "text" at bounding box center [51, 172] width 84 height 11
paste input "ケイト・スペード ポップ オードパルファム"
type input "ケイト・スペード ポップ オードパルファム"
click at [307, 6] on link "Desktop" at bounding box center [306, 10] width 16 height 14
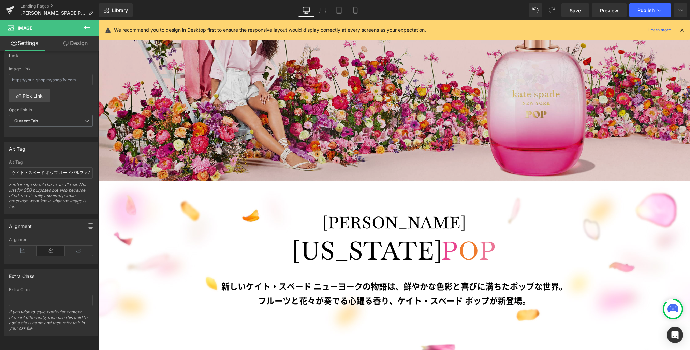
scroll to position [0, 0]
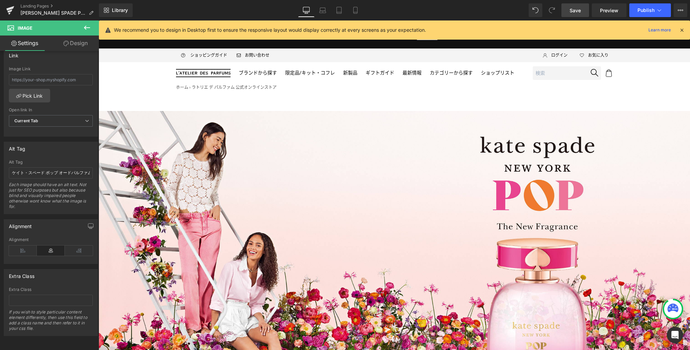
click at [571, 12] on span "Save" at bounding box center [575, 10] width 11 height 7
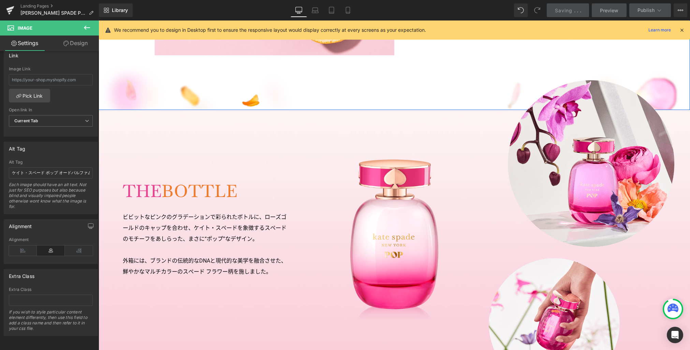
scroll to position [907, 0]
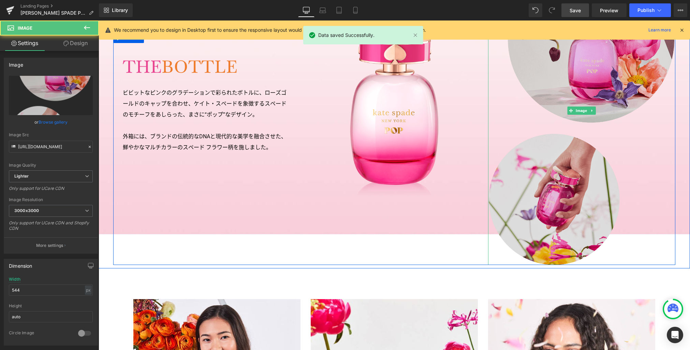
click at [533, 211] on img at bounding box center [582, 110] width 186 height 309
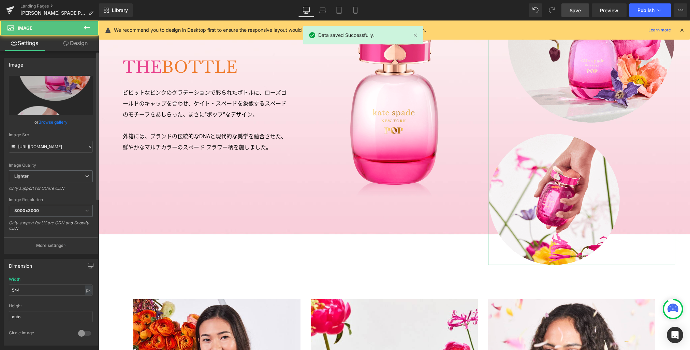
scroll to position [306, 0]
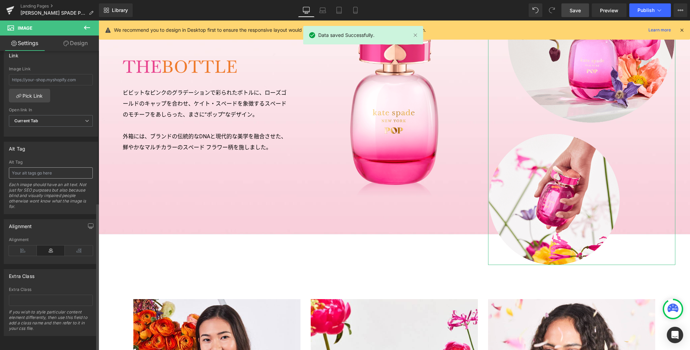
click at [64, 173] on div "Alt Tag Each image should have an alt text. Not just for SEO purposes but also …" at bounding box center [51, 187] width 84 height 54
click at [66, 170] on input "text" at bounding box center [51, 172] width 84 height 11
paste input "ケイト・スペード ポップ オードパルファム"
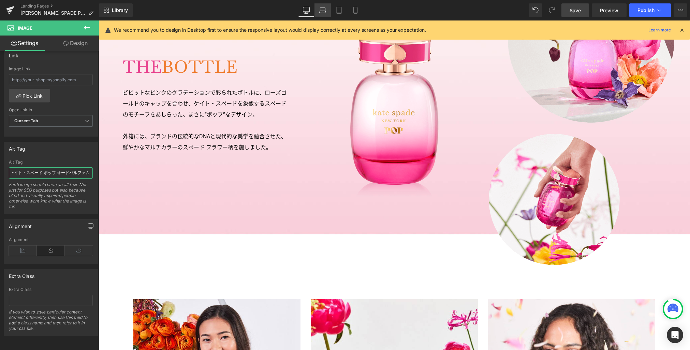
type input "ケイト・スペード ポップ オードパルファム"
click at [325, 10] on icon at bounding box center [322, 9] width 5 height 3
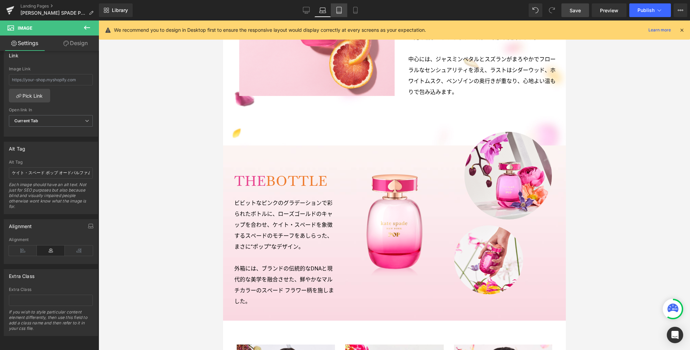
click at [337, 11] on icon at bounding box center [339, 10] width 7 height 7
type input "544"
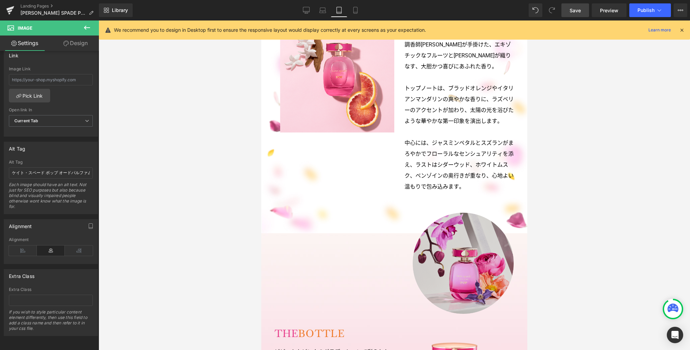
click at [466, 245] on div "Image THE BOTTLE Heading ビビットなピンクのグラデーションで彩られたボトルに、ローズゴールドのキャップを合わせ、ケイト・スペードを象徴…" at bounding box center [394, 356] width 266 height 246
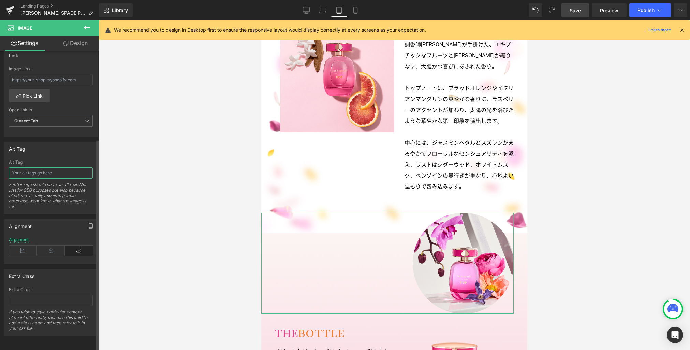
click at [68, 170] on input "text" at bounding box center [51, 172] width 84 height 11
paste input "ケイト・スペード ポップ オードパルファム"
type input "ケイト・スペード ポップ オードパルファム"
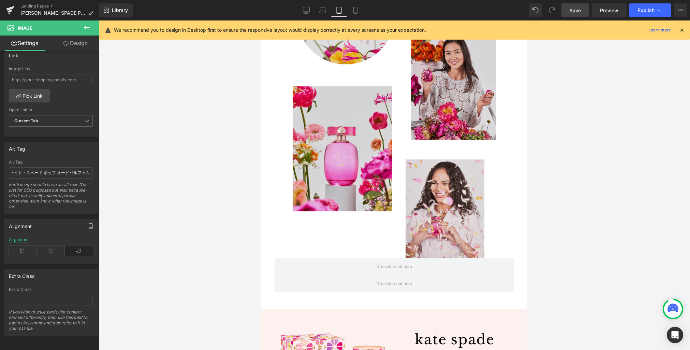
click at [331, 190] on img at bounding box center [395, 112] width 204 height 292
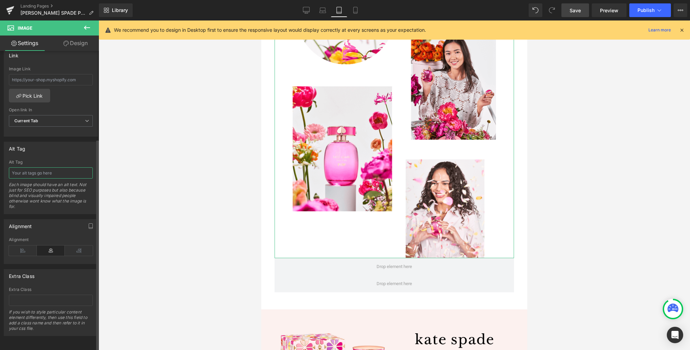
click at [64, 167] on input "text" at bounding box center [51, 172] width 84 height 11
paste input "ケイト・スペード ポップ オードパルファム"
type input "ケイト・スペード ポップ オードパルファム"
click at [307, 6] on link "Desktop" at bounding box center [306, 10] width 16 height 14
type input "100"
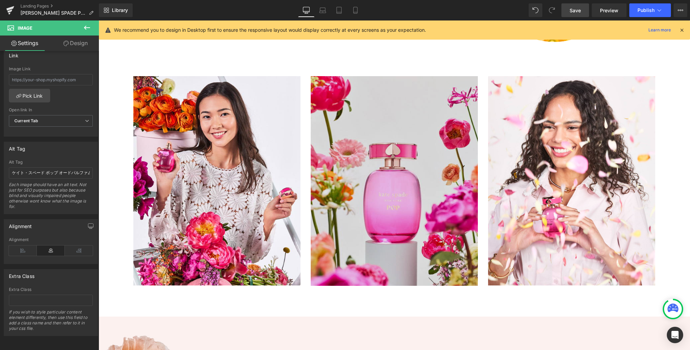
click at [399, 163] on img at bounding box center [394, 180] width 167 height 209
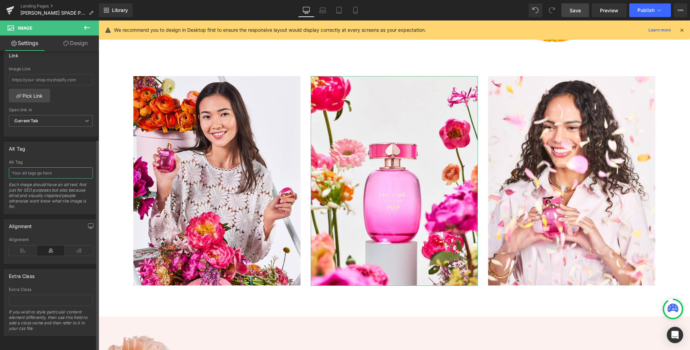
click at [58, 168] on input "text" at bounding box center [51, 172] width 84 height 11
paste input "ケイト・スペード ポップ オードパルファム"
type input "ケイト・スペード ポップ オードパルファム"
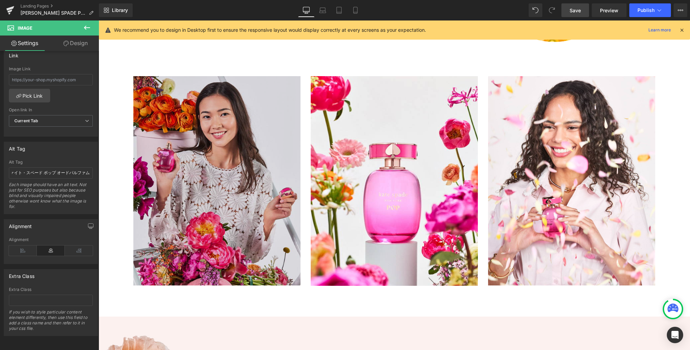
click at [177, 210] on img at bounding box center [216, 180] width 167 height 209
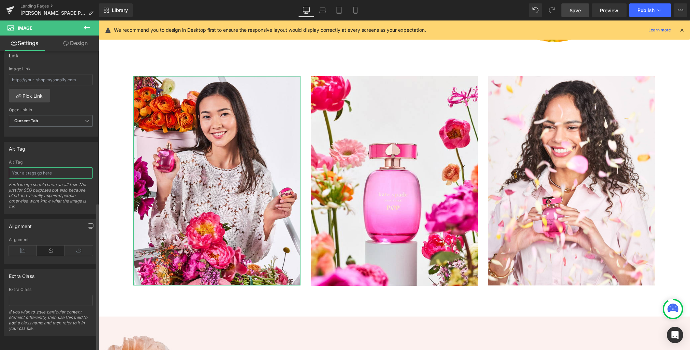
click at [43, 172] on input "text" at bounding box center [51, 172] width 84 height 11
paste input "ケイト・スペード ポップ オードパルファム"
type input "ケイト・スペード ポップ オードパルファム"
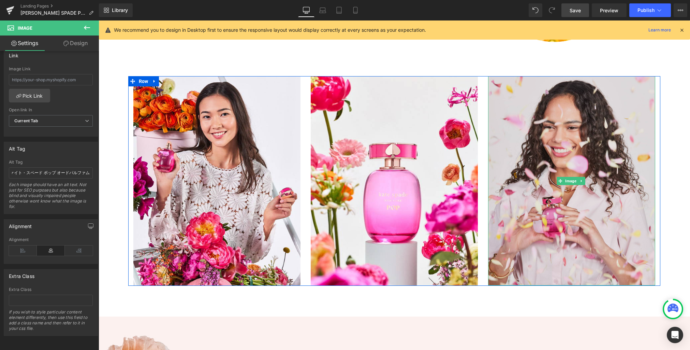
click at [518, 203] on img at bounding box center [571, 180] width 167 height 209
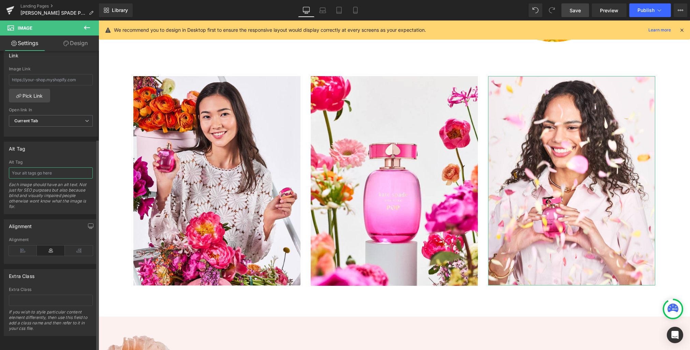
click at [38, 172] on input "text" at bounding box center [51, 172] width 84 height 11
paste input "ケイト・スペード ポップ オードパルファム"
type input "ケイト・スペード ポップ オードパルファム"
click at [325, 13] on icon at bounding box center [322, 12] width 6 height 2
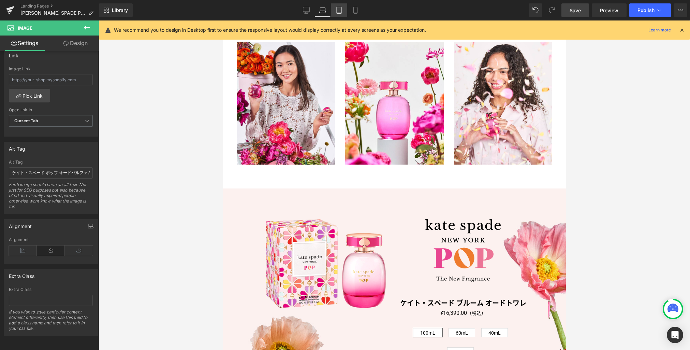
click at [336, 13] on icon at bounding box center [339, 10] width 7 height 7
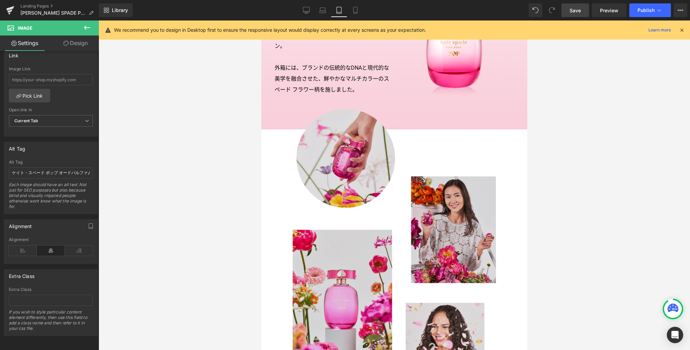
click at [369, 175] on img at bounding box center [395, 255] width 204 height 292
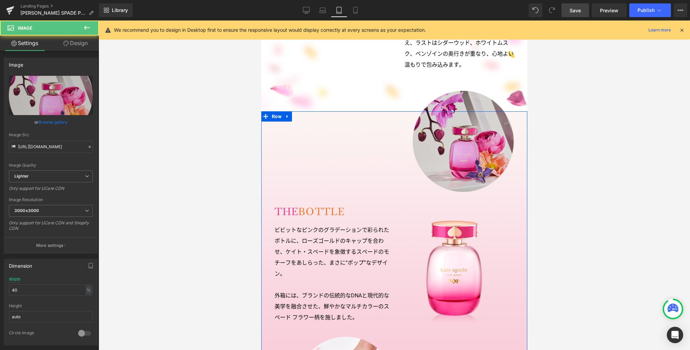
click at [462, 192] on img at bounding box center [463, 141] width 101 height 101
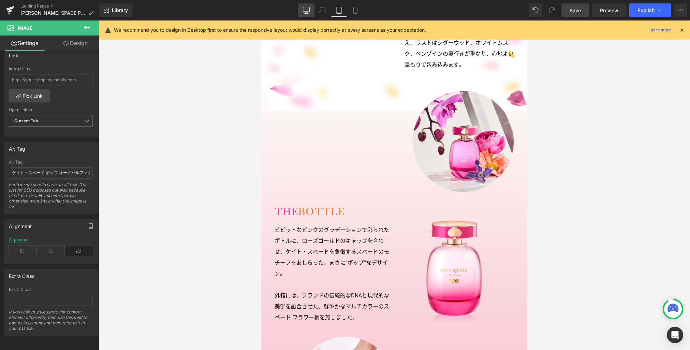
click at [305, 13] on icon at bounding box center [306, 10] width 7 height 7
type input "18"
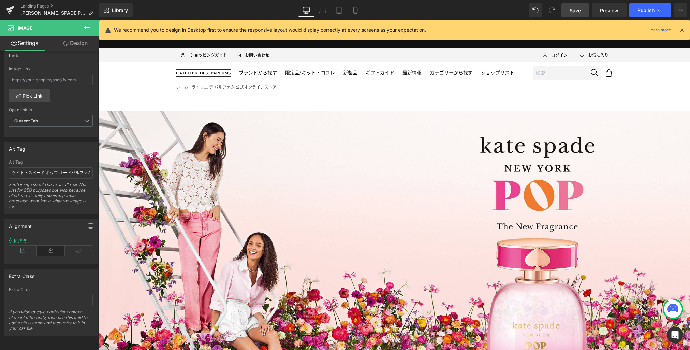
click at [585, 9] on link "Save" at bounding box center [576, 10] width 28 height 14
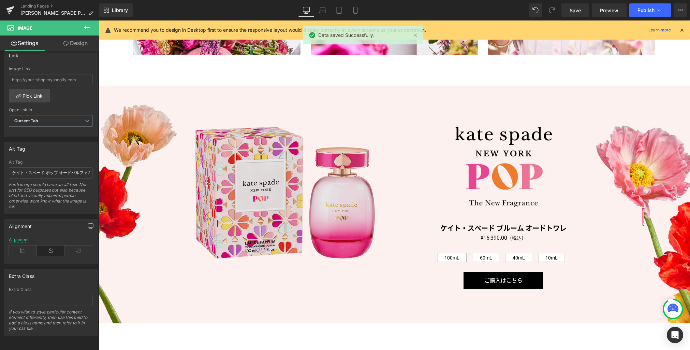
click at [319, 228] on img at bounding box center [285, 193] width 179 height 132
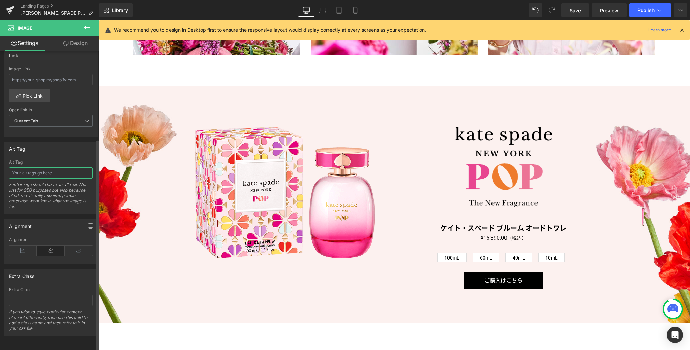
click at [69, 171] on input "text" at bounding box center [51, 172] width 84 height 11
paste input "ケイト・スペード ポップ オードパルファム"
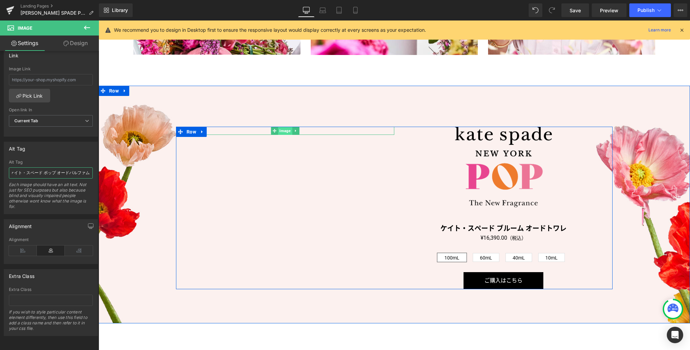
click at [281, 128] on span "Image" at bounding box center [285, 131] width 14 height 8
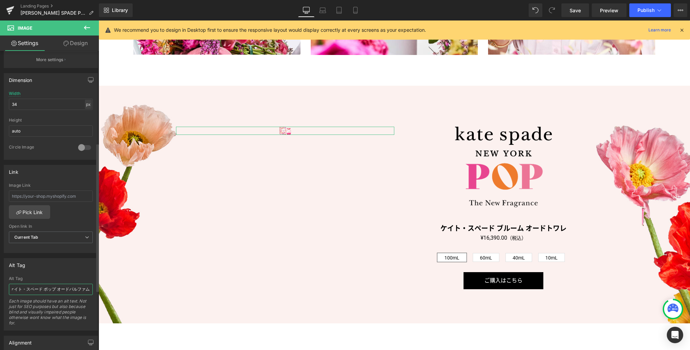
type input "ケイト・スペード ポップ オードパルファム"
click at [85, 104] on div "px" at bounding box center [88, 104] width 7 height 9
click at [86, 114] on li "%" at bounding box center [88, 115] width 9 height 10
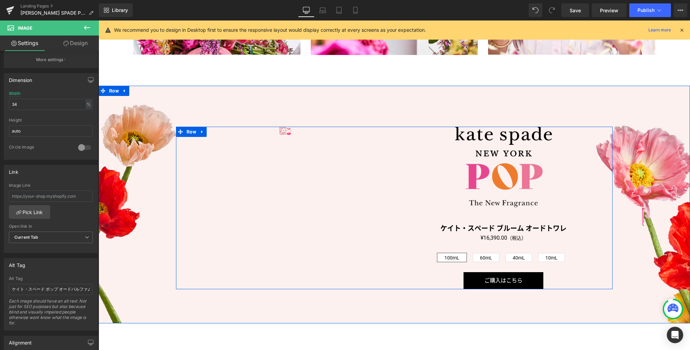
click at [177, 170] on div "Image Image ケイト・スペード ブルーム オードトワレ (P) Title ¥0 ¥16,390.00 （税込） (P) Price 100mL 6…" at bounding box center [394, 208] width 437 height 163
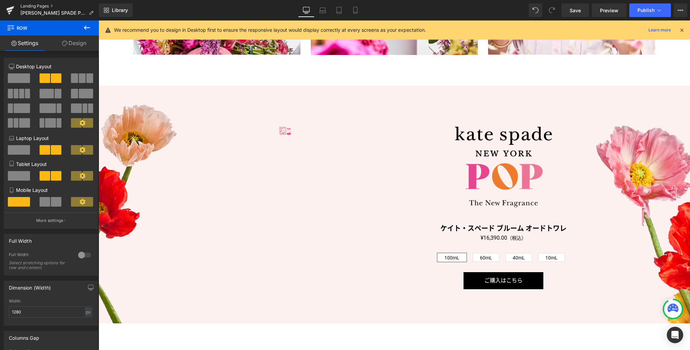
click at [44, 5] on link "Landing Pages" at bounding box center [59, 5] width 78 height 5
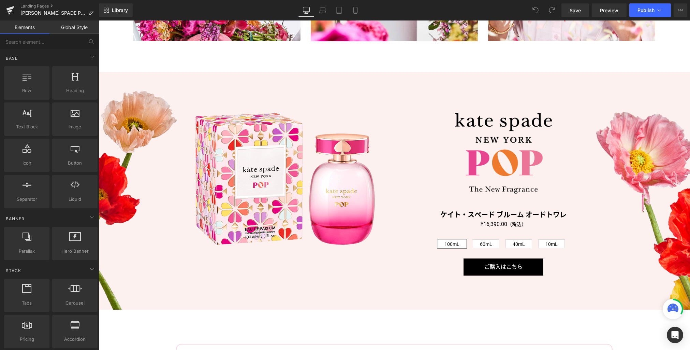
scroll to position [1429, 0]
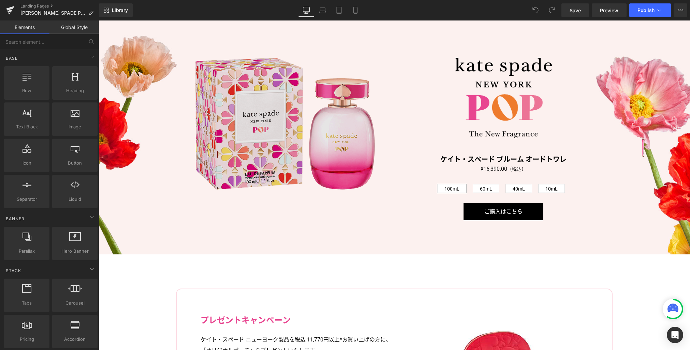
click at [336, 177] on img at bounding box center [285, 124] width 179 height 132
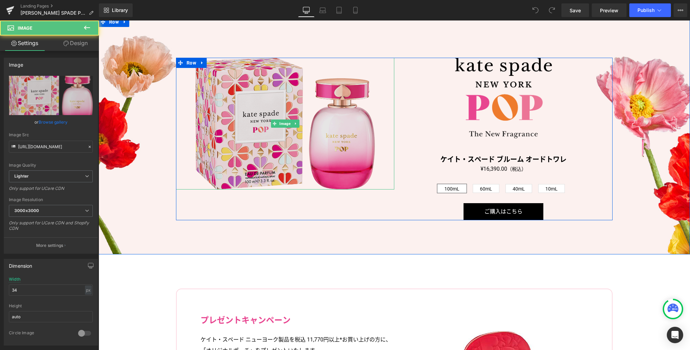
click at [277, 164] on img at bounding box center [285, 124] width 179 height 132
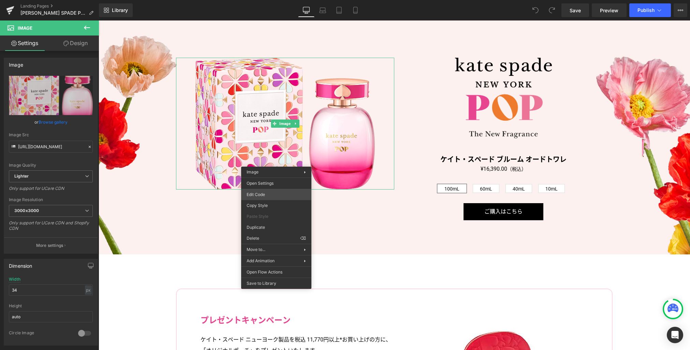
click at [277, 0] on div "You are previewing how the will restyle your page. You can not edit Elements in…" at bounding box center [345, 0] width 690 height 0
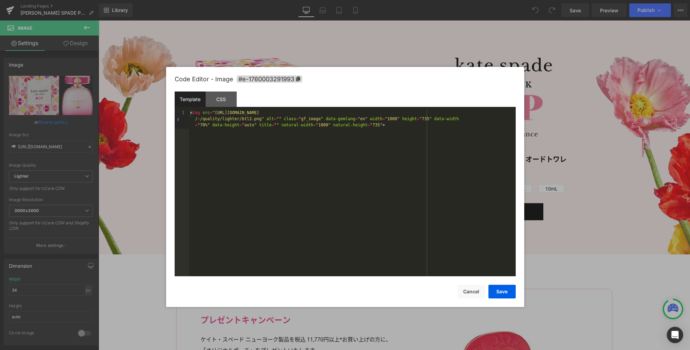
click at [376, 191] on div "< img src = "https://ucarecdn.com/db71c120-b54d-4ef4-a993-4fcf45b39170/-/format…" at bounding box center [352, 211] width 327 height 203
click at [388, 140] on div "< img src = "https://ucarecdn.com/db71c120-b54d-4ef4-a993-4fcf45b39170/-/format…" at bounding box center [352, 211] width 327 height 203
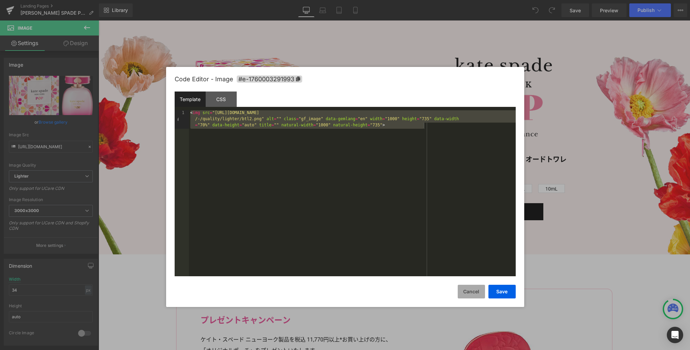
click at [466, 290] on button "Cancel" at bounding box center [471, 292] width 27 height 14
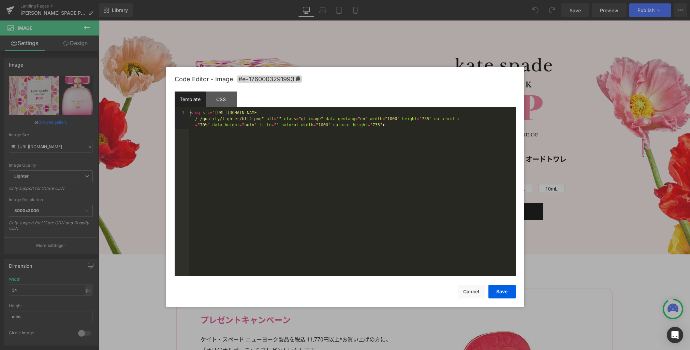
click at [282, 0] on div "You are previewing how the will restyle your page. You can not edit Elements in…" at bounding box center [345, 0] width 690 height 0
click at [324, 180] on div "< img src = "https://ucarecdn.com/db71c120-b54d-4ef4-a993-4fcf45b39170/-/format…" at bounding box center [352, 211] width 327 height 203
click at [514, 290] on button "Save" at bounding box center [502, 292] width 27 height 14
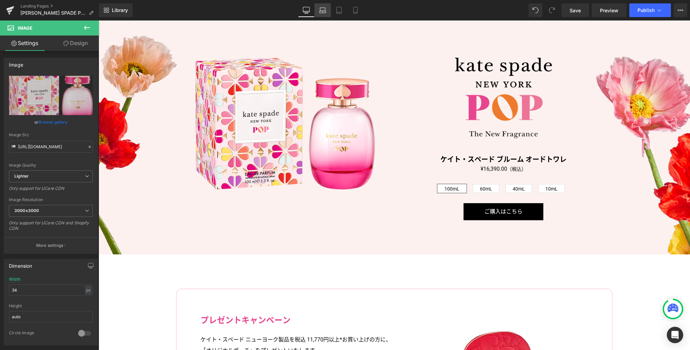
click at [321, 10] on icon at bounding box center [322, 10] width 7 height 7
type input "auto"
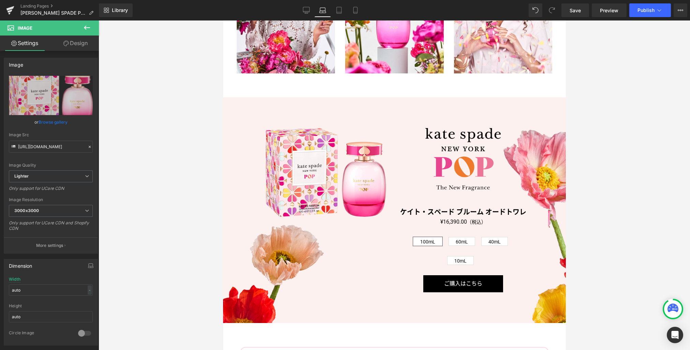
scroll to position [864, 0]
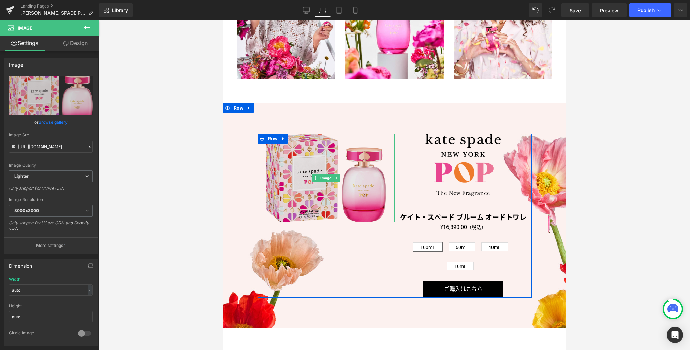
click at [312, 154] on img at bounding box center [325, 177] width 121 height 89
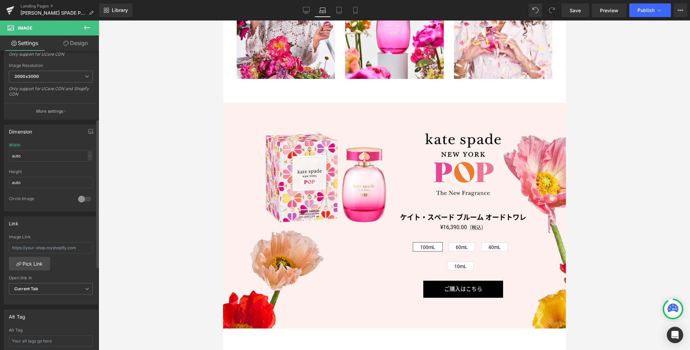
scroll to position [257, 0]
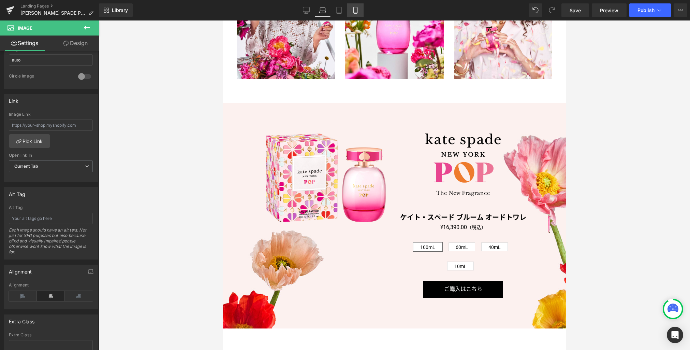
drag, startPoint x: 338, startPoint y: 10, endPoint x: 357, endPoint y: 13, distance: 18.7
click at [338, 10] on icon at bounding box center [339, 10] width 7 height 7
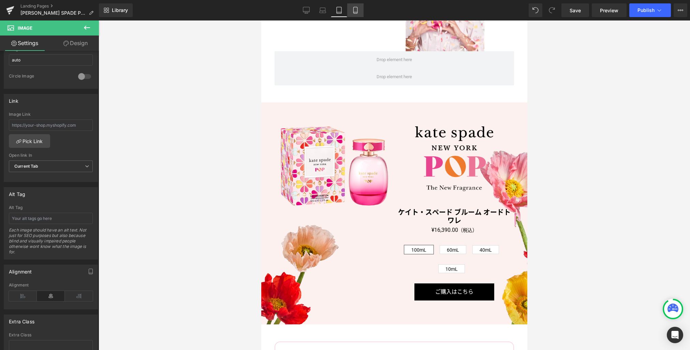
click at [356, 11] on icon at bounding box center [355, 10] width 7 height 7
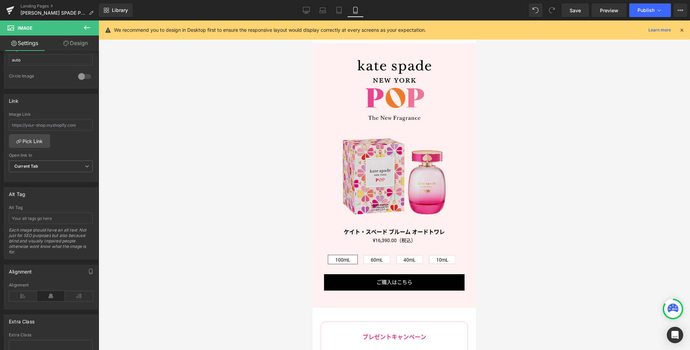
scroll to position [1120, 0]
click at [393, 167] on div "Image" at bounding box center [394, 176] width 147 height 76
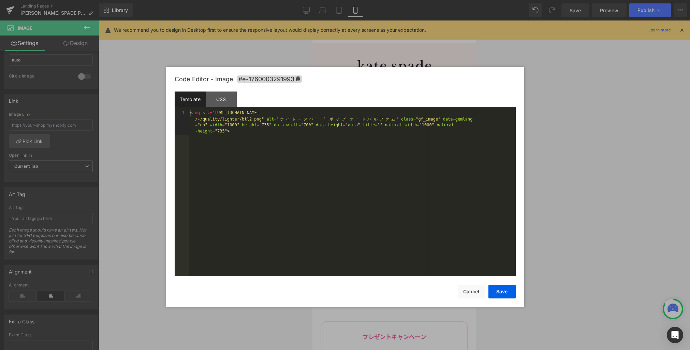
click at [388, 0] on div "You are previewing how the will restyle your page. You can not edit Elements in…" at bounding box center [345, 0] width 690 height 0
click at [478, 291] on button "Cancel" at bounding box center [471, 292] width 27 height 14
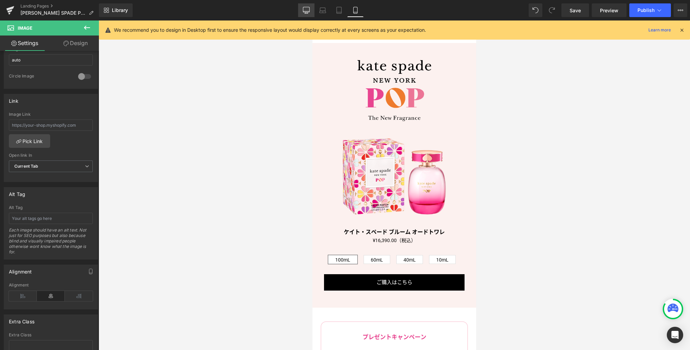
click at [304, 11] on icon at bounding box center [306, 10] width 7 height 7
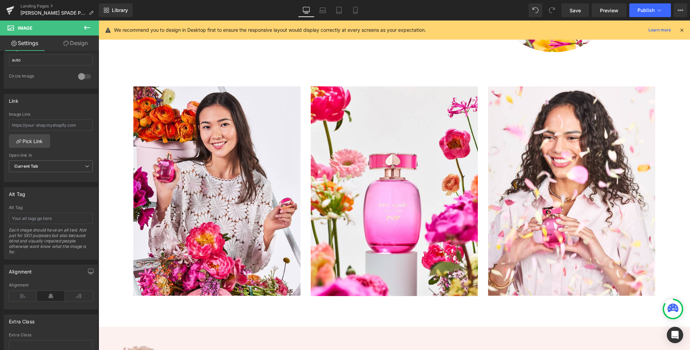
scroll to position [1353, 0]
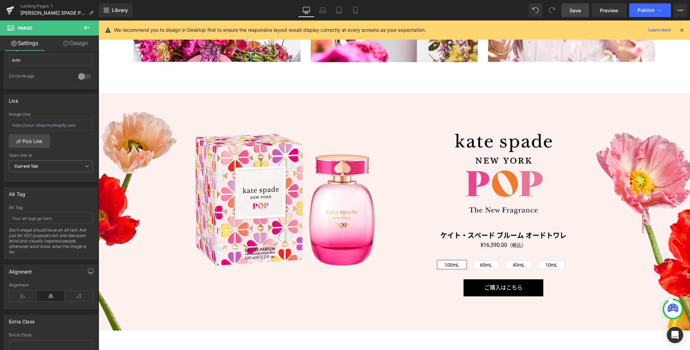
click at [576, 13] on span "Save" at bounding box center [575, 10] width 11 height 7
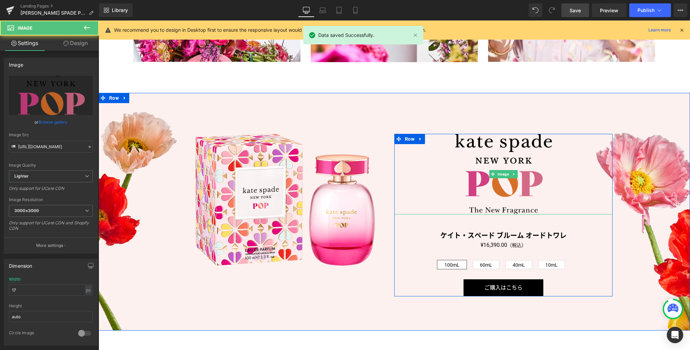
click at [501, 191] on img at bounding box center [503, 174] width 97 height 81
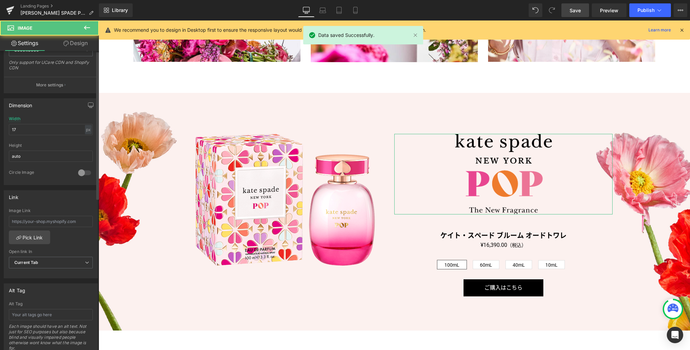
scroll to position [306, 0]
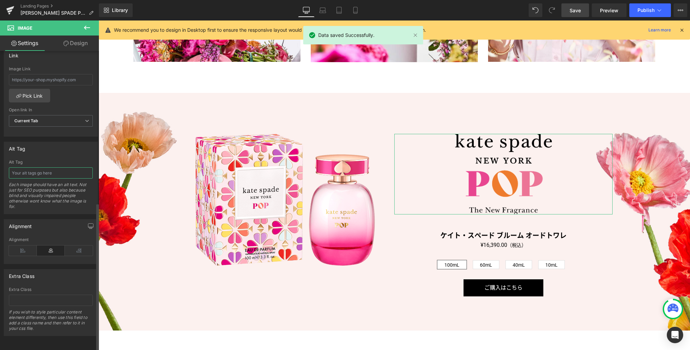
click at [64, 170] on input "text" at bounding box center [51, 172] width 84 height 11
paste input "ケイト・スペード ポップ オードパルファム"
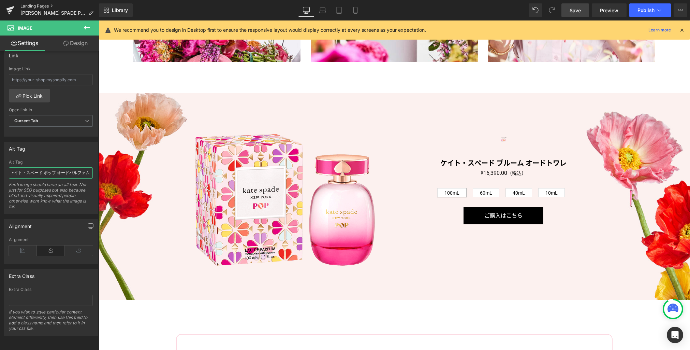
type input "ケイト・スペード ポップ オードパルファム"
click at [38, 6] on link "Landing Pages" at bounding box center [59, 5] width 78 height 5
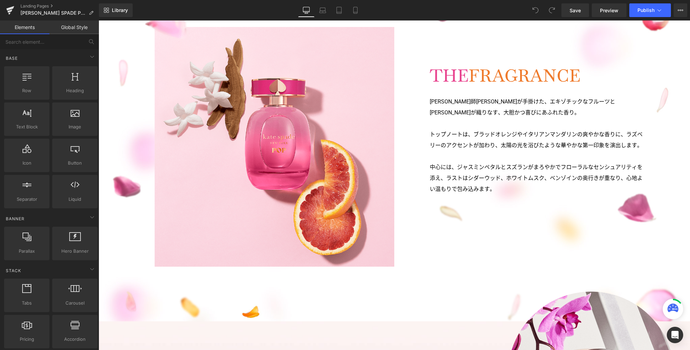
scroll to position [905, 0]
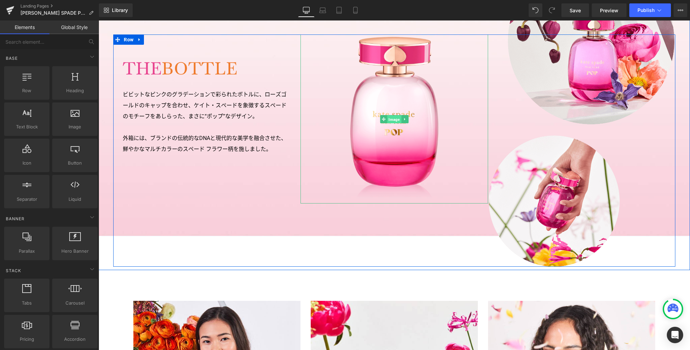
click at [392, 119] on span "Image" at bounding box center [394, 119] width 14 height 8
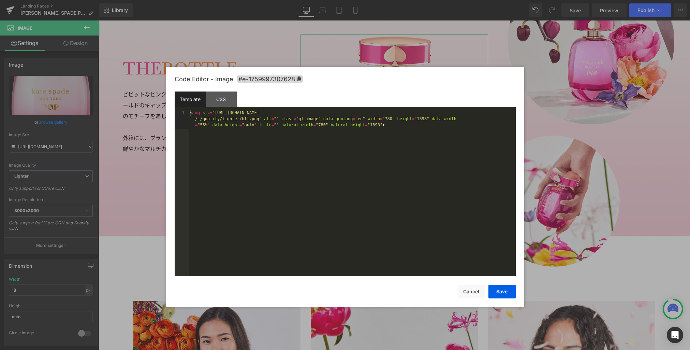
click at [385, 0] on div "Image You are previewing how the will restyle your page. You can not edit Eleme…" at bounding box center [345, 0] width 690 height 0
click at [381, 150] on div "< img src = "[URL][DOMAIN_NAME] /-/quality/lighter/btl.png" alt = "" class = "g…" at bounding box center [352, 211] width 327 height 203
click at [504, 290] on button "Save" at bounding box center [502, 292] width 27 height 14
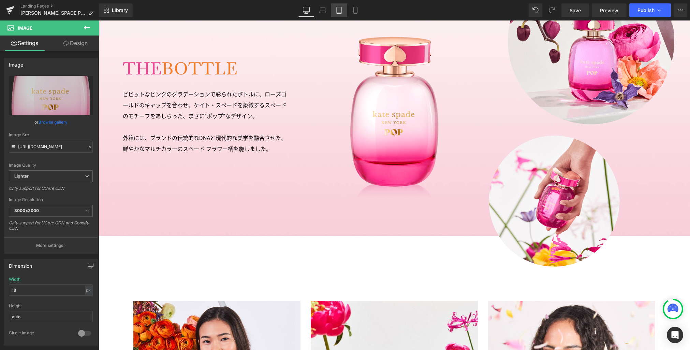
click at [342, 12] on icon at bounding box center [339, 10] width 7 height 7
type input "auto"
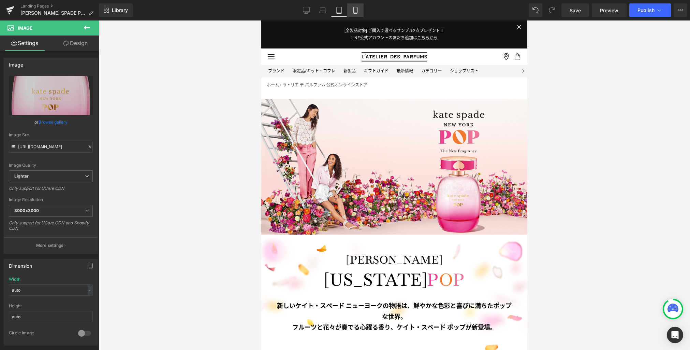
click at [356, 12] on icon at bounding box center [355, 10] width 7 height 7
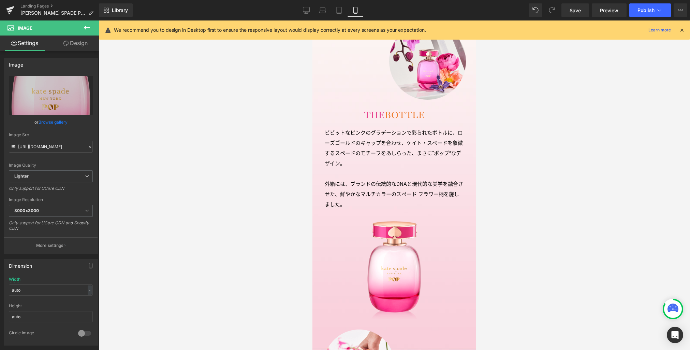
scroll to position [719, 0]
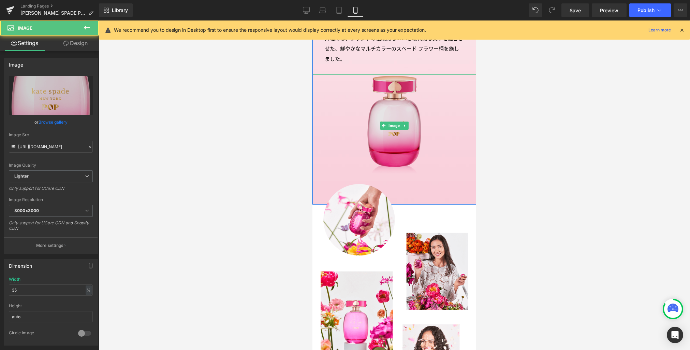
click at [392, 139] on img at bounding box center [394, 125] width 57 height 103
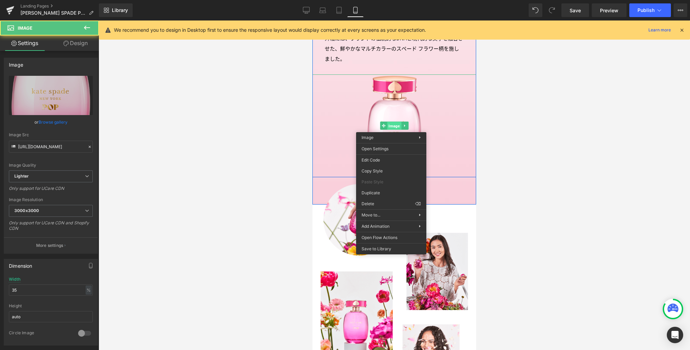
drag, startPoint x: 391, startPoint y: 127, endPoint x: 697, endPoint y: 164, distance: 307.7
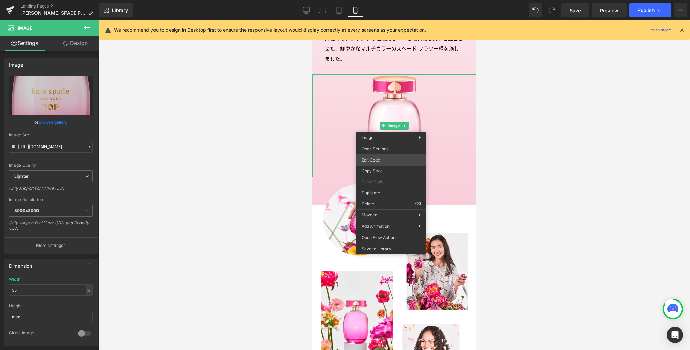
click at [385, 0] on div "Image You are previewing how the will restyle your page. You can not edit Eleme…" at bounding box center [345, 0] width 690 height 0
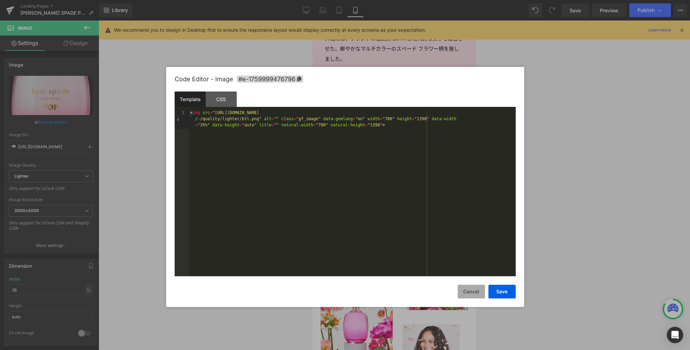
click at [477, 295] on button "Cancel" at bounding box center [471, 292] width 27 height 14
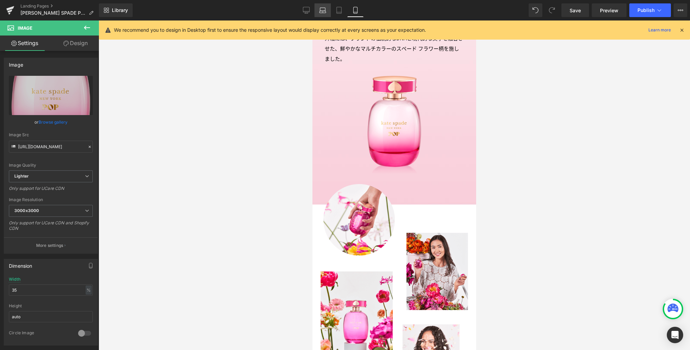
click at [320, 14] on link "Laptop" at bounding box center [323, 10] width 16 height 14
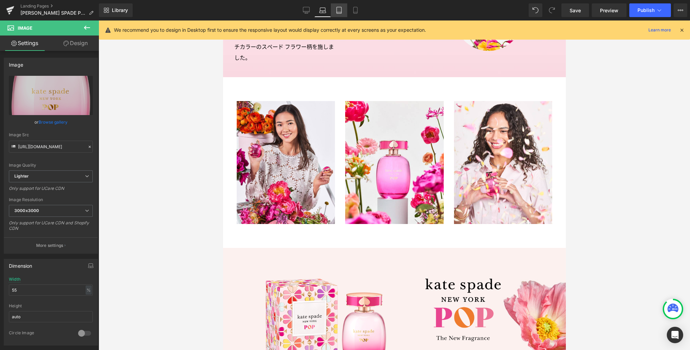
scroll to position [0, 0]
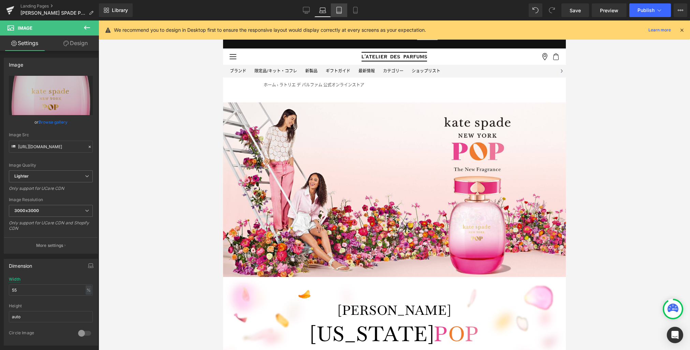
click at [340, 11] on icon at bounding box center [339, 10] width 7 height 7
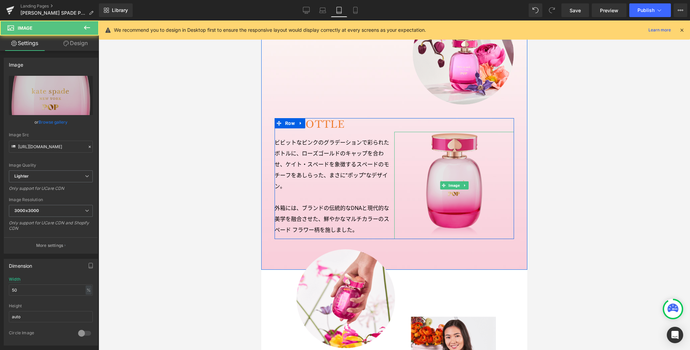
click at [452, 195] on img at bounding box center [454, 185] width 60 height 107
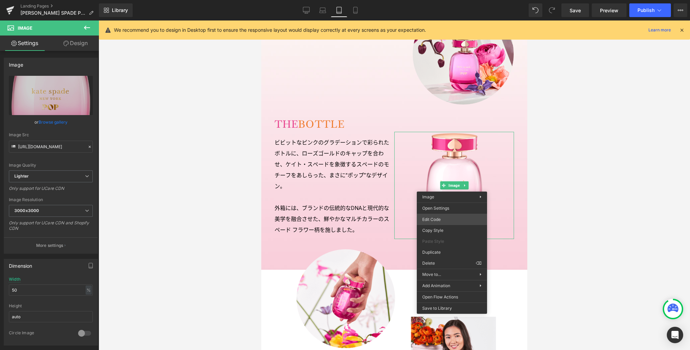
click at [444, 0] on div "Image You are previewing how the will restyle your page. You can not edit Eleme…" at bounding box center [345, 0] width 690 height 0
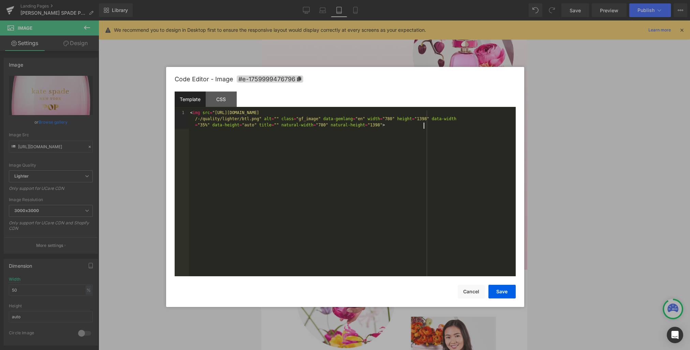
click at [402, 175] on div "< img src = "https://ucarecdn.com/9cccff62-6970-4c76-8fa5-7b8b7f61028c/-/format…" at bounding box center [352, 211] width 327 height 203
click at [505, 292] on button "Save" at bounding box center [502, 292] width 27 height 14
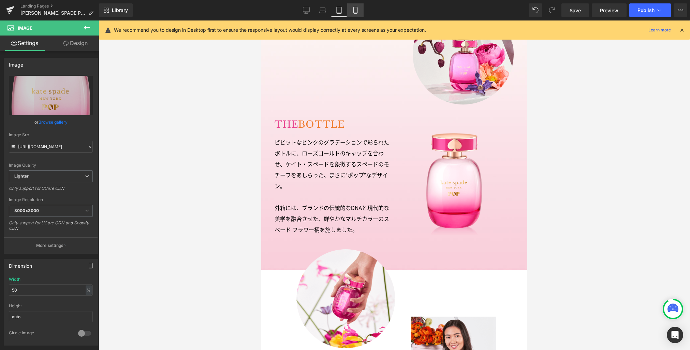
click at [355, 14] on link "Mobile" at bounding box center [355, 10] width 16 height 14
type input "auto"
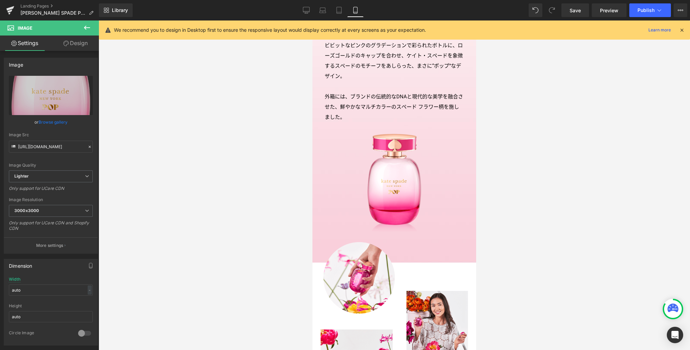
scroll to position [662, 0]
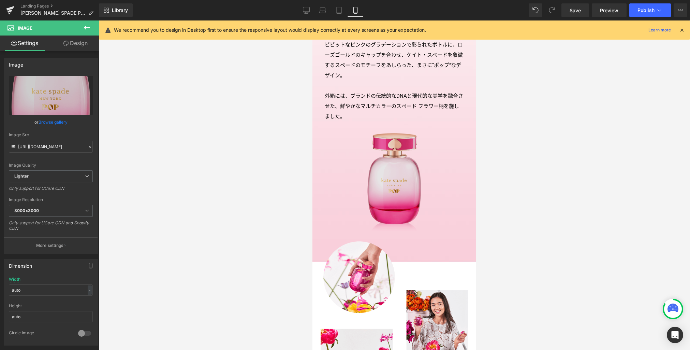
click at [395, 186] on div "Image" at bounding box center [395, 183] width 164 height 103
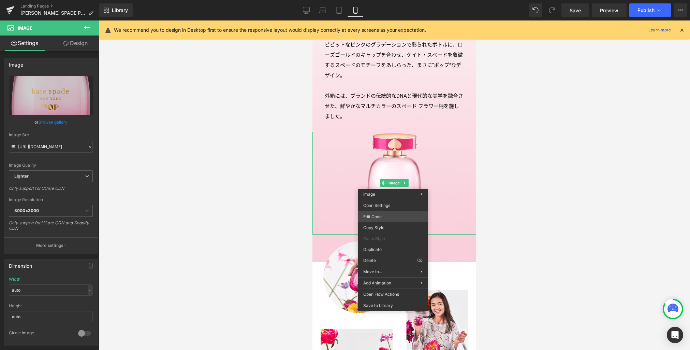
click at [386, 0] on div "Image You are previewing how the will restyle your page. You can not edit Eleme…" at bounding box center [345, 0] width 690 height 0
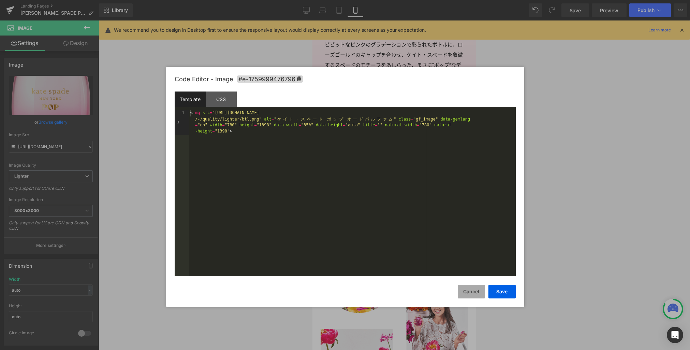
click at [479, 295] on button "Cancel" at bounding box center [471, 292] width 27 height 14
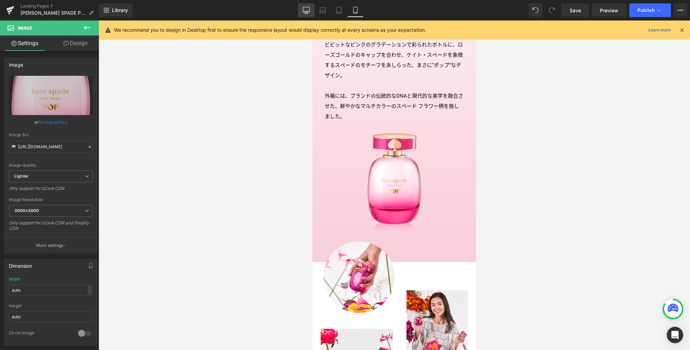
click at [309, 9] on icon at bounding box center [306, 10] width 7 height 7
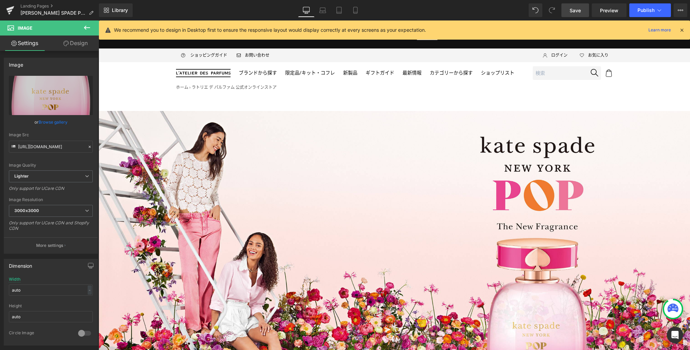
click at [571, 9] on span "Save" at bounding box center [575, 10] width 11 height 7
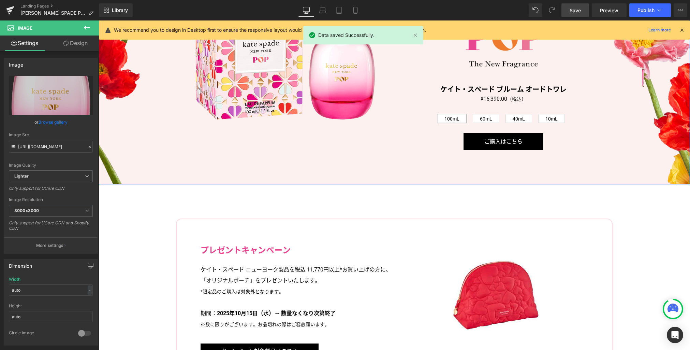
scroll to position [1353, 0]
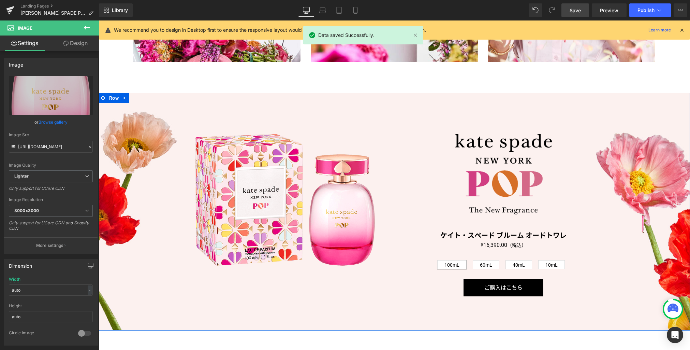
click at [500, 172] on div "Image" at bounding box center [503, 174] width 218 height 81
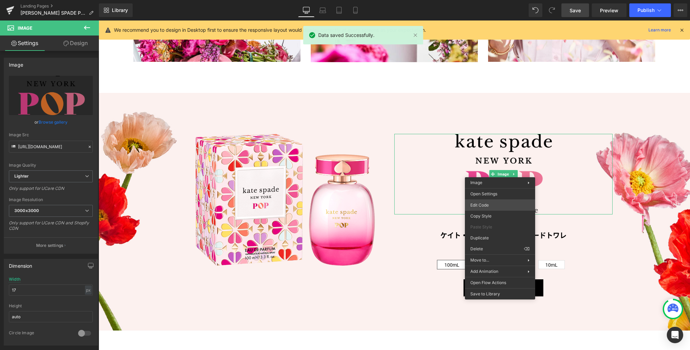
click at [488, 0] on div "Image You are previewing how the will restyle your page. You can not edit Eleme…" at bounding box center [345, 0] width 690 height 0
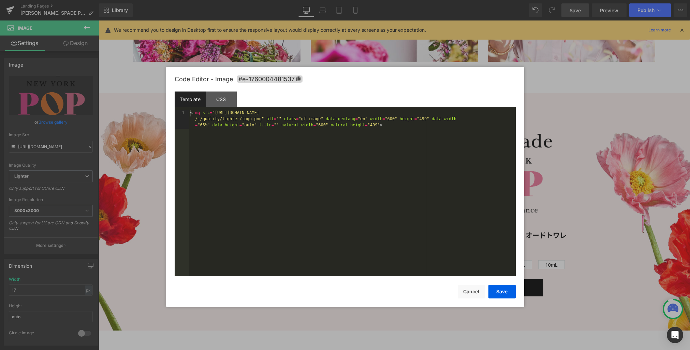
drag, startPoint x: 435, startPoint y: 171, endPoint x: 401, endPoint y: 202, distance: 45.9
click at [435, 171] on div "< img src = "https://ucarecdn.com/c308d016-0503-415b-b348-aeb8bbbe6494/-/format…" at bounding box center [352, 211] width 327 height 203
click at [500, 293] on button "Save" at bounding box center [502, 292] width 27 height 14
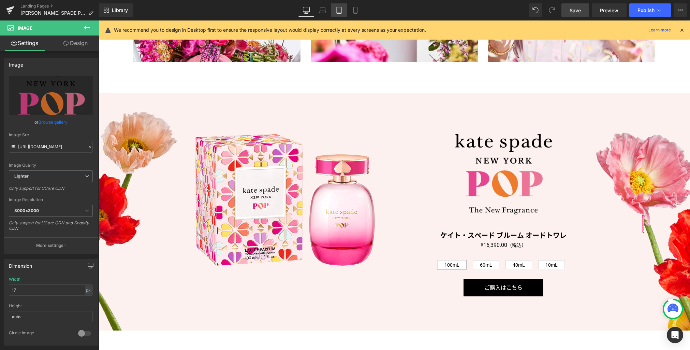
drag, startPoint x: 325, startPoint y: 10, endPoint x: 331, endPoint y: 10, distance: 6.1
click at [325, 10] on icon at bounding box center [322, 10] width 7 height 7
type input "auto"
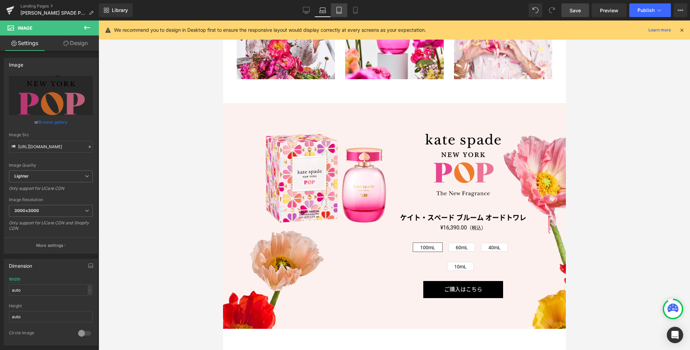
drag, startPoint x: 336, startPoint y: 10, endPoint x: 349, endPoint y: 10, distance: 12.6
click at [336, 10] on icon at bounding box center [339, 10] width 7 height 7
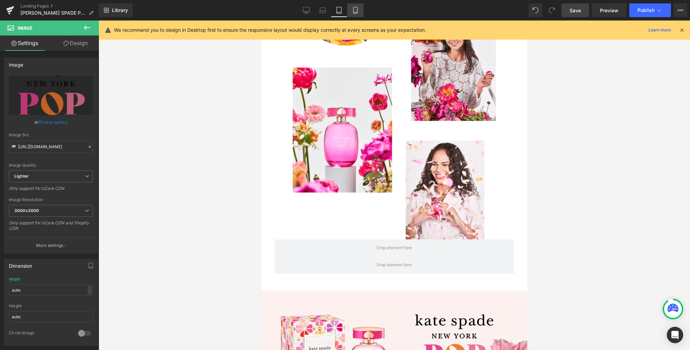
scroll to position [1041, 0]
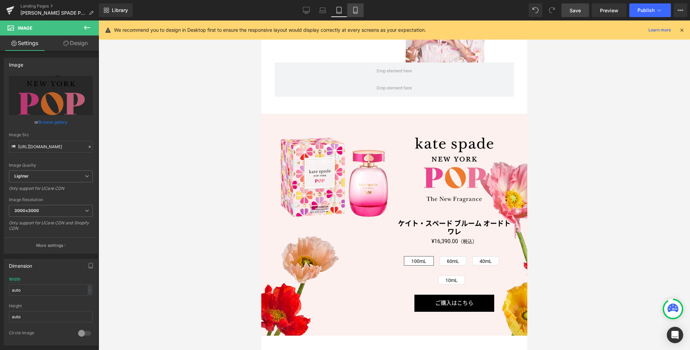
click at [354, 10] on icon at bounding box center [355, 10] width 7 height 7
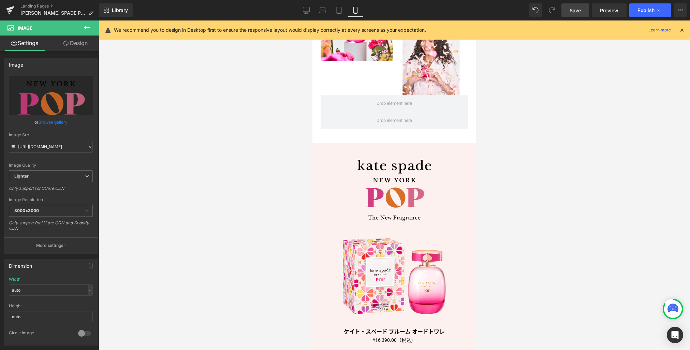
scroll to position [1021, 0]
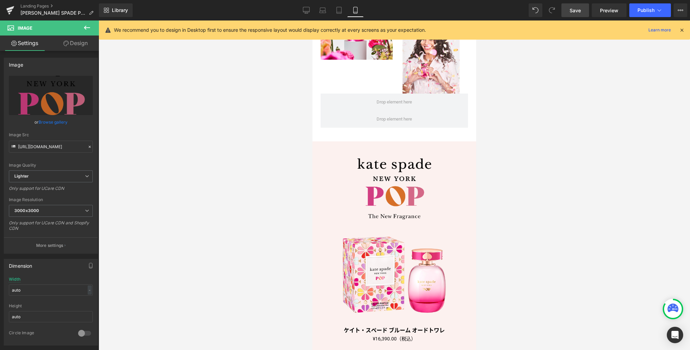
click at [403, 186] on img at bounding box center [395, 188] width 74 height 61
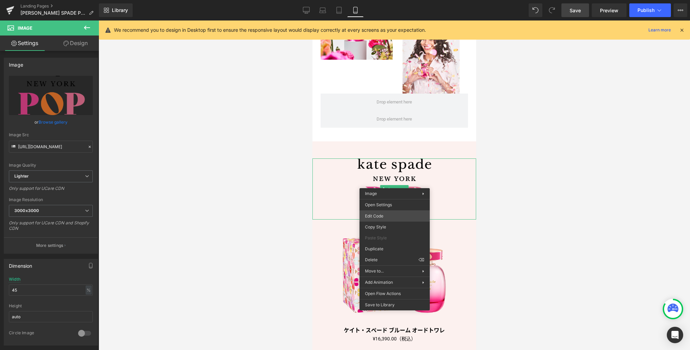
click at [390, 0] on div "Image You are previewing how the will restyle your page. You can not edit Eleme…" at bounding box center [345, 0] width 690 height 0
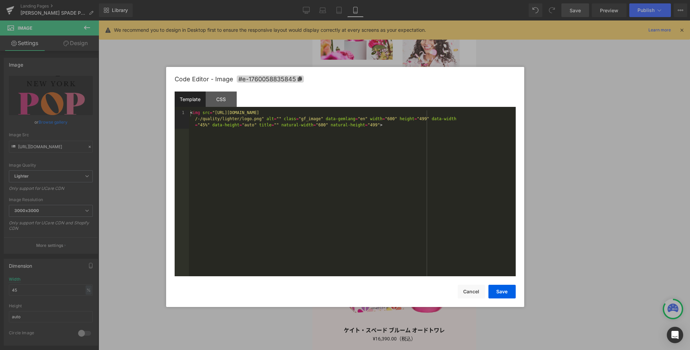
click at [453, 188] on div "< img src = "https://ucarecdn.com/c308d016-0503-415b-b348-aeb8bbbe6494/-/format…" at bounding box center [352, 211] width 327 height 203
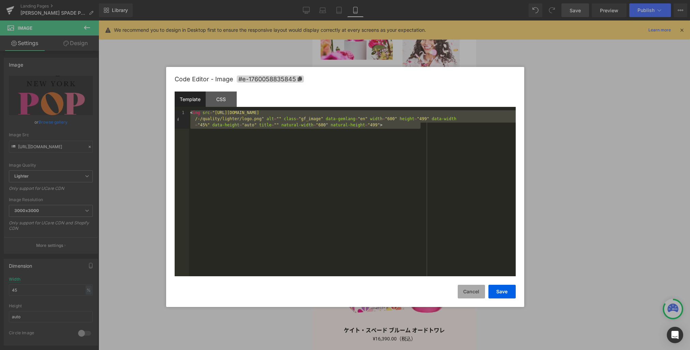
click at [466, 291] on button "Cancel" at bounding box center [471, 292] width 27 height 14
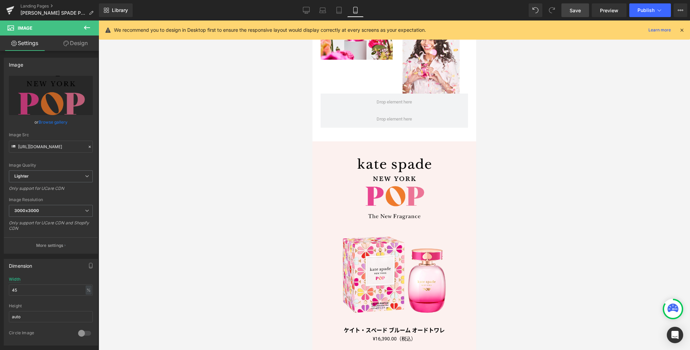
click at [574, 12] on span "Save" at bounding box center [575, 10] width 11 height 7
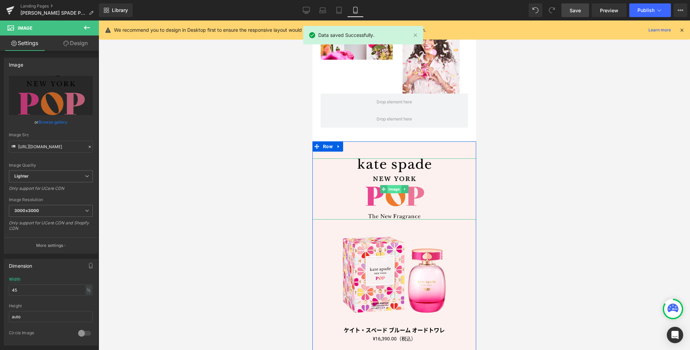
click at [391, 185] on span "Image" at bounding box center [394, 189] width 14 height 8
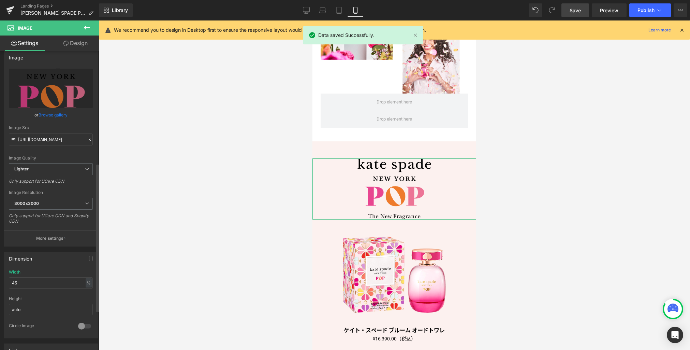
scroll to position [306, 0]
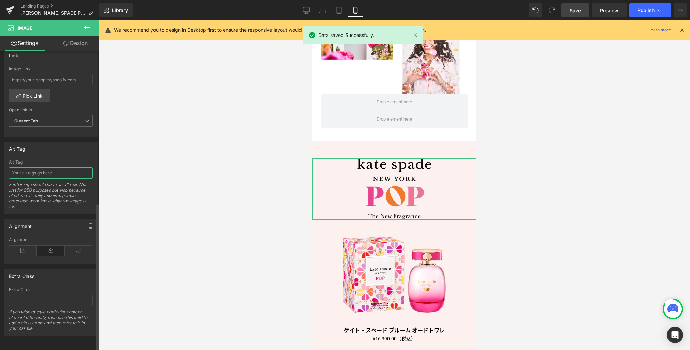
click at [70, 170] on input "text" at bounding box center [51, 172] width 84 height 11
paste input "ケイト・スペード ポップ オードパルファム"
type input "ケイト・スペード ポップ オードパルファム"
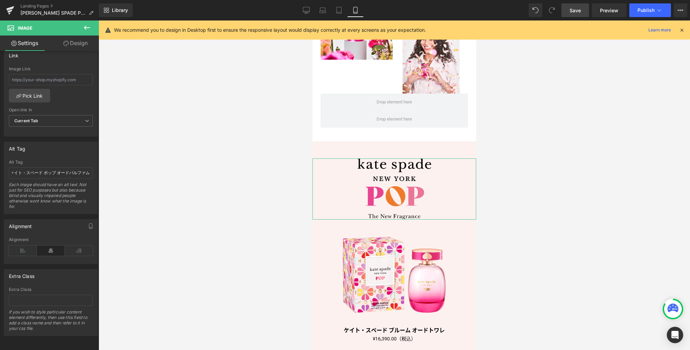
scroll to position [0, 0]
click at [308, 14] on link "Desktop" at bounding box center [306, 10] width 16 height 14
type input "17"
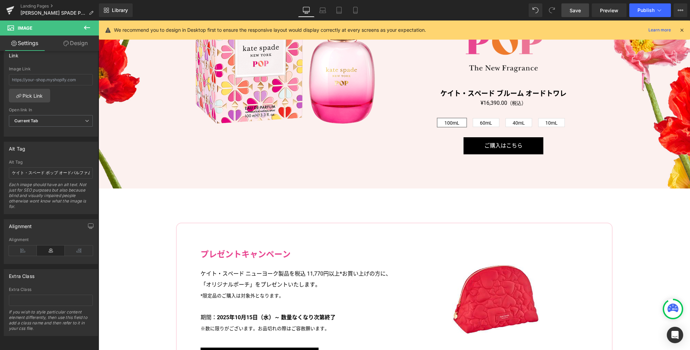
scroll to position [1579, 0]
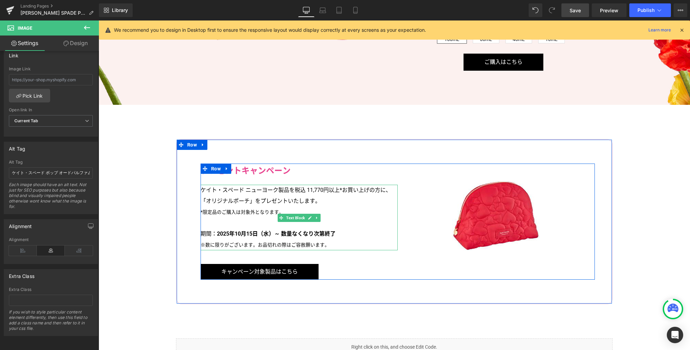
click at [308, 187] on p "ケイト・スペード ニューヨーク製品を税込 11,770円以上*お買い上げの方に、「オリジナルポーチ」をプレゼントいたします。 *限定品のご購入は対象外となりま…" at bounding box center [299, 218] width 197 height 66
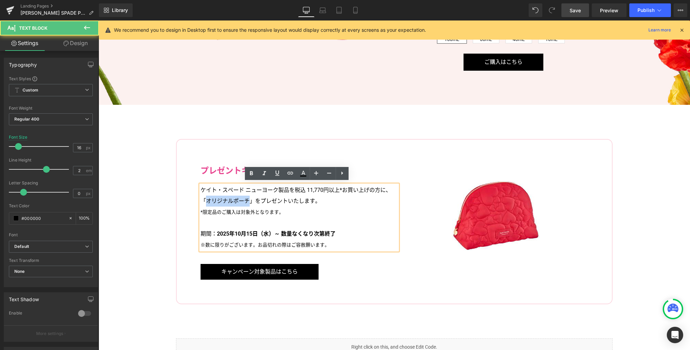
drag, startPoint x: 204, startPoint y: 199, endPoint x: 245, endPoint y: 198, distance: 40.6
click at [245, 198] on p "ケイト・スペード ニューヨーク製品を税込 11,770円以上*お買い上げの方に、「オリジナルポーチ」をプレゼントいたします。 *限定品のご購入は対象外となりま…" at bounding box center [299, 218] width 197 height 66
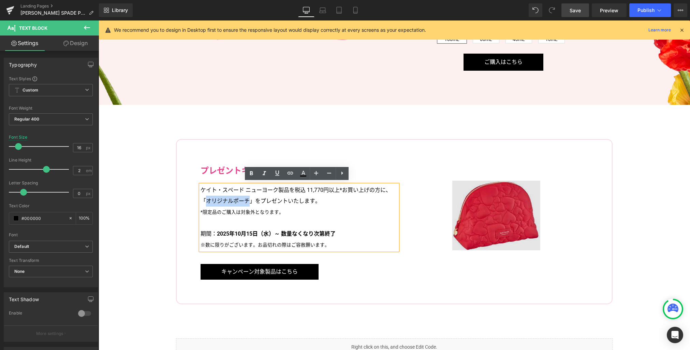
copy p "オリジナルポーチ"
click at [495, 221] on img at bounding box center [496, 216] width 88 height 70
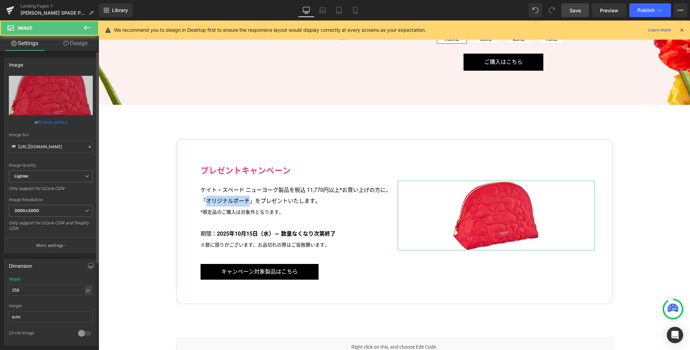
scroll to position [306, 0]
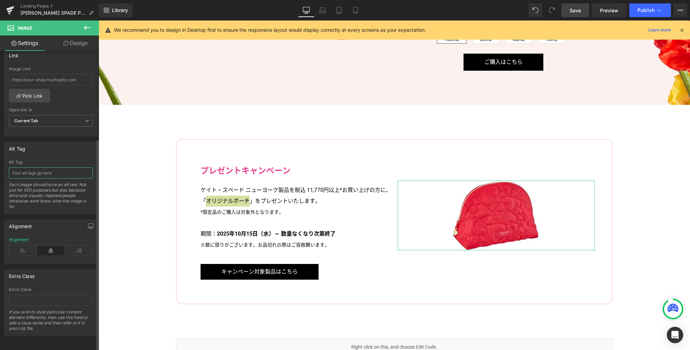
click at [65, 167] on input "text" at bounding box center [51, 172] width 84 height 11
paste input "オリジナルポーチ"
type input "オリジナルポーチ"
click at [336, 14] on link "Tablet" at bounding box center [339, 10] width 16 height 14
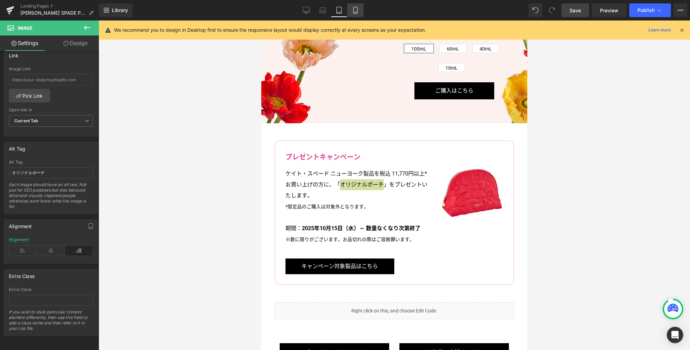
click at [355, 13] on icon at bounding box center [356, 10] width 4 height 6
type input "258"
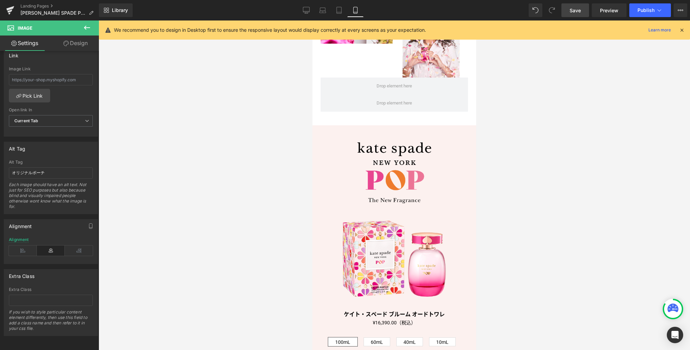
scroll to position [1275, 0]
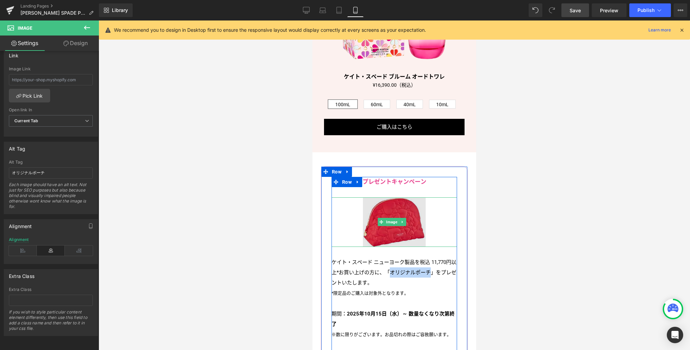
click at [391, 210] on img at bounding box center [394, 221] width 63 height 49
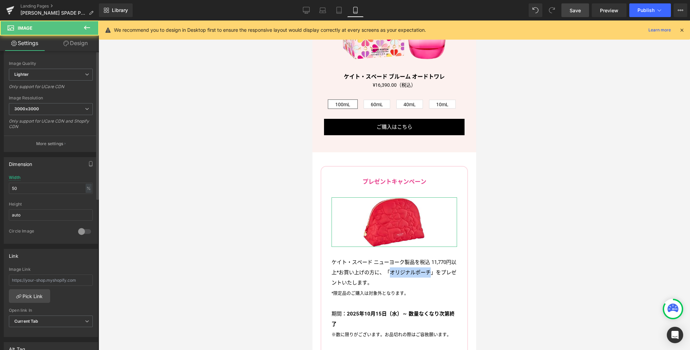
scroll to position [306, 0]
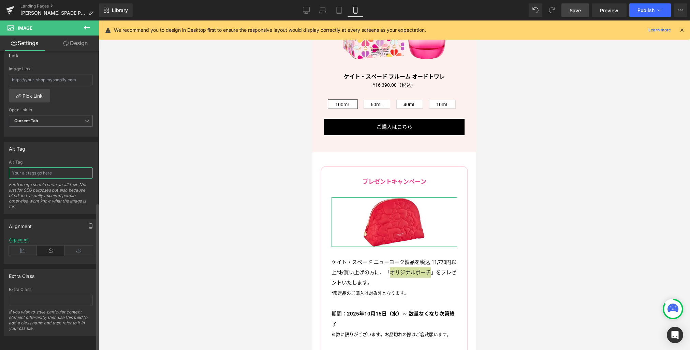
click at [74, 168] on input "text" at bounding box center [51, 172] width 84 height 11
paste input "オリジナルポーチ"
type input "オリジナルポーチ"
click at [302, 14] on link "Desktop" at bounding box center [306, 10] width 16 height 14
type input "258"
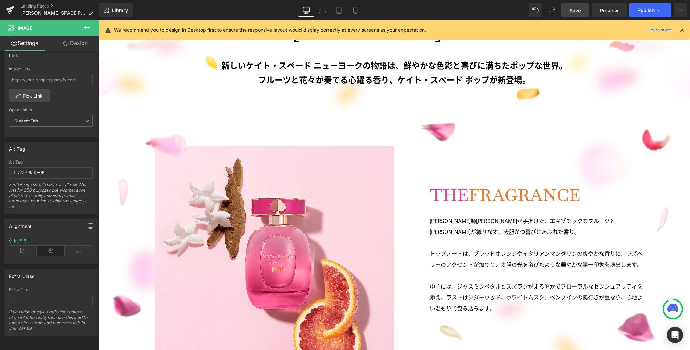
scroll to position [0, 0]
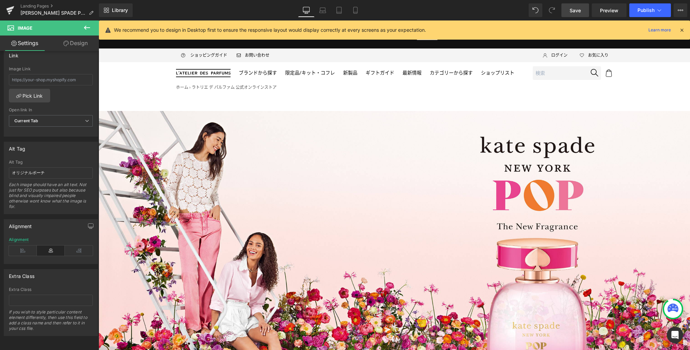
click at [575, 11] on span "Save" at bounding box center [575, 10] width 11 height 7
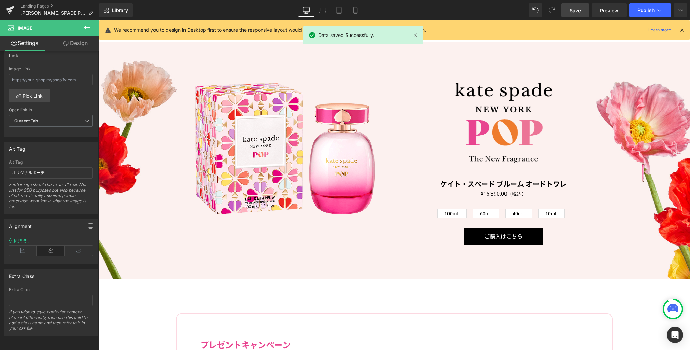
scroll to position [1458, 0]
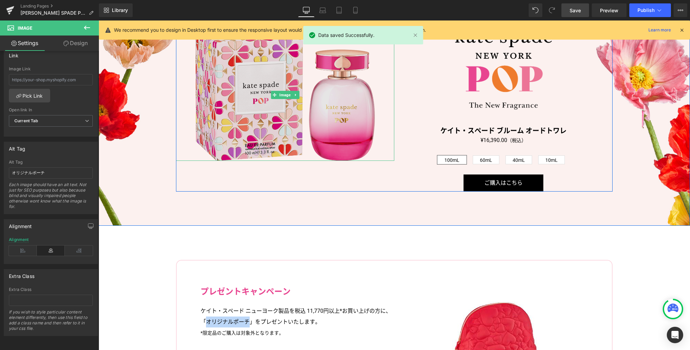
click at [342, 142] on img at bounding box center [285, 95] width 179 height 132
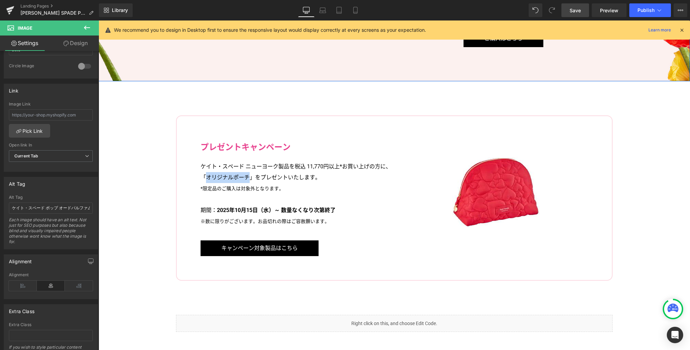
scroll to position [1750, 0]
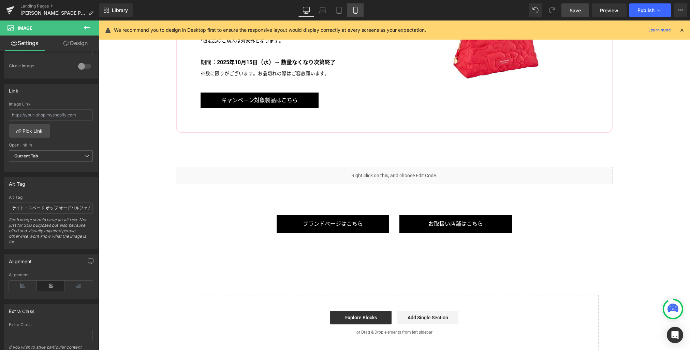
click at [357, 9] on icon at bounding box center [355, 10] width 7 height 7
type input "70"
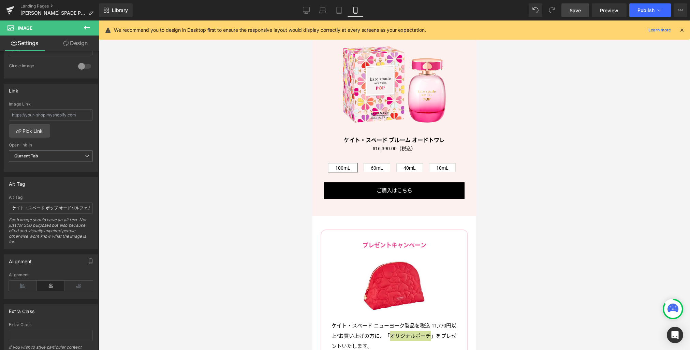
scroll to position [1272, 0]
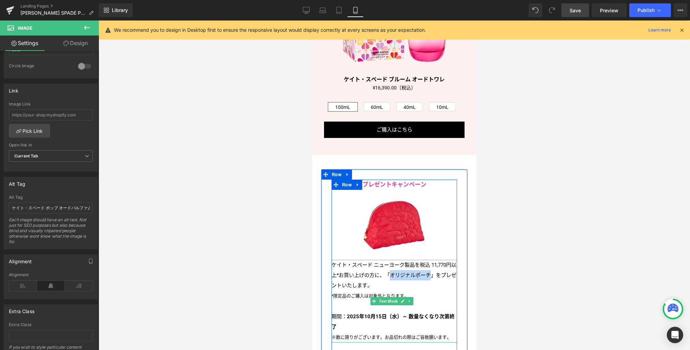
click at [360, 270] on p "ケイト・スペード ニューヨーク製品を税込 11,770円以上*お買い上げの方に、「オリジナルポーチ」をプレゼントいたします。 *限定品のご購入は対象外となりま…" at bounding box center [395, 301] width 126 height 83
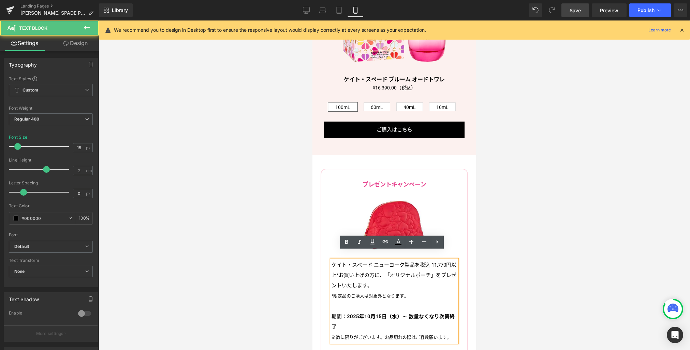
click at [359, 267] on p "ケイト・スペード ニューヨーク製品を税込 11,770円以上*お買い上げの方に、「オリジナルポーチ」をプレゼントいたします。 *限定品のご購入は対象外となりま…" at bounding box center [395, 301] width 126 height 83
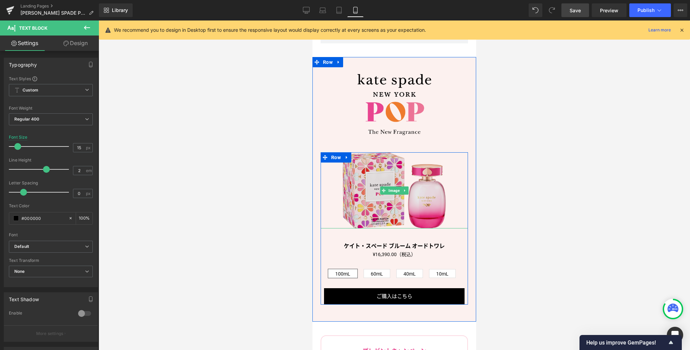
scroll to position [1077, 0]
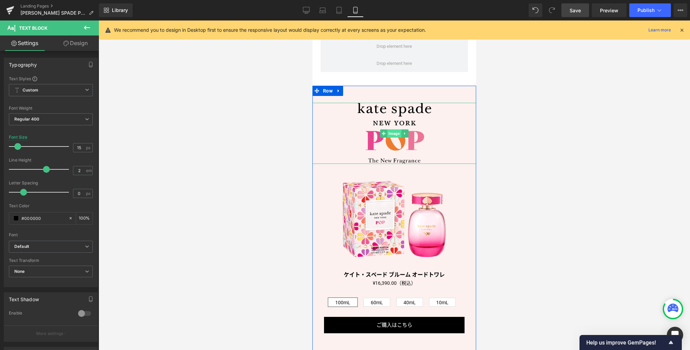
click at [395, 129] on span "Image" at bounding box center [394, 133] width 14 height 8
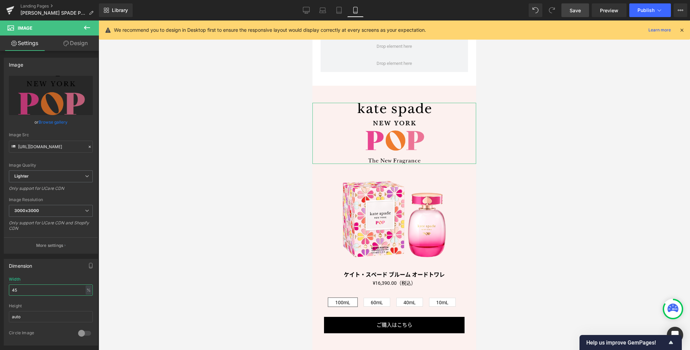
drag, startPoint x: 28, startPoint y: 290, endPoint x: -8, endPoint y: 283, distance: 35.7
click at [0, 283] on html "Image You are previewing how the will restyle your page. You can not edit Eleme…" at bounding box center [345, 175] width 690 height 350
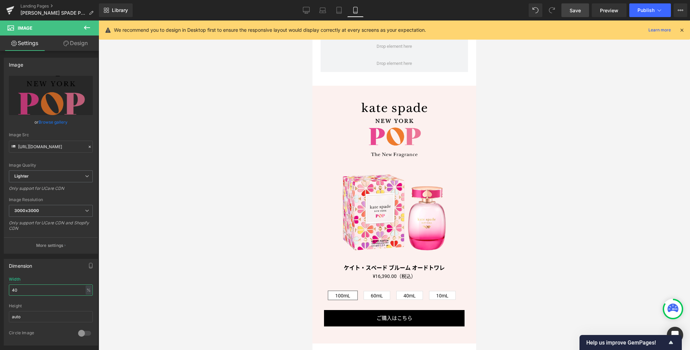
type input "40"
click at [574, 8] on span "Save" at bounding box center [575, 10] width 11 height 7
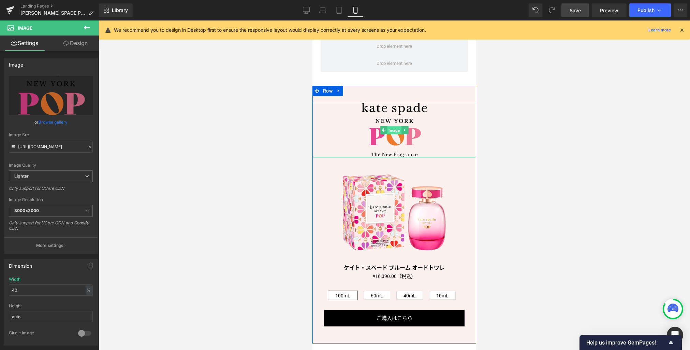
click at [393, 126] on span "Image" at bounding box center [394, 130] width 14 height 8
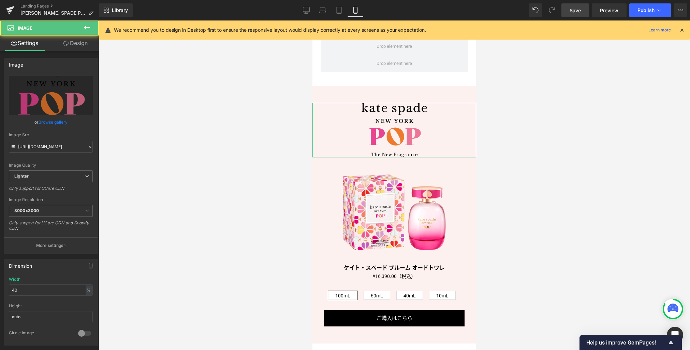
click at [81, 46] on link "Design" at bounding box center [75, 42] width 49 height 15
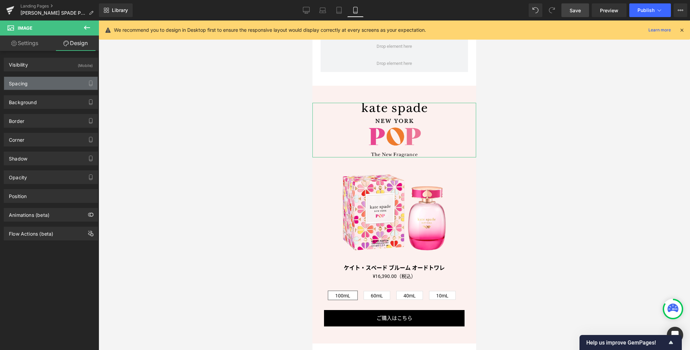
click at [29, 83] on div "Spacing" at bounding box center [50, 83] width 93 height 13
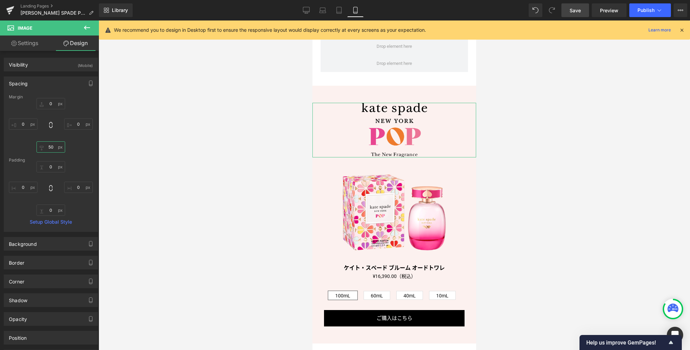
click at [51, 150] on input "50" at bounding box center [51, 146] width 29 height 11
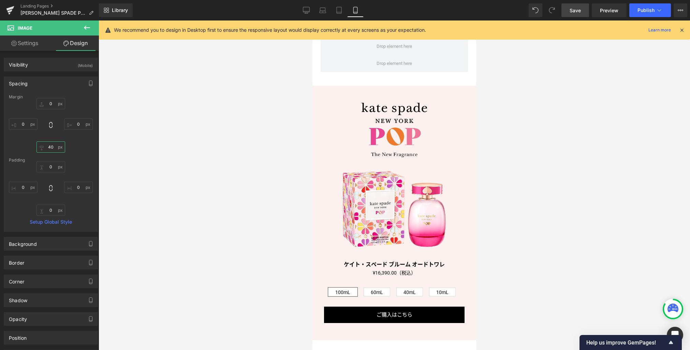
type input "40"
click at [579, 11] on span "Save" at bounding box center [575, 10] width 11 height 7
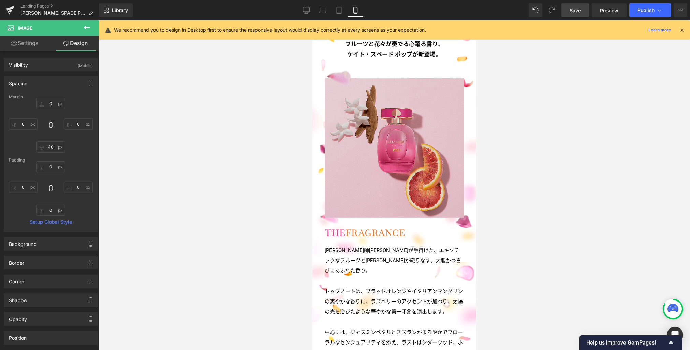
scroll to position [80, 0]
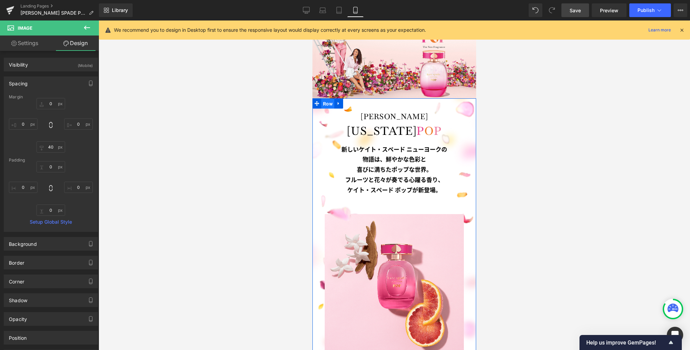
click at [322, 105] on span "Row" at bounding box center [327, 104] width 13 height 10
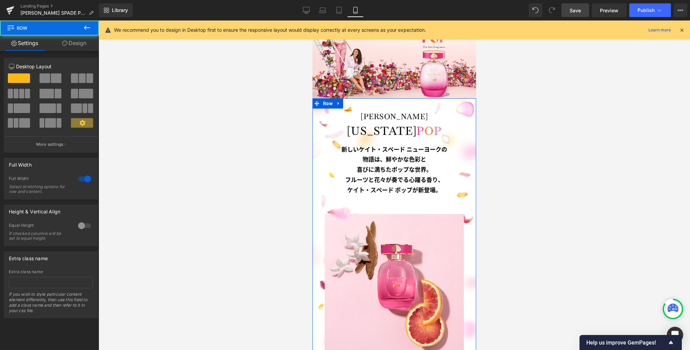
click at [83, 46] on link "Design" at bounding box center [73, 42] width 49 height 15
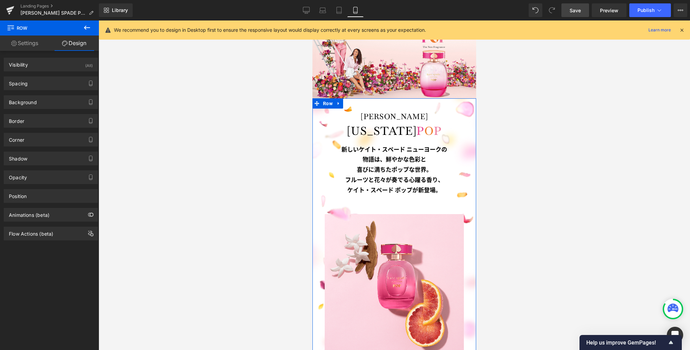
type input "https://ucarecdn.com/811c0076-4a6f-4e04-9eef-acae49cd3fd8/-/format/auto/-/previ…"
click at [52, 102] on div "Background" at bounding box center [50, 102] width 93 height 13
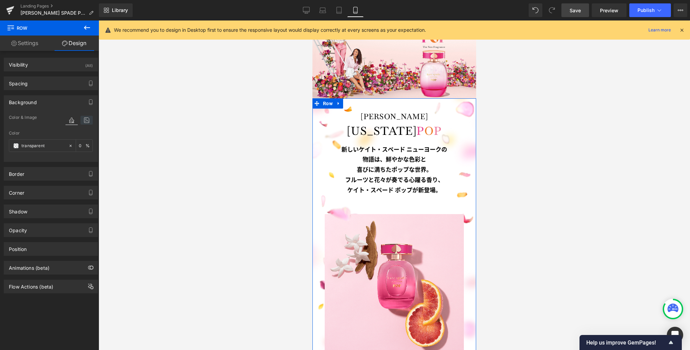
click at [86, 118] on icon at bounding box center [87, 120] width 12 height 9
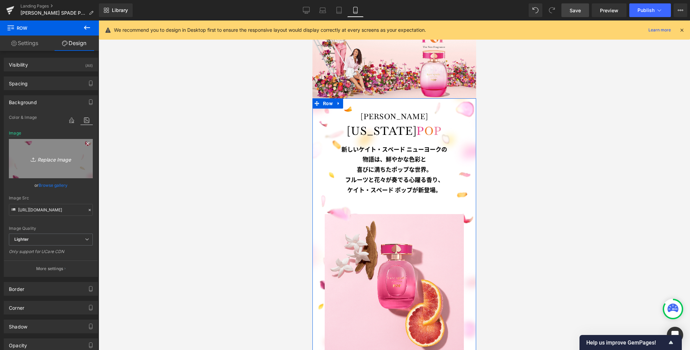
click at [55, 161] on icon "Replace Image" at bounding box center [51, 158] width 55 height 9
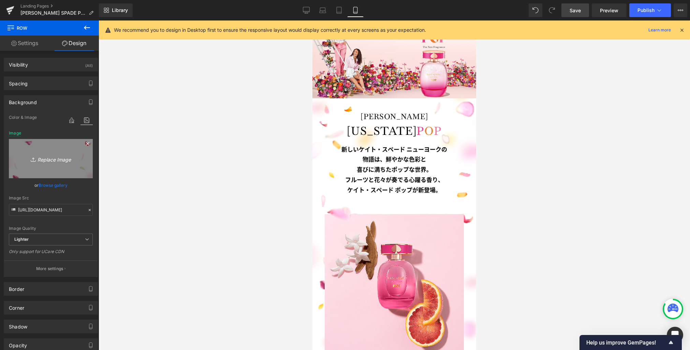
type input "C:\fakepath\bg1_sp.jpg"
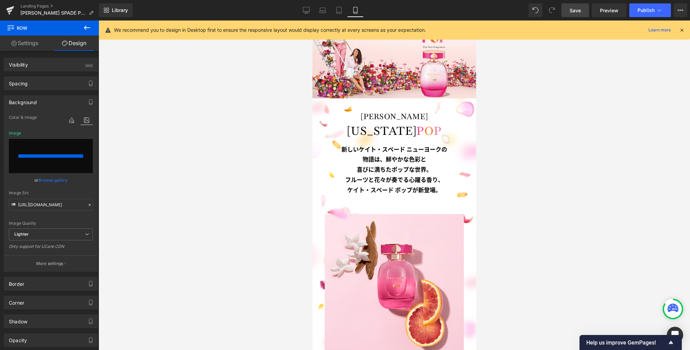
type input "https://ucarecdn.com/92fdeb00-12cb-4426-8aed-239938a5396e/-/format/auto/-/previ…"
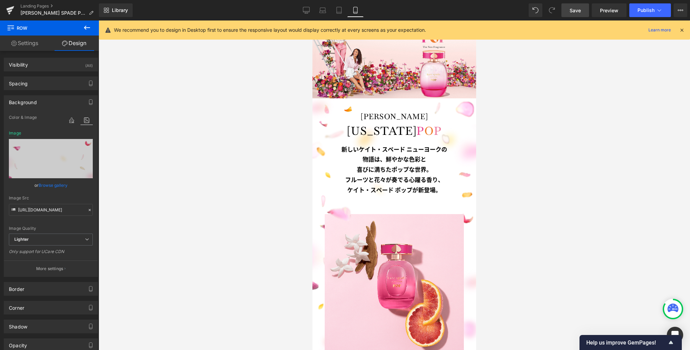
click at [575, 12] on span "Save" at bounding box center [575, 10] width 11 height 7
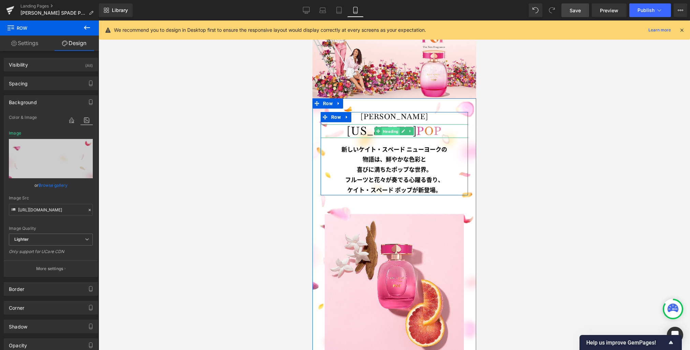
click at [387, 130] on span "Heading" at bounding box center [391, 131] width 18 height 8
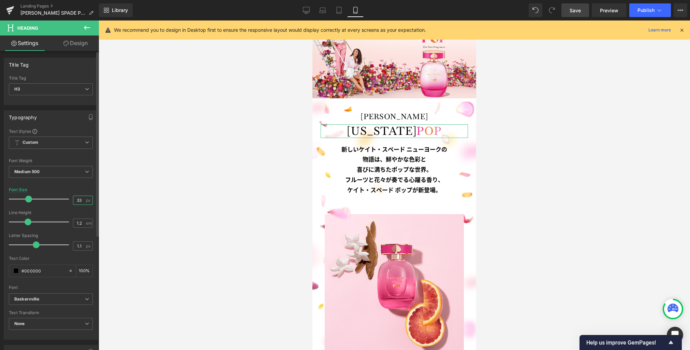
click at [73, 201] on input "33" at bounding box center [79, 200] width 12 height 9
type input "30"
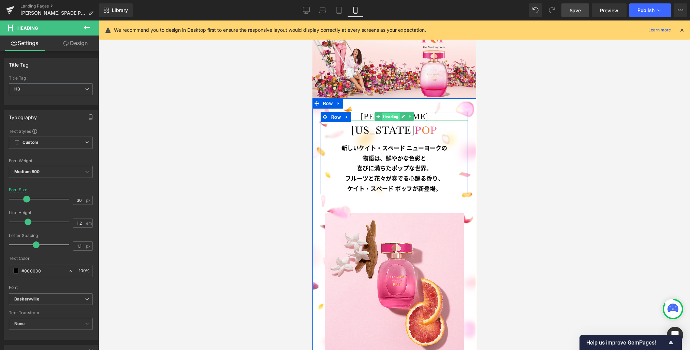
click at [382, 115] on span "Heading" at bounding box center [391, 117] width 18 height 8
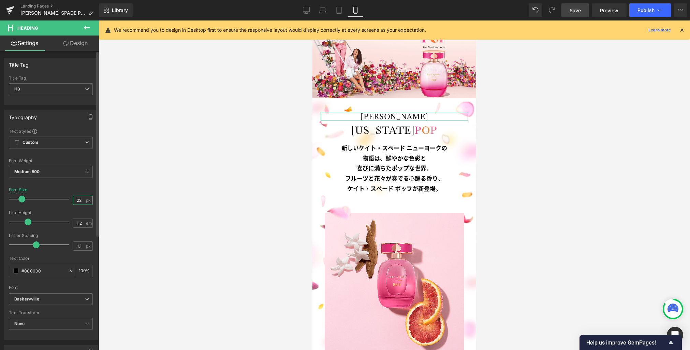
drag, startPoint x: 80, startPoint y: 201, endPoint x: 60, endPoint y: 181, distance: 28.7
click at [59, 199] on div "Font Size 22 px" at bounding box center [51, 198] width 84 height 23
type input "20"
click at [83, 36] on link "Design" at bounding box center [75, 42] width 49 height 15
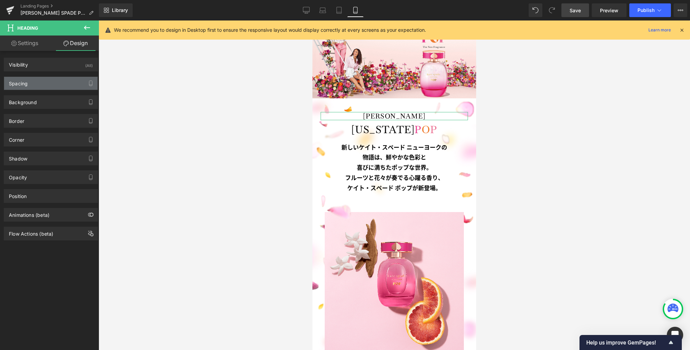
click at [44, 82] on div "Spacing" at bounding box center [50, 83] width 93 height 13
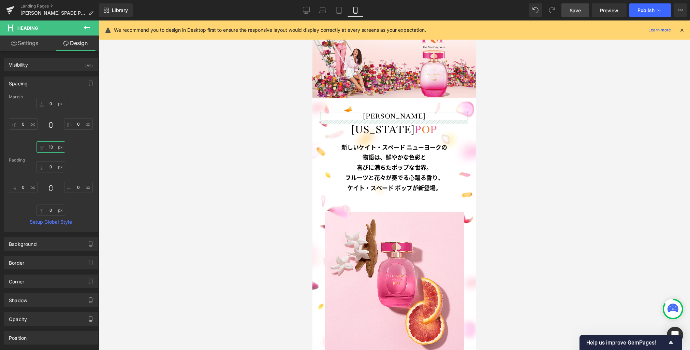
click at [56, 149] on input "10" at bounding box center [51, 146] width 29 height 11
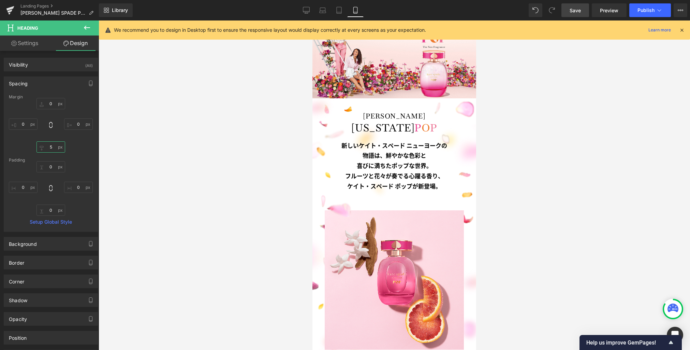
type input "5"
drag, startPoint x: 574, startPoint y: 7, endPoint x: 604, endPoint y: 124, distance: 120.7
click at [574, 7] on span "Save" at bounding box center [575, 10] width 11 height 7
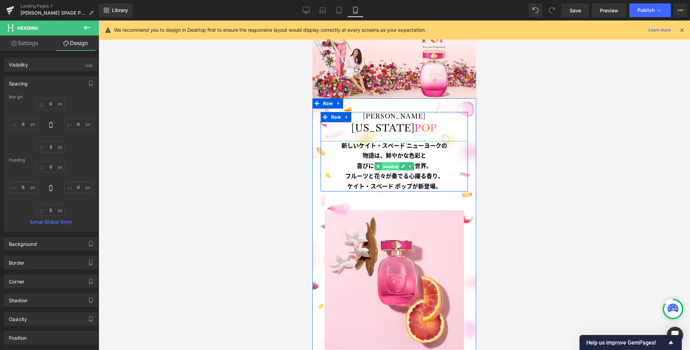
click at [390, 167] on span "Heading" at bounding box center [391, 166] width 18 height 8
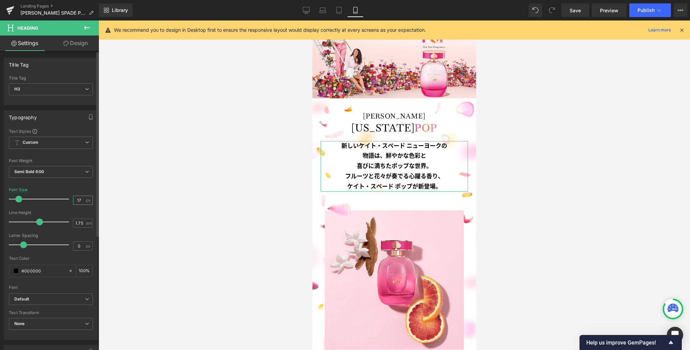
drag, startPoint x: 80, startPoint y: 200, endPoint x: 59, endPoint y: 196, distance: 20.4
click at [59, 196] on div "Font Size 17 px" at bounding box center [51, 198] width 84 height 23
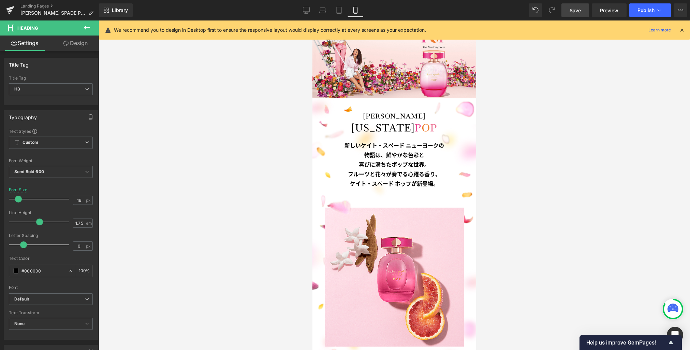
click at [573, 9] on span "Save" at bounding box center [575, 10] width 11 height 7
click at [305, 12] on icon at bounding box center [306, 9] width 6 height 5
type input "24"
type input "100"
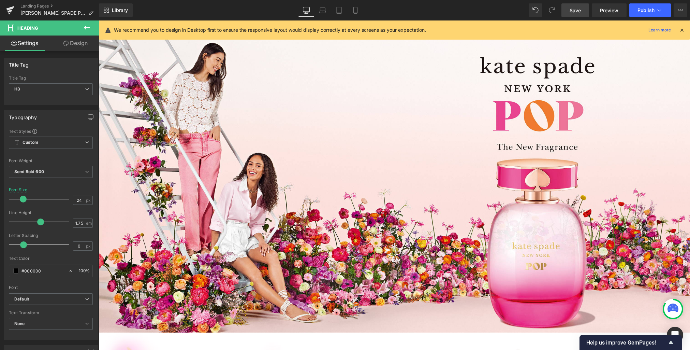
scroll to position [0, 0]
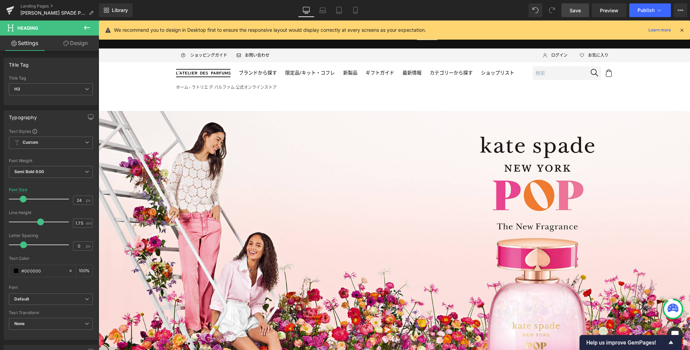
click at [574, 13] on span "Save" at bounding box center [575, 10] width 11 height 7
click at [54, 5] on link "Landing Pages" at bounding box center [59, 5] width 78 height 5
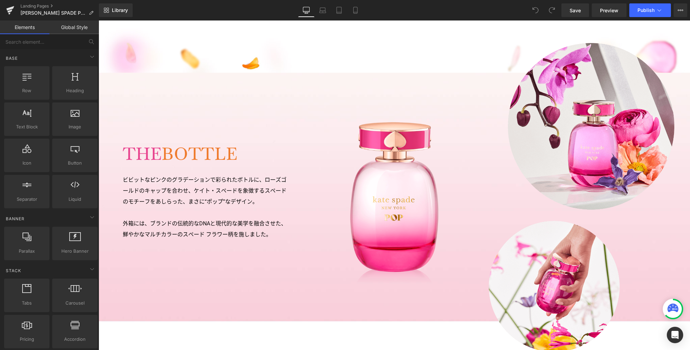
scroll to position [825, 0]
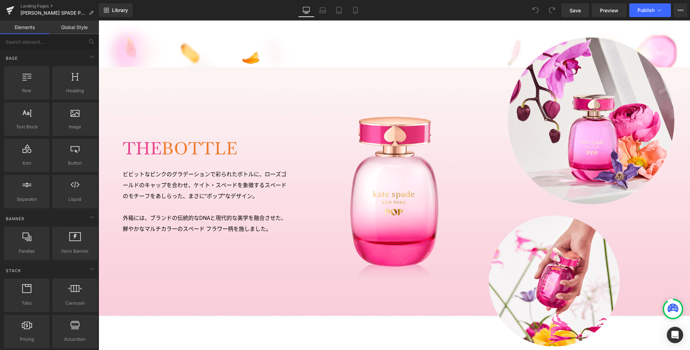
click at [165, 170] on div "ビビットなピンクのグラデーションで彩られたボトルに、ローズゴールドのキャップを合わせ、ケイト・スペードを象徴するスペードのモチーフをあしらった、まさに“ポップ…" at bounding box center [207, 202] width 169 height 66
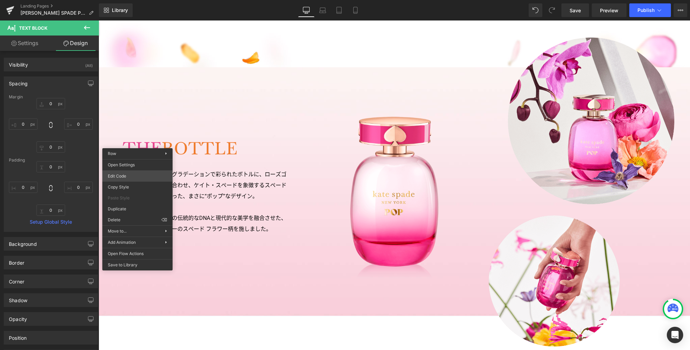
click at [137, 174] on body "You are previewing how the will restyle your page. You can not edit Elements in…" at bounding box center [345, 175] width 690 height 350
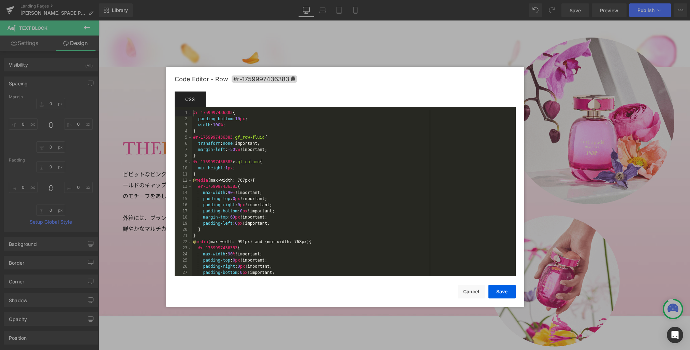
scroll to position [215, 0]
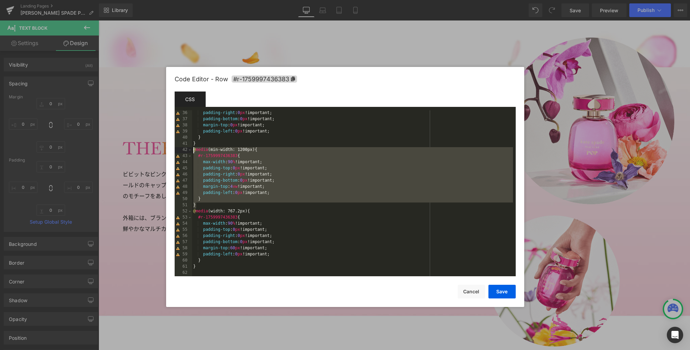
drag, startPoint x: 281, startPoint y: 207, endPoint x: 183, endPoint y: 153, distance: 112.4
click at [183, 153] on pre "36 37 38 39 40 41 42 43 44 45 46 47 48 49 50 51 52 53 54 55 56 57 58 59 60 61 6…" at bounding box center [345, 193] width 341 height 166
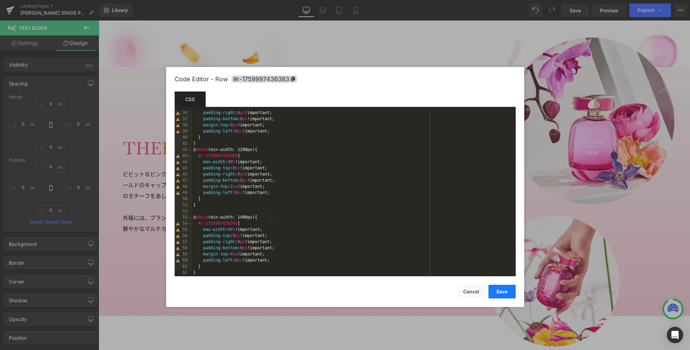
click at [503, 293] on button "Save" at bounding box center [502, 292] width 27 height 14
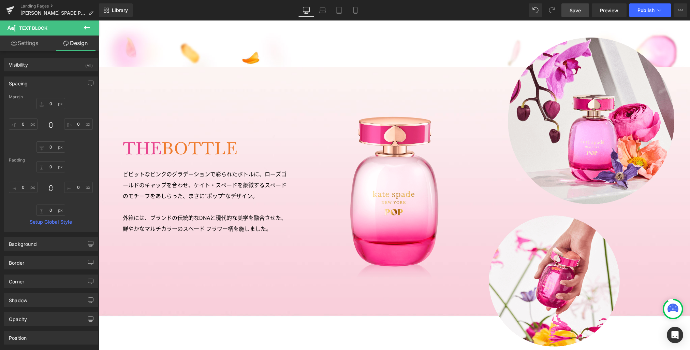
click at [577, 10] on span "Save" at bounding box center [575, 10] width 11 height 7
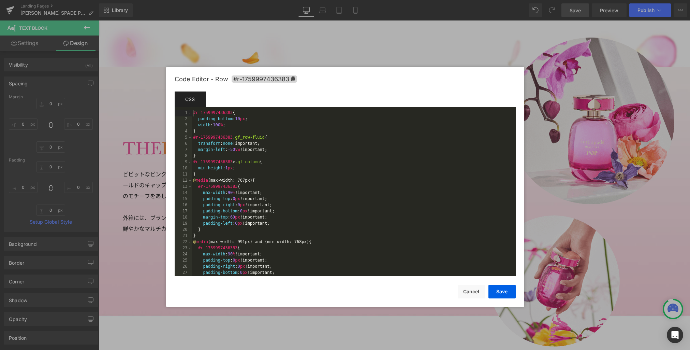
click at [132, 177] on body "You are previewing how the will restyle your page. You can not edit Elements in…" at bounding box center [345, 175] width 690 height 350
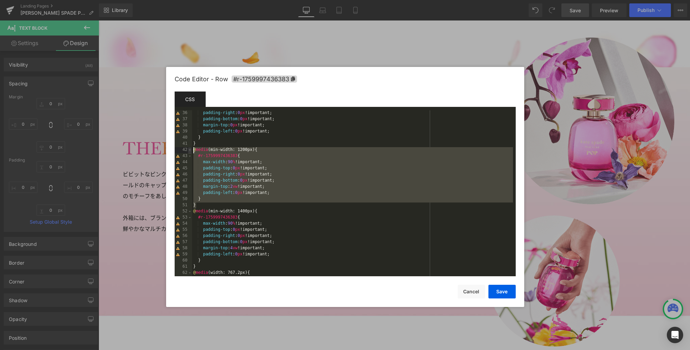
drag, startPoint x: 275, startPoint y: 205, endPoint x: 190, endPoint y: 152, distance: 100.3
click at [190, 152] on pre "36 37 38 39 40 41 42 43 44 45 46 47 48 49 50 51 52 53 54 55 56 57 58 59 60 61 6…" at bounding box center [345, 193] width 341 height 166
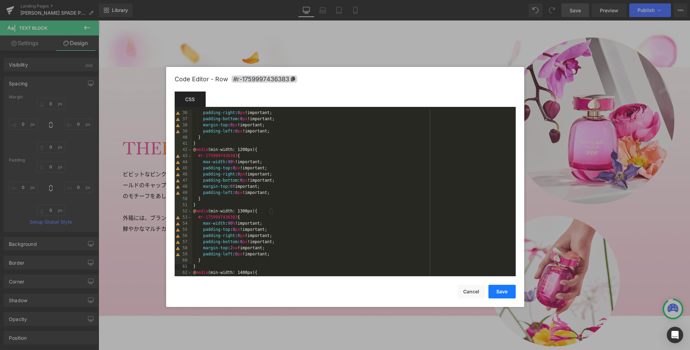
click at [501, 292] on button "Save" at bounding box center [502, 292] width 27 height 14
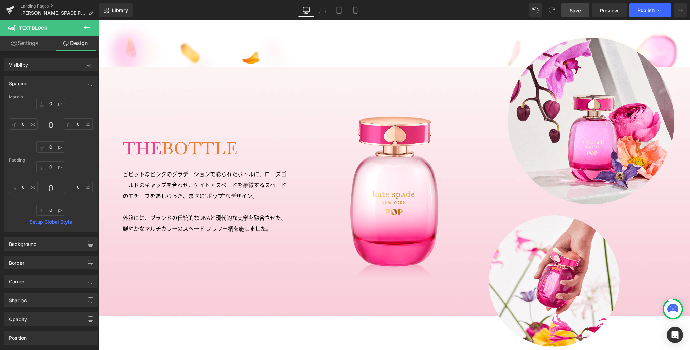
click at [578, 11] on span "Save" at bounding box center [575, 10] width 11 height 7
click at [323, 13] on icon at bounding box center [322, 12] width 6 height 2
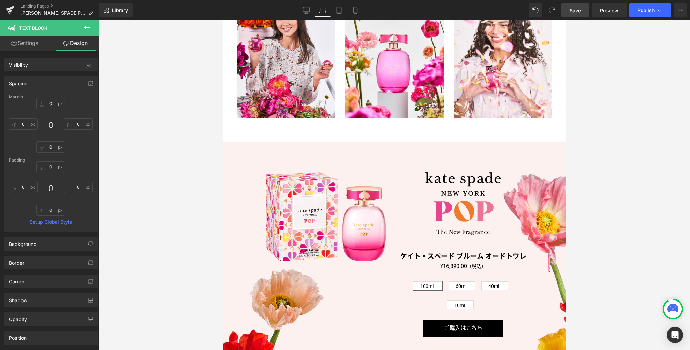
type input "0"
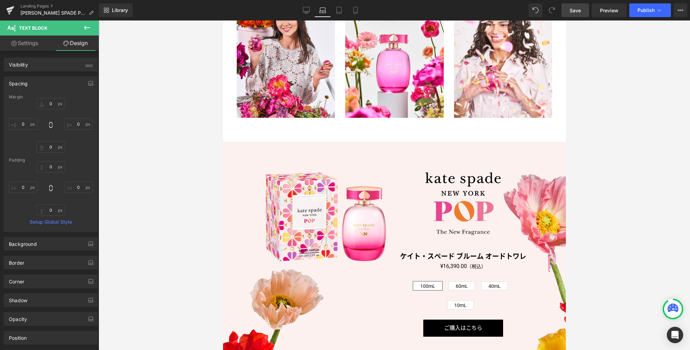
type input "0"
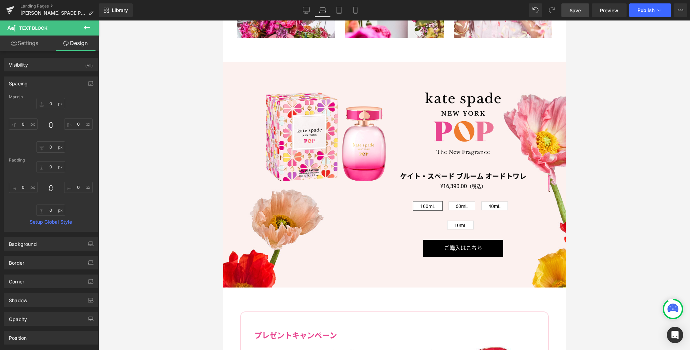
scroll to position [910, 0]
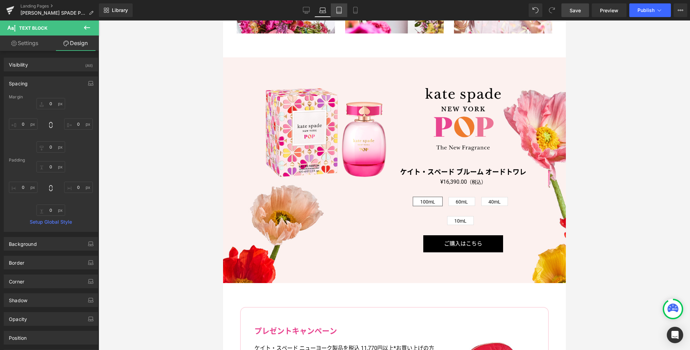
click at [338, 13] on icon at bounding box center [339, 10] width 7 height 7
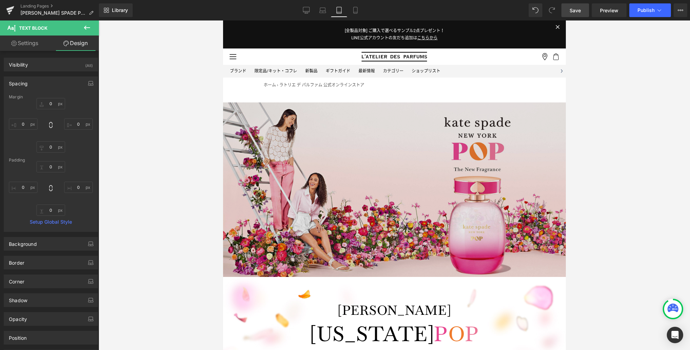
type input "0"
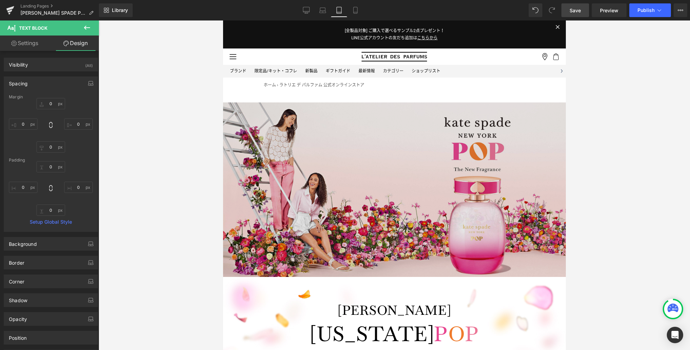
type input "0"
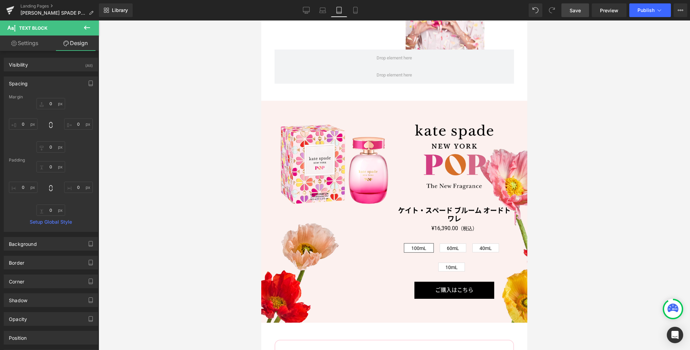
scroll to position [1054, 0]
click at [458, 140] on img at bounding box center [454, 156] width 78 height 65
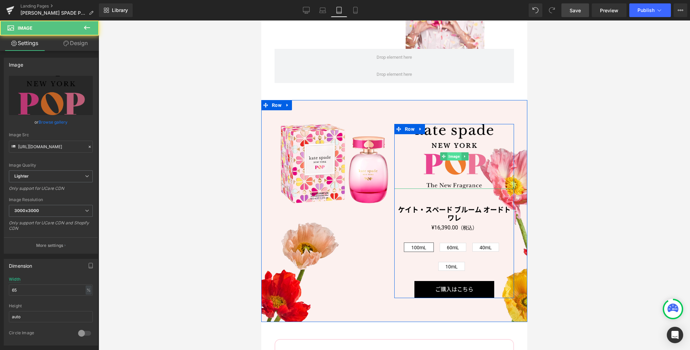
click at [452, 152] on span "Image" at bounding box center [454, 156] width 14 height 8
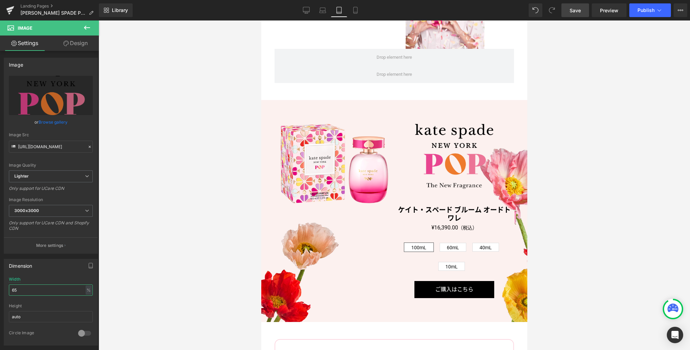
drag, startPoint x: 49, startPoint y: 287, endPoint x: -8, endPoint y: 284, distance: 57.1
click at [0, 284] on html "Image You are previewing how the will restyle your page. You can not edit Eleme…" at bounding box center [345, 175] width 690 height 350
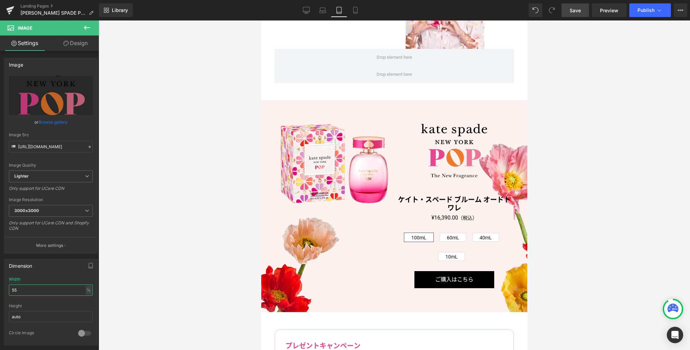
type input "55"
click at [572, 11] on span "Save" at bounding box center [575, 10] width 11 height 7
click at [47, 7] on link "Landing Pages" at bounding box center [59, 5] width 78 height 5
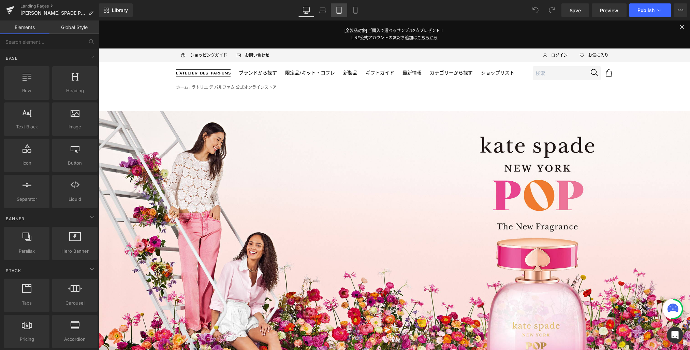
click at [335, 10] on link "Tablet" at bounding box center [339, 10] width 16 height 14
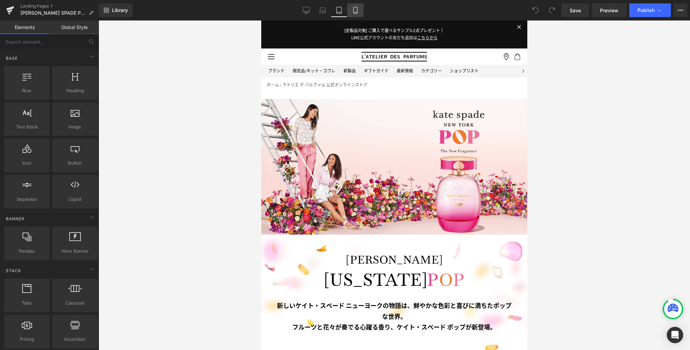
drag, startPoint x: 358, startPoint y: 11, endPoint x: 51, endPoint y: 24, distance: 307.4
click at [358, 11] on icon at bounding box center [355, 10] width 7 height 7
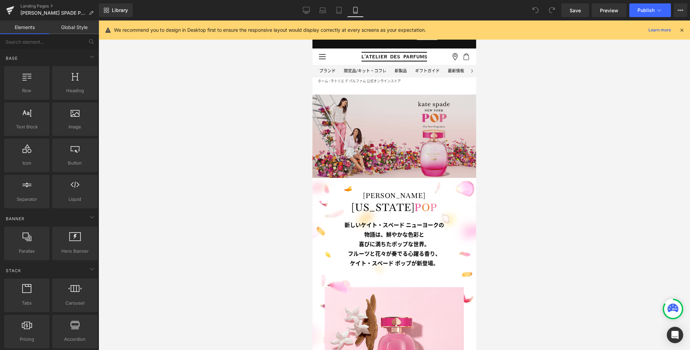
click at [395, 133] on div "Image" at bounding box center [395, 136] width 164 height 83
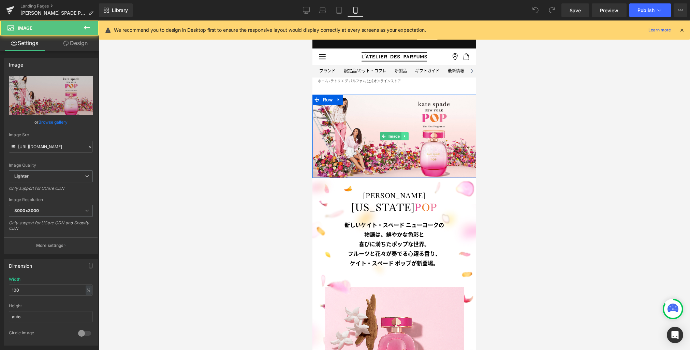
click at [403, 137] on icon at bounding box center [405, 136] width 4 height 4
click at [400, 137] on icon at bounding box center [402, 136] width 4 height 4
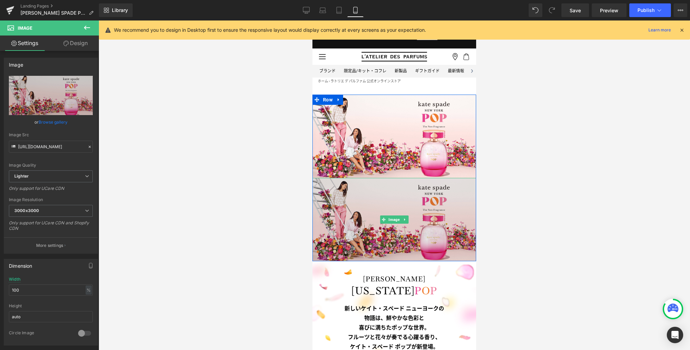
click at [398, 202] on img at bounding box center [395, 219] width 164 height 83
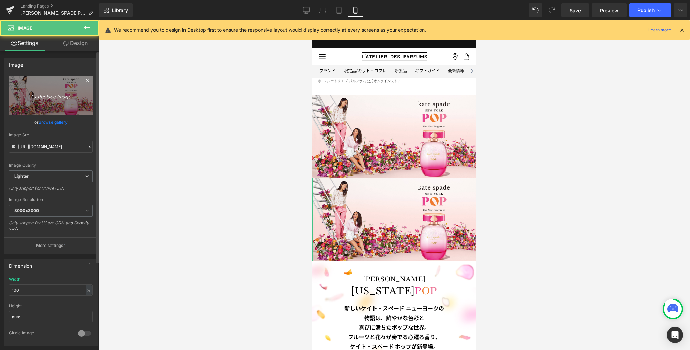
click at [66, 101] on link "Replace Image" at bounding box center [51, 95] width 84 height 39
type input "C:\fakepath\kv_sp.jpg"
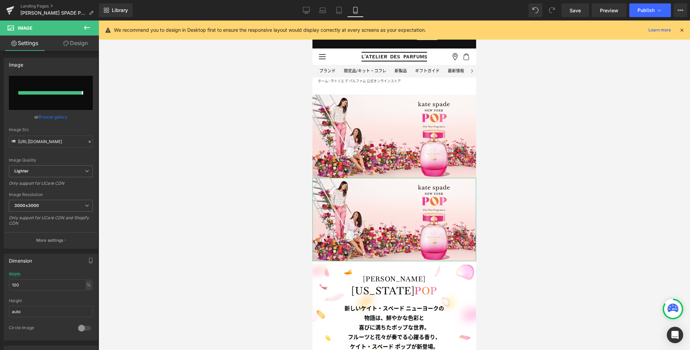
type input "[URL][DOMAIN_NAME]"
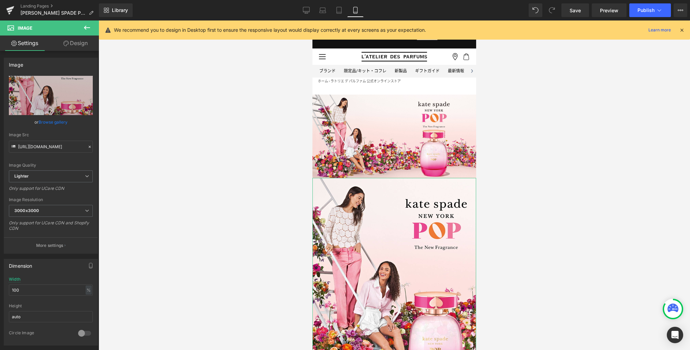
click at [77, 43] on link "Design" at bounding box center [75, 42] width 49 height 15
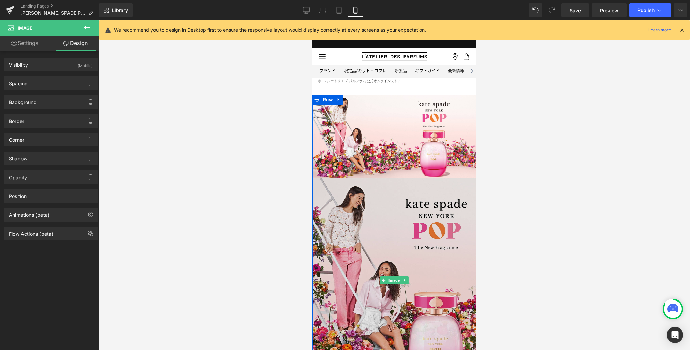
click at [362, 212] on img at bounding box center [395, 280] width 164 height 205
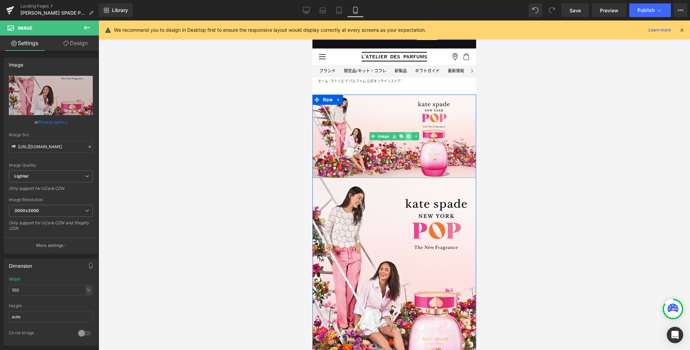
click at [407, 135] on icon at bounding box center [409, 136] width 4 height 4
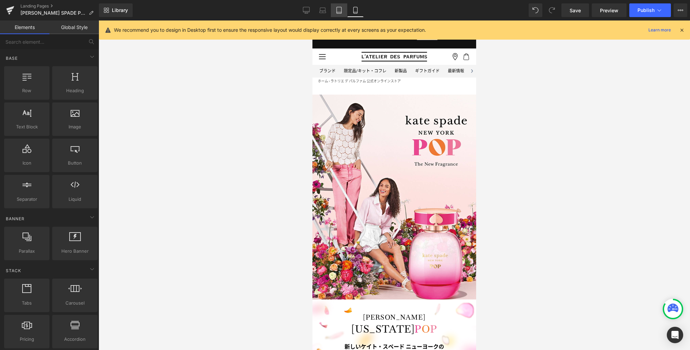
click at [338, 8] on icon at bounding box center [339, 10] width 7 height 7
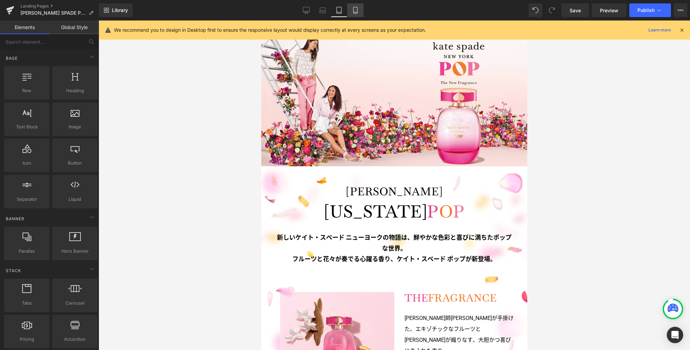
click at [354, 11] on icon at bounding box center [355, 10] width 7 height 7
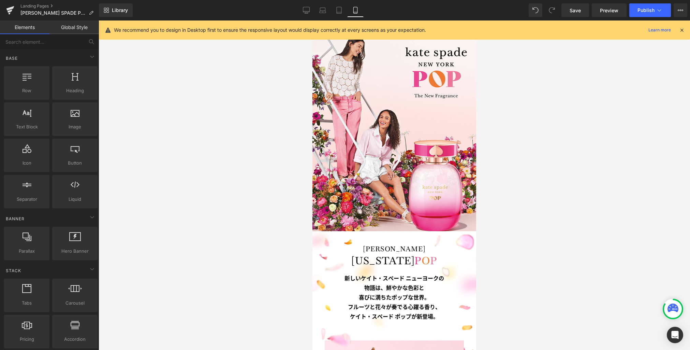
scroll to position [63, 0]
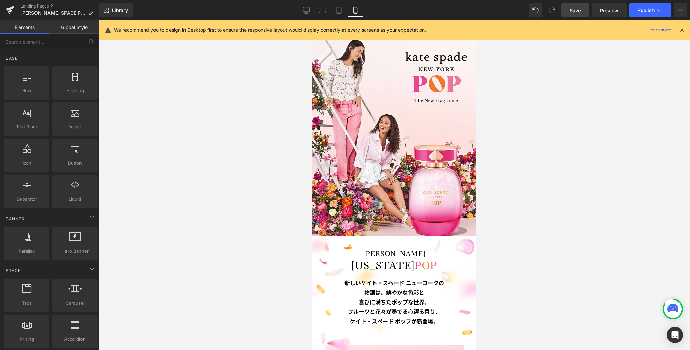
click at [576, 13] on span "Save" at bounding box center [575, 10] width 11 height 7
click at [334, 14] on link "Tablet" at bounding box center [331, 10] width 16 height 14
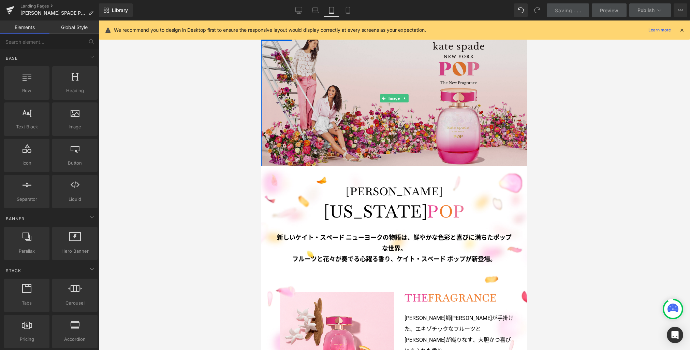
scroll to position [3, 0]
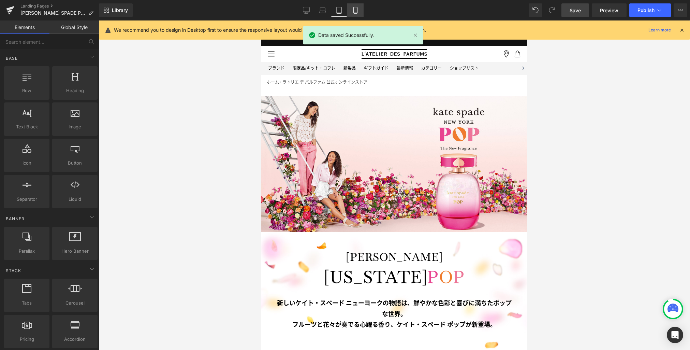
click at [351, 9] on link "Mobile" at bounding box center [355, 10] width 16 height 14
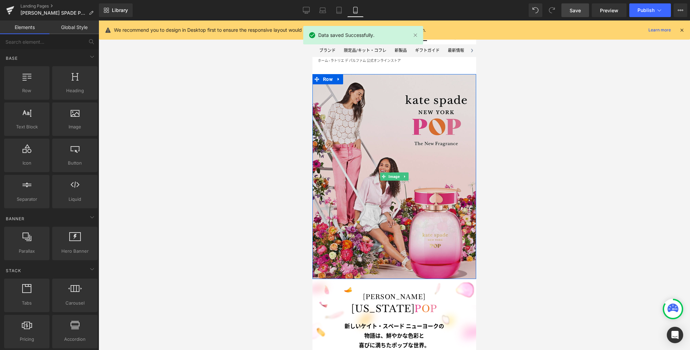
scroll to position [4, 0]
